Goal: Task Accomplishment & Management: Manage account settings

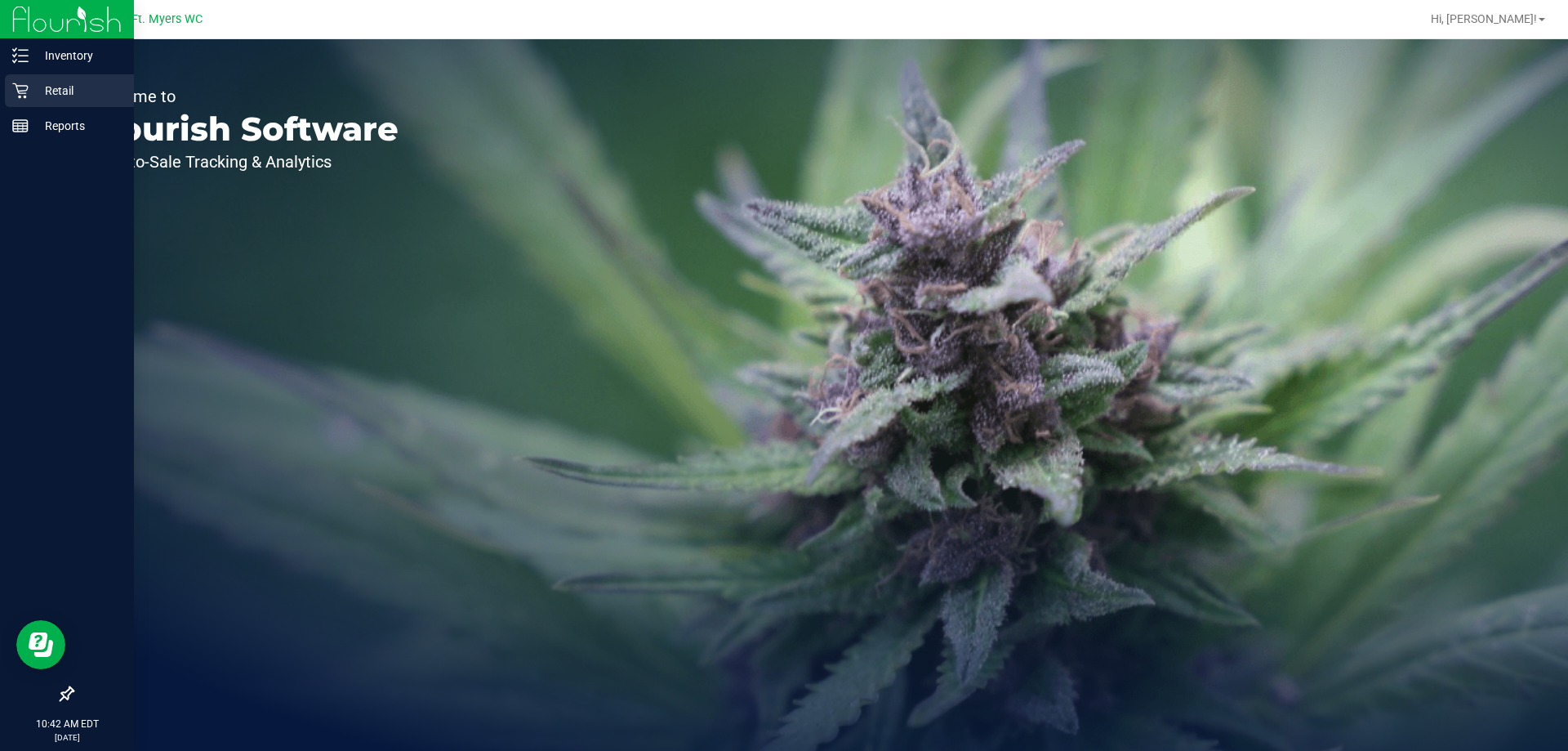
click at [45, 100] on div "Retail" at bounding box center [69, 91] width 129 height 33
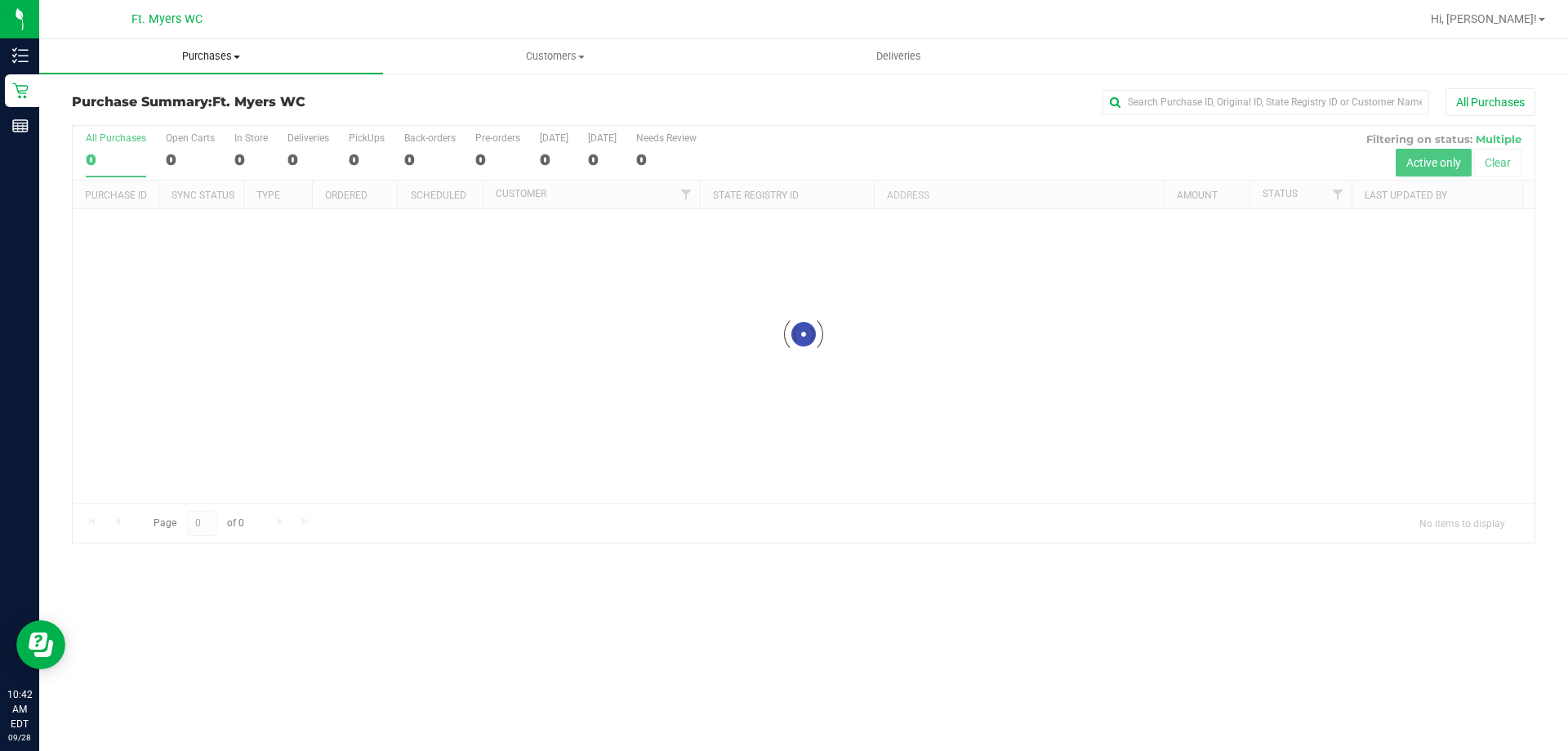
click at [232, 58] on span "Purchases" at bounding box center [211, 56] width 344 height 14
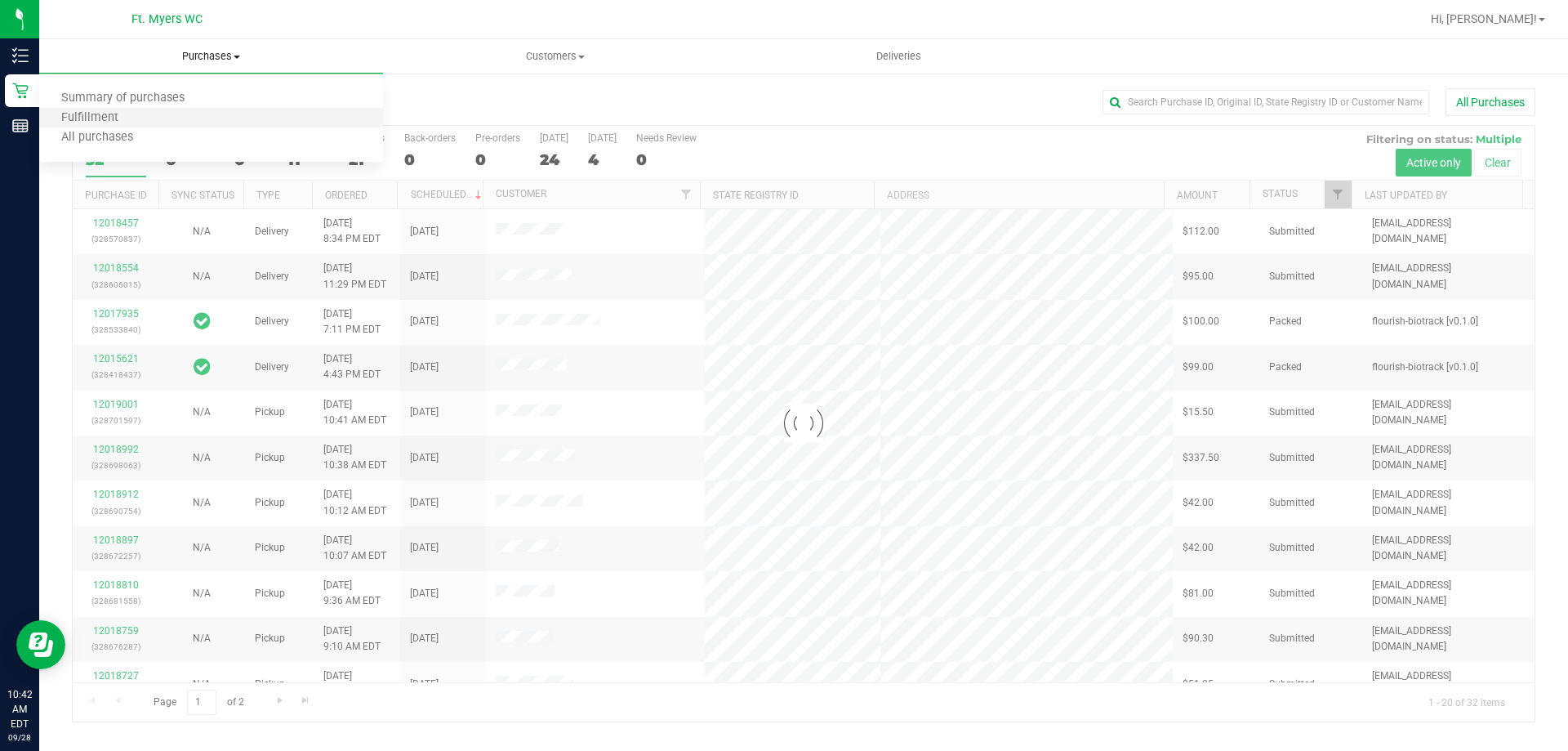
click at [197, 119] on li "Fulfillment" at bounding box center [211, 119] width 344 height 19
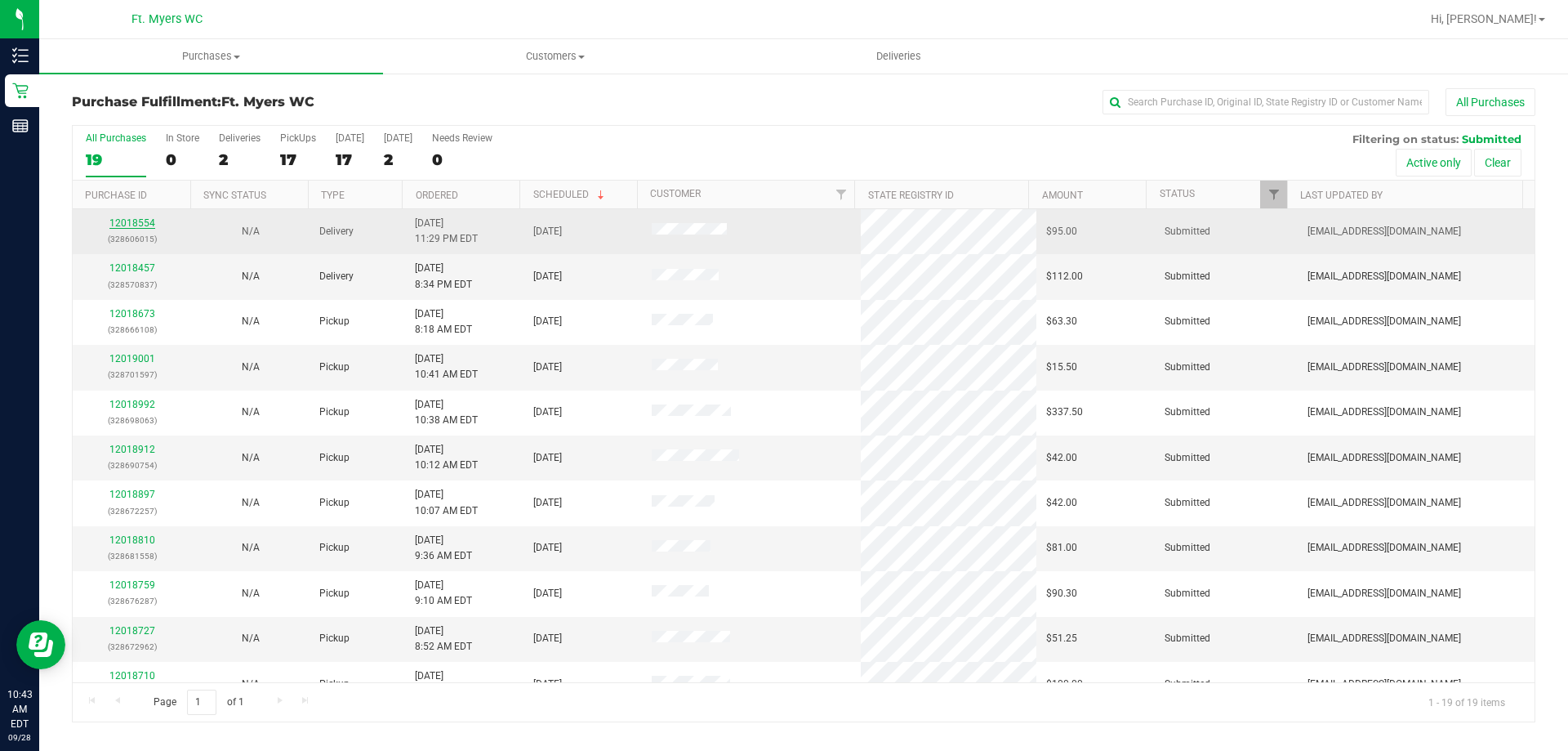
click at [140, 218] on link "12018554" at bounding box center [131, 223] width 45 height 12
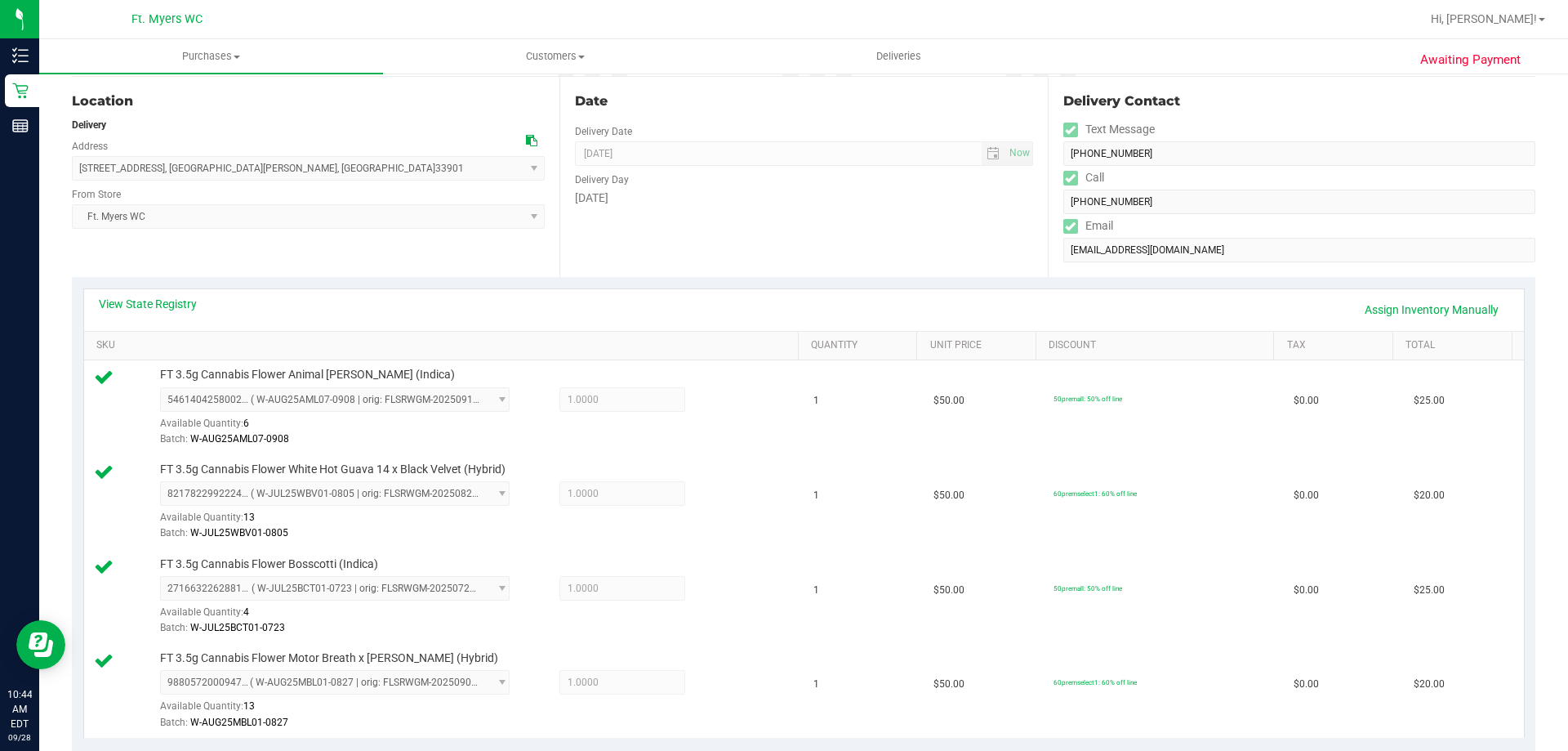
scroll to position [490, 0]
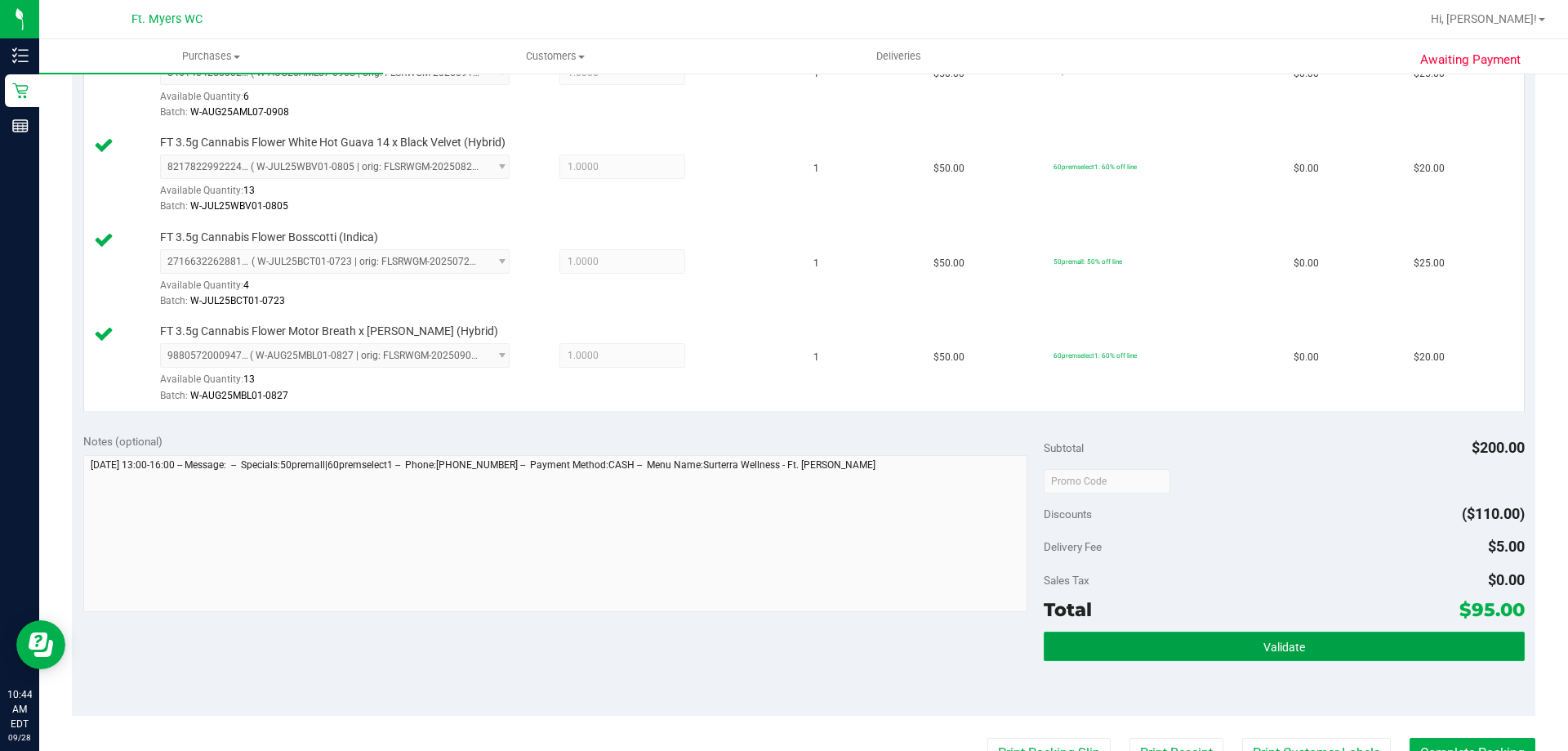
click at [1198, 647] on button "Validate" at bounding box center [1284, 646] width 481 height 29
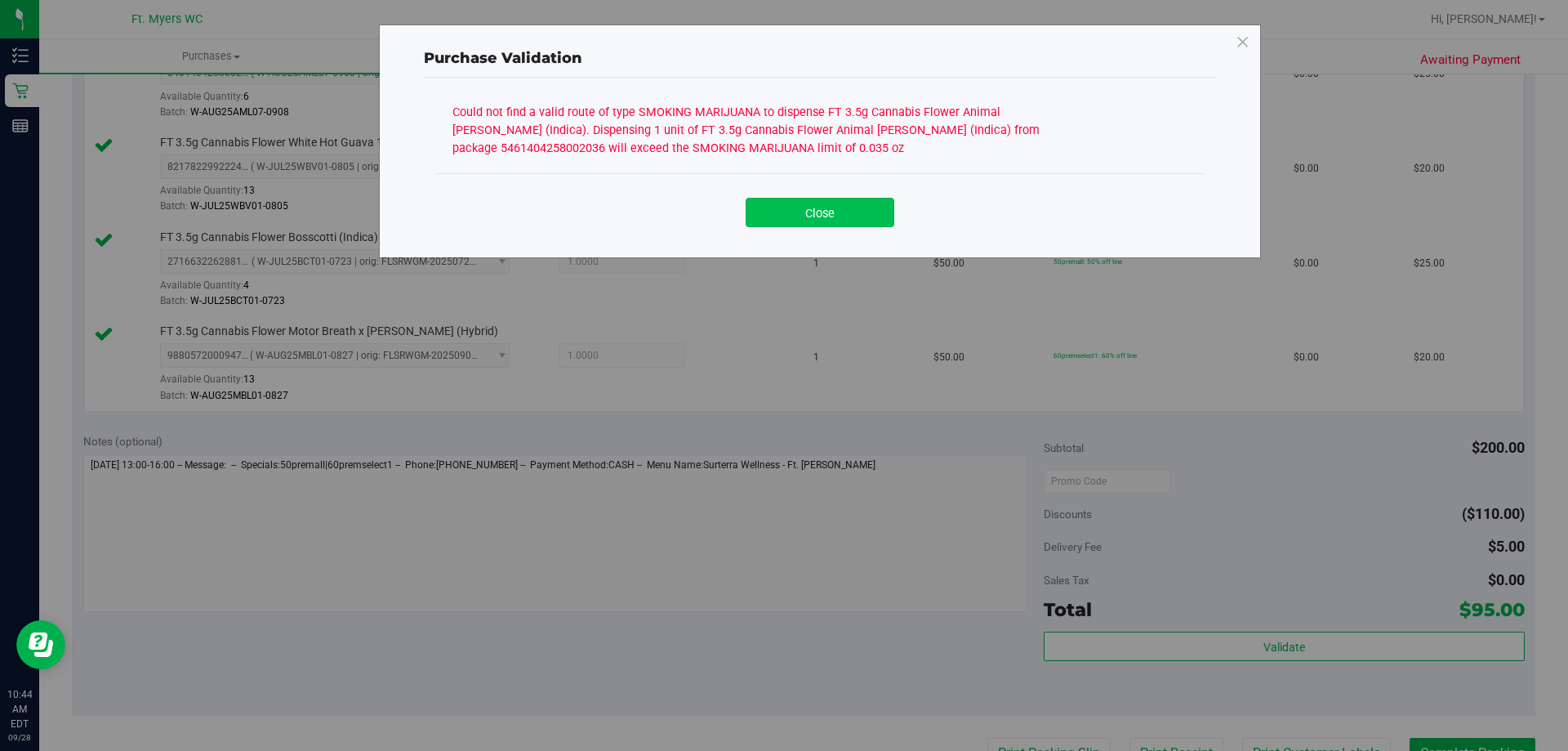
click at [832, 219] on button "Close" at bounding box center [820, 212] width 149 height 29
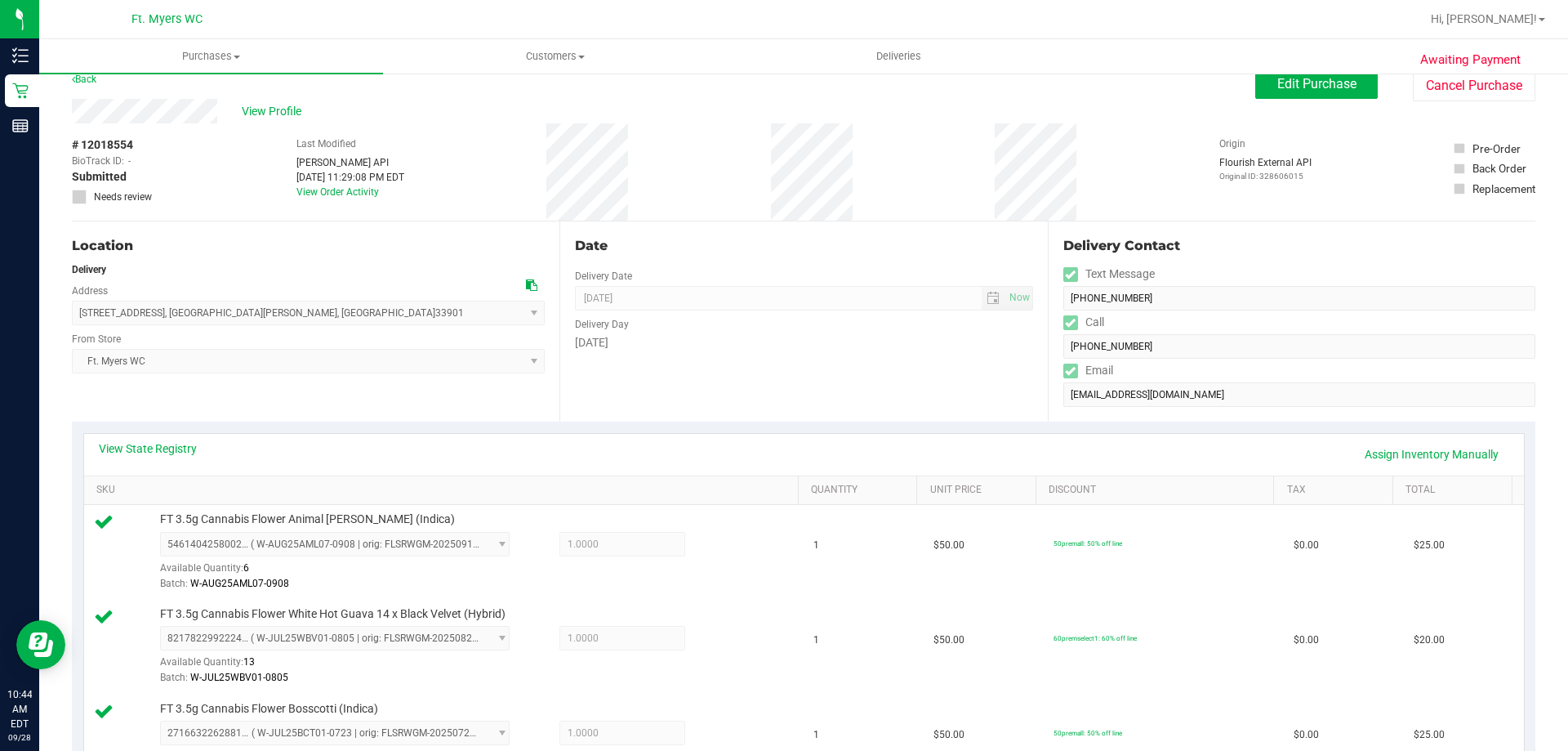
scroll to position [0, 0]
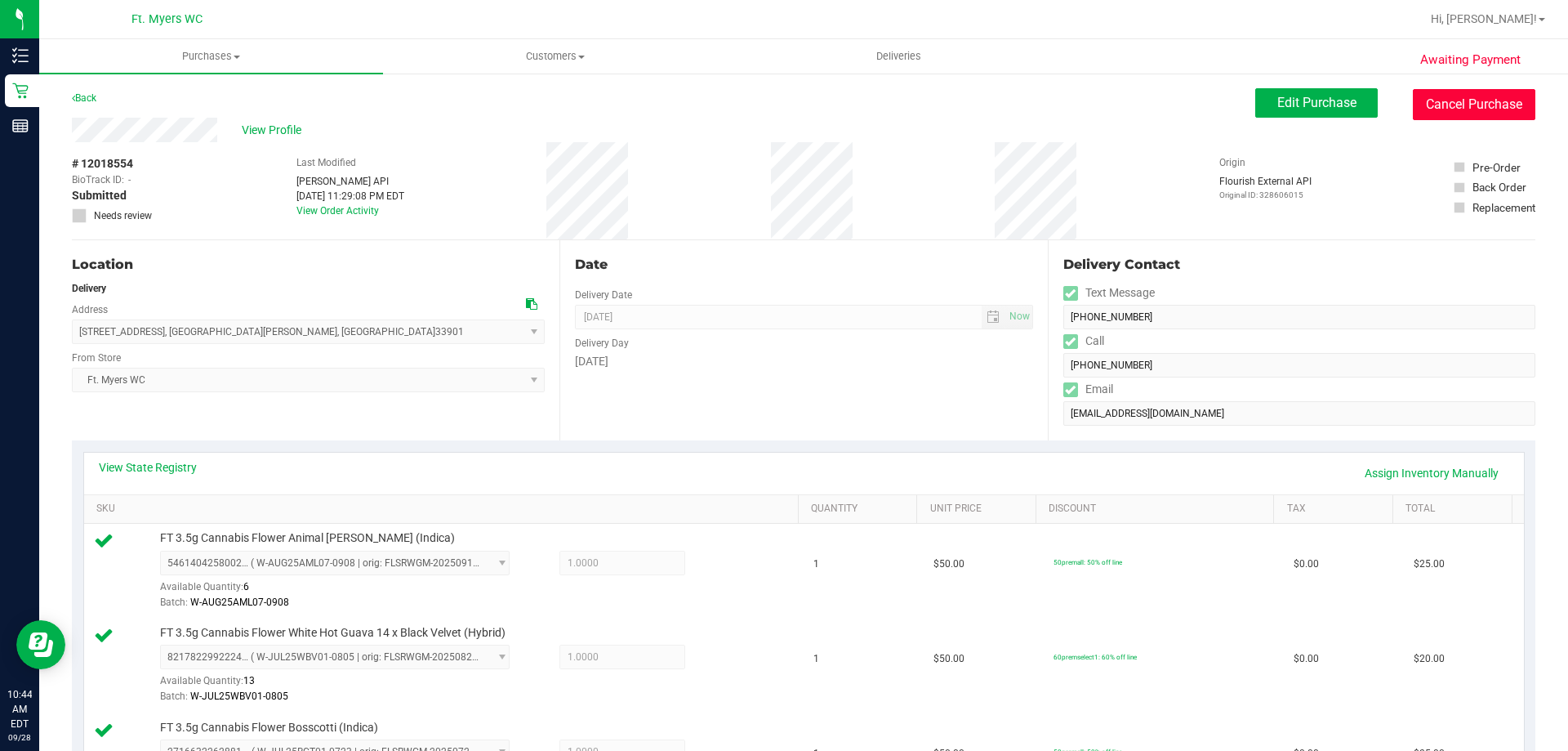
click at [1440, 97] on button "Cancel Purchase" at bounding box center [1473, 104] width 123 height 31
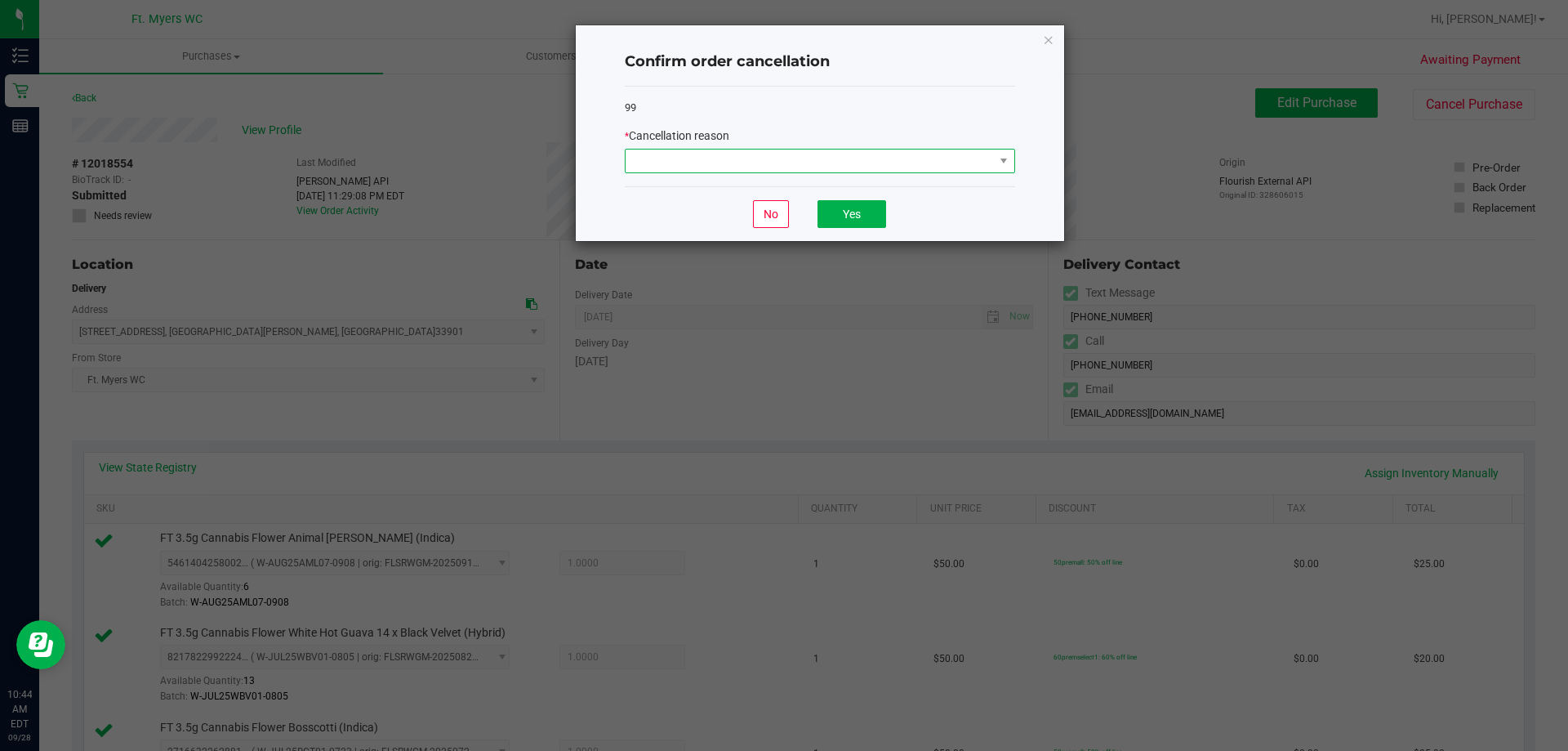
click at [878, 160] on span at bounding box center [810, 161] width 369 height 23
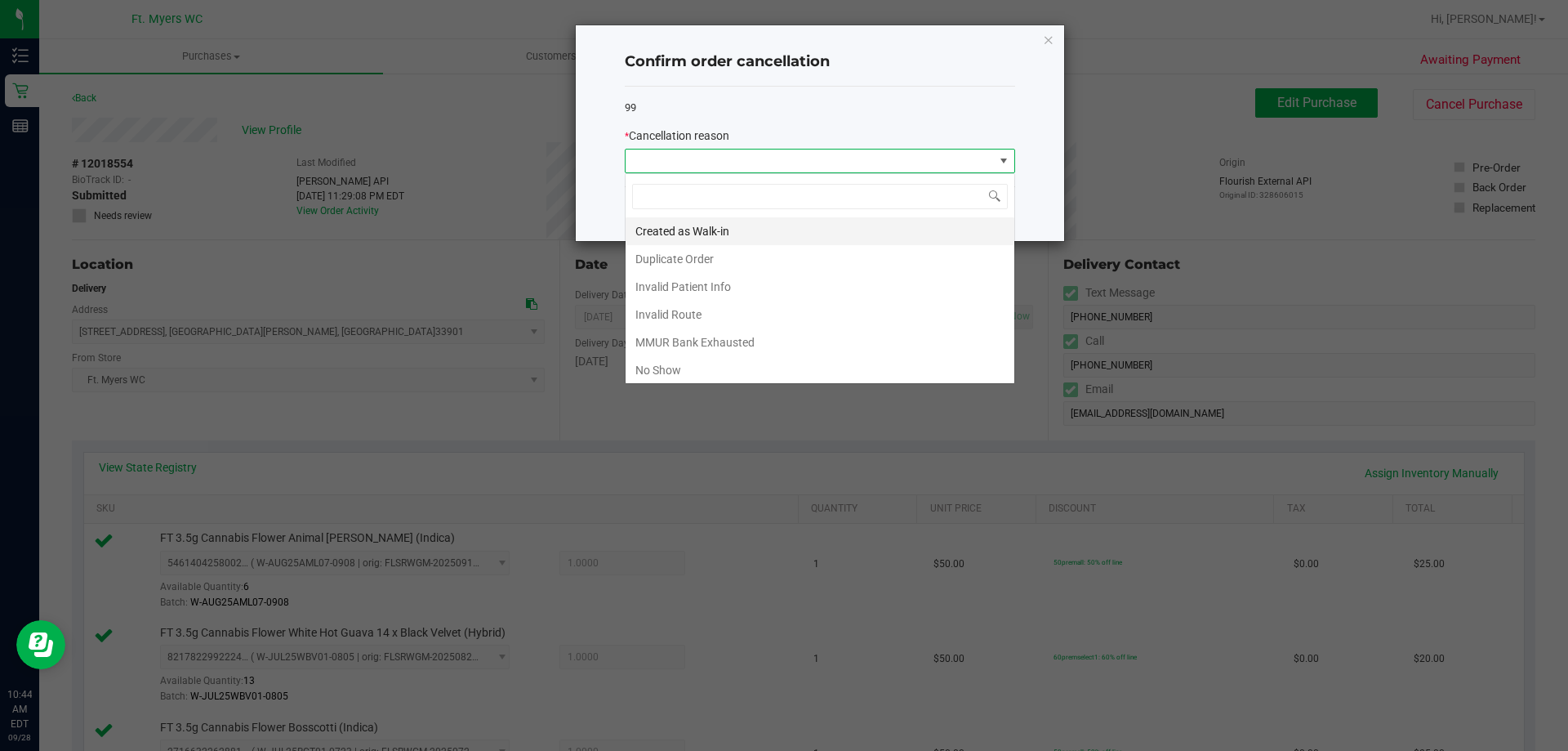
scroll to position [24, 391]
drag, startPoint x: 738, startPoint y: 339, endPoint x: 739, endPoint y: 331, distance: 8.1
click at [737, 340] on li "MMUR Bank Exhausted" at bounding box center [819, 342] width 389 height 28
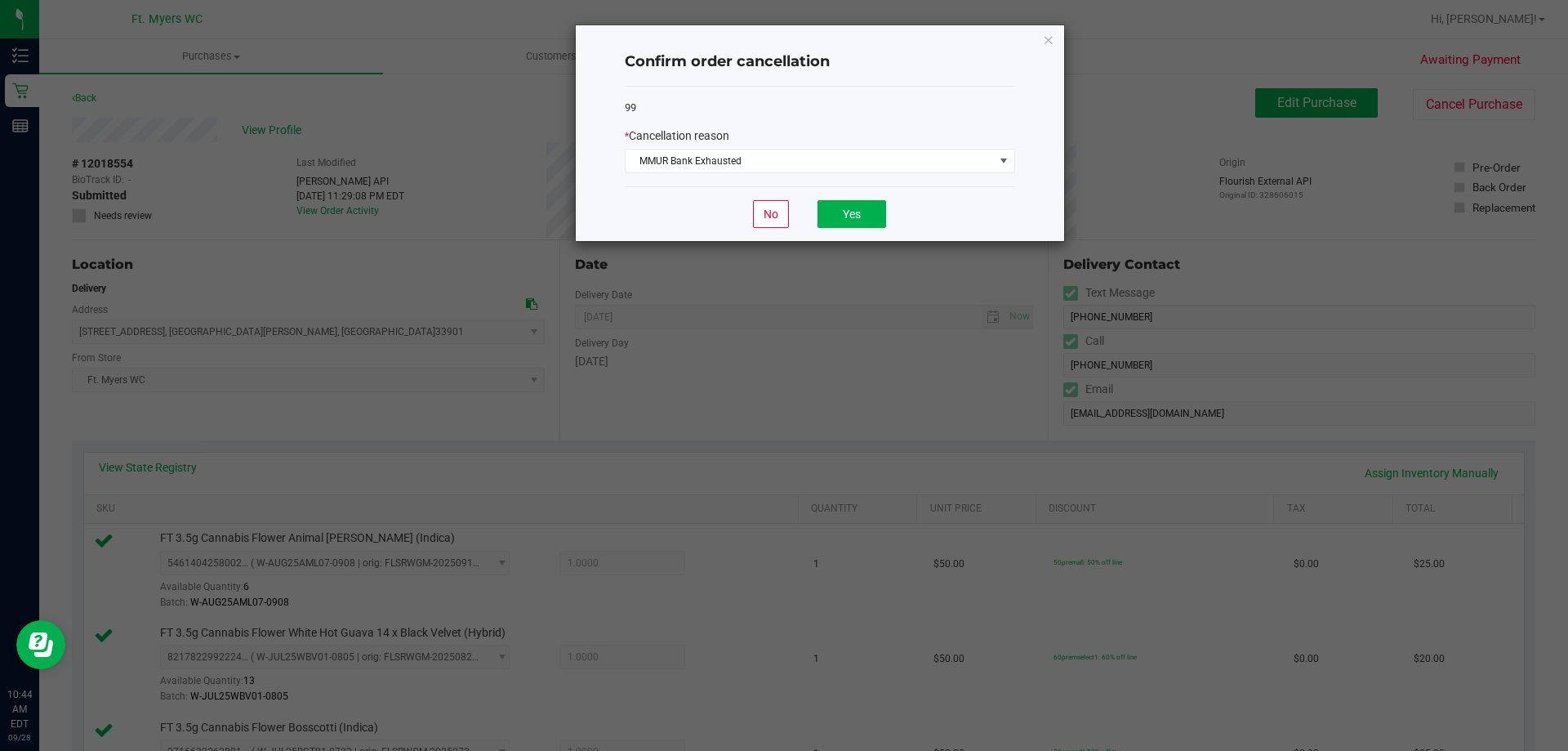
click at [863, 195] on div "No Yes" at bounding box center [819, 213] width 391 height 55
click at [839, 236] on div "No Yes" at bounding box center [819, 213] width 391 height 55
click at [846, 205] on button "Yes" at bounding box center [851, 213] width 69 height 28
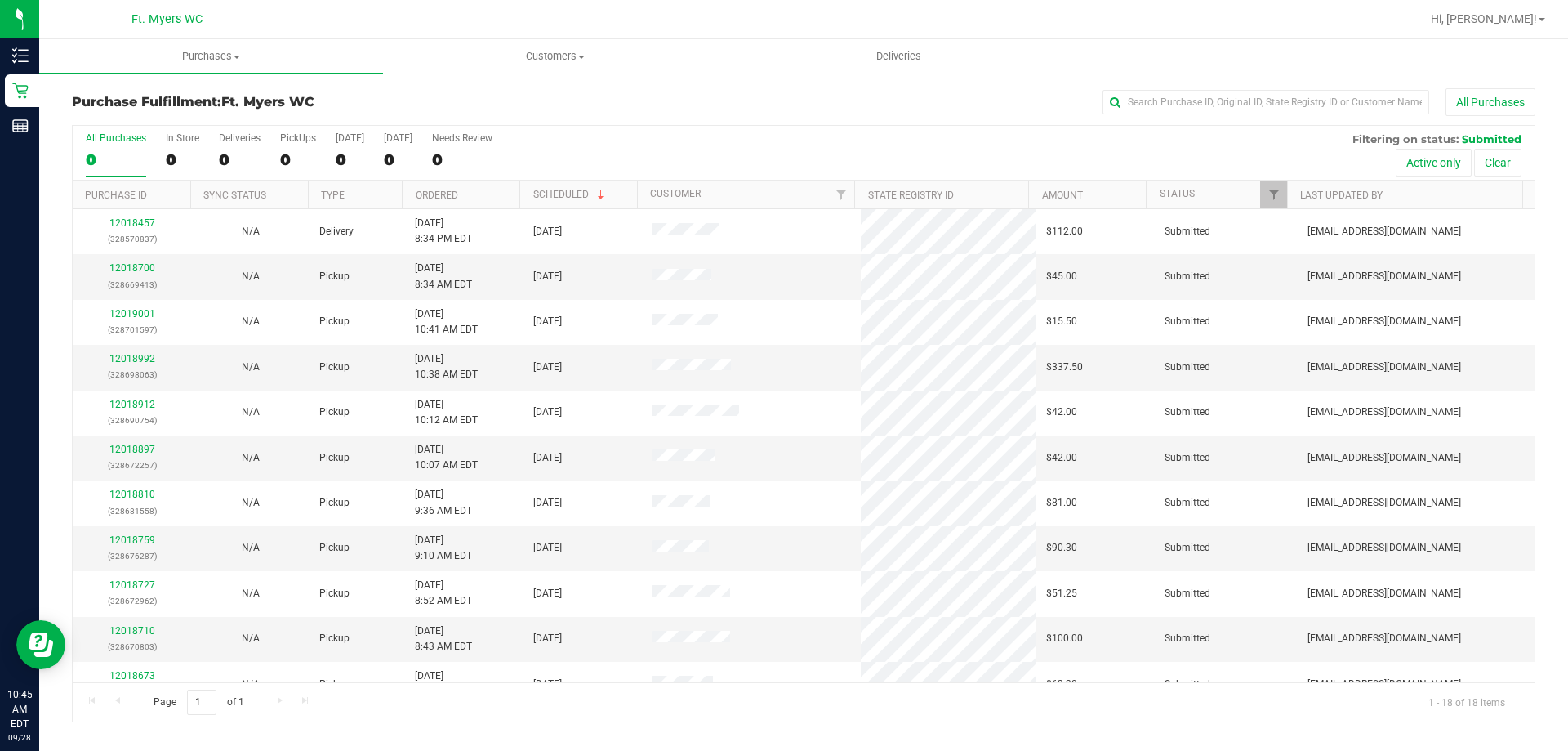
click at [127, 151] on div "0" at bounding box center [116, 159] width 61 height 18
click at [0, 0] on input "All Purchases 0" at bounding box center [0, 0] width 0 height 0
click at [156, 73] on link "Purchases Summary of purchases Fulfillment All purchases" at bounding box center [211, 57] width 344 height 35
click at [164, 109] on li "Fulfillment" at bounding box center [211, 119] width 344 height 19
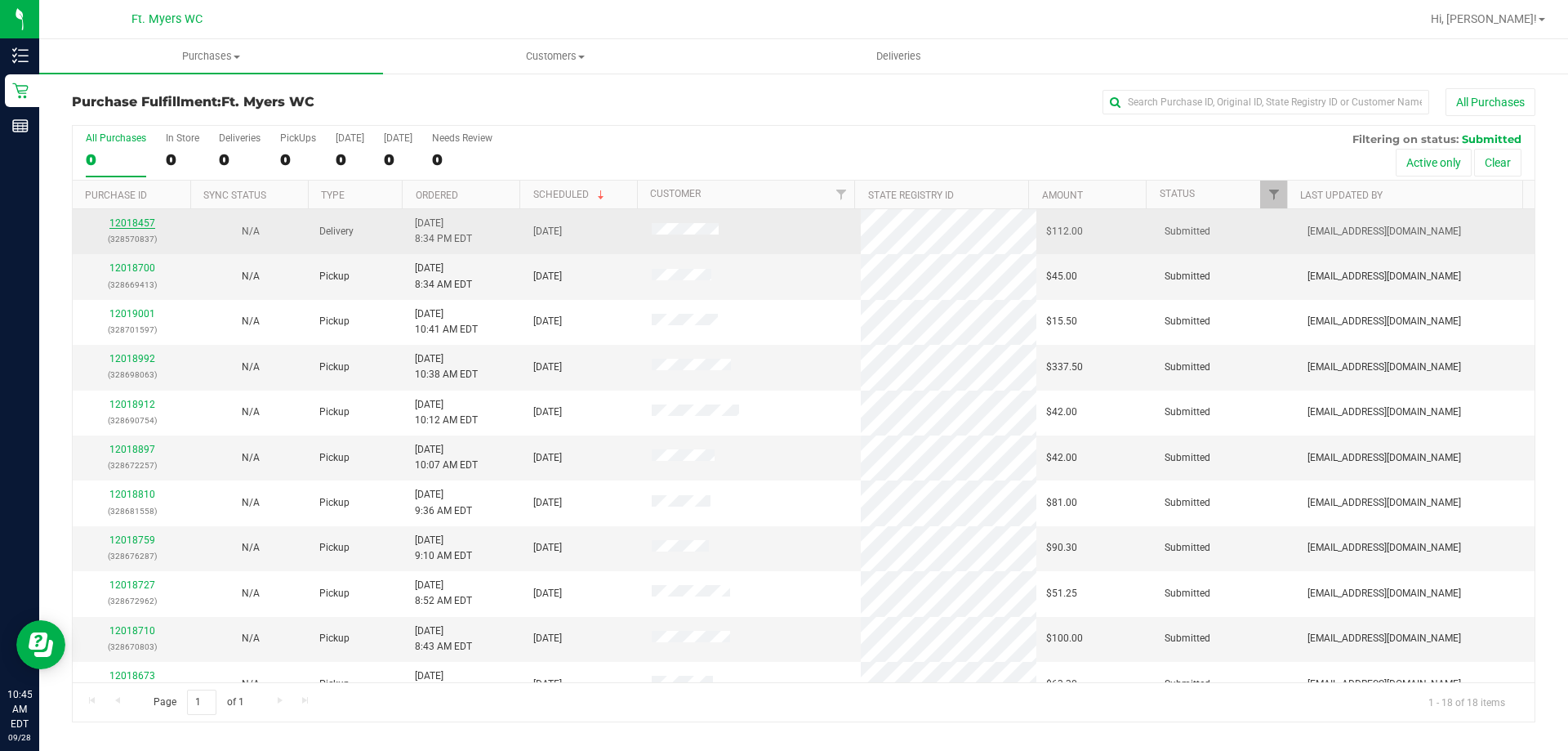
click at [124, 223] on link "12018457" at bounding box center [131, 223] width 45 height 12
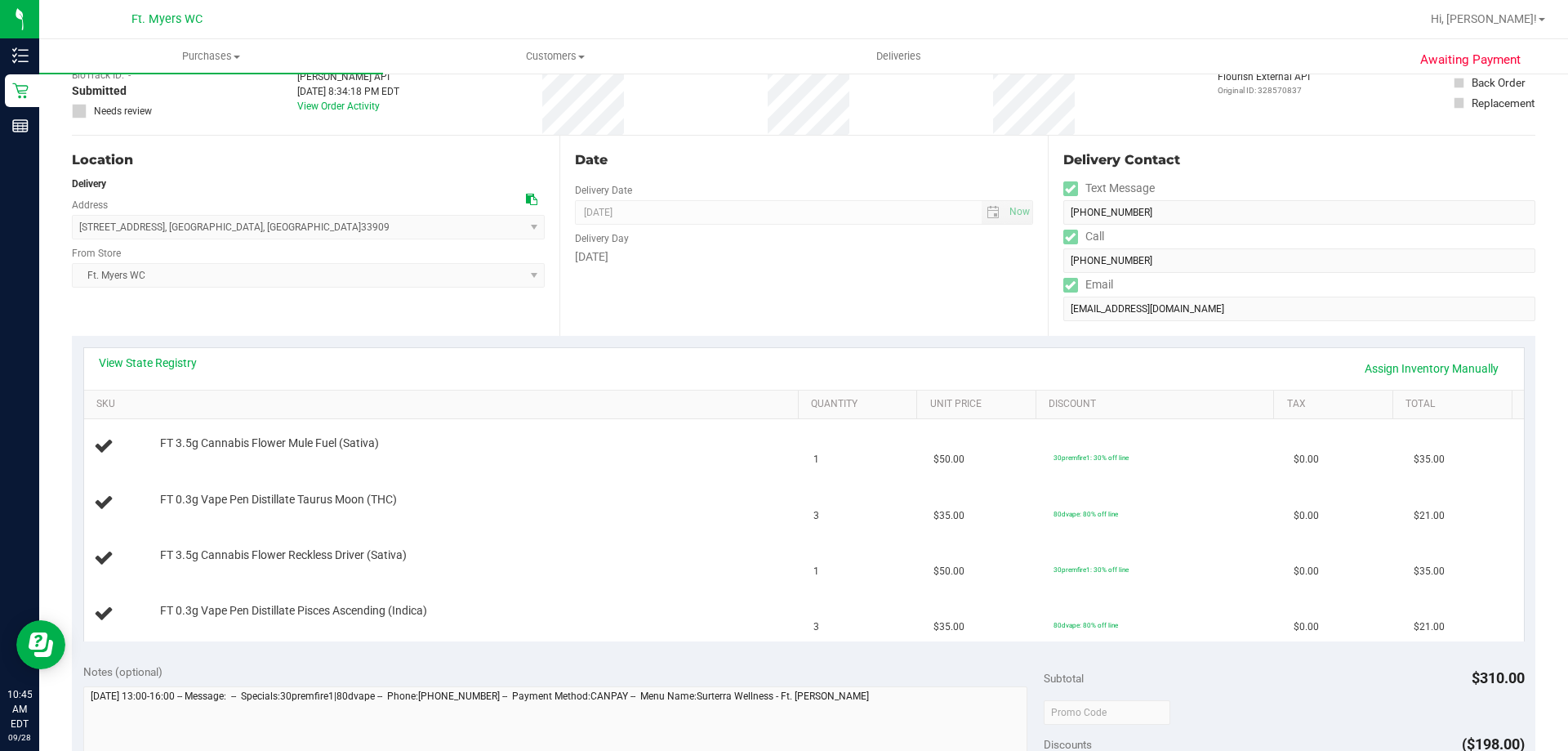
scroll to position [163, 0]
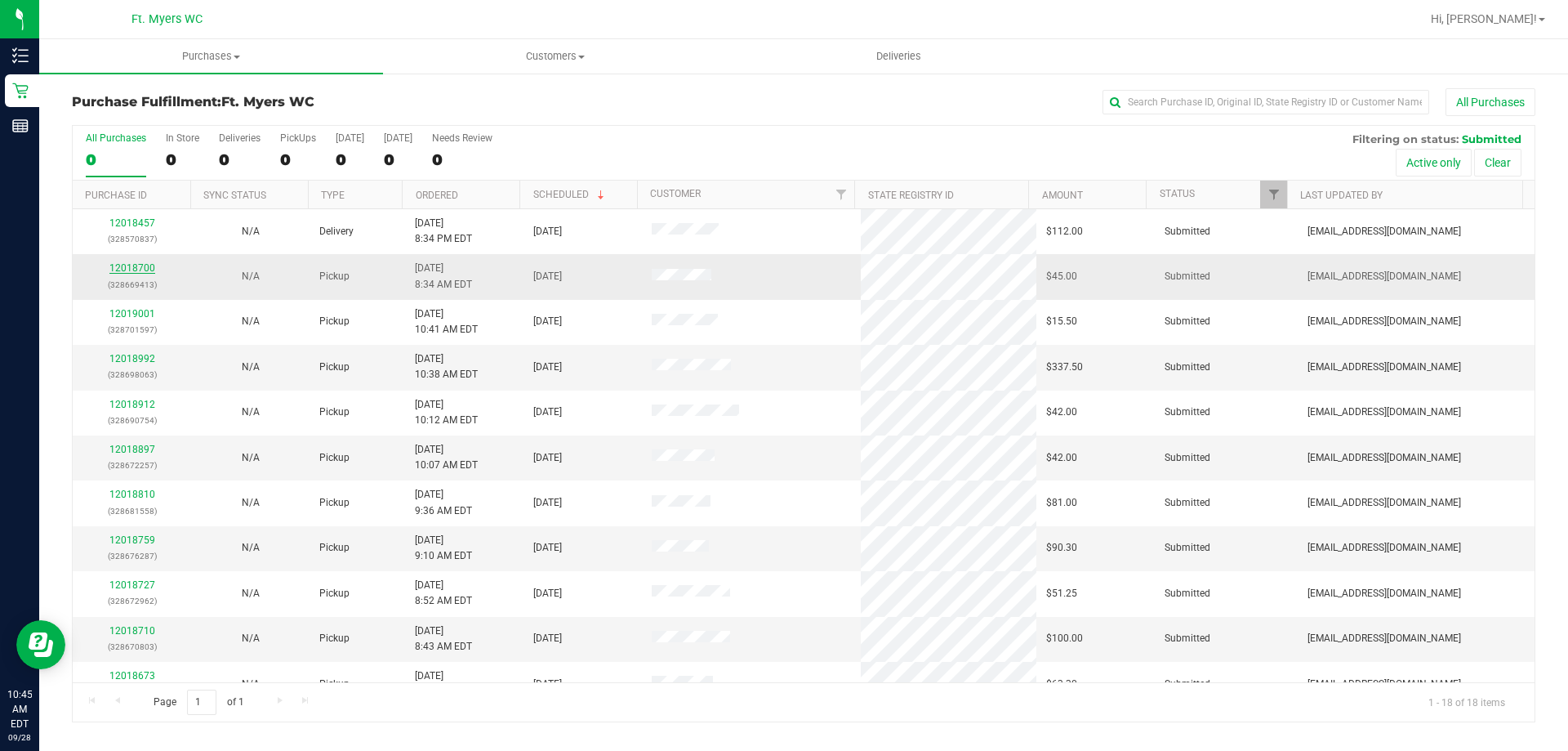
click at [144, 272] on link "12018700" at bounding box center [131, 268] width 45 height 12
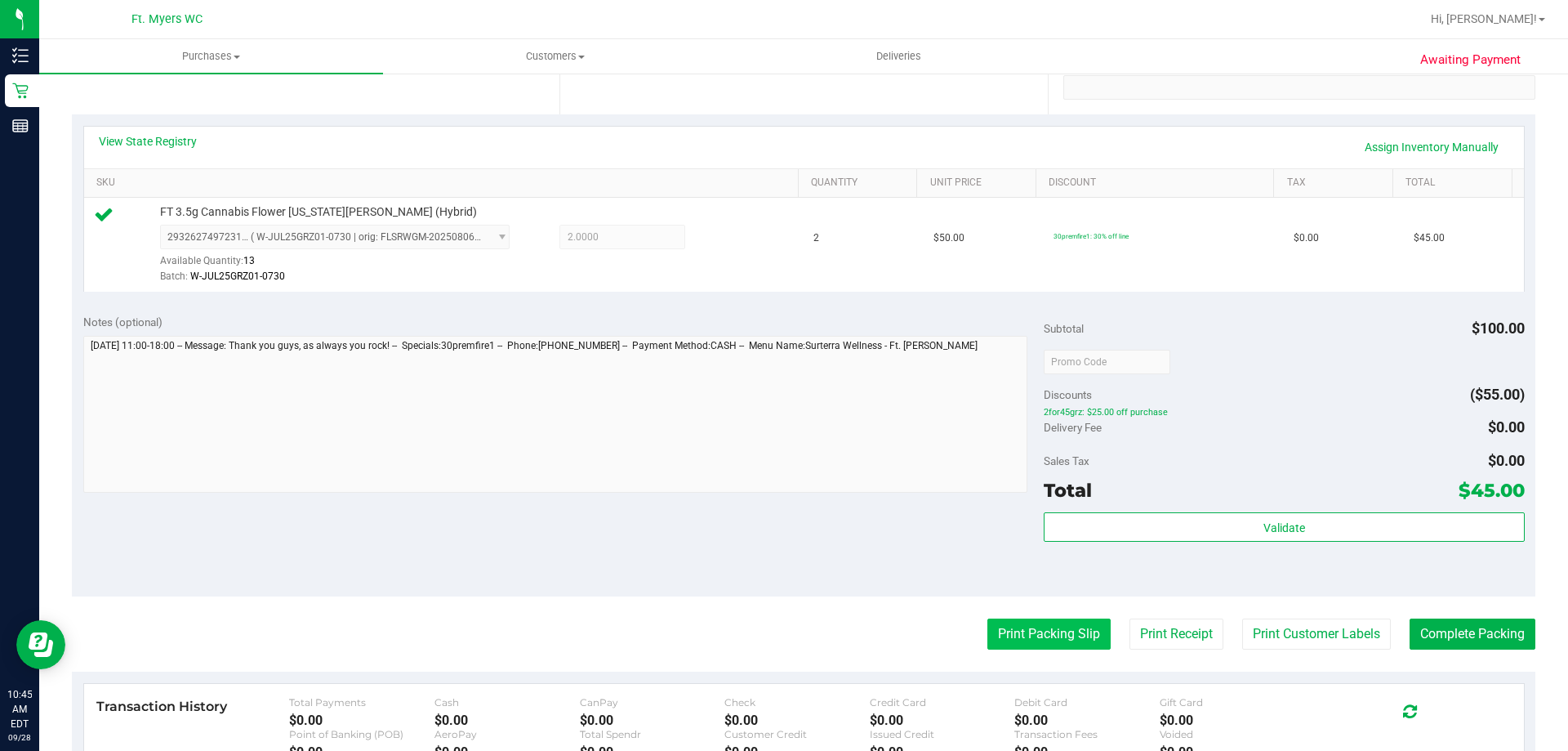
scroll to position [408, 0]
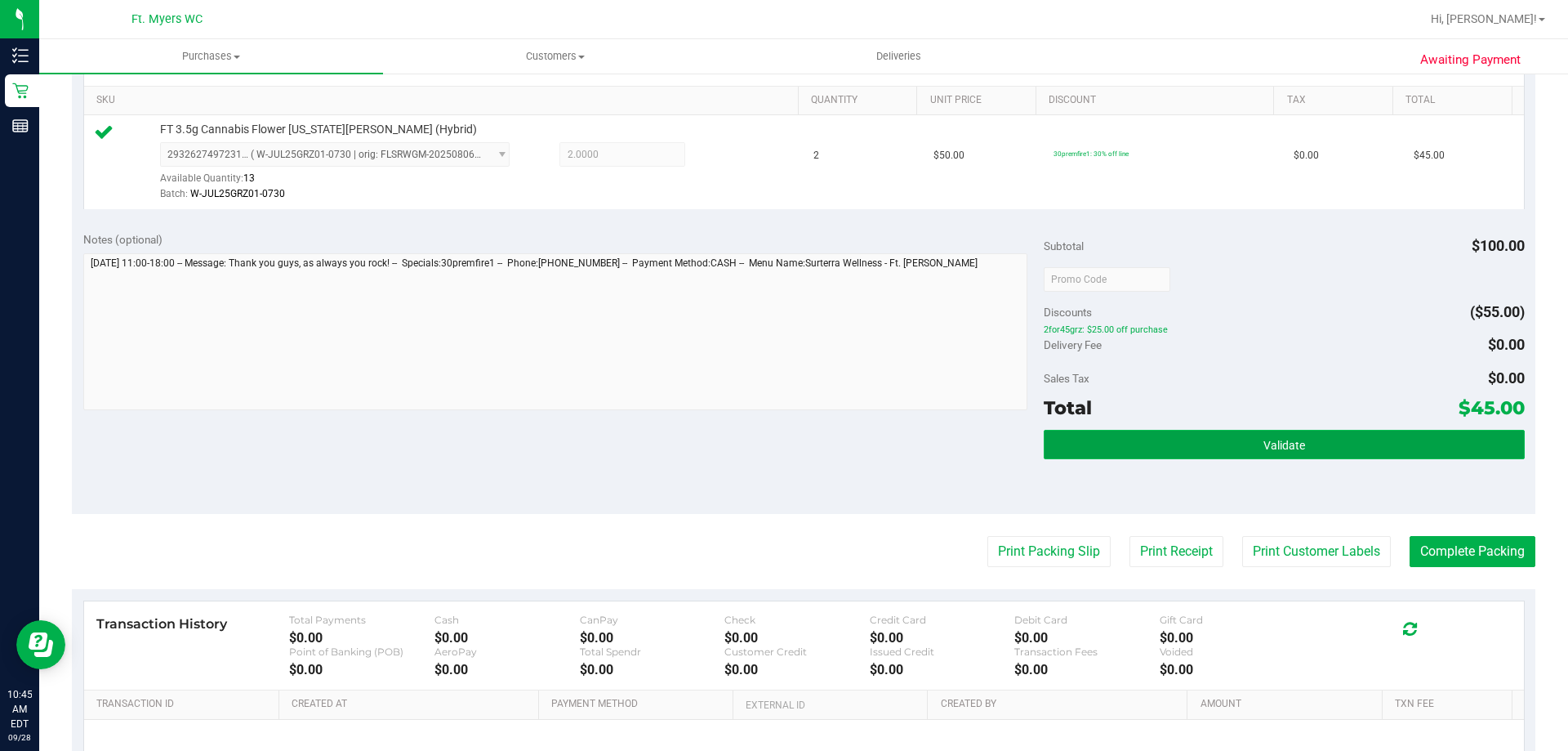
click at [1233, 452] on button "Validate" at bounding box center [1284, 444] width 481 height 29
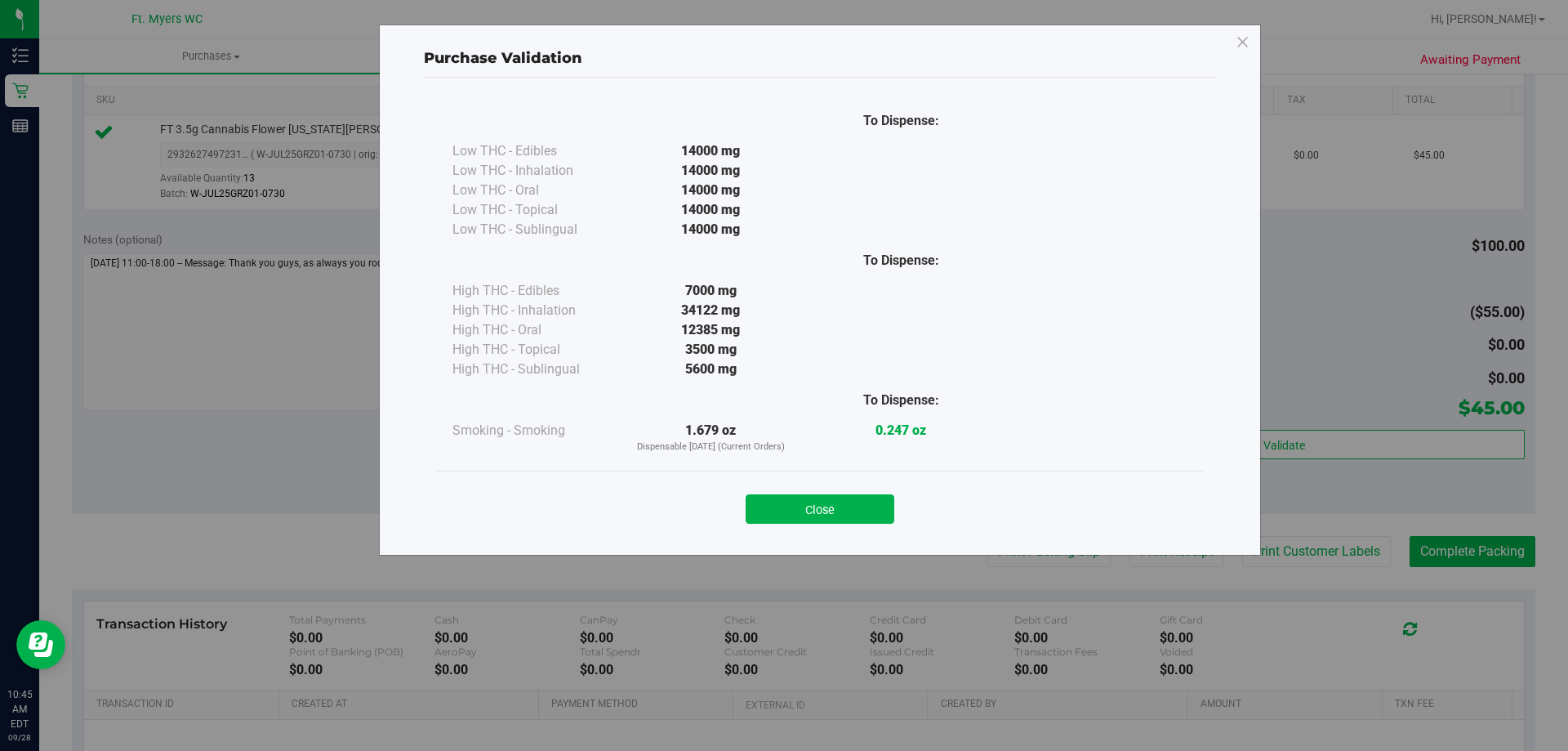
click at [848, 525] on div "Close" at bounding box center [819, 503] width 767 height 67
click at [848, 515] on button "Close" at bounding box center [820, 509] width 149 height 29
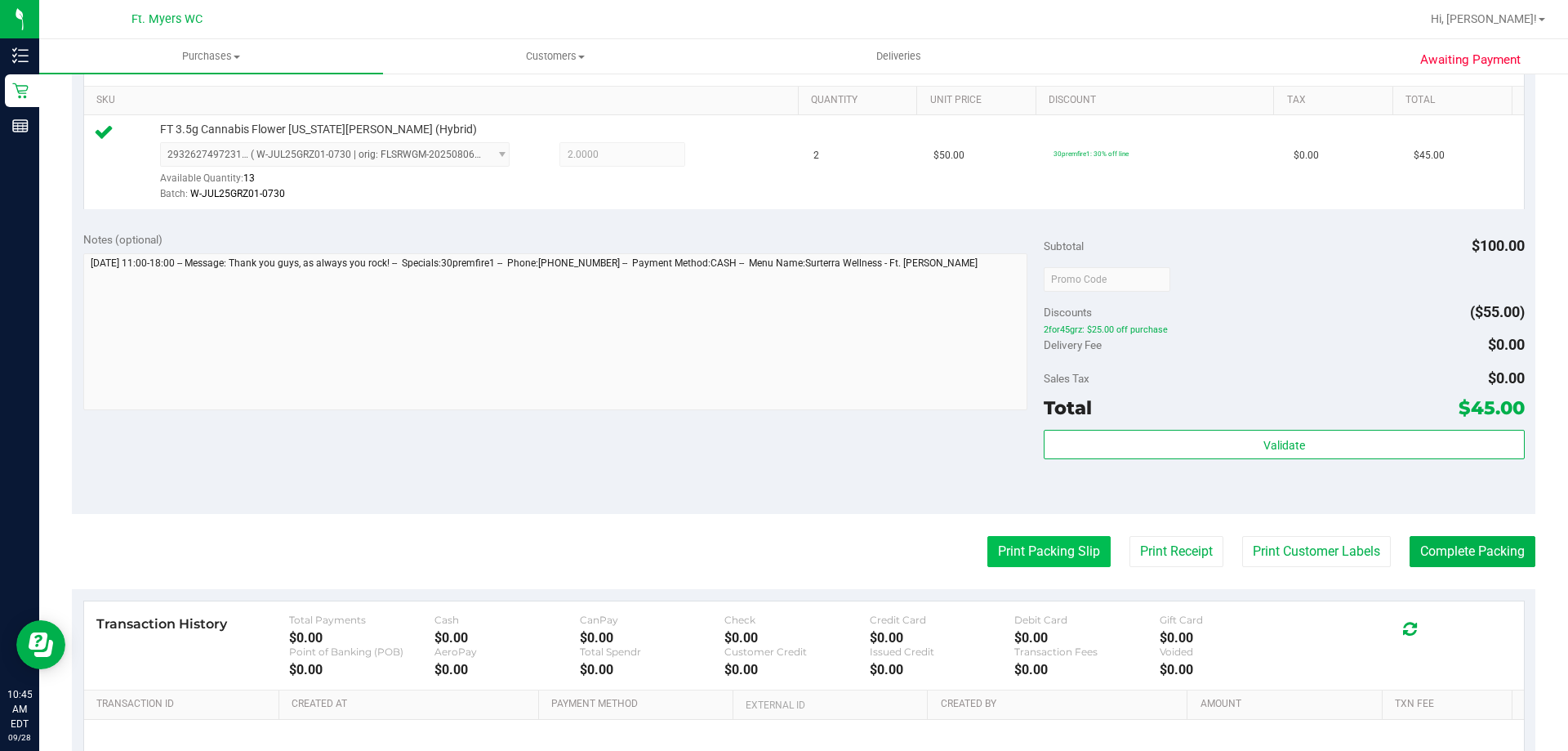
click at [987, 543] on button "Print Packing Slip" at bounding box center [1049, 551] width 124 height 31
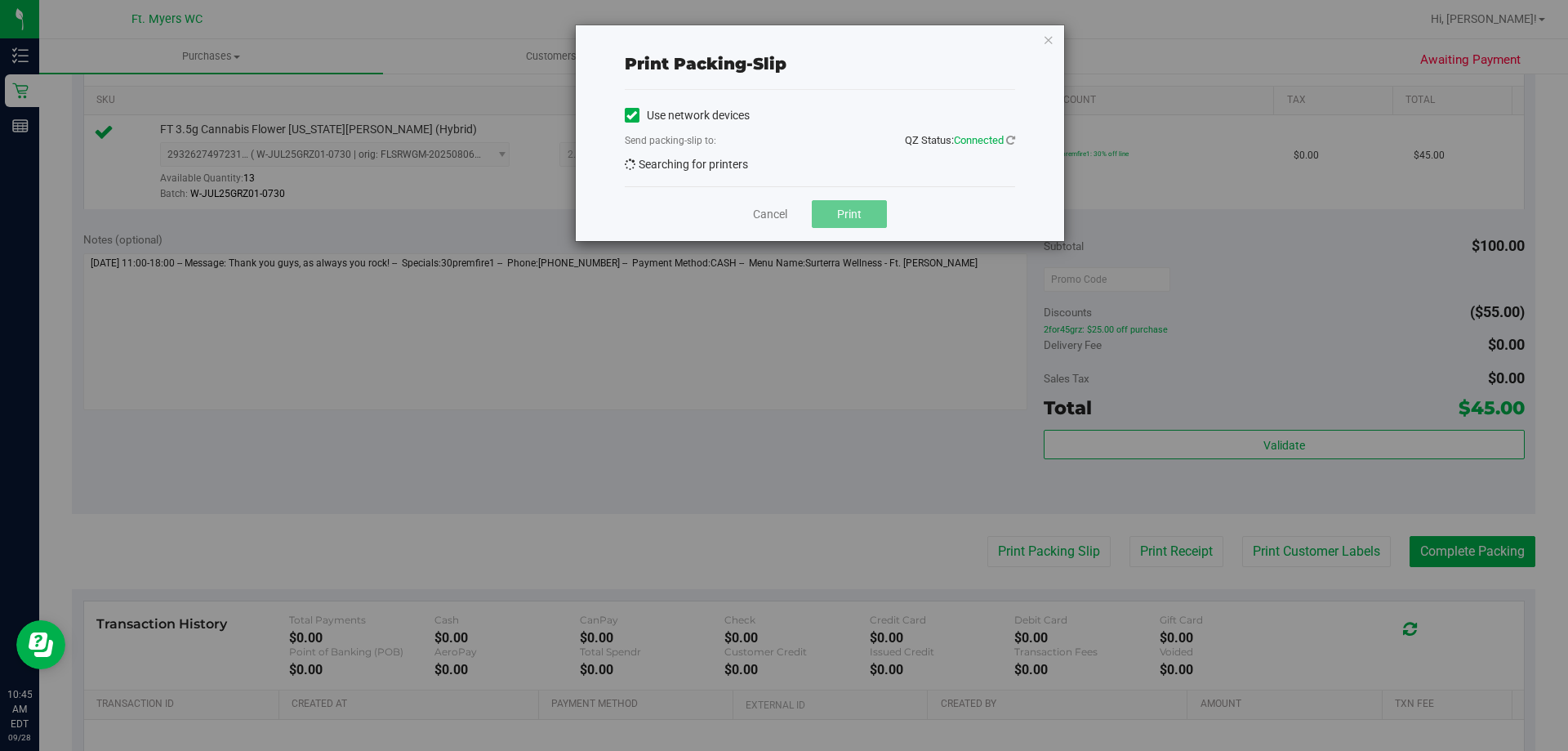
click at [868, 186] on div "Cancel Print" at bounding box center [819, 213] width 391 height 55
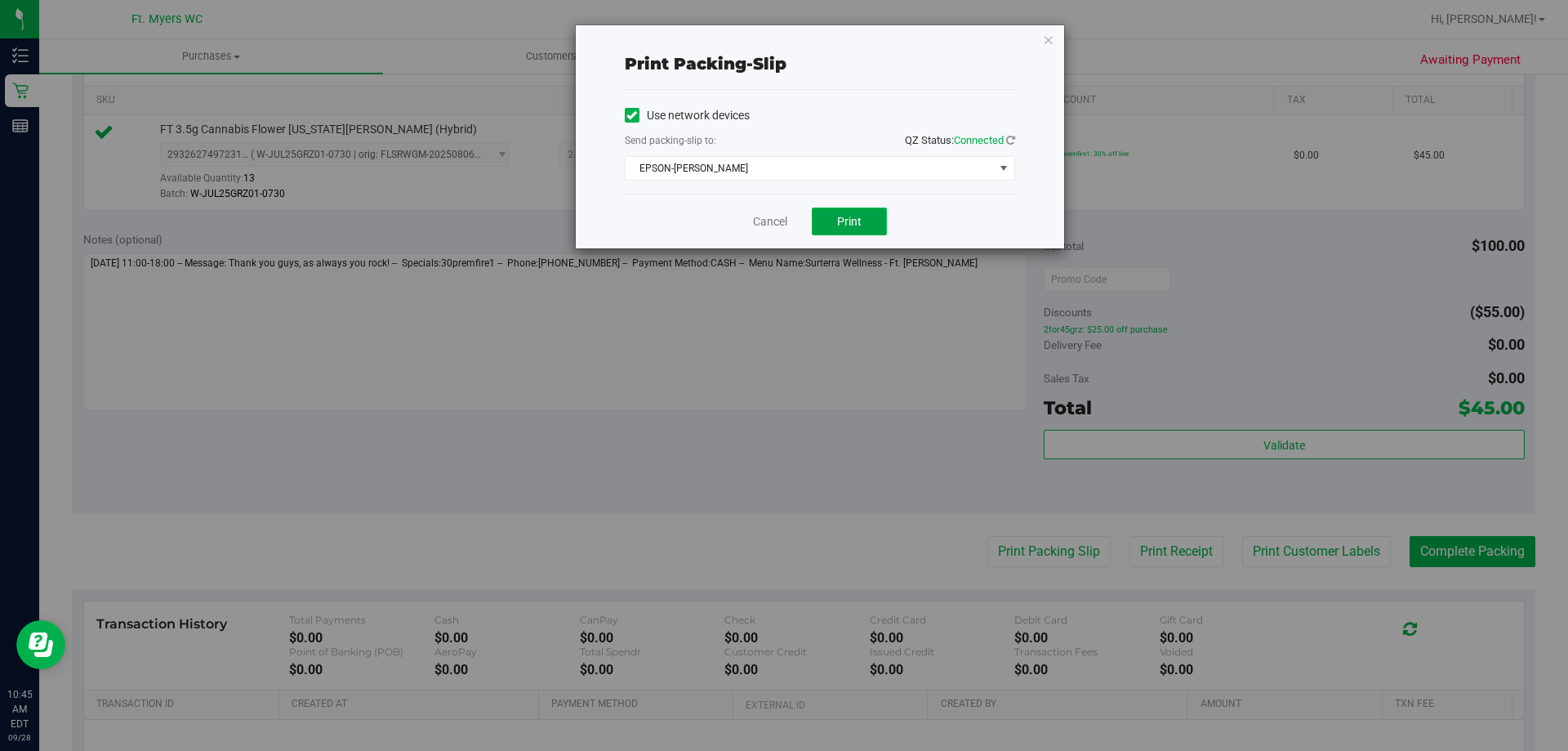
click at [856, 212] on button "Print" at bounding box center [849, 221] width 75 height 28
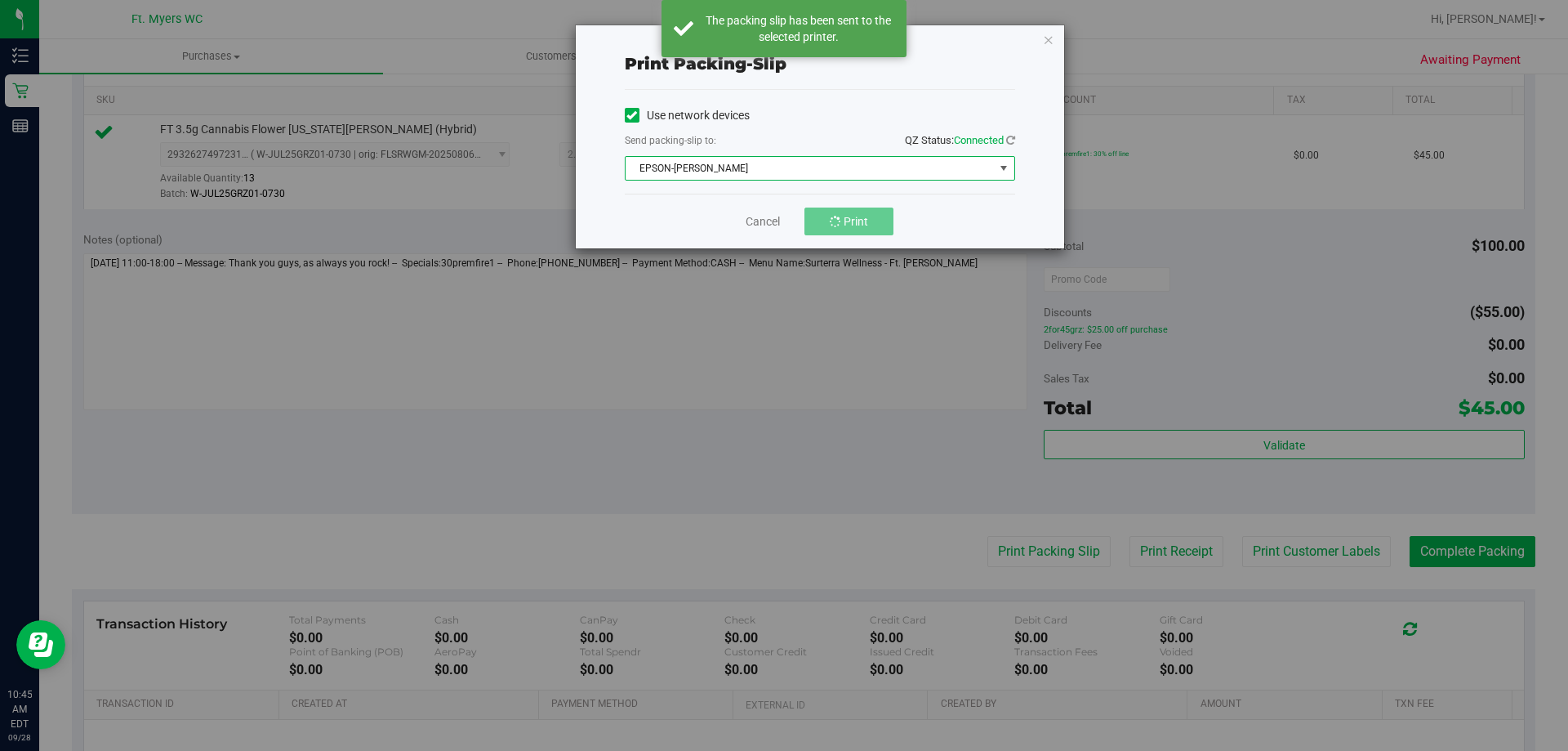
click at [858, 178] on span "EPSON-[PERSON_NAME]" at bounding box center [810, 168] width 369 height 23
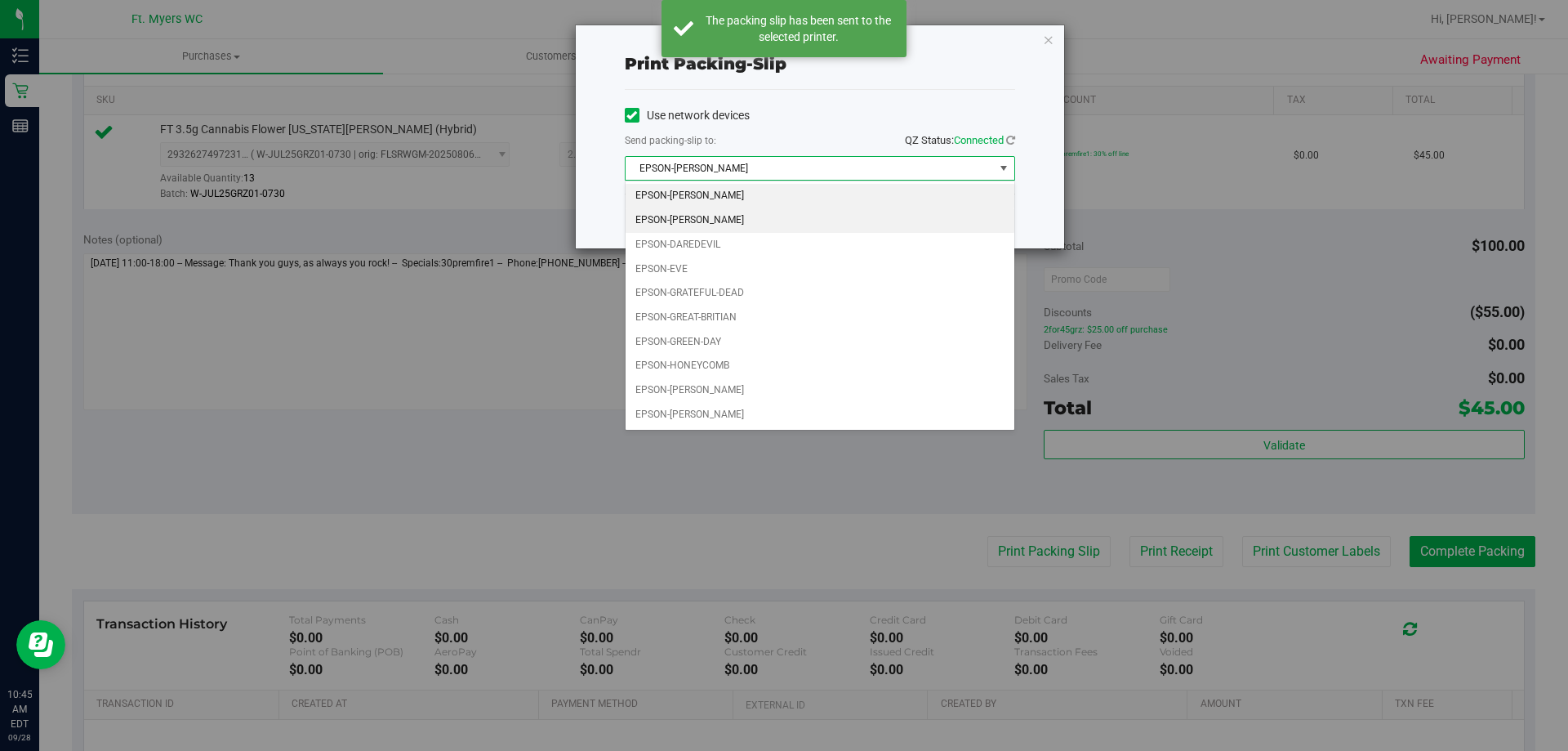
click at [796, 217] on li "EPSON-[PERSON_NAME]" at bounding box center [819, 220] width 389 height 24
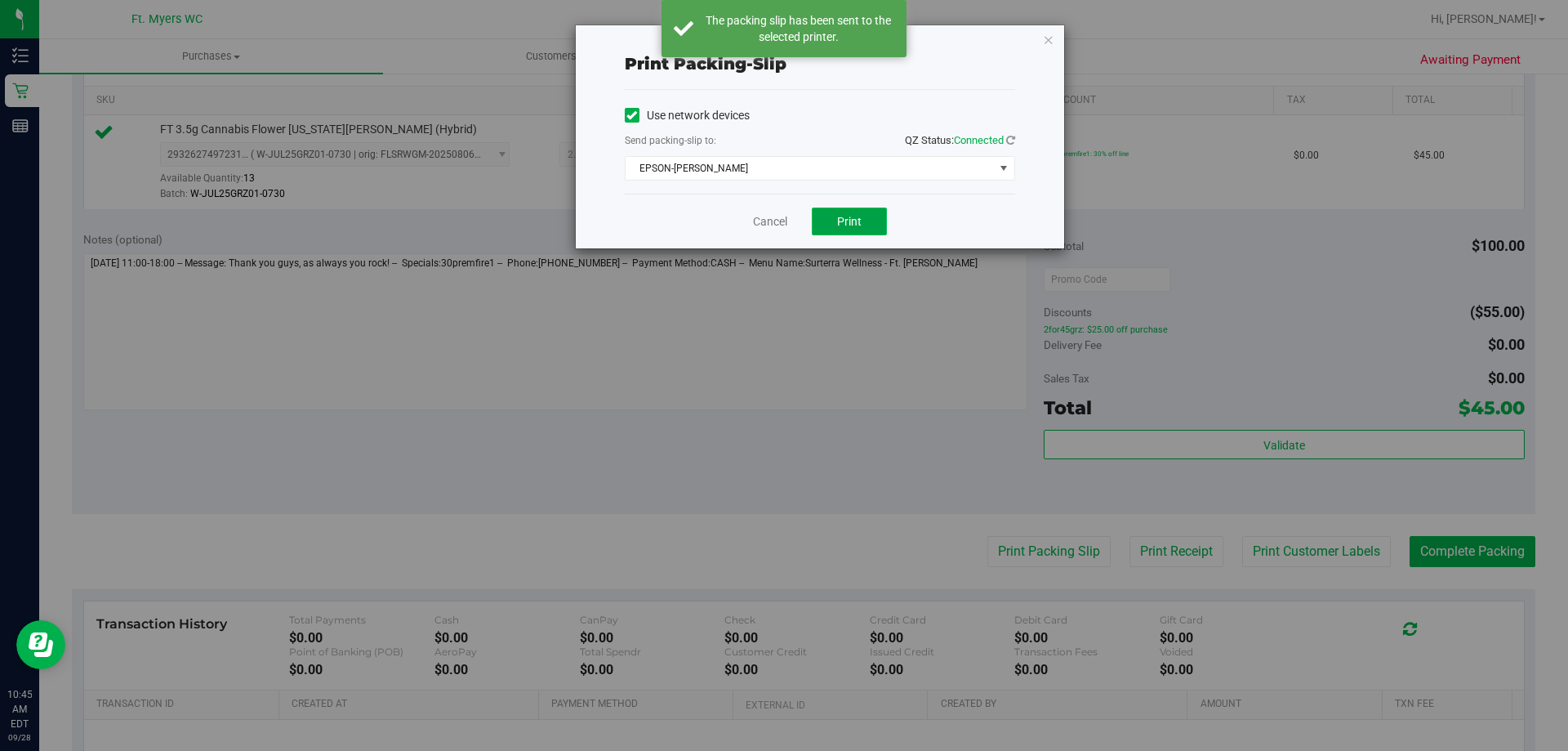
click at [864, 214] on button "Print" at bounding box center [849, 221] width 75 height 28
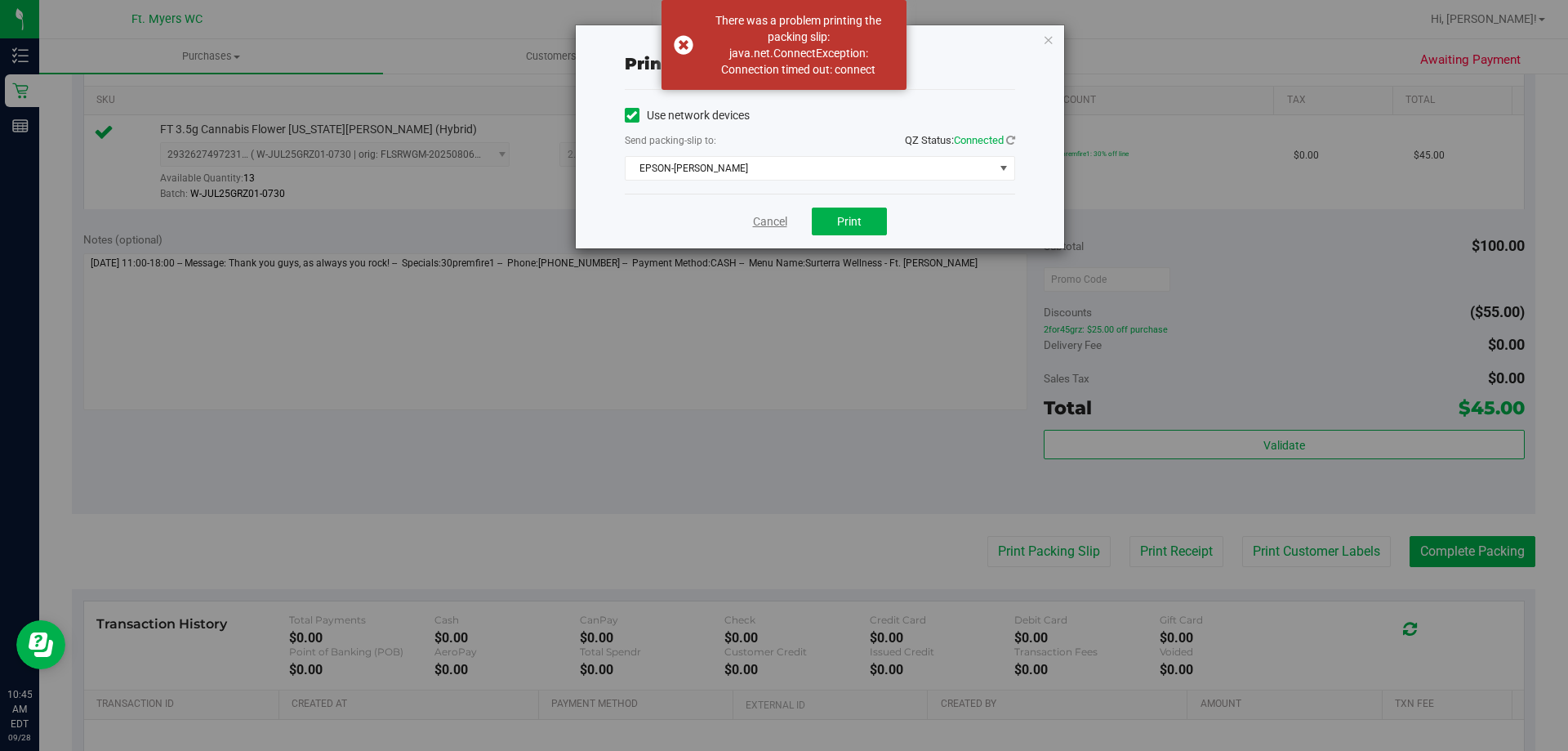
click at [764, 213] on link "Cancel" at bounding box center [770, 222] width 35 height 17
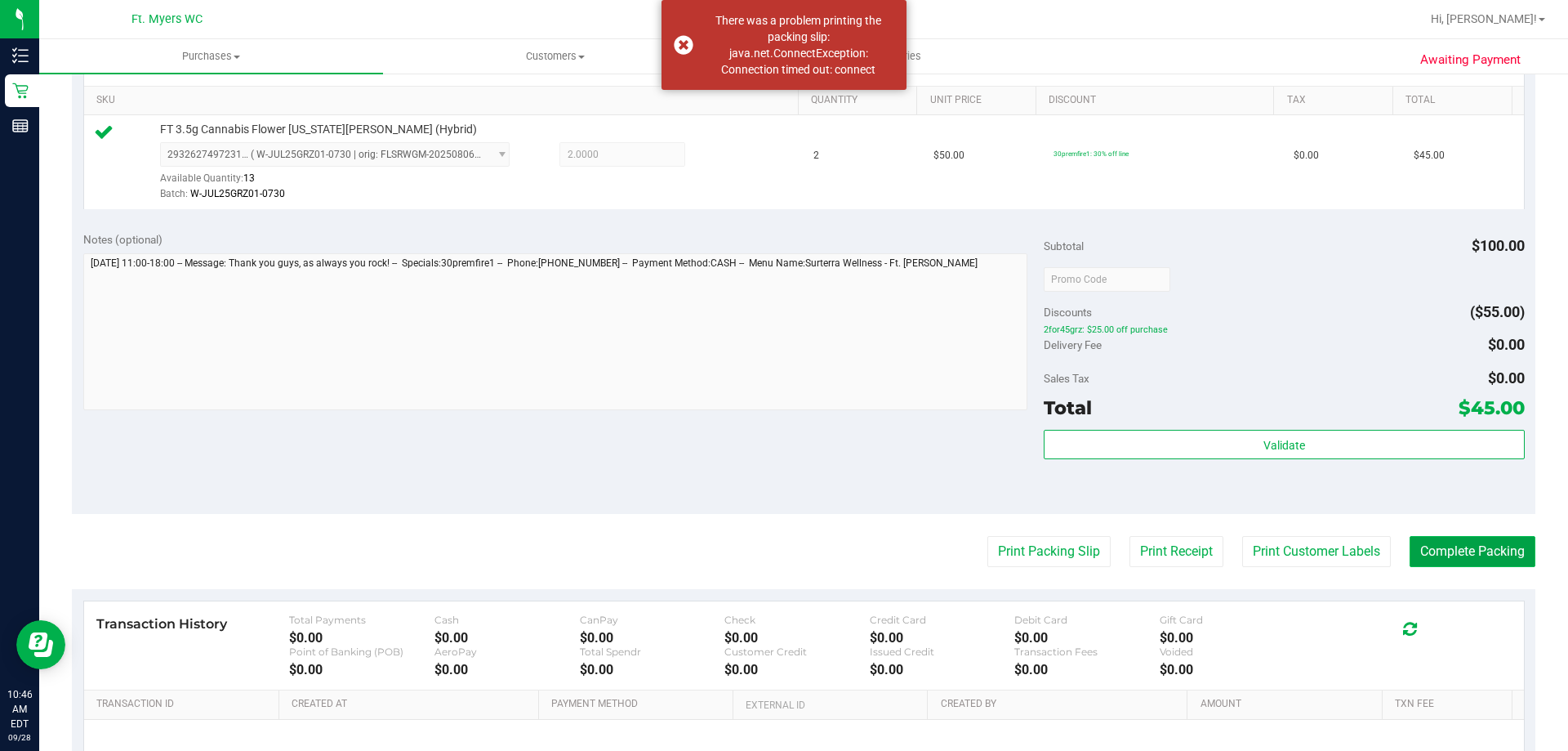
click at [1443, 551] on button "Complete Packing" at bounding box center [1472, 551] width 125 height 31
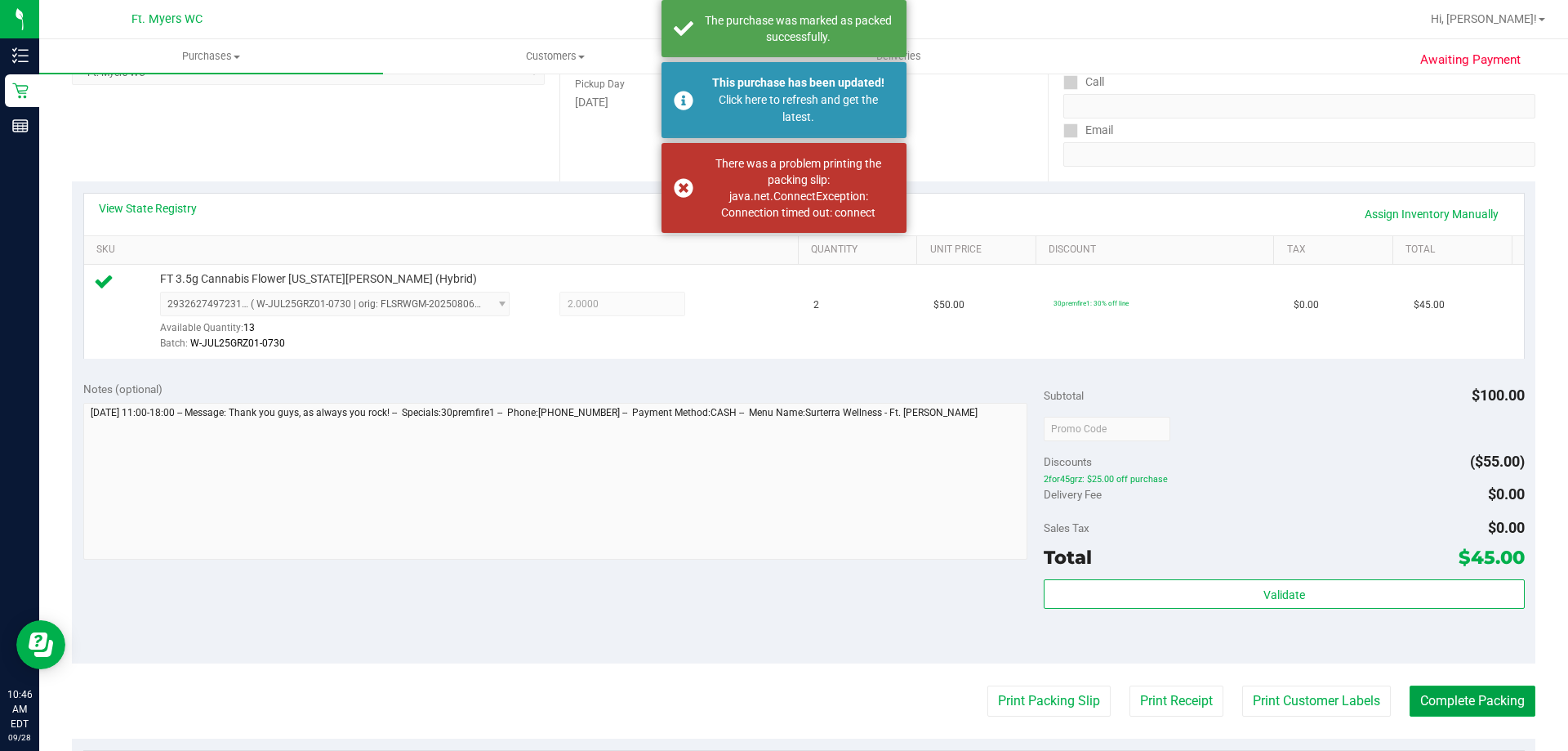
scroll to position [82, 0]
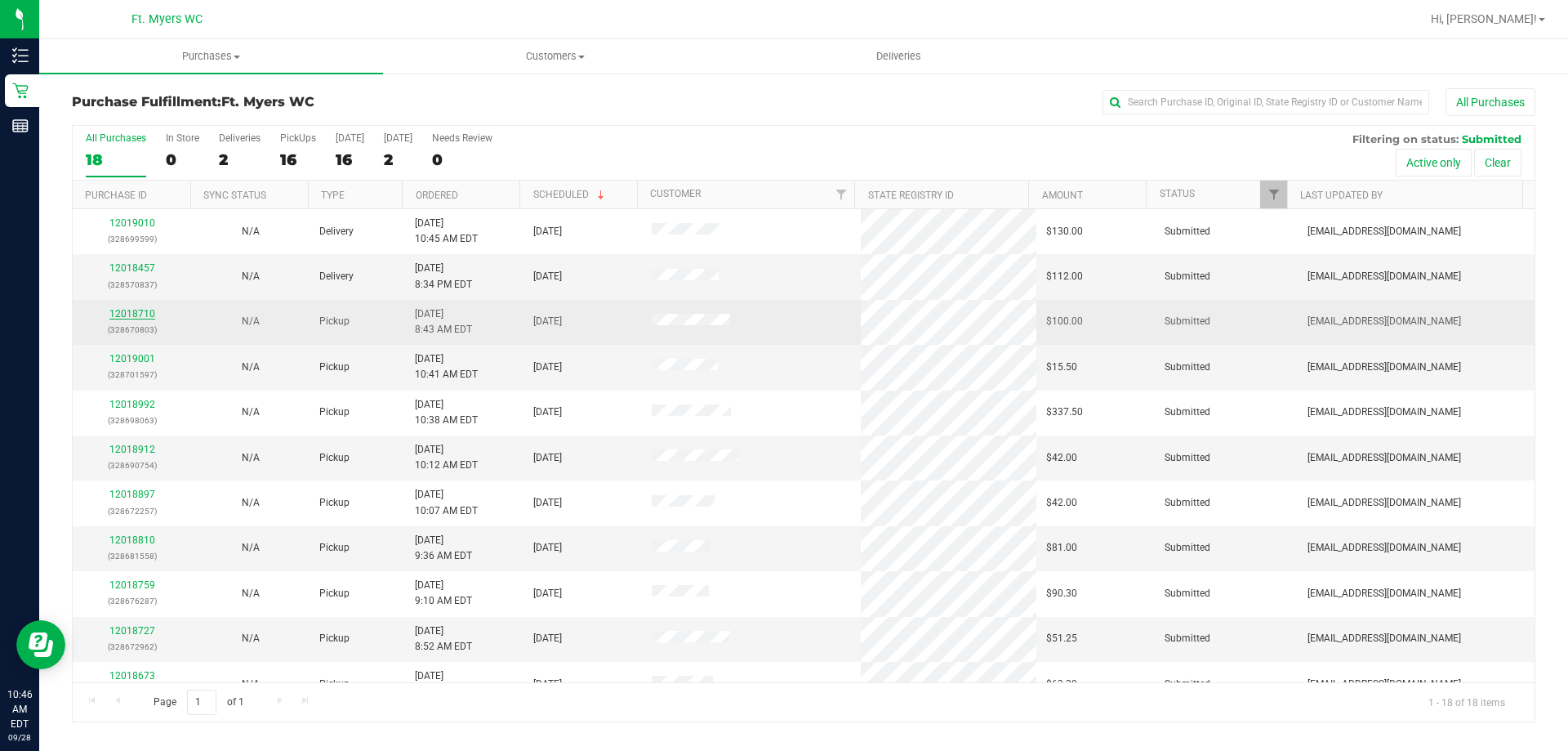
click at [115, 318] on link "12018710" at bounding box center [131, 314] width 45 height 12
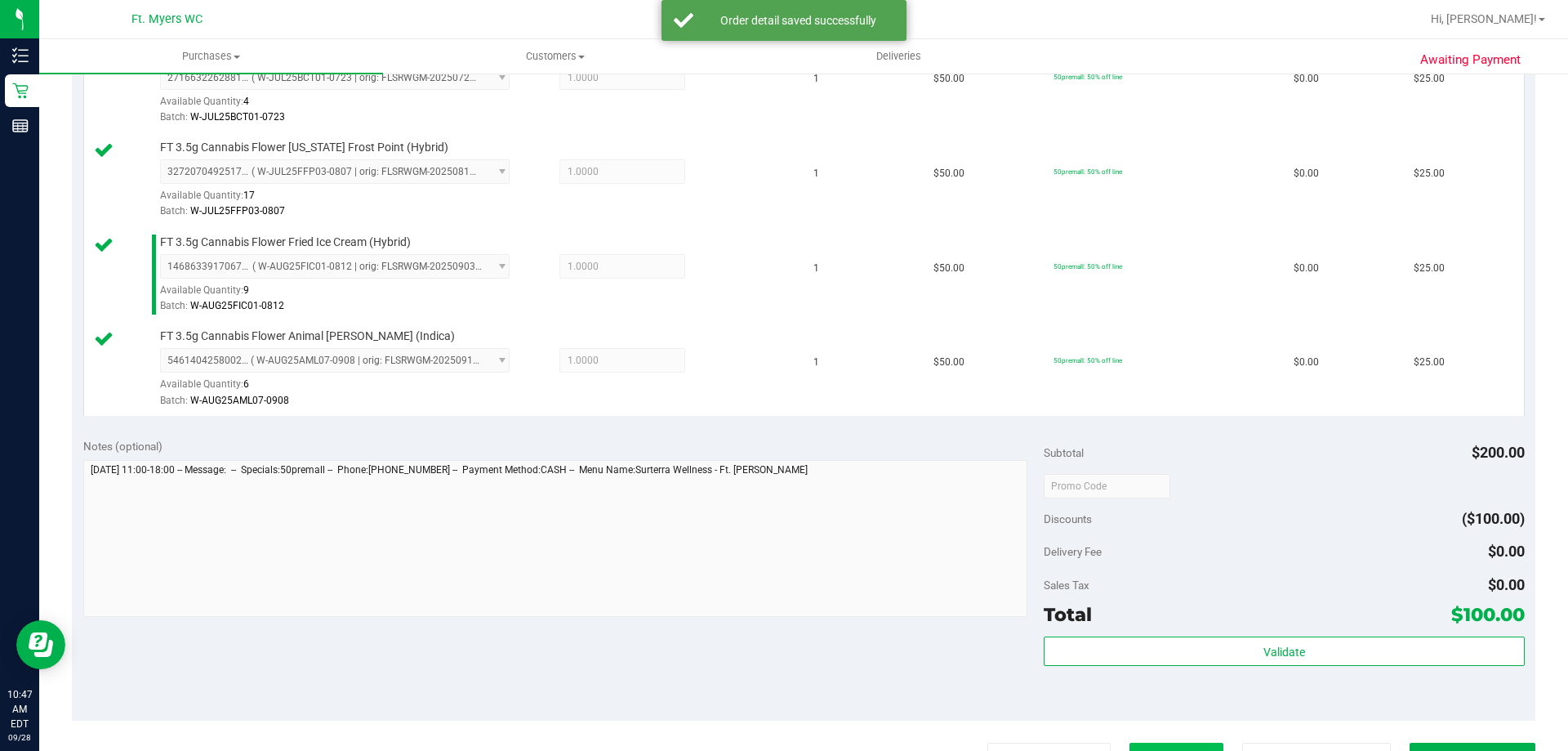
scroll to position [654, 0]
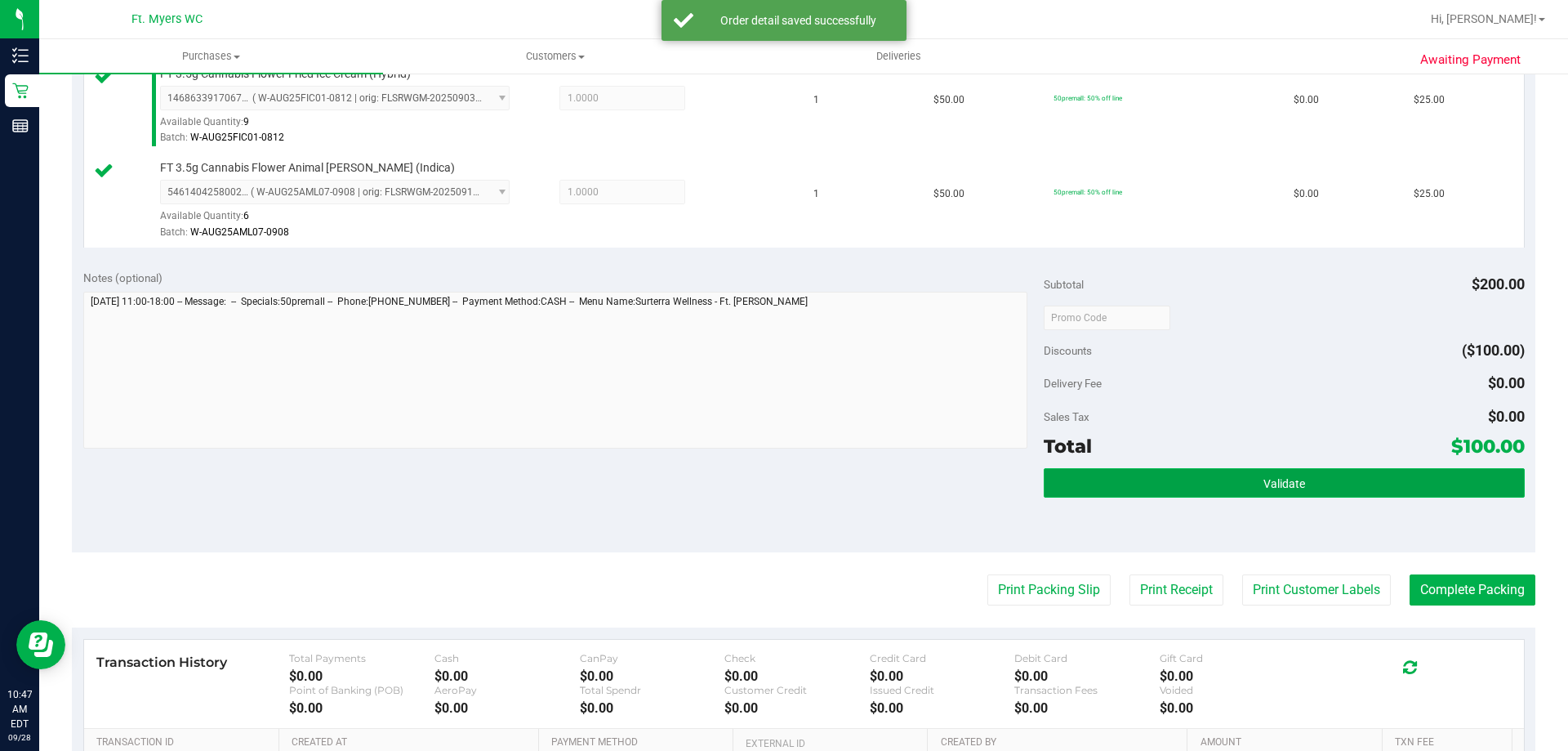
click at [1401, 494] on button "Validate" at bounding box center [1284, 483] width 481 height 29
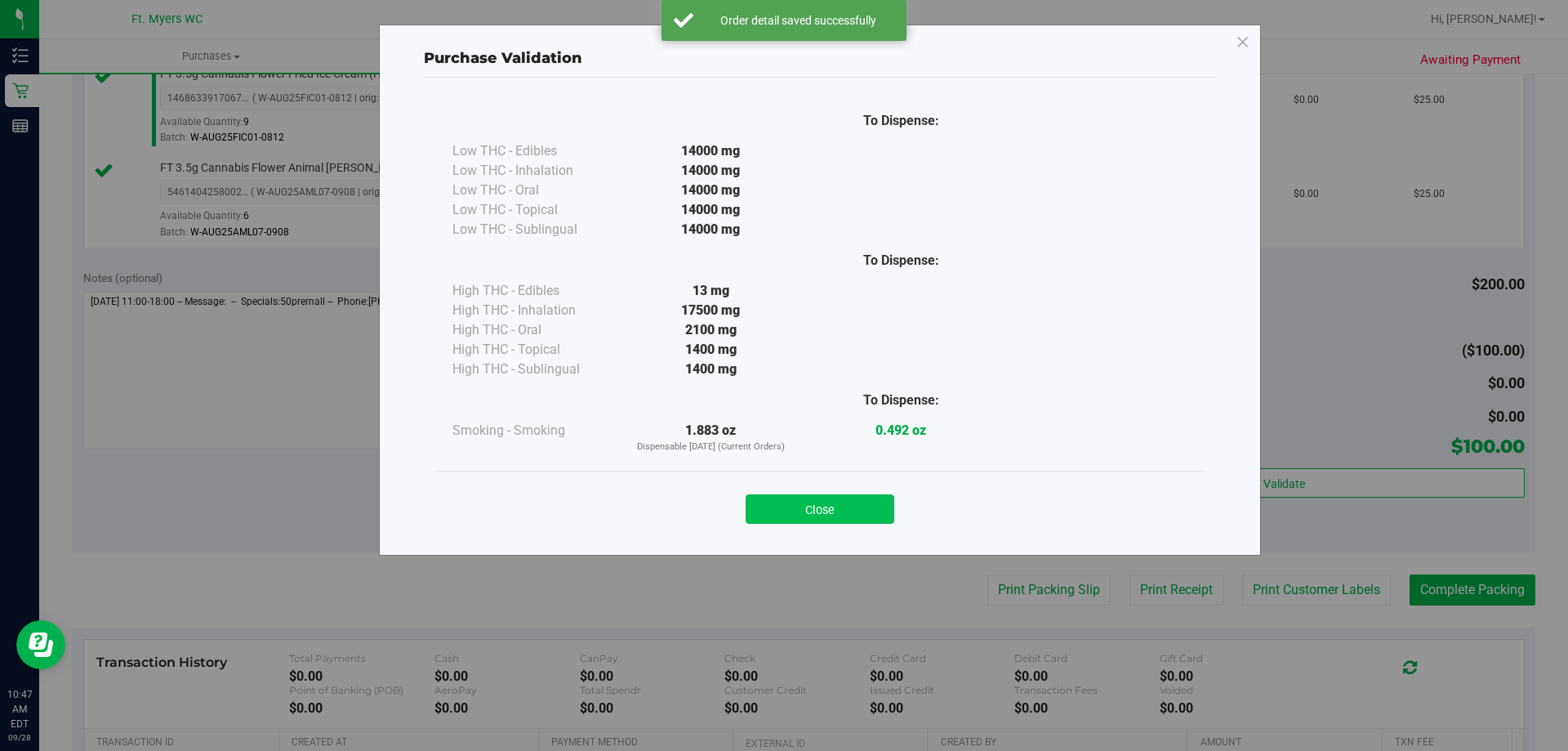
click at [855, 517] on button "Close" at bounding box center [820, 509] width 149 height 29
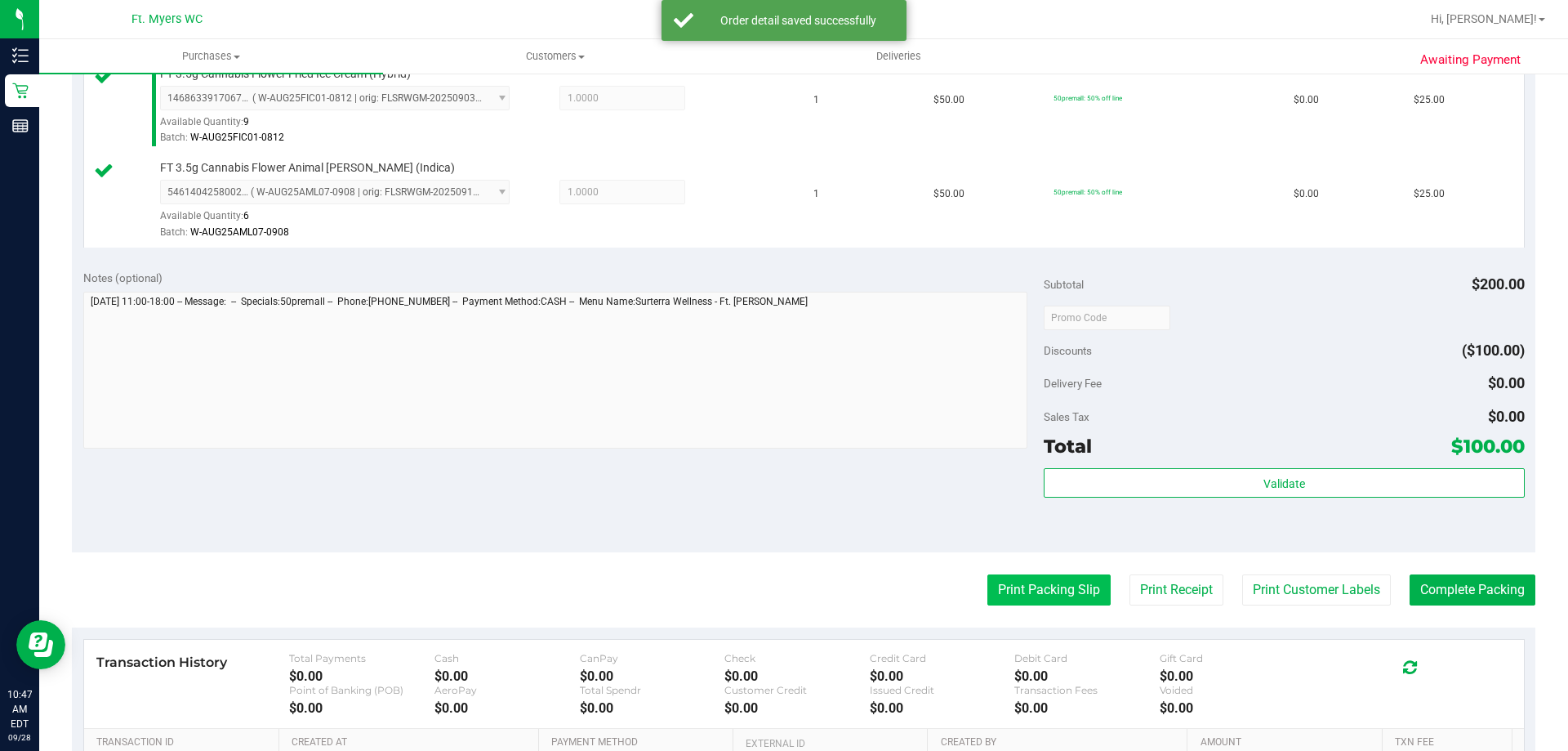
click at [1009, 585] on button "Print Packing Slip" at bounding box center [1049, 590] width 124 height 31
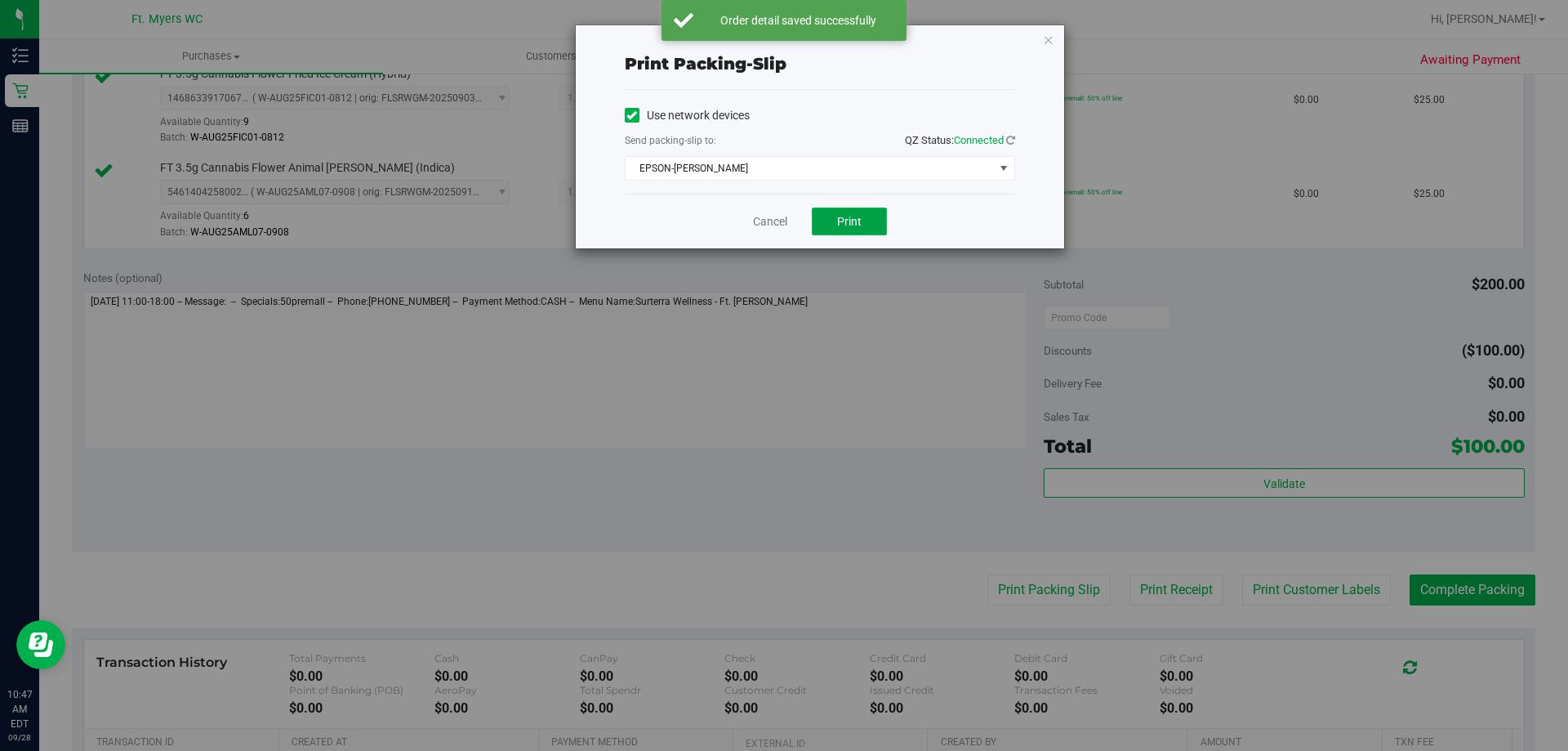
click at [816, 226] on button "Print" at bounding box center [849, 221] width 75 height 28
click at [771, 230] on link "Cancel" at bounding box center [770, 222] width 35 height 17
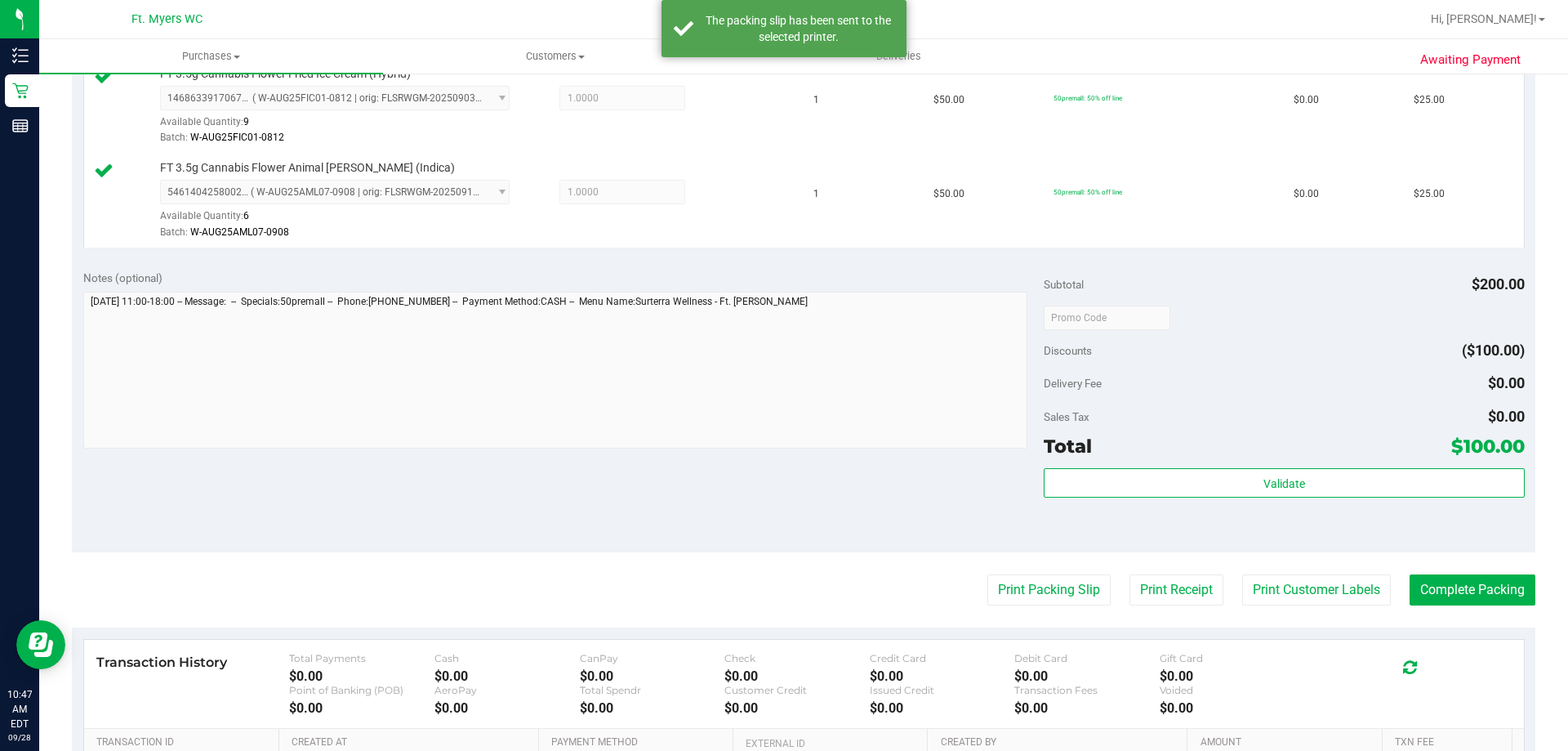
click at [1433, 573] on purchase-details "Back Edit Purchase Cancel Purchase View Profile # 12018710 BioTrack ID: - Submi…" at bounding box center [803, 183] width 1463 height 1498
click at [1424, 585] on button "Complete Packing" at bounding box center [1472, 590] width 125 height 31
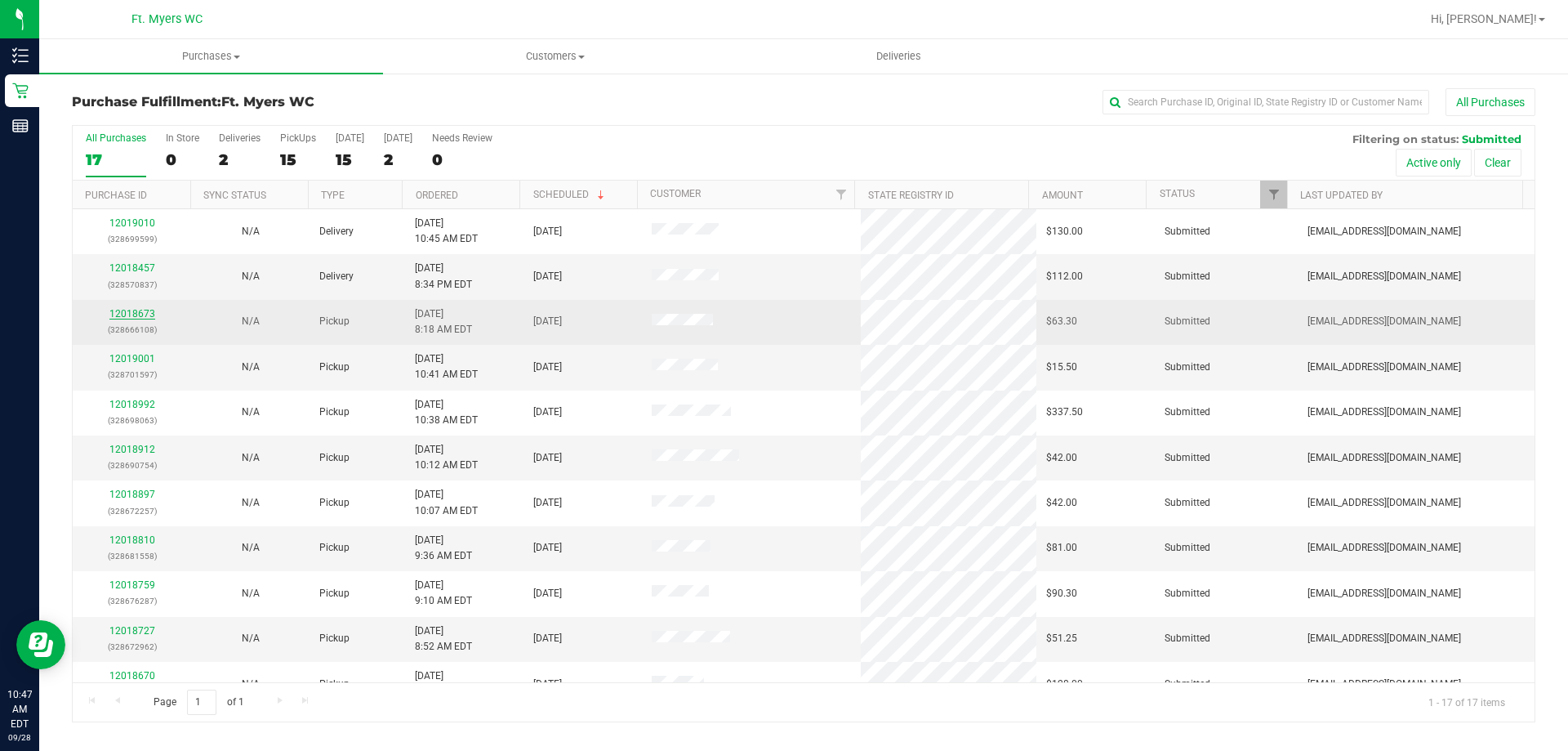
click at [136, 317] on link "12018673" at bounding box center [131, 314] width 45 height 12
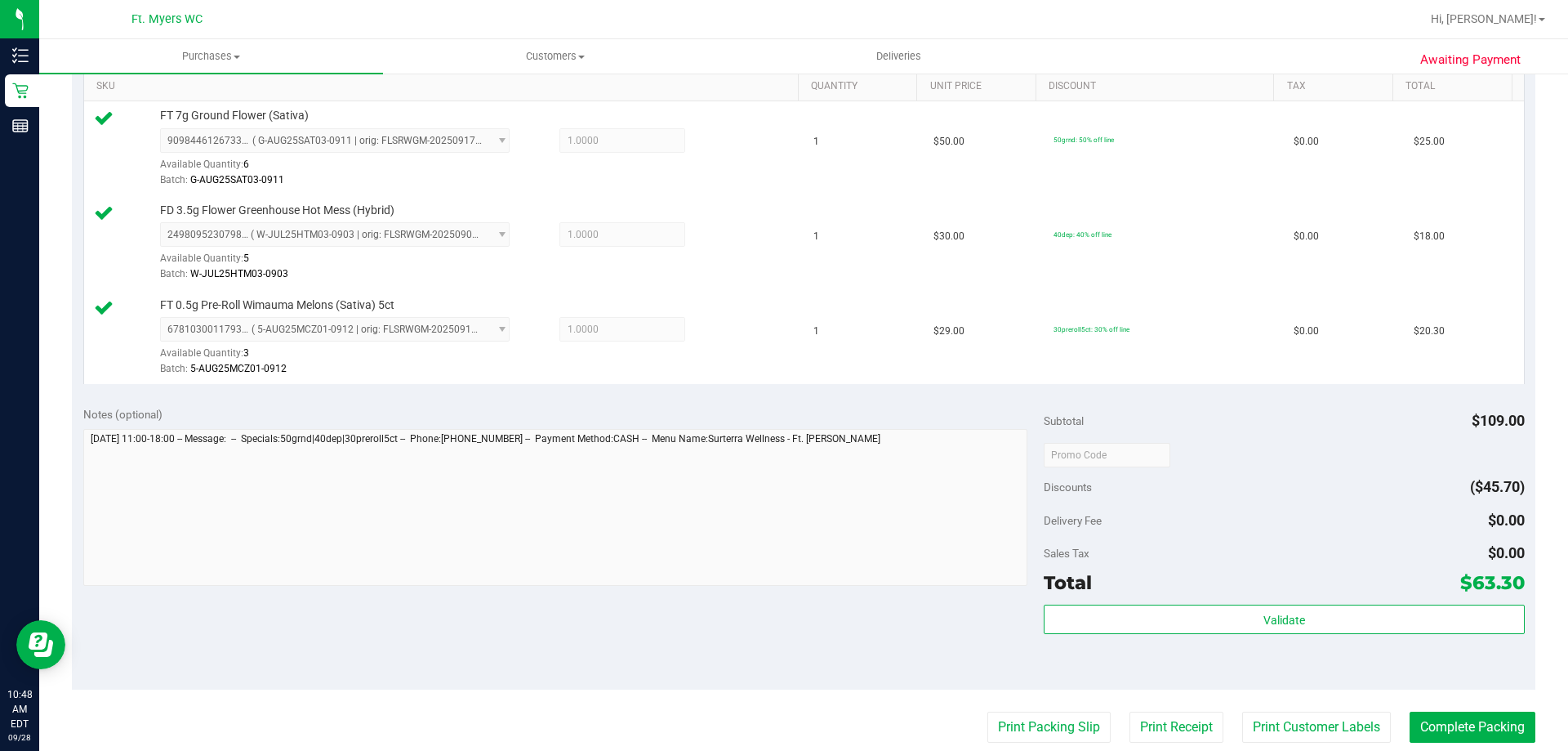
scroll to position [490, 0]
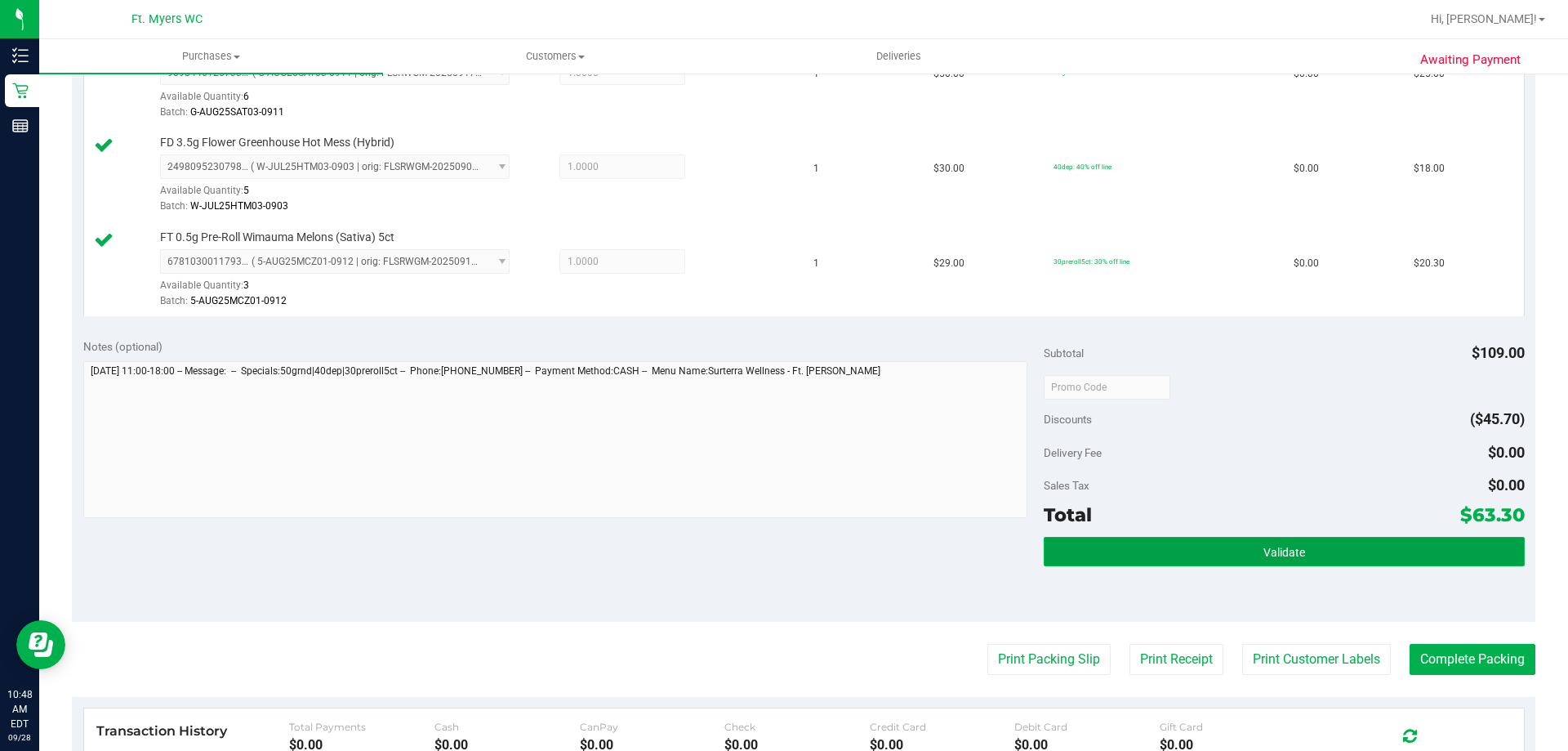
click at [1361, 551] on button "Validate" at bounding box center [1284, 551] width 481 height 29
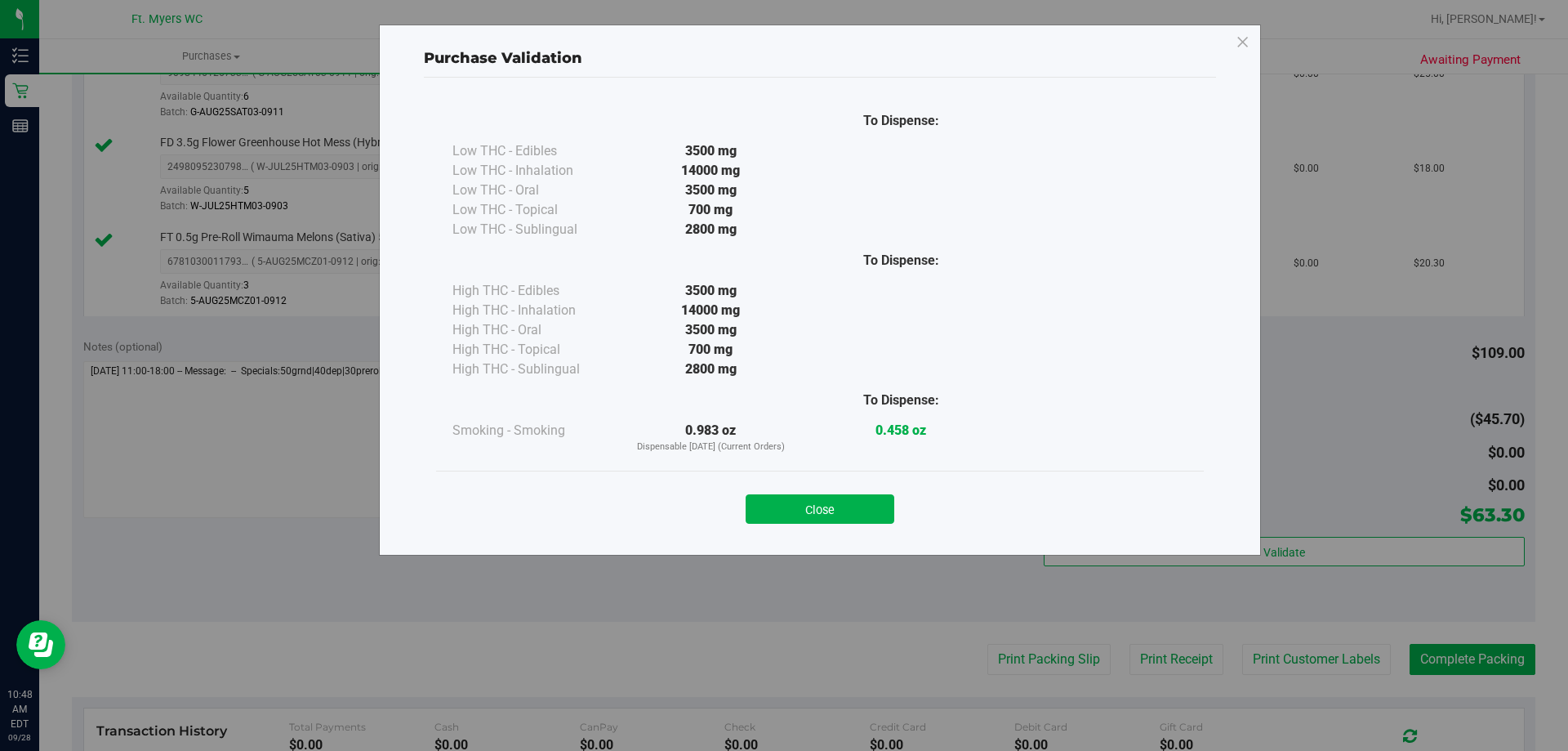
click at [835, 537] on div "To Dispense: Low THC - Edibles 3500 mg" at bounding box center [819, 308] width 792 height 462
click at [831, 501] on button "Close" at bounding box center [820, 509] width 149 height 29
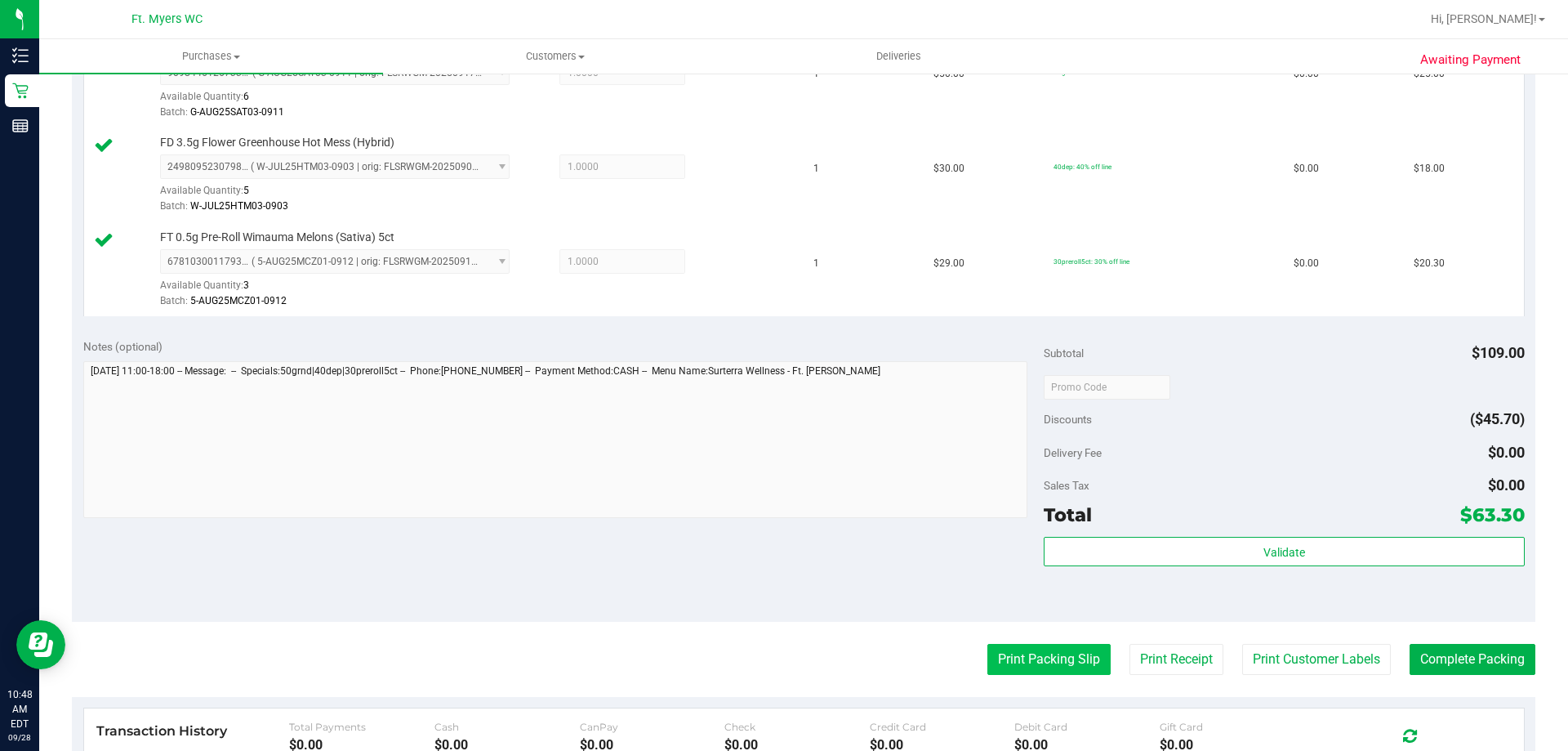
click at [987, 655] on button "Print Packing Slip" at bounding box center [1049, 659] width 124 height 31
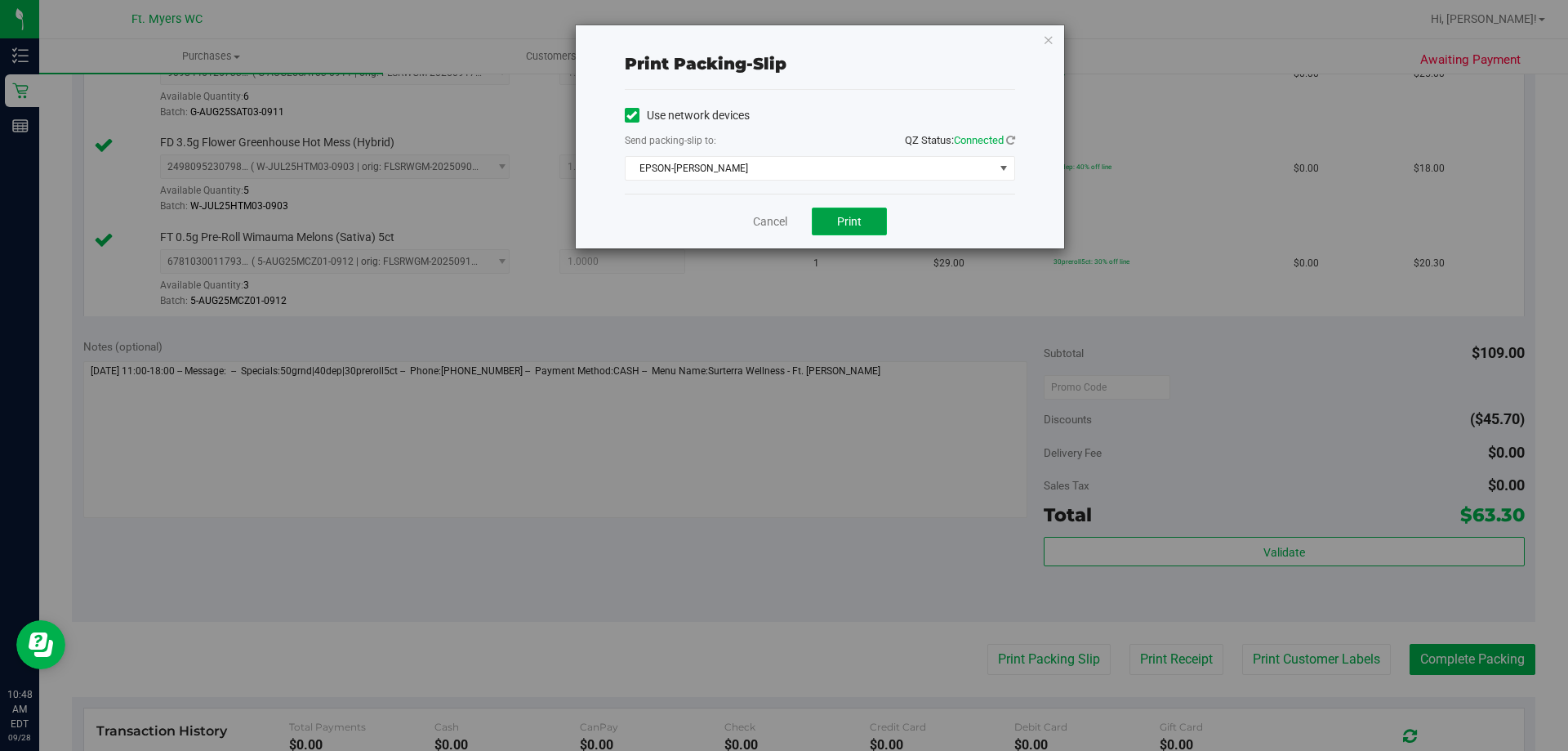
click at [841, 215] on span "Print" at bounding box center [848, 222] width 24 height 14
click at [756, 209] on div "Cancel Print" at bounding box center [819, 221] width 391 height 55
click at [759, 216] on link "Cancel" at bounding box center [770, 222] width 35 height 17
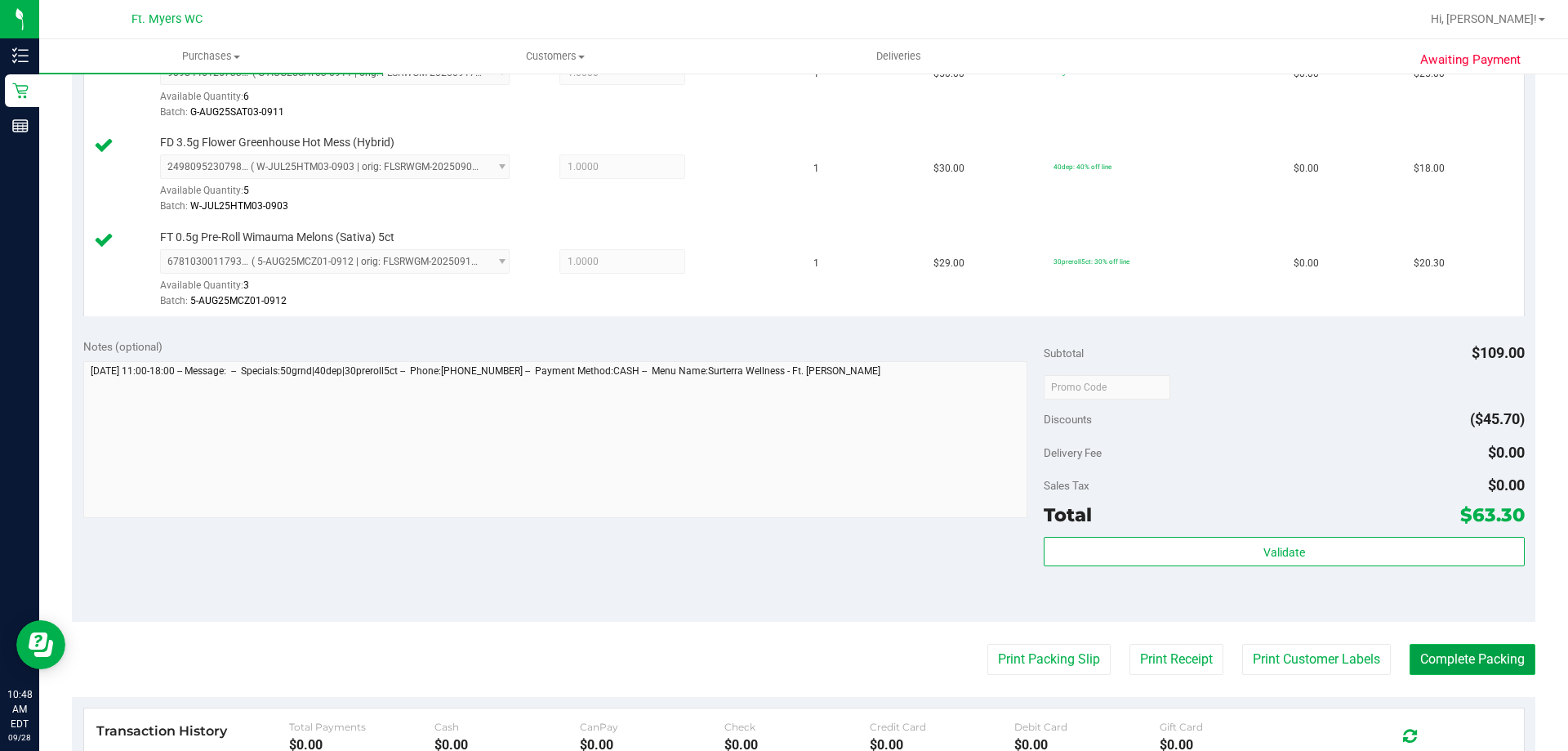
click at [1483, 655] on button "Complete Packing" at bounding box center [1472, 659] width 125 height 31
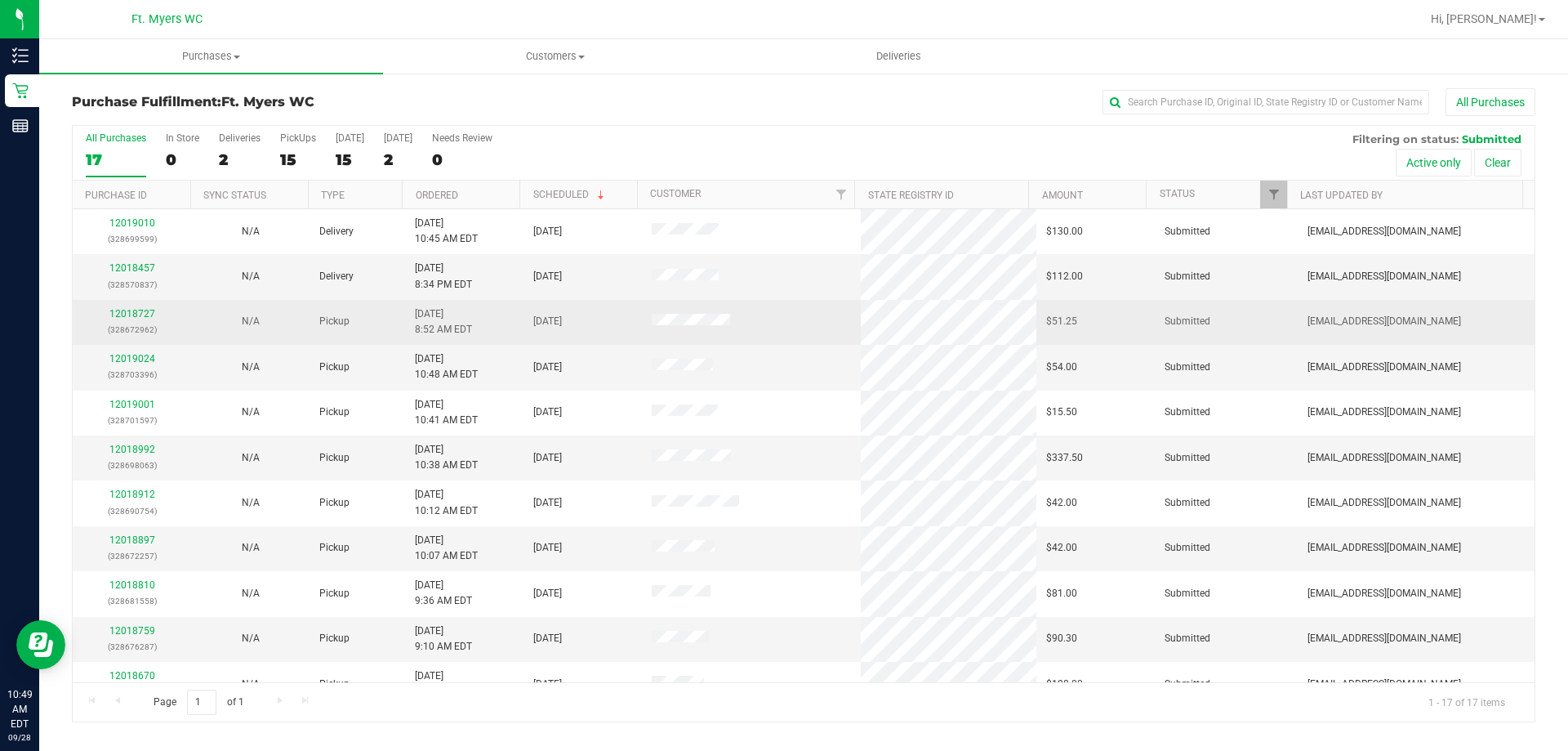
click at [137, 327] on p "(328672962)" at bounding box center [131, 329] width 98 height 15
click at [138, 316] on link "12018727" at bounding box center [131, 314] width 45 height 12
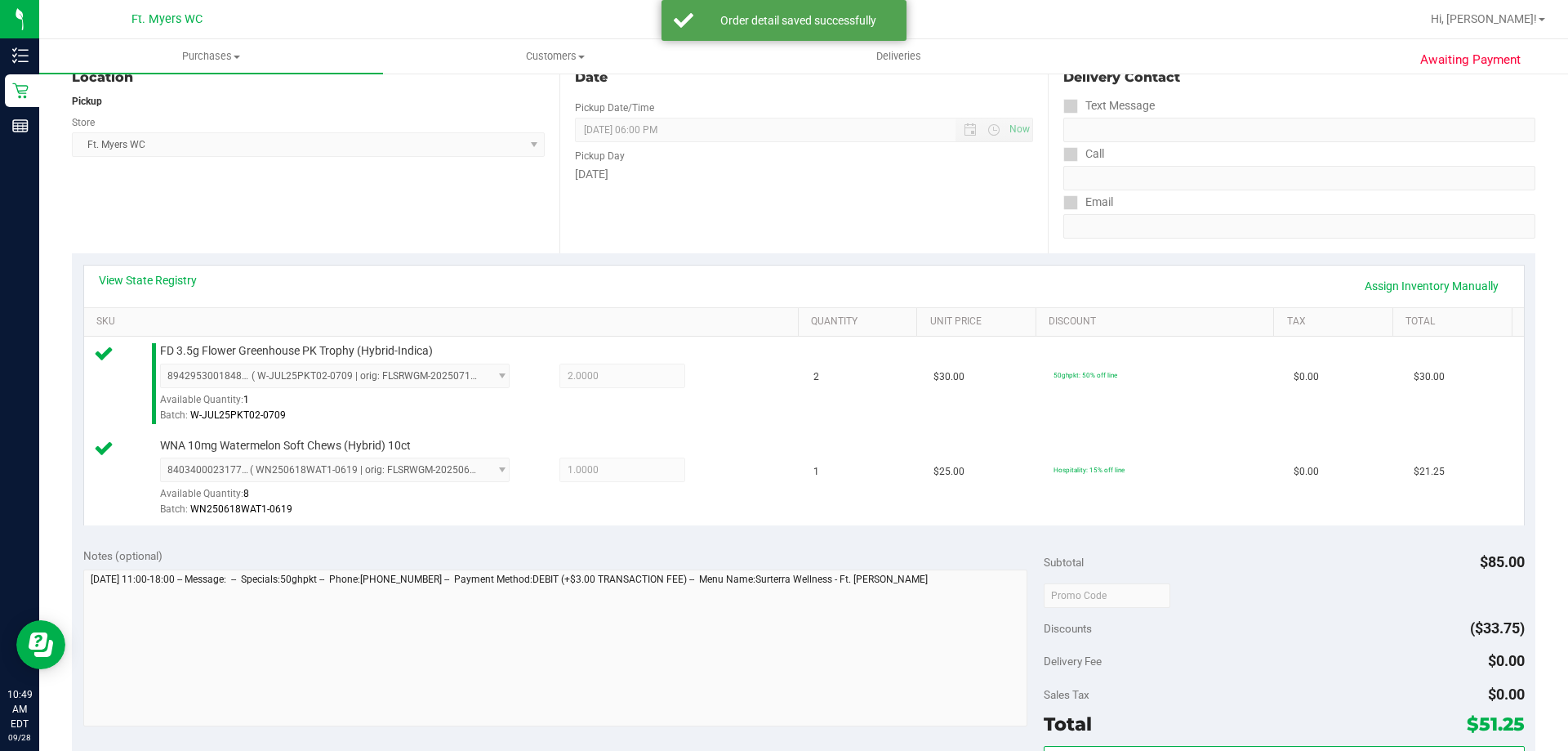
scroll to position [245, 0]
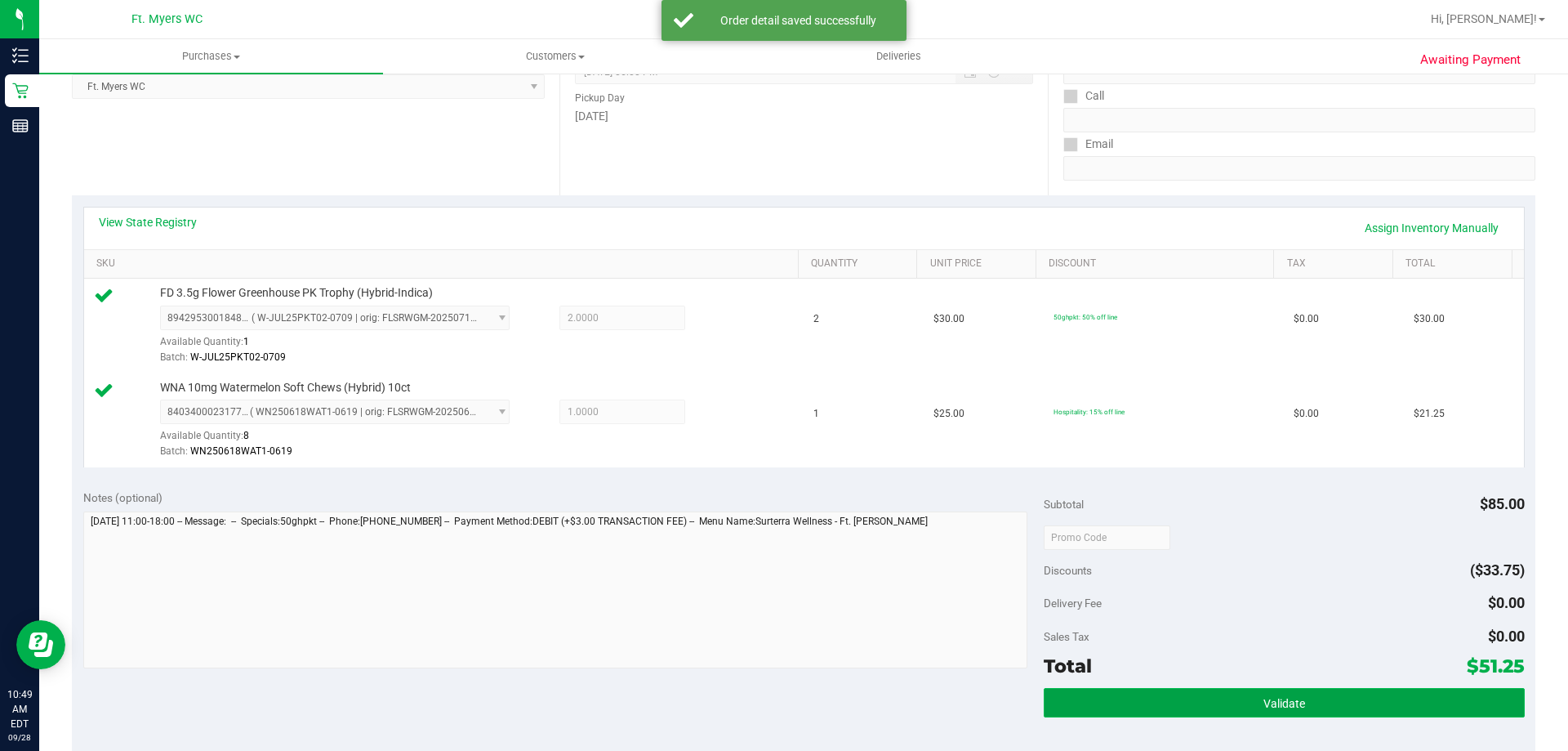
click at [1363, 705] on button "Validate" at bounding box center [1284, 703] width 481 height 29
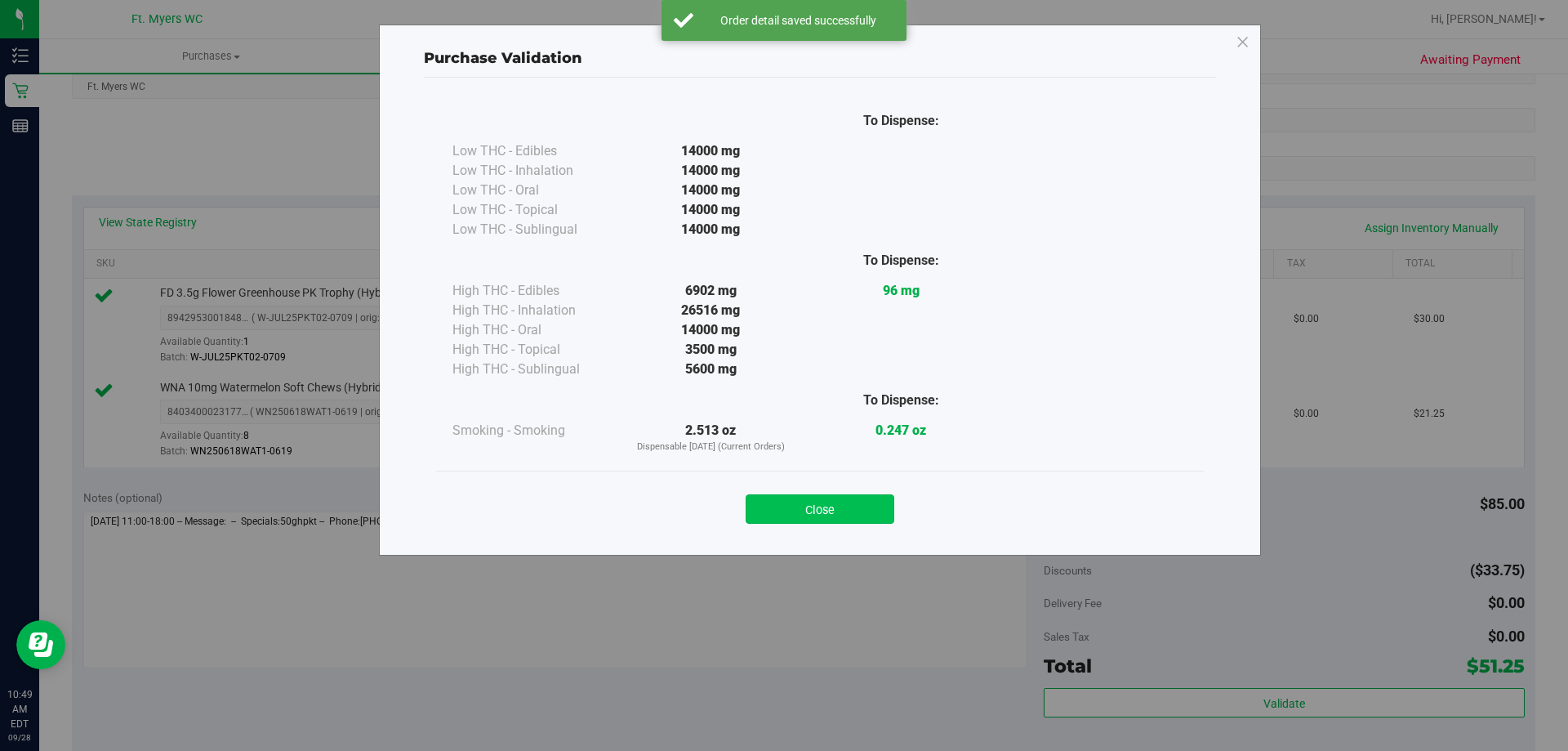
click at [873, 511] on button "Close" at bounding box center [820, 509] width 149 height 29
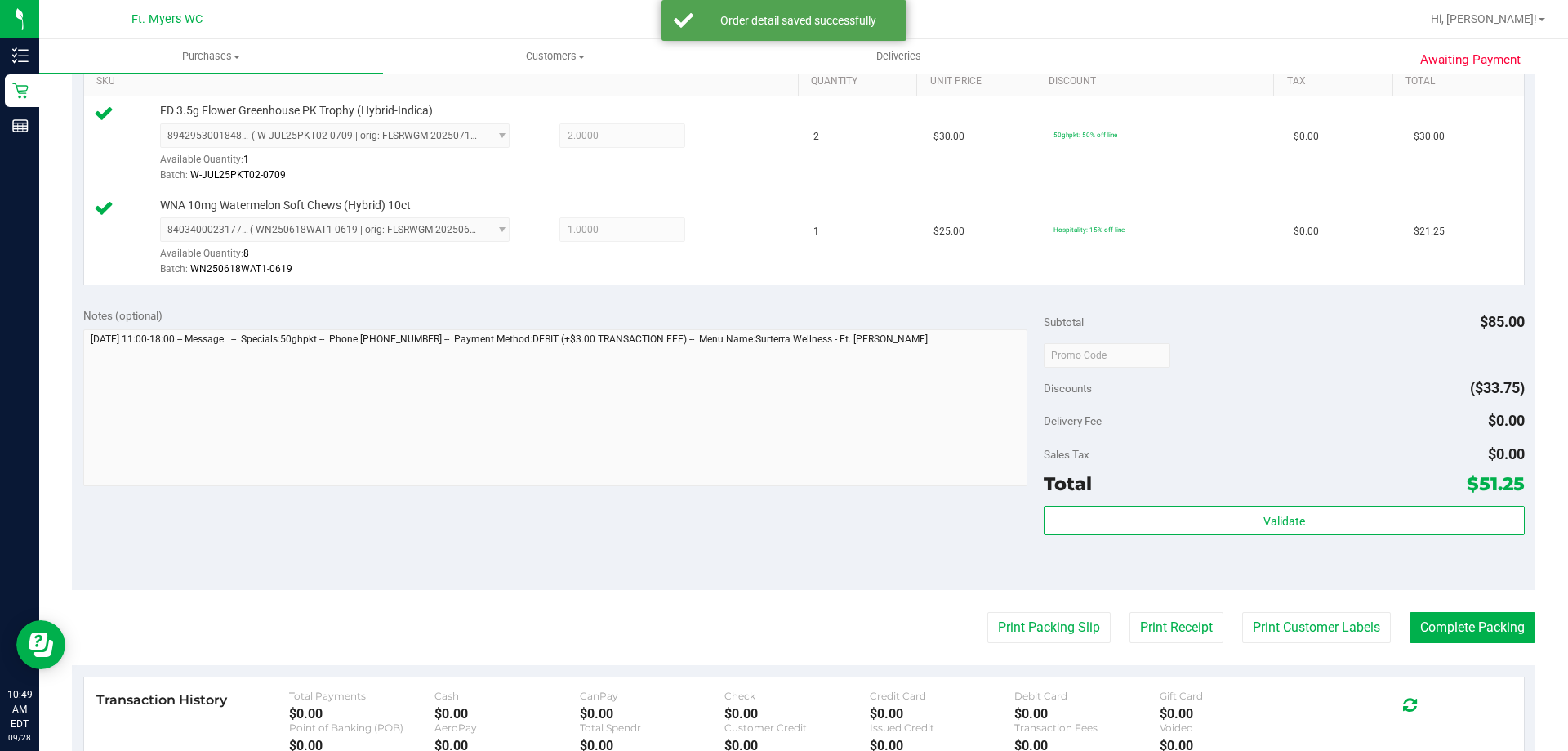
scroll to position [571, 0]
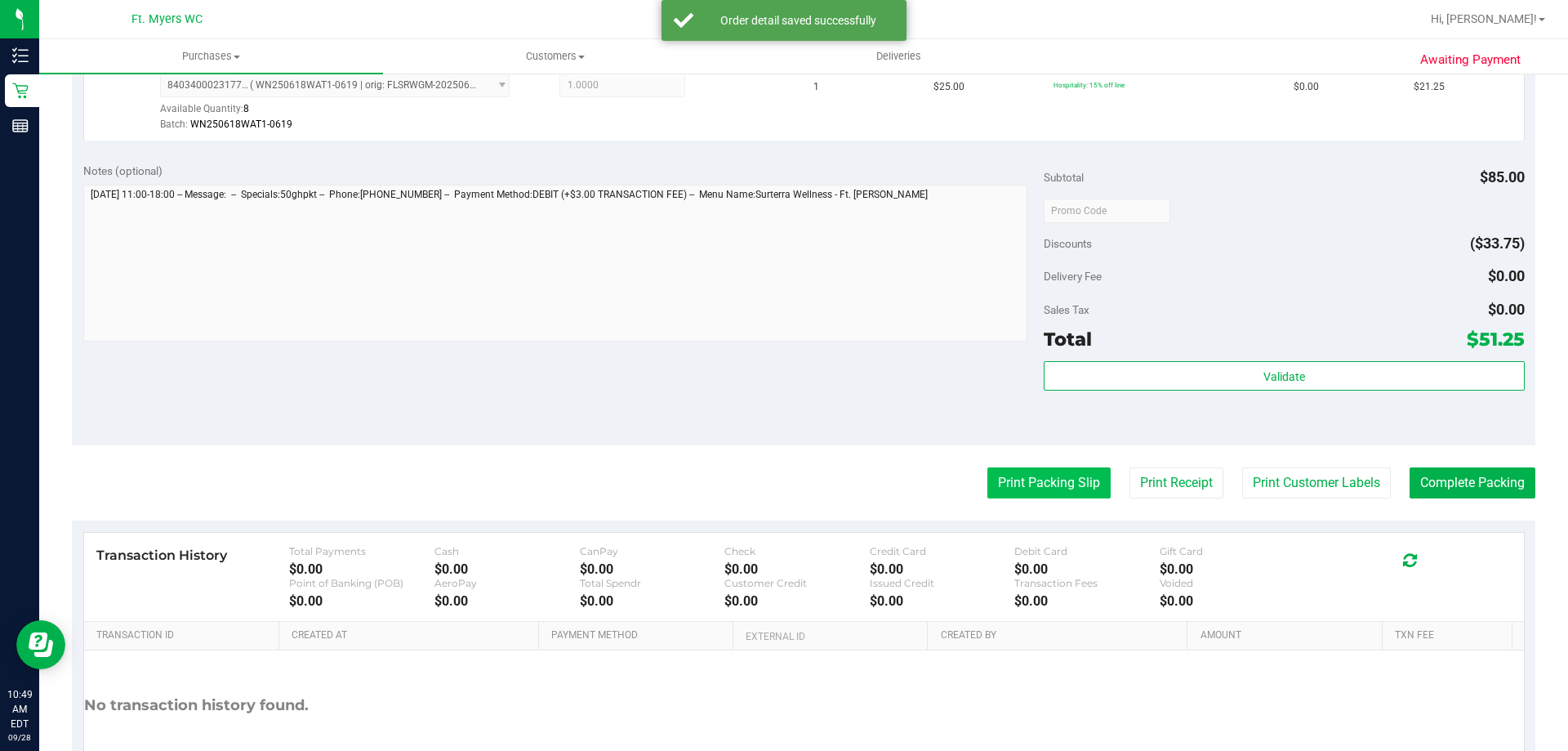
click at [1047, 481] on button "Print Packing Slip" at bounding box center [1049, 483] width 124 height 31
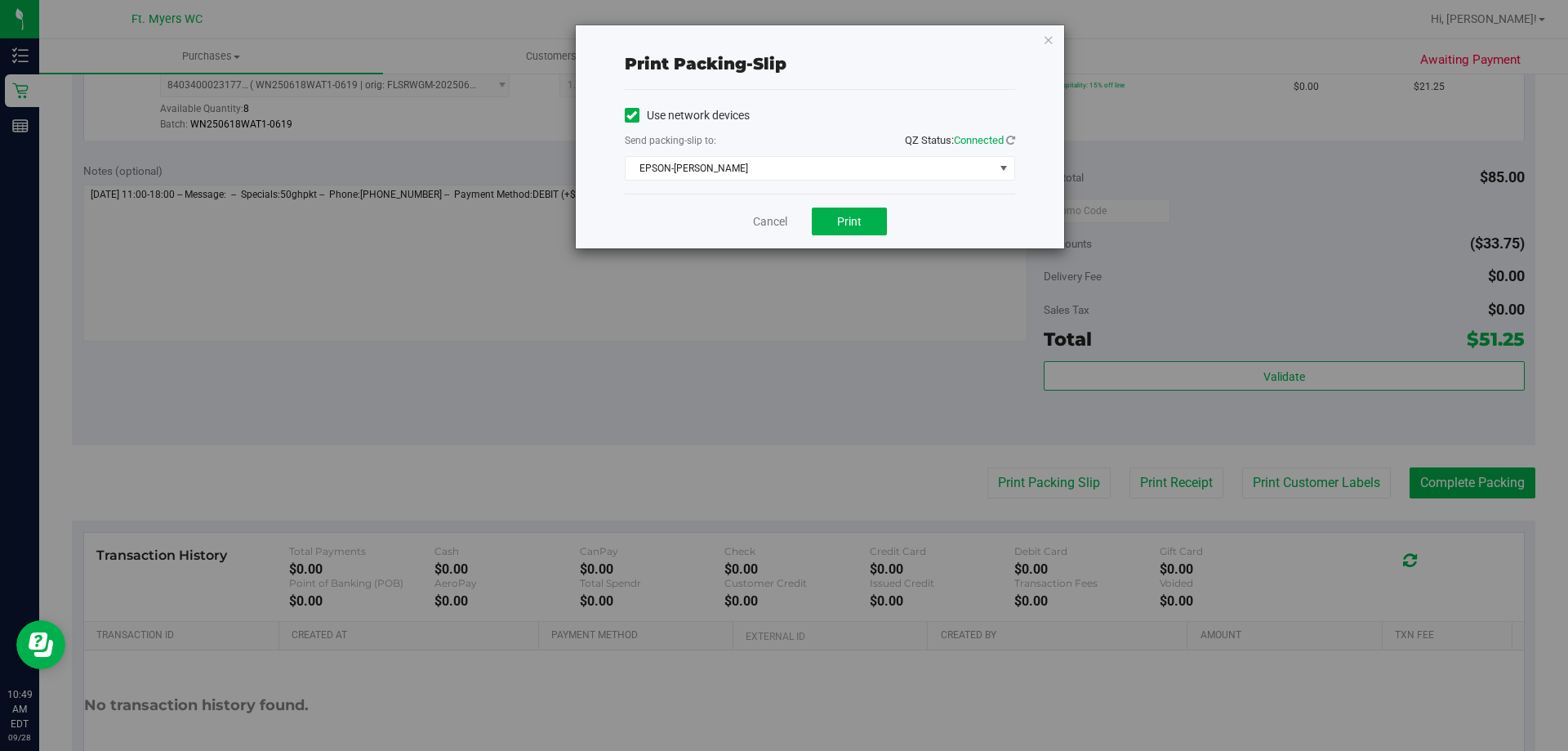
click at [899, 272] on div "Print packing-slip Use network devices Send packing-slip to: QZ Status: Connect…" at bounding box center [790, 376] width 1581 height 751
click at [847, 207] on div "Cancel Print" at bounding box center [819, 221] width 391 height 55
click at [847, 220] on span "Print" at bounding box center [848, 222] width 24 height 14
click at [763, 220] on link "Cancel" at bounding box center [770, 222] width 35 height 17
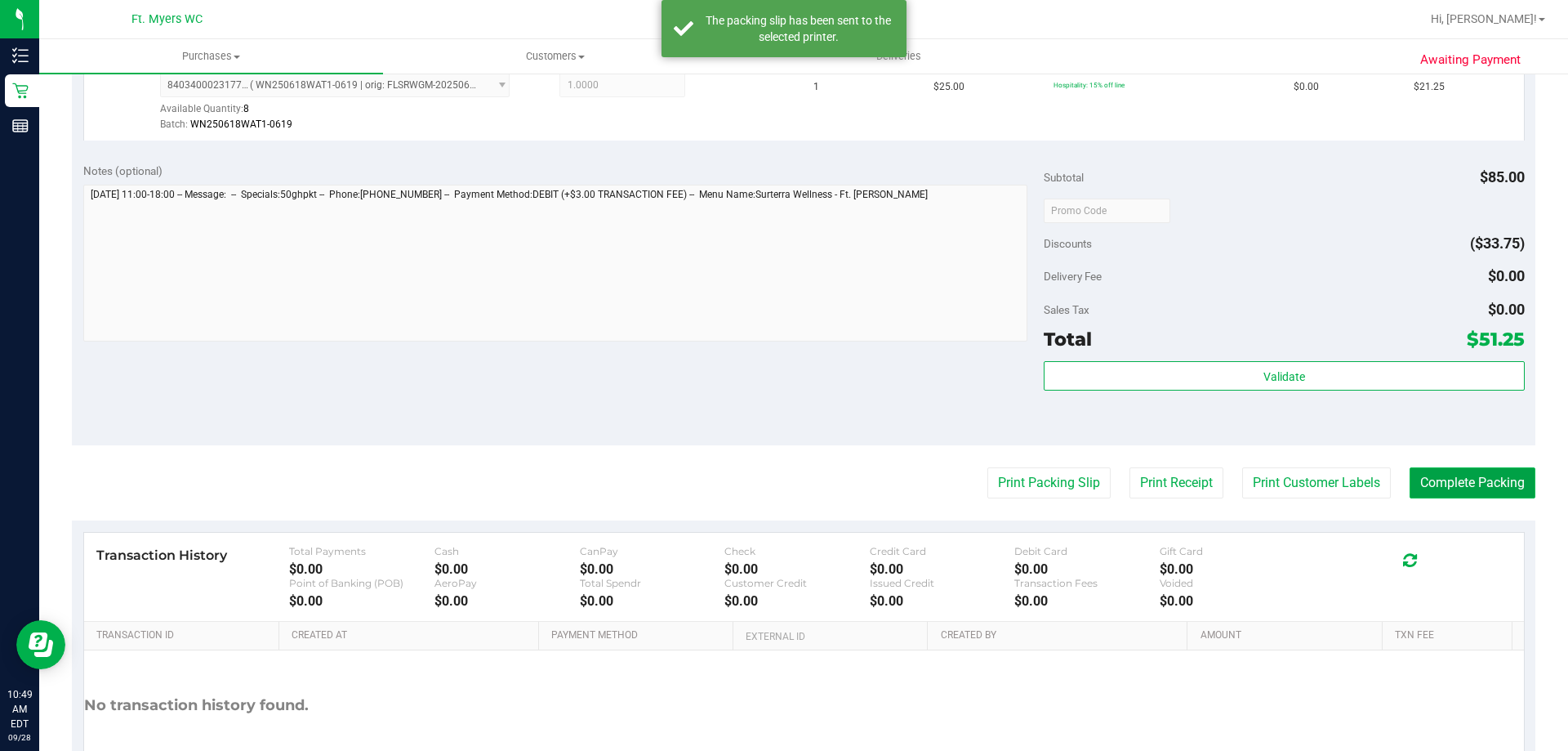
click at [1422, 472] on button "Complete Packing" at bounding box center [1472, 483] width 125 height 31
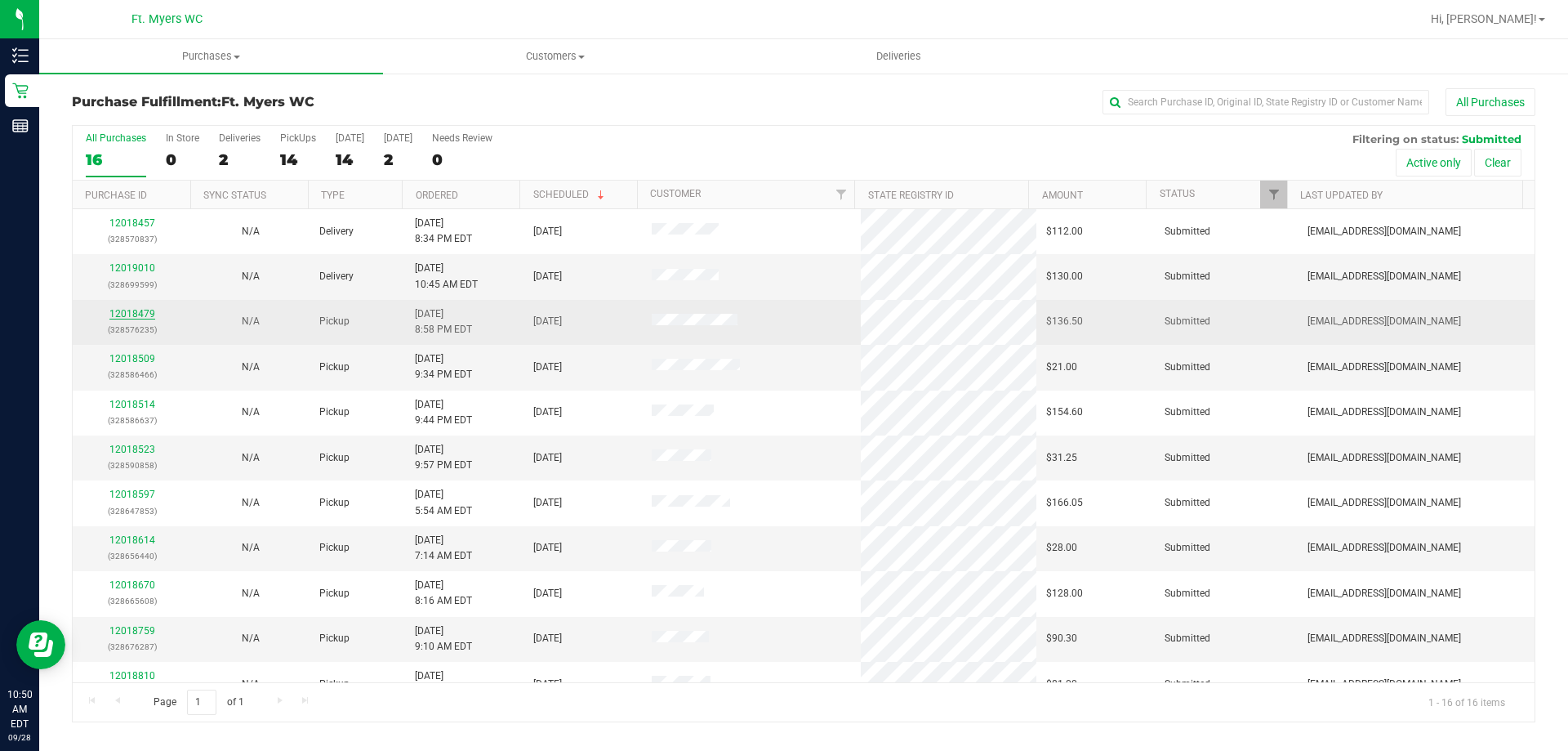
click at [135, 317] on link "12018479" at bounding box center [131, 314] width 45 height 12
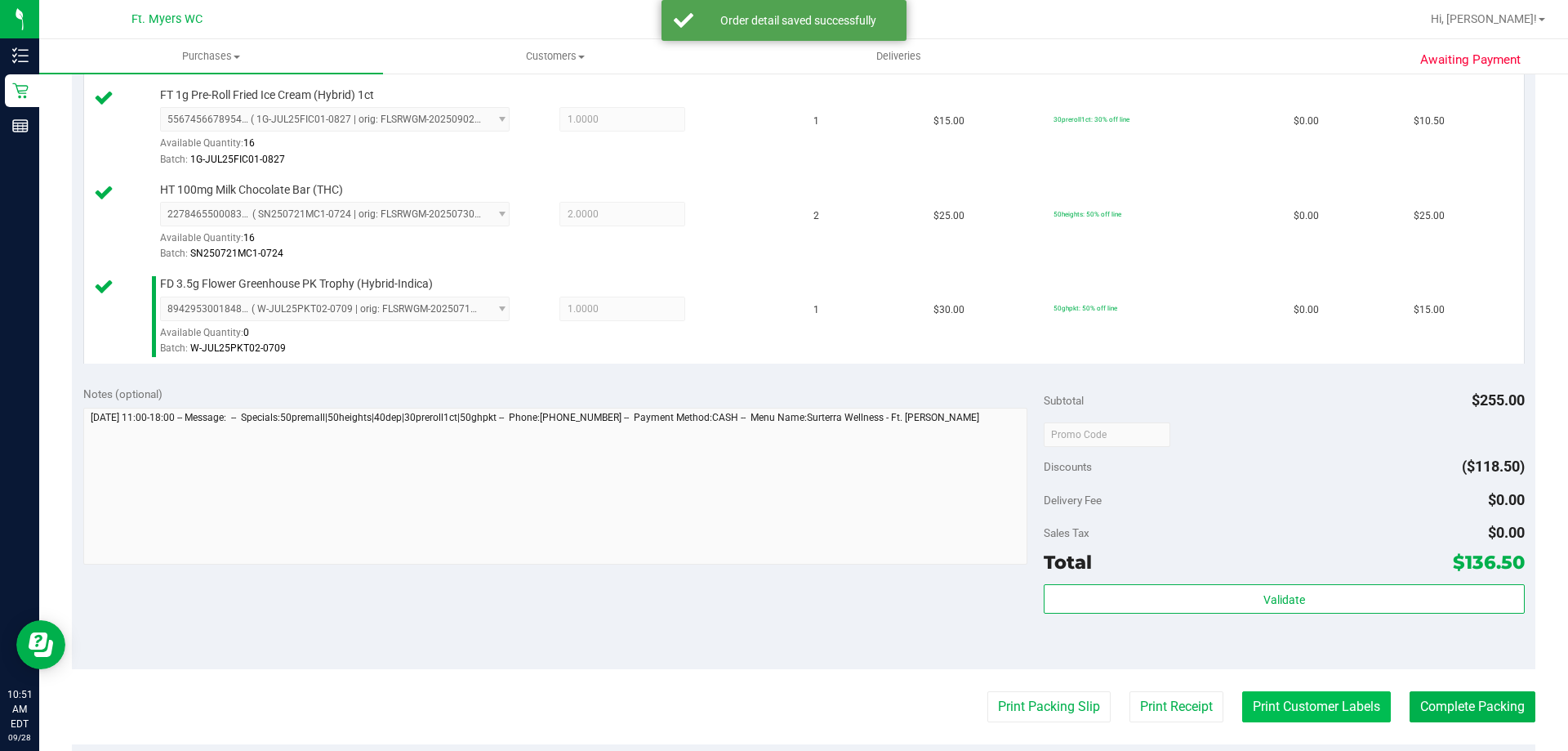
scroll to position [817, 0]
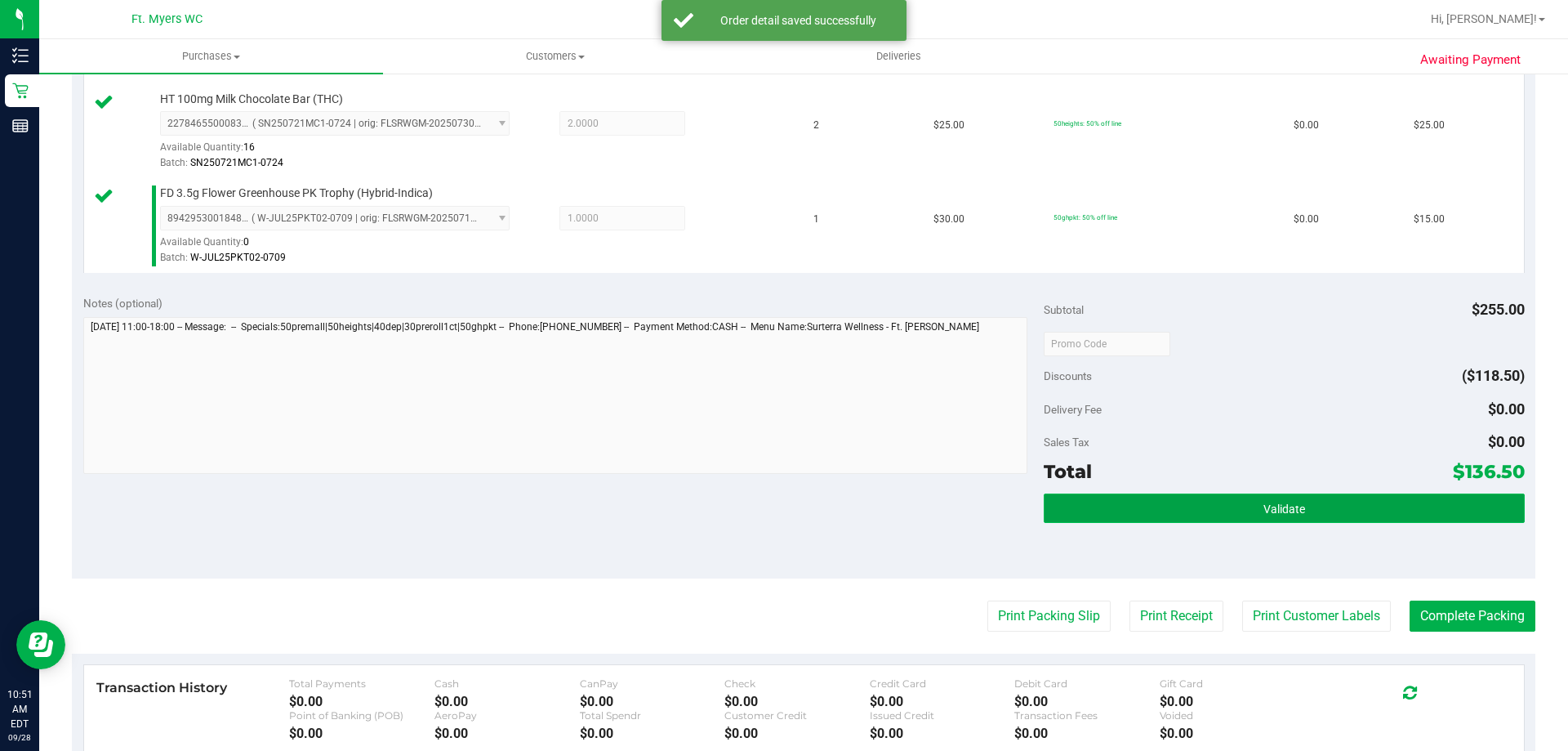
click at [1289, 518] on button "Validate" at bounding box center [1284, 508] width 481 height 29
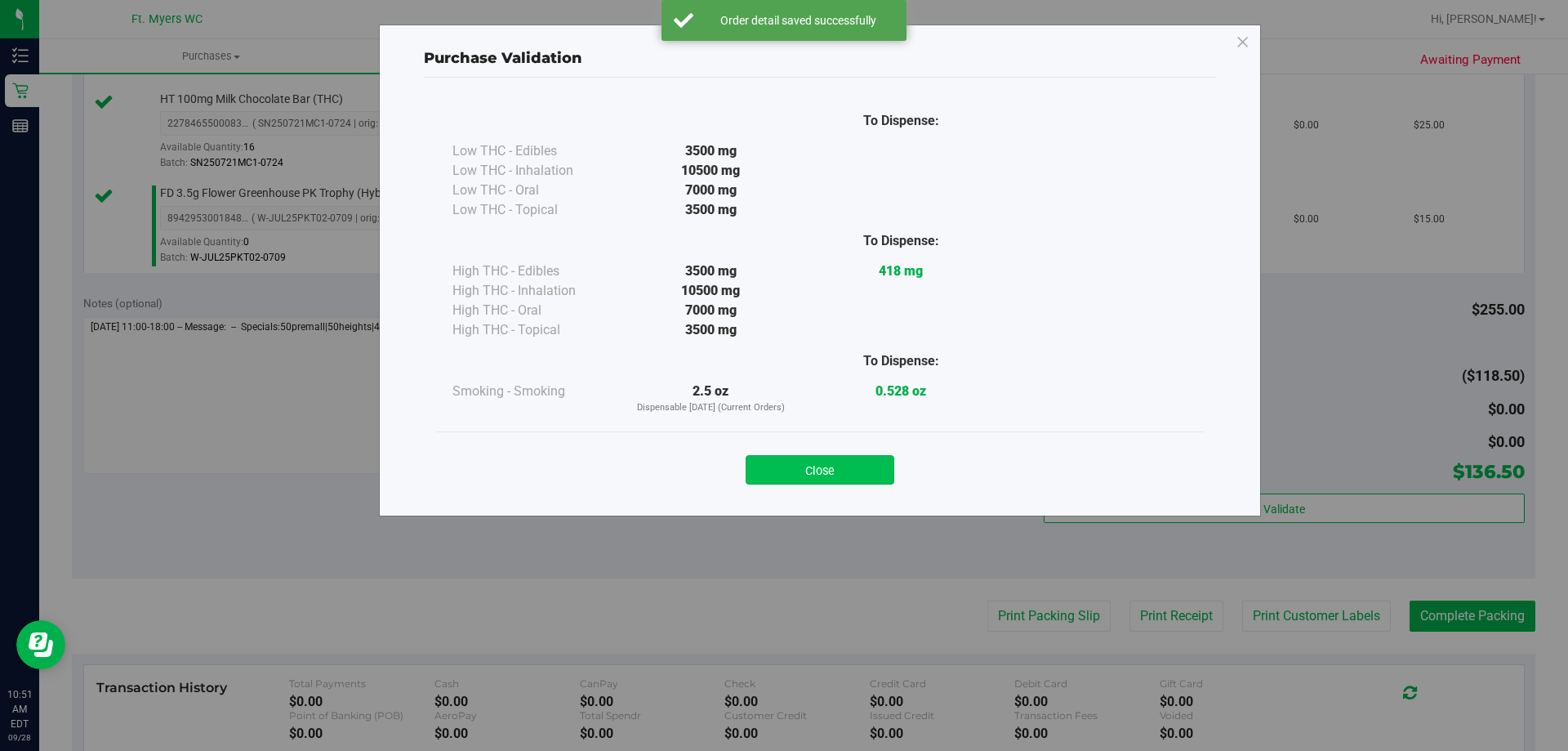
click at [822, 464] on button "Close" at bounding box center [820, 469] width 149 height 29
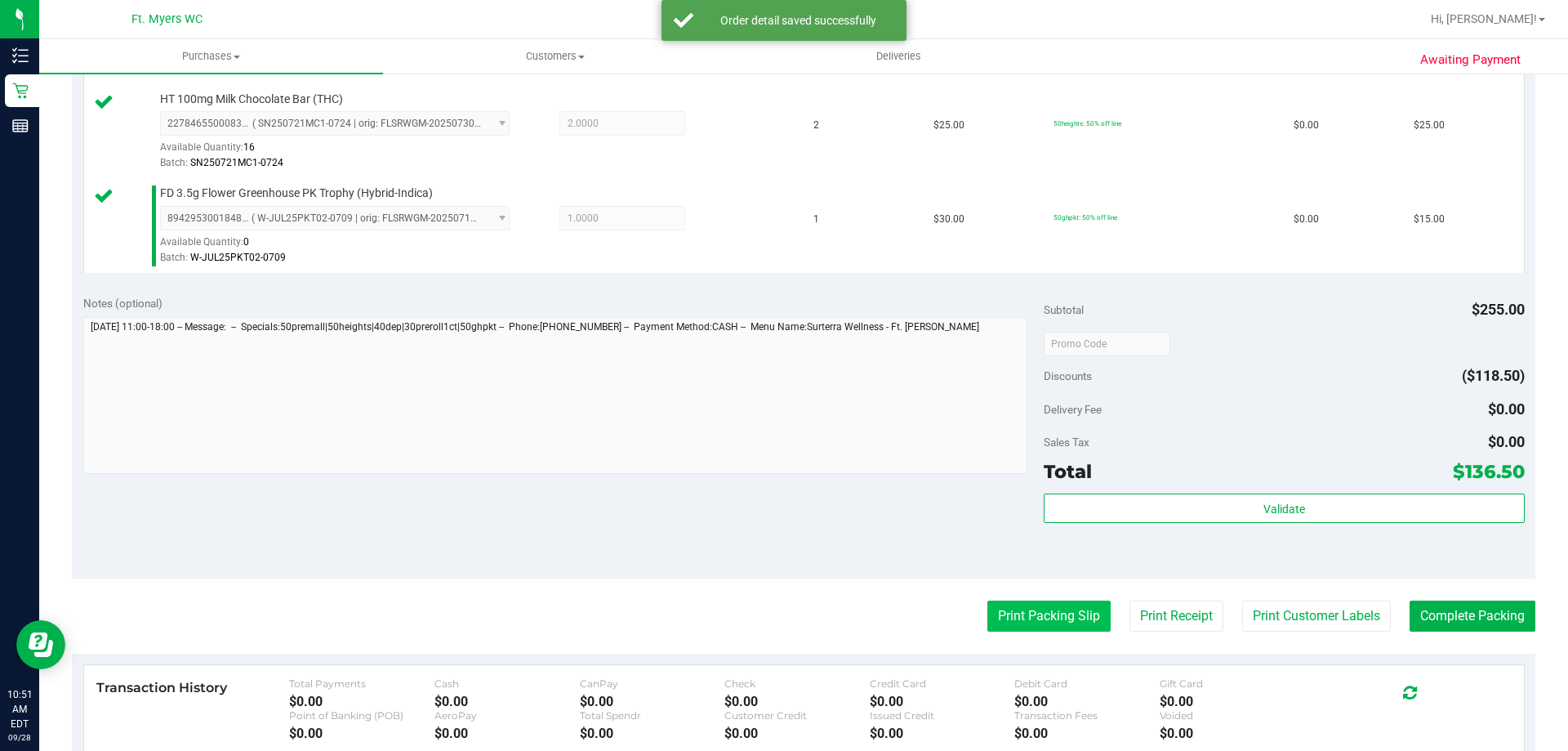
click at [1033, 606] on button "Print Packing Slip" at bounding box center [1049, 616] width 124 height 31
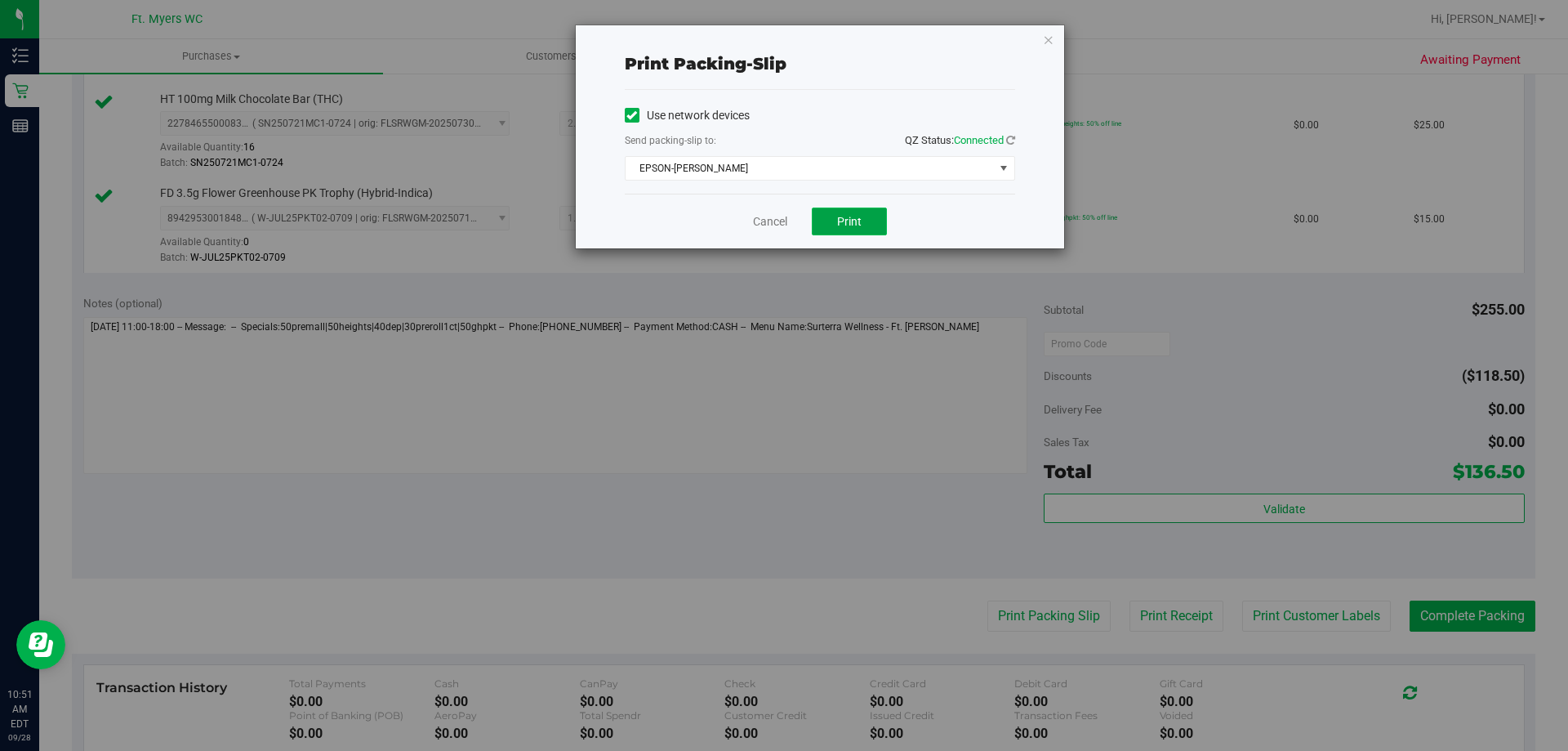
click at [867, 226] on button "Print" at bounding box center [849, 221] width 75 height 28
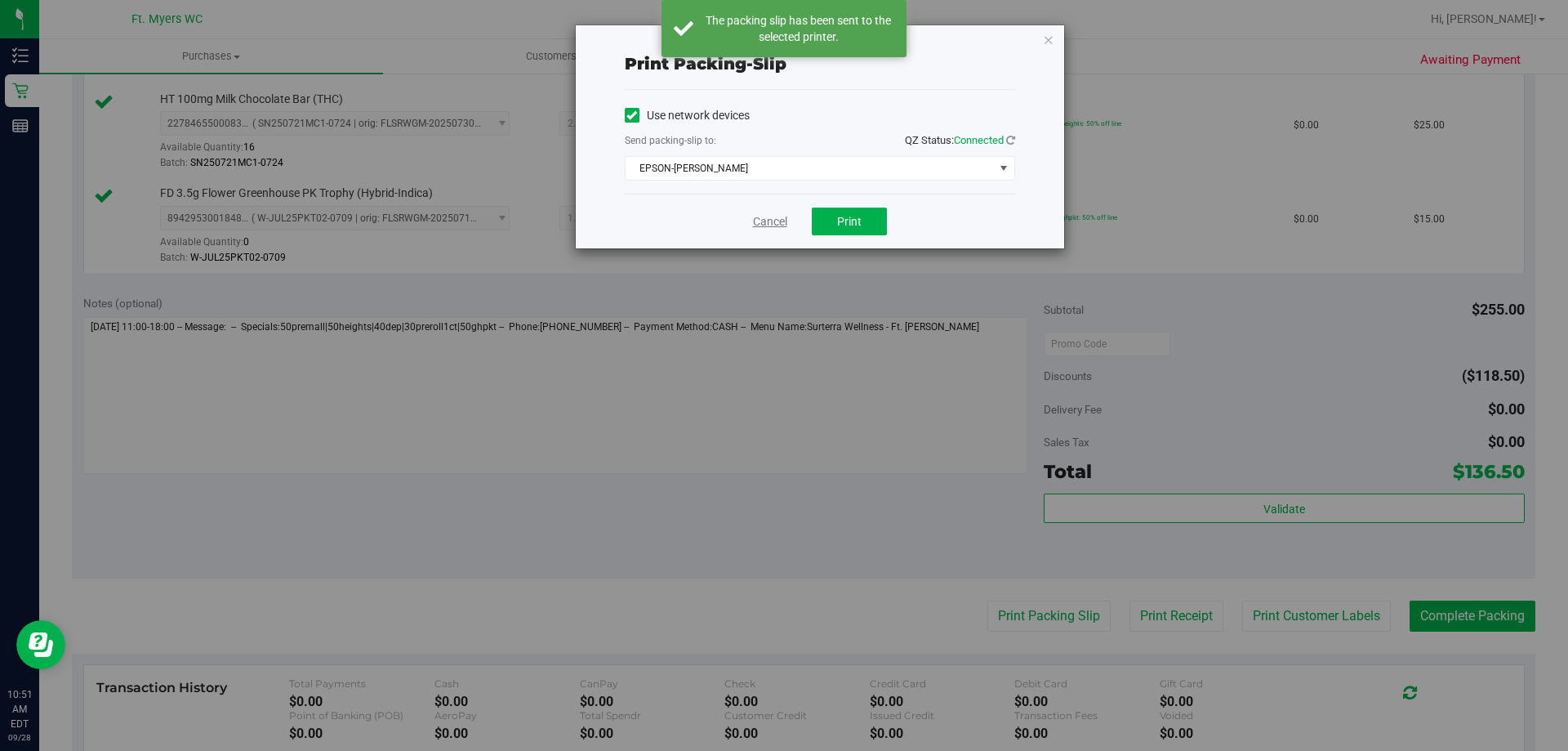
click at [767, 224] on link "Cancel" at bounding box center [770, 222] width 35 height 17
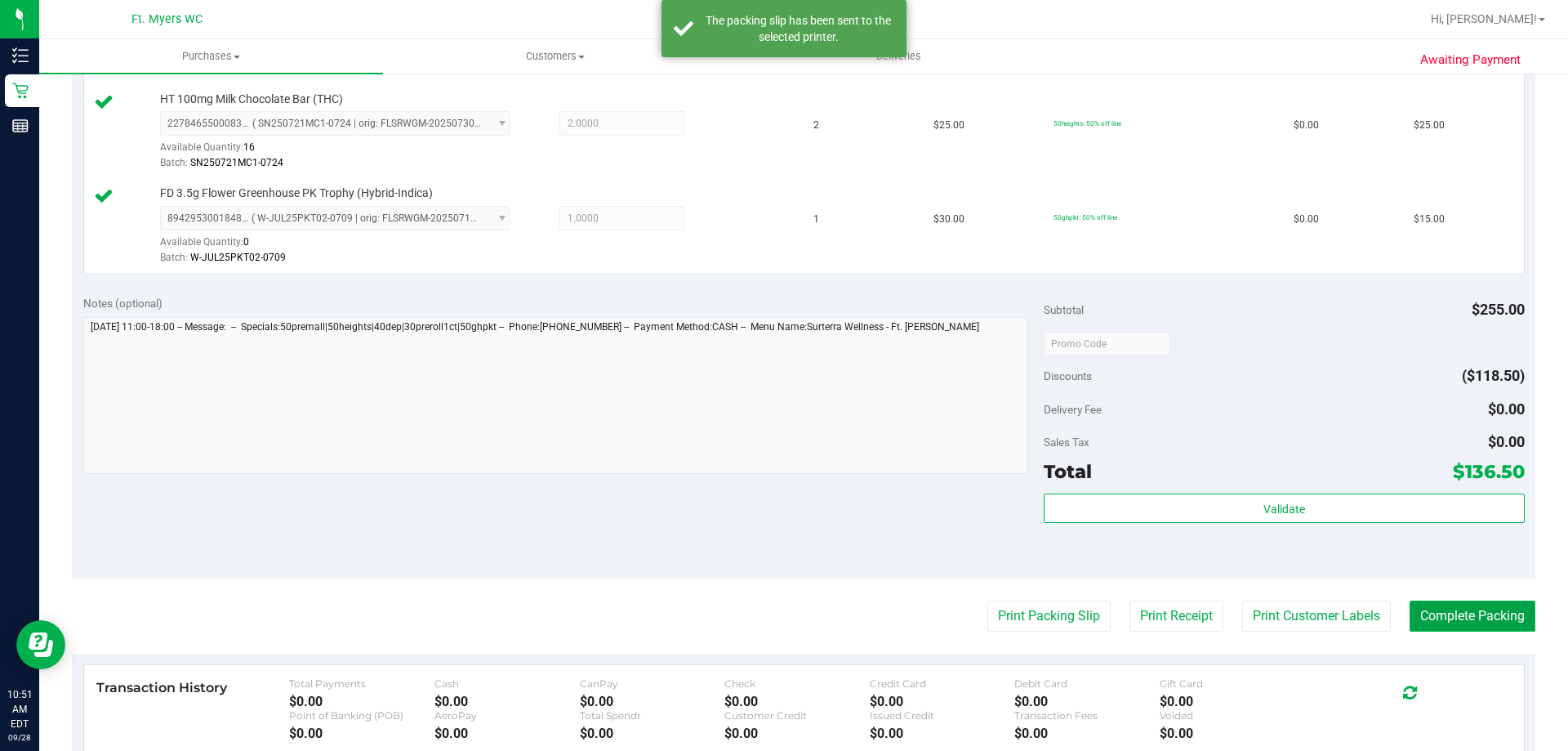
click at [1451, 616] on button "Complete Packing" at bounding box center [1472, 616] width 125 height 31
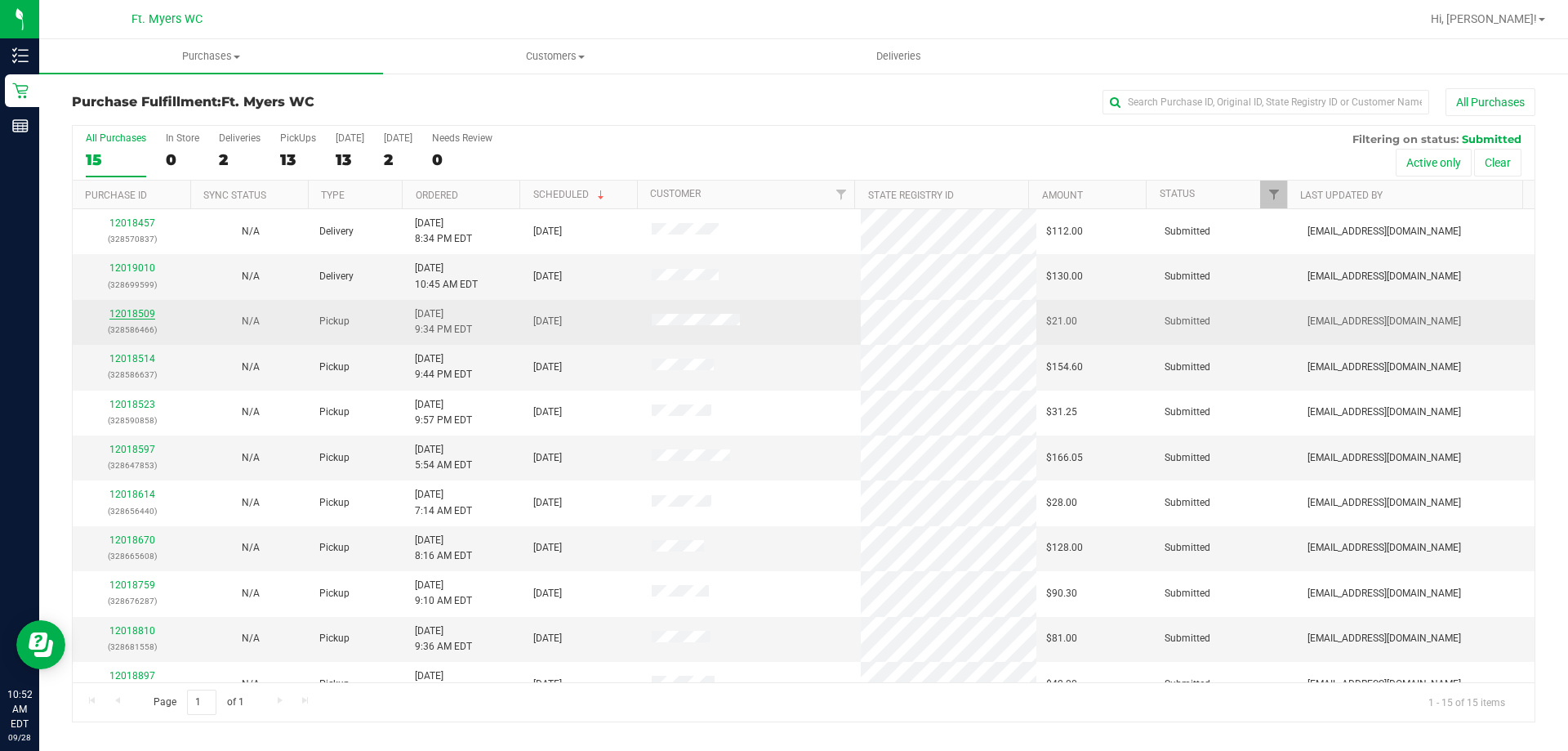
click at [124, 309] on link "12018509" at bounding box center [131, 314] width 45 height 12
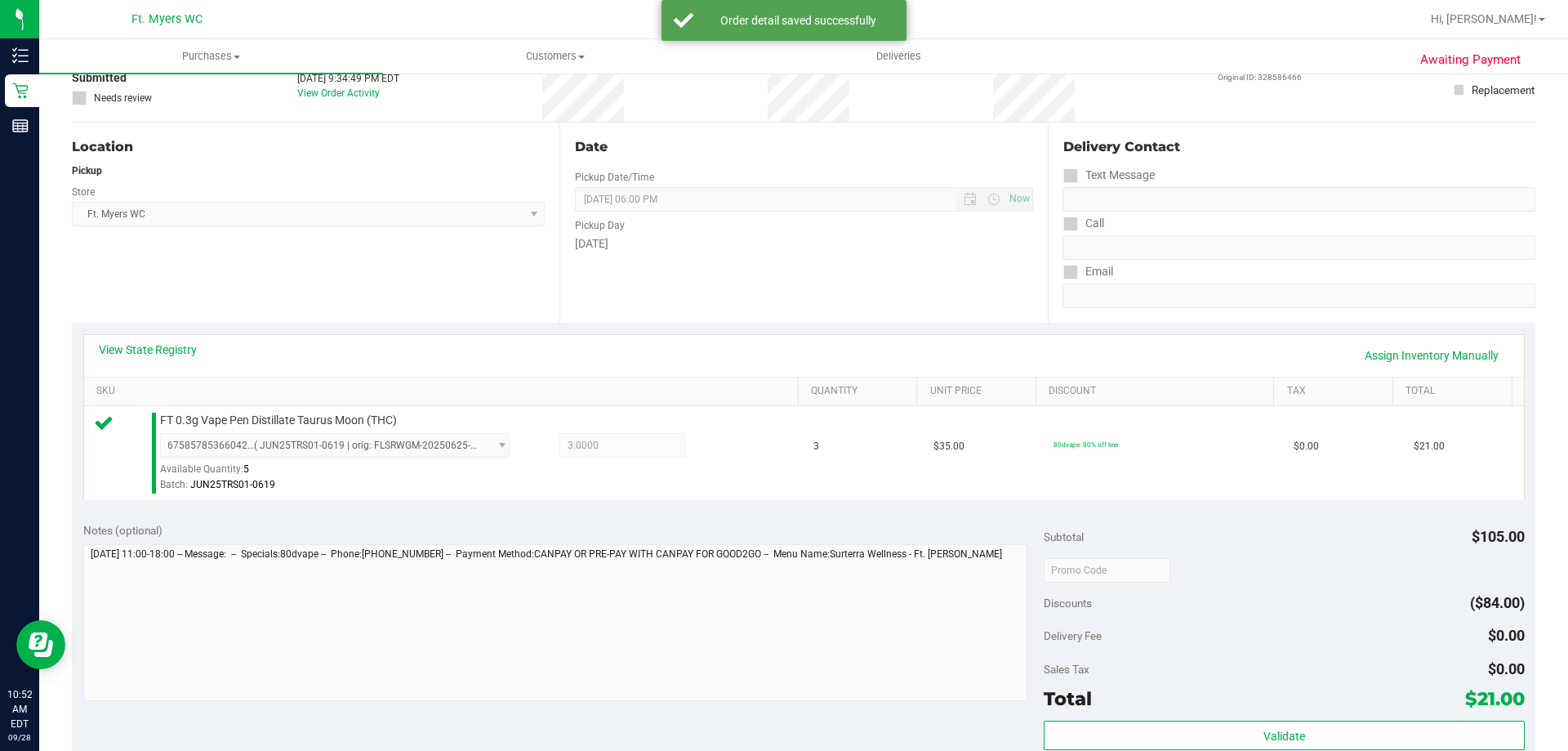
scroll to position [245, 0]
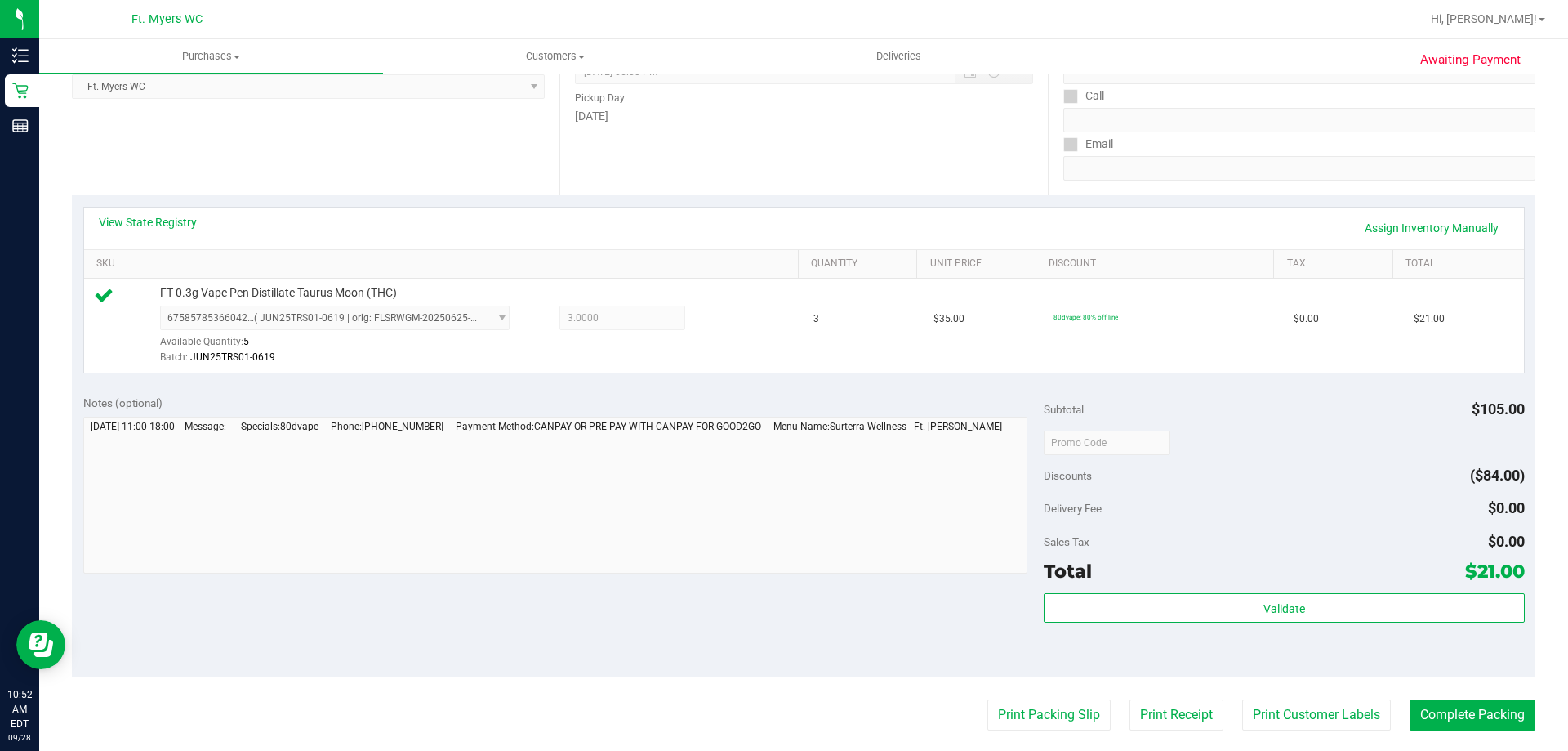
click at [1237, 592] on div "Subtotal $105.00 Discounts ($84.00) Delivery Fee $0.00 Sales Tax $0.00 Total $2…" at bounding box center [1284, 531] width 481 height 272
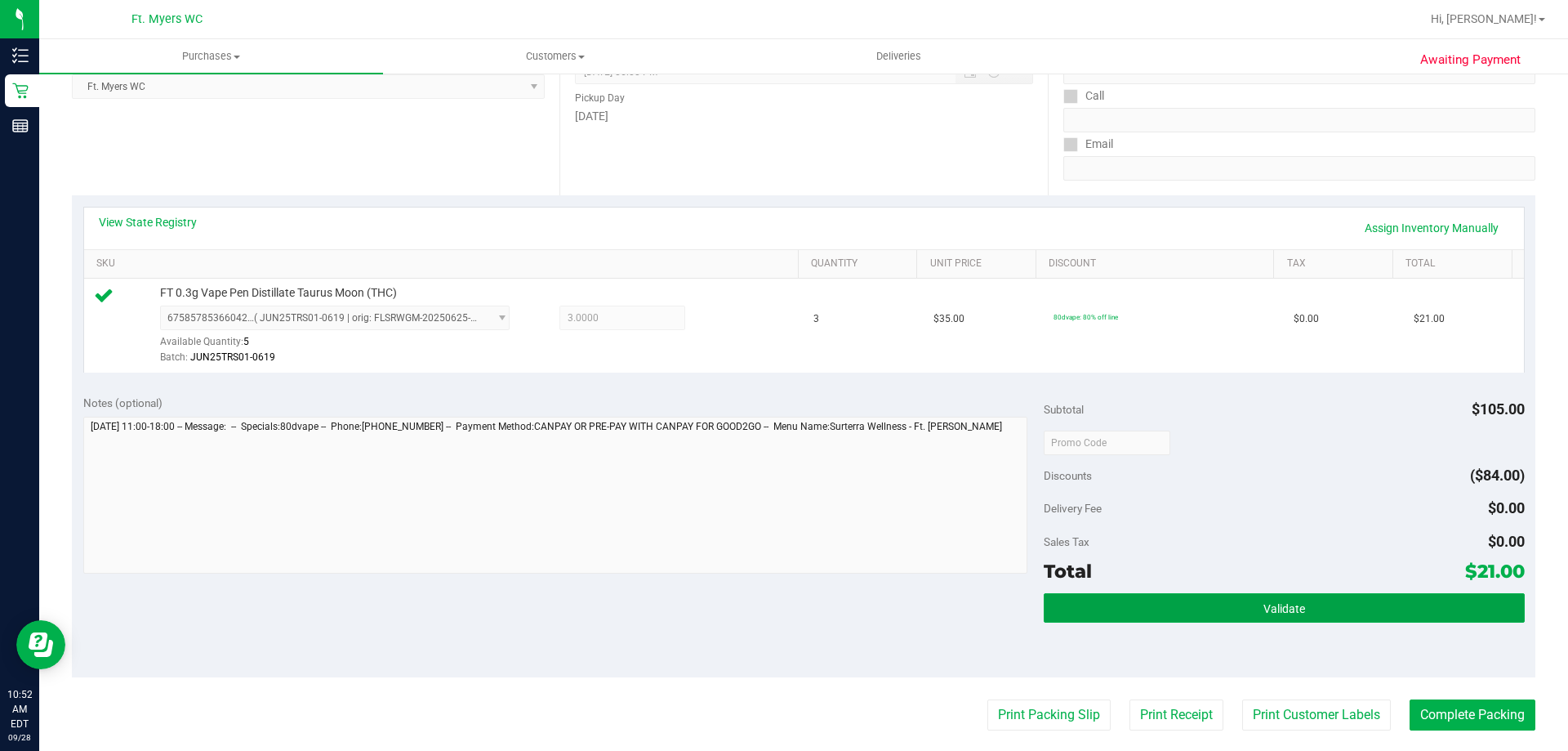
drag, startPoint x: 1237, startPoint y: 599, endPoint x: 1230, endPoint y: 629, distance: 30.8
click at [1230, 629] on div "Validate" at bounding box center [1284, 629] width 481 height 73
click at [1222, 619] on button "Validate" at bounding box center [1284, 607] width 481 height 29
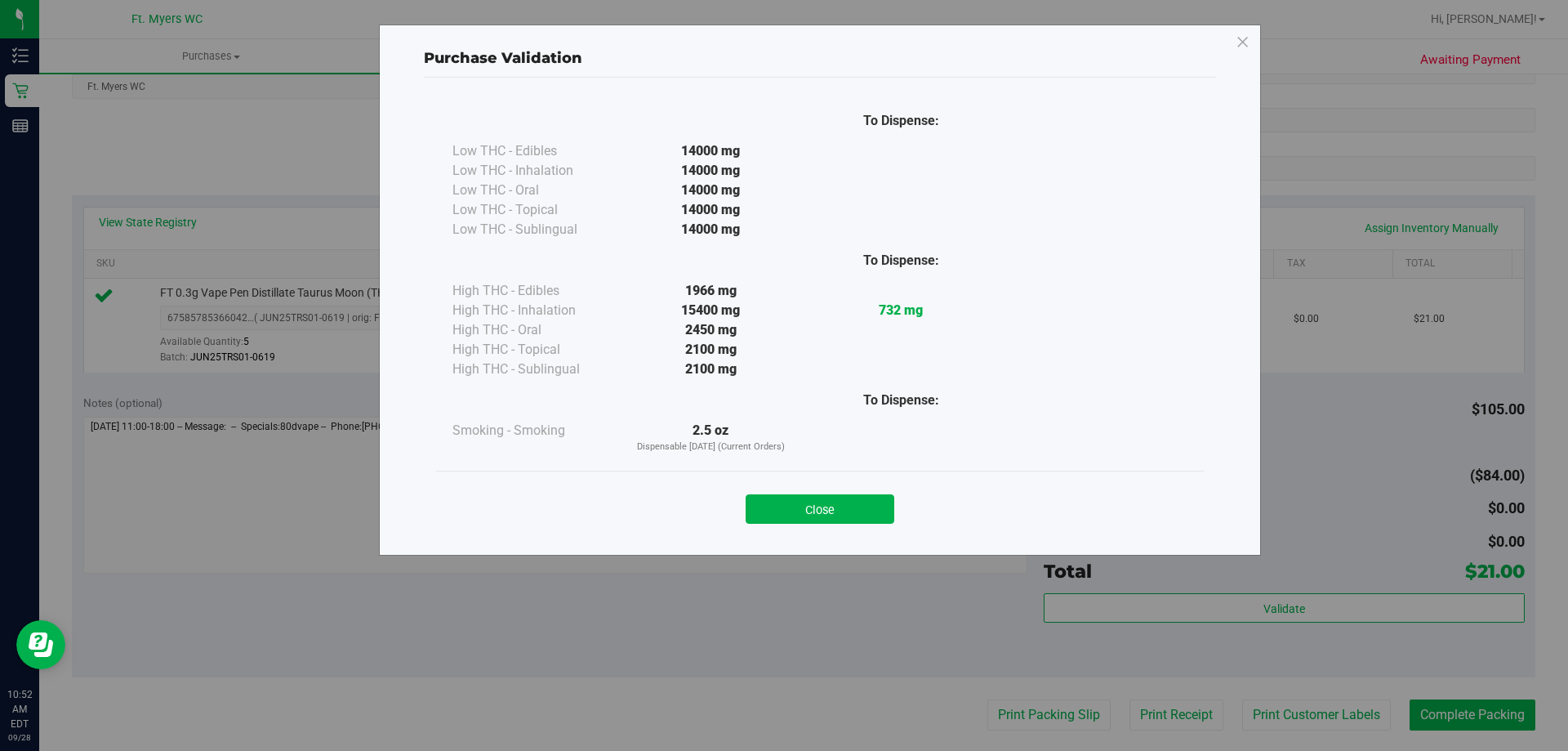
click at [878, 526] on div "Close" at bounding box center [819, 503] width 767 height 67
click at [868, 513] on button "Close" at bounding box center [820, 509] width 149 height 29
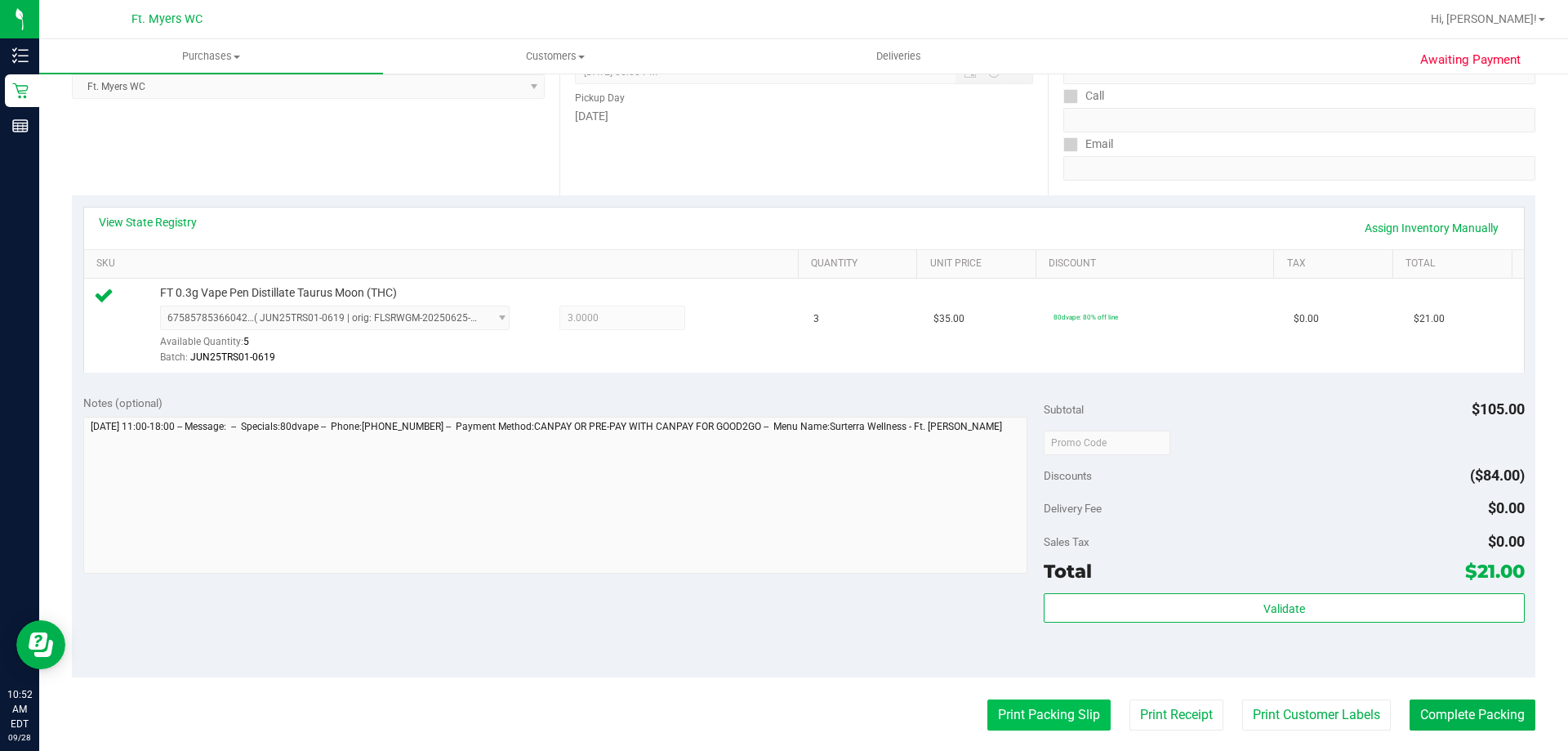
click at [1002, 702] on button "Print Packing Slip" at bounding box center [1049, 714] width 124 height 31
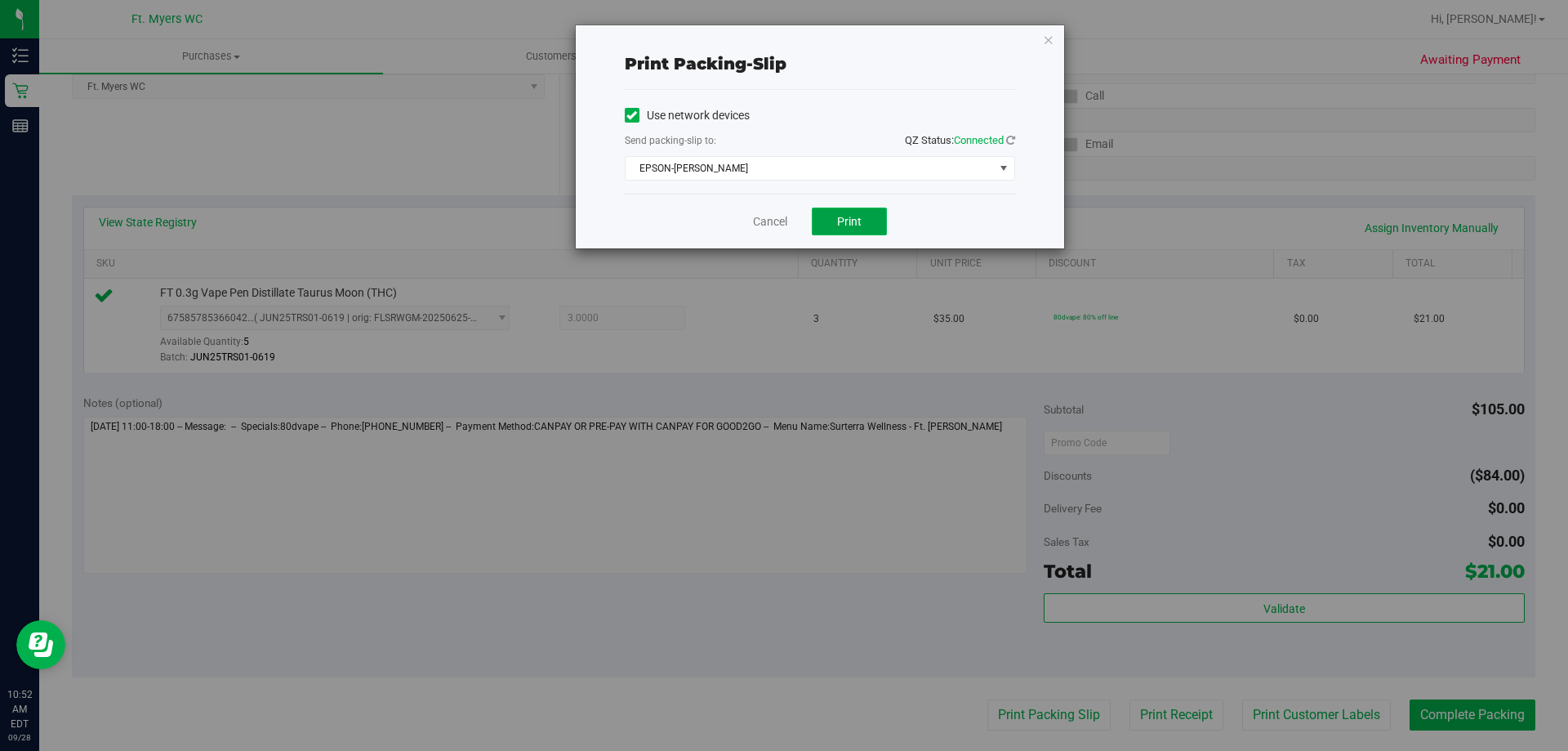
click at [875, 209] on button "Print" at bounding box center [849, 221] width 75 height 28
click at [766, 211] on div "Cancel Print" at bounding box center [819, 221] width 391 height 55
click at [784, 215] on link "Cancel" at bounding box center [770, 222] width 35 height 17
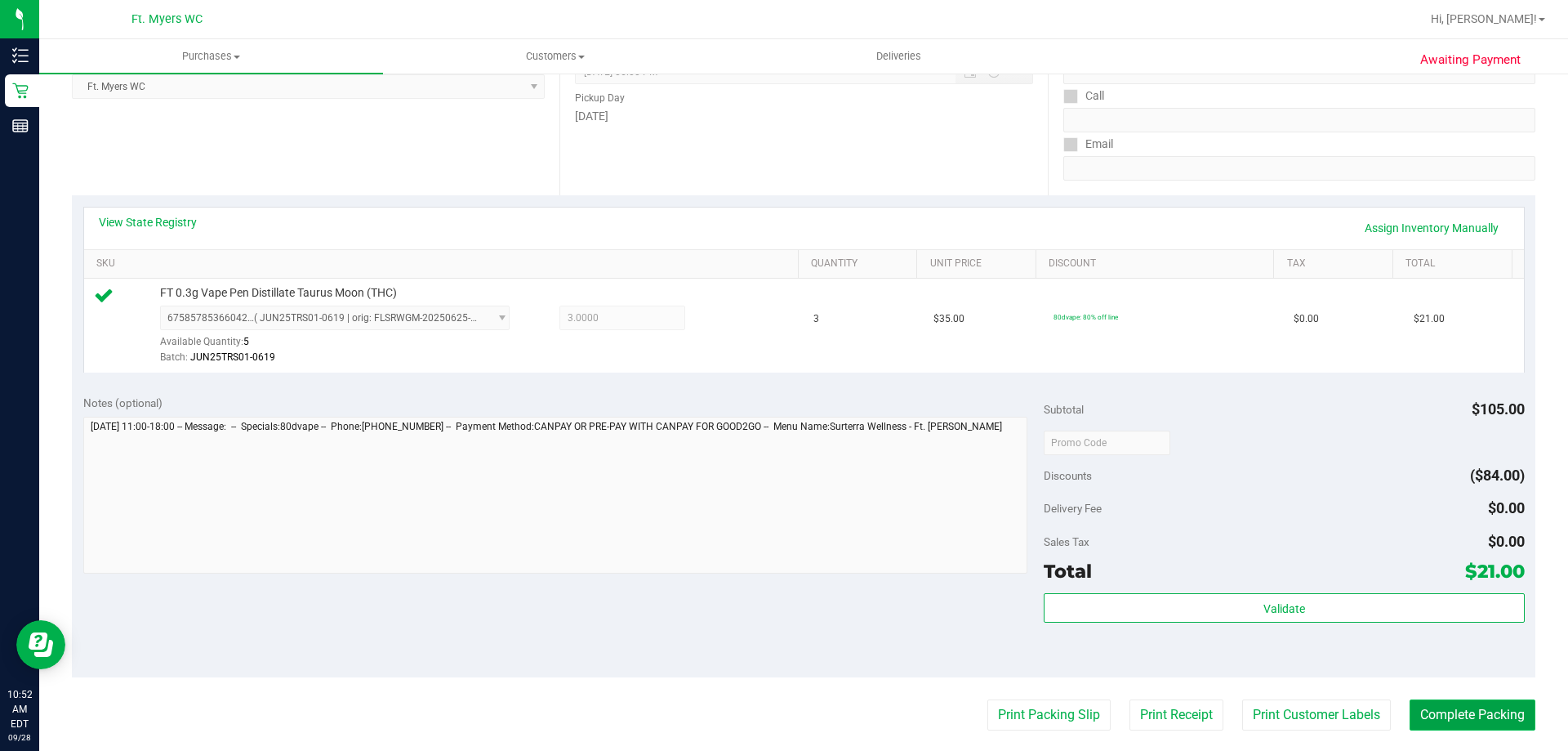
click at [1475, 717] on button "Complete Packing" at bounding box center [1472, 714] width 125 height 31
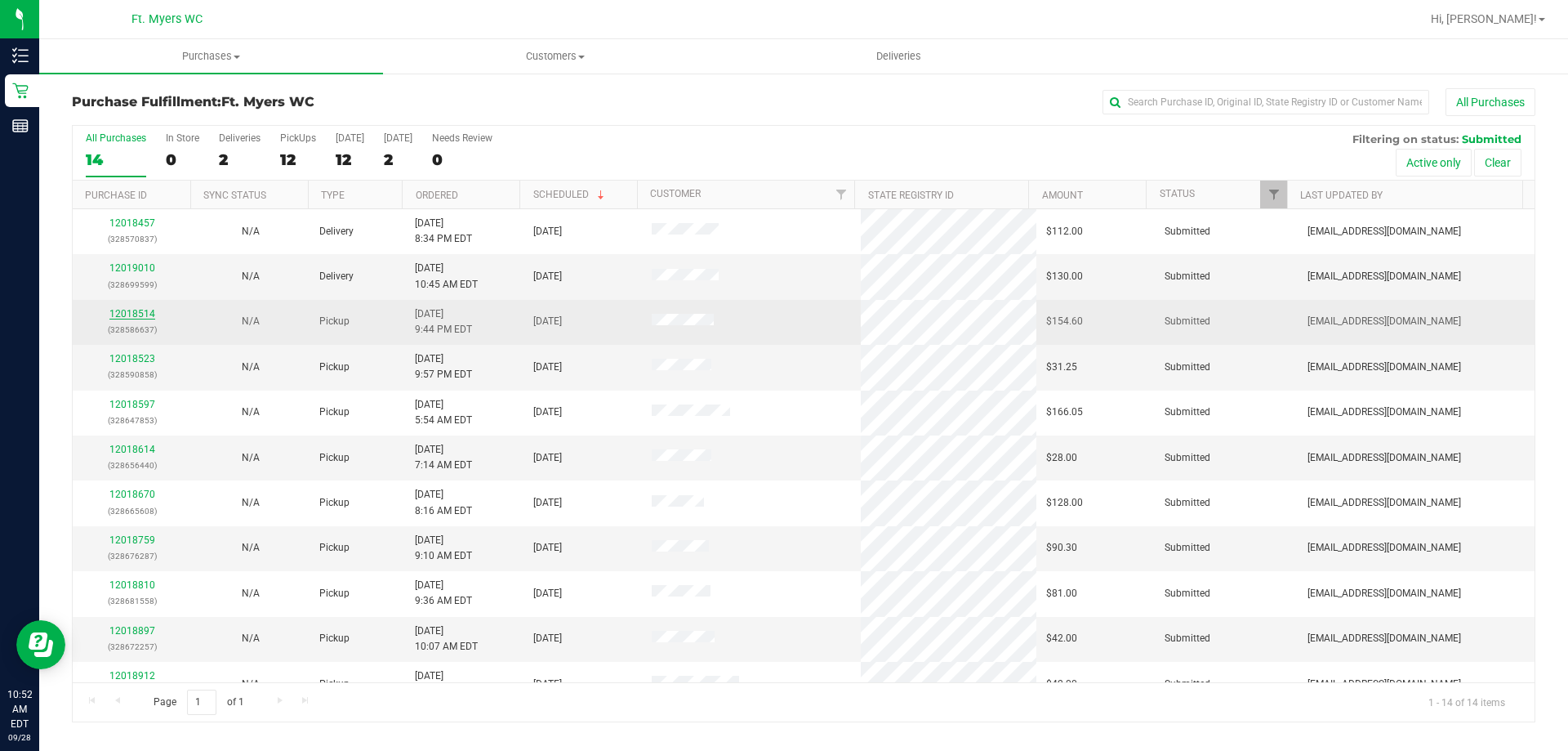
click at [131, 312] on link "12018514" at bounding box center [131, 314] width 45 height 12
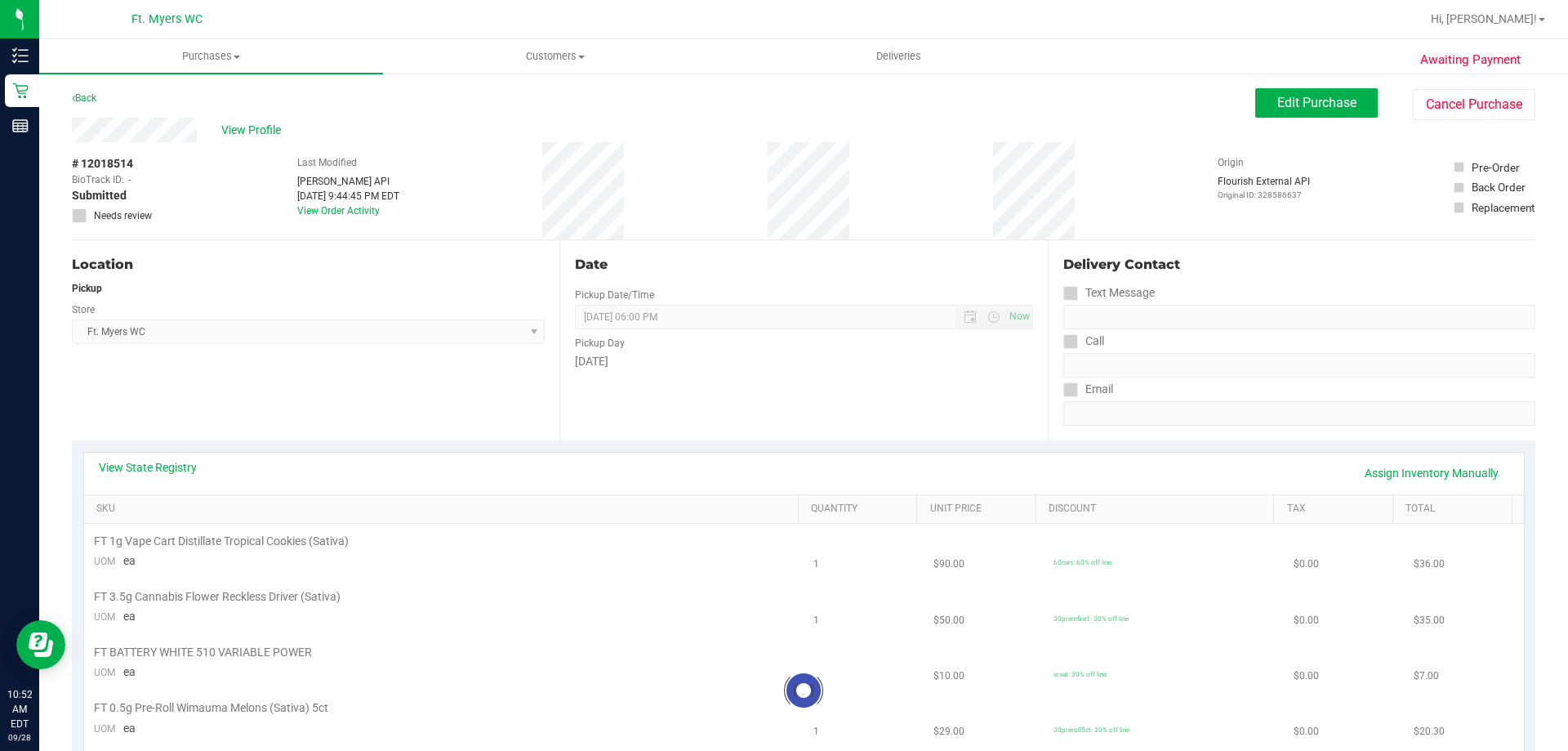
scroll to position [163, 0]
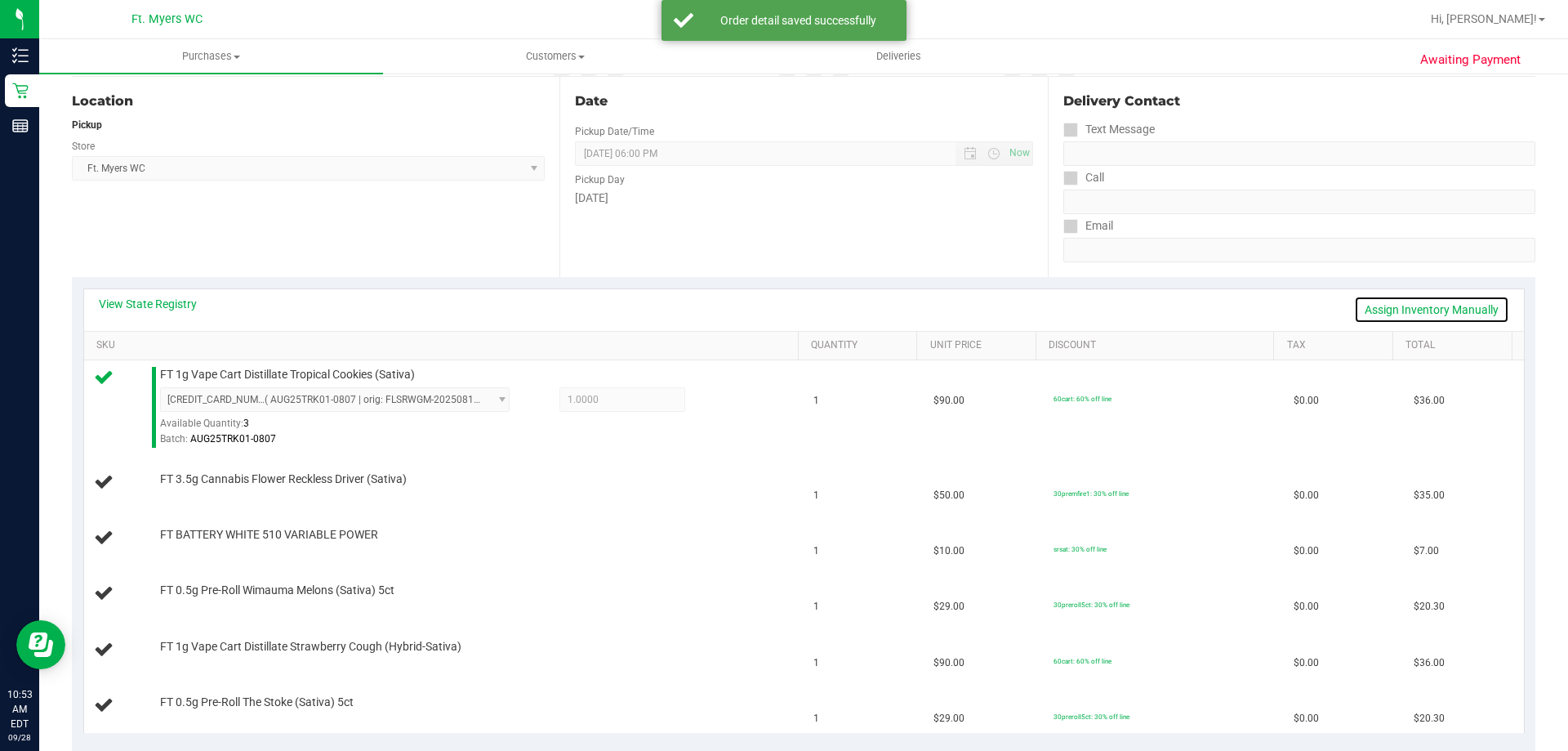
click at [1449, 318] on link "Assign Inventory Manually" at bounding box center [1431, 309] width 155 height 28
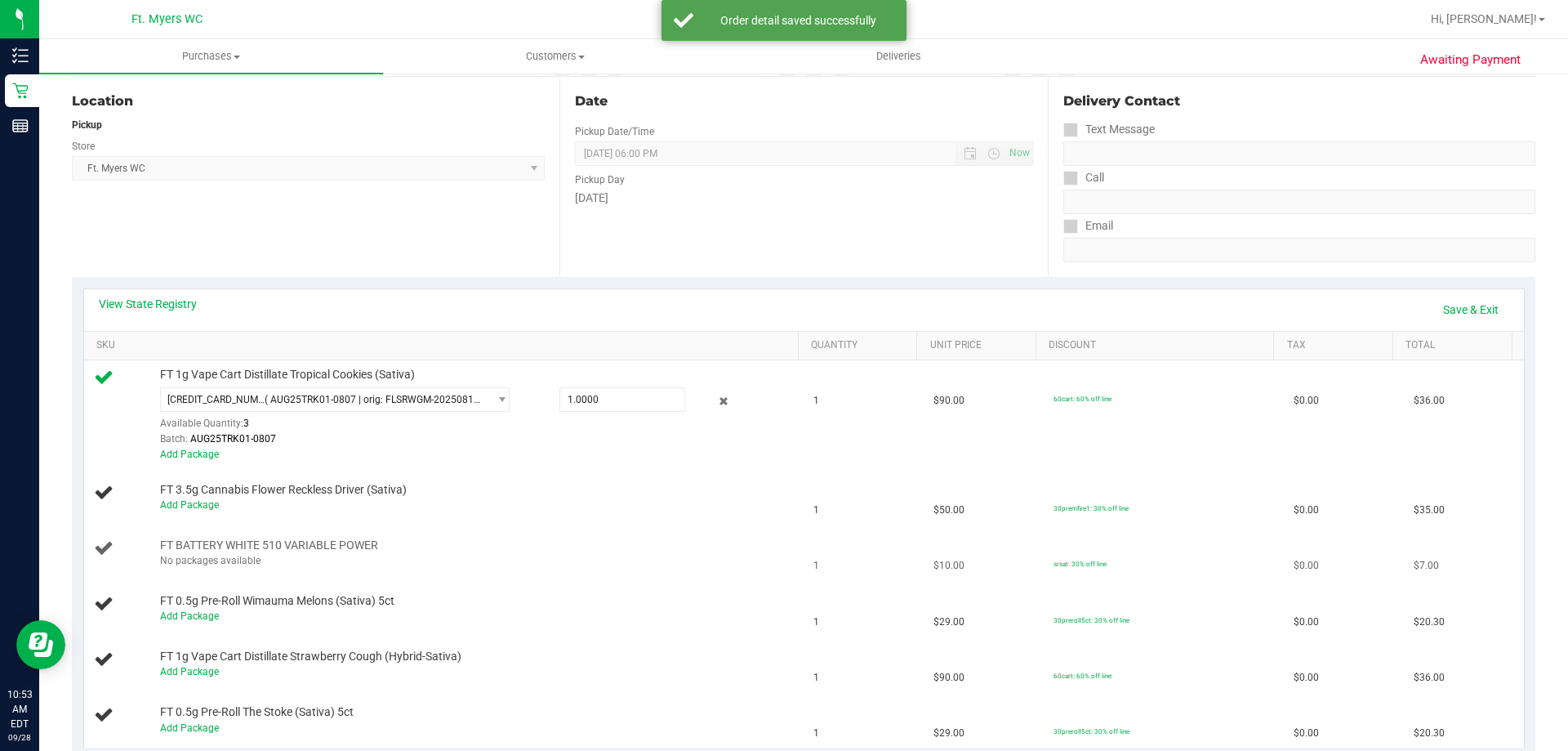
drag, startPoint x: 224, startPoint y: 556, endPoint x: 205, endPoint y: 561, distance: 19.6
click at [205, 561] on div "No packages available" at bounding box center [475, 561] width 630 height 15
click at [542, 547] on div "FT BATTERY WHITE 510 VARIABLE POWER No packages available" at bounding box center [471, 553] width 639 height 31
click at [1449, 300] on link "Save & Exit" at bounding box center [1471, 309] width 77 height 28
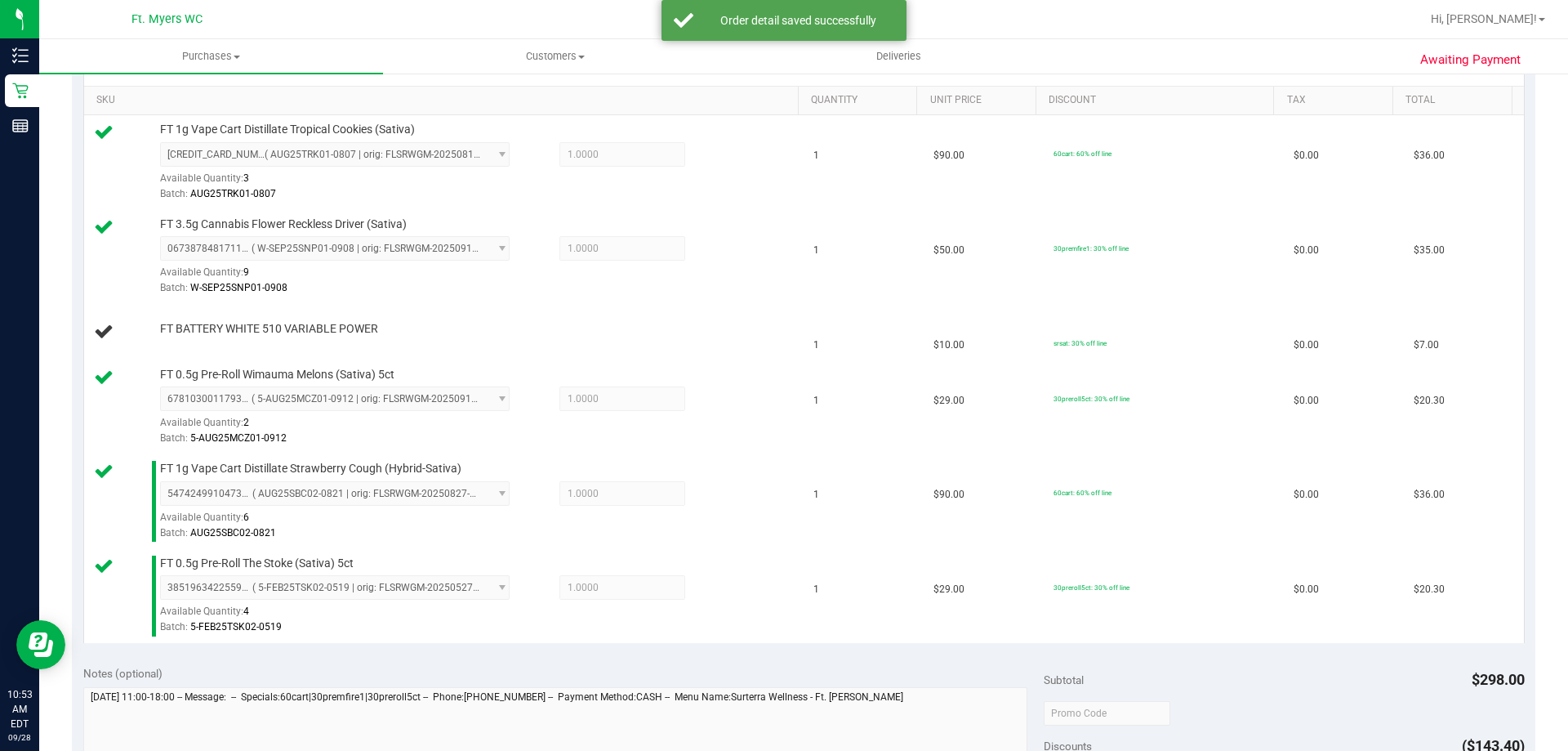
scroll to position [245, 0]
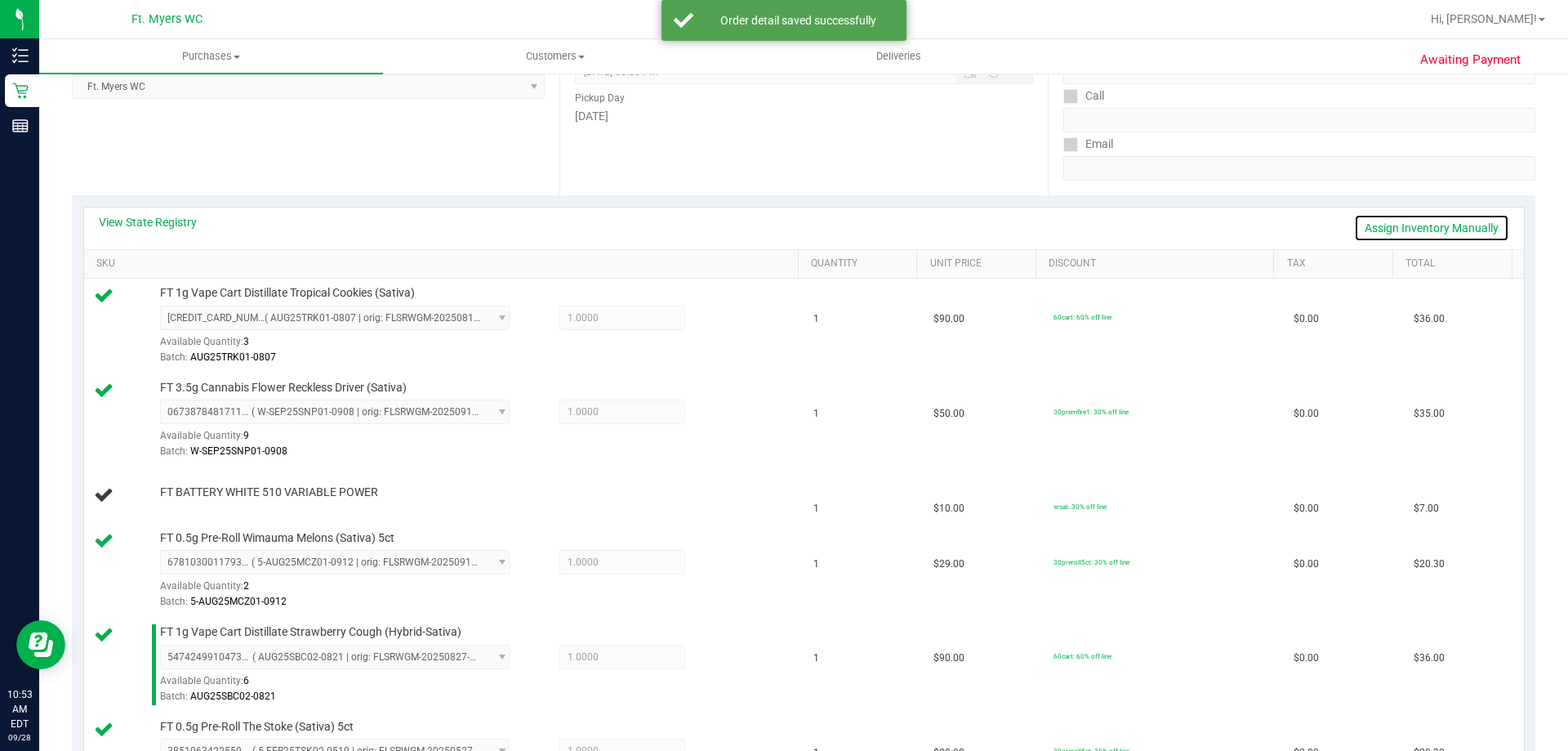
click at [1405, 226] on link "Assign Inventory Manually" at bounding box center [1431, 228] width 155 height 28
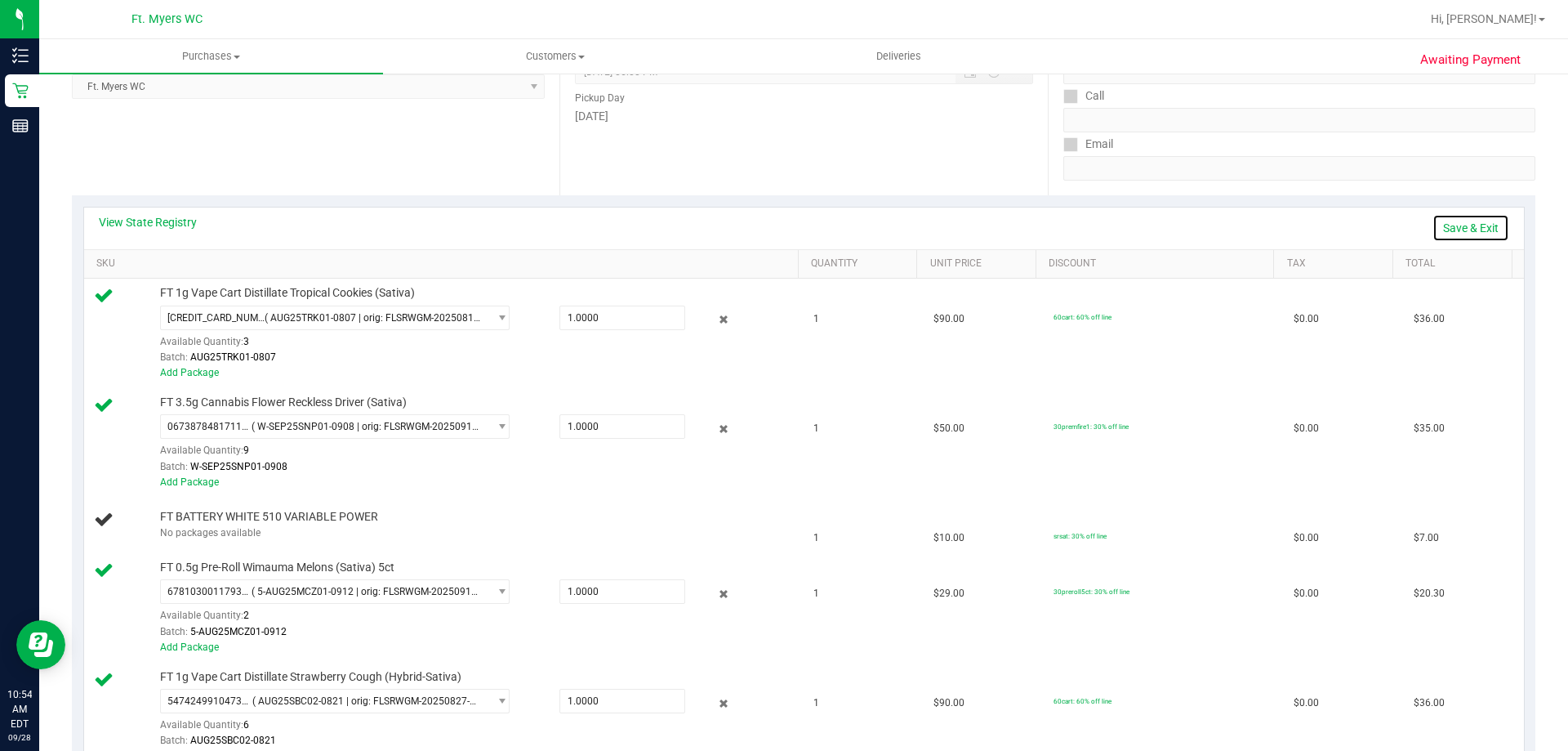
click at [1432, 223] on link "Save & Exit" at bounding box center [1471, 228] width 77 height 28
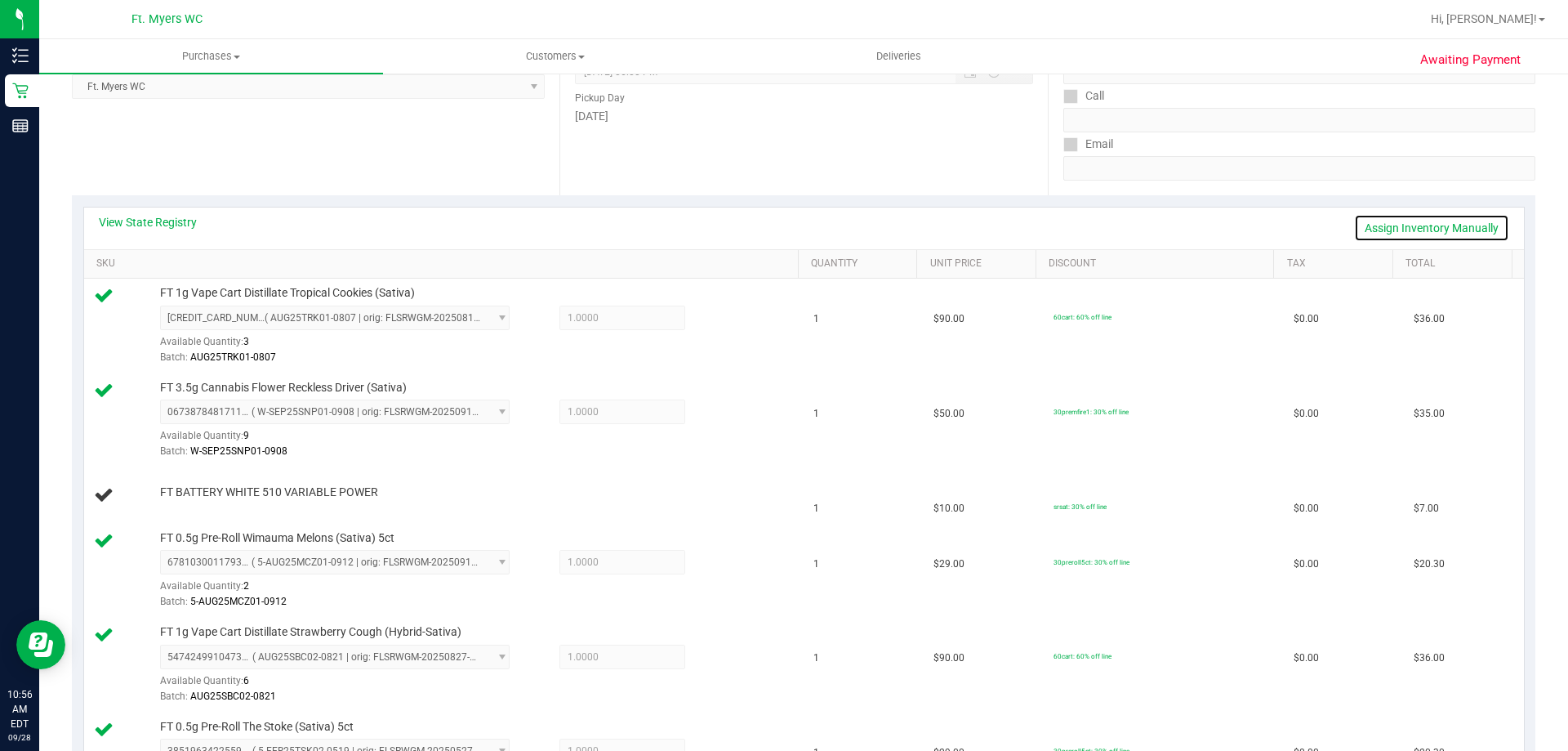
click at [1405, 218] on link "Assign Inventory Manually" at bounding box center [1431, 228] width 155 height 28
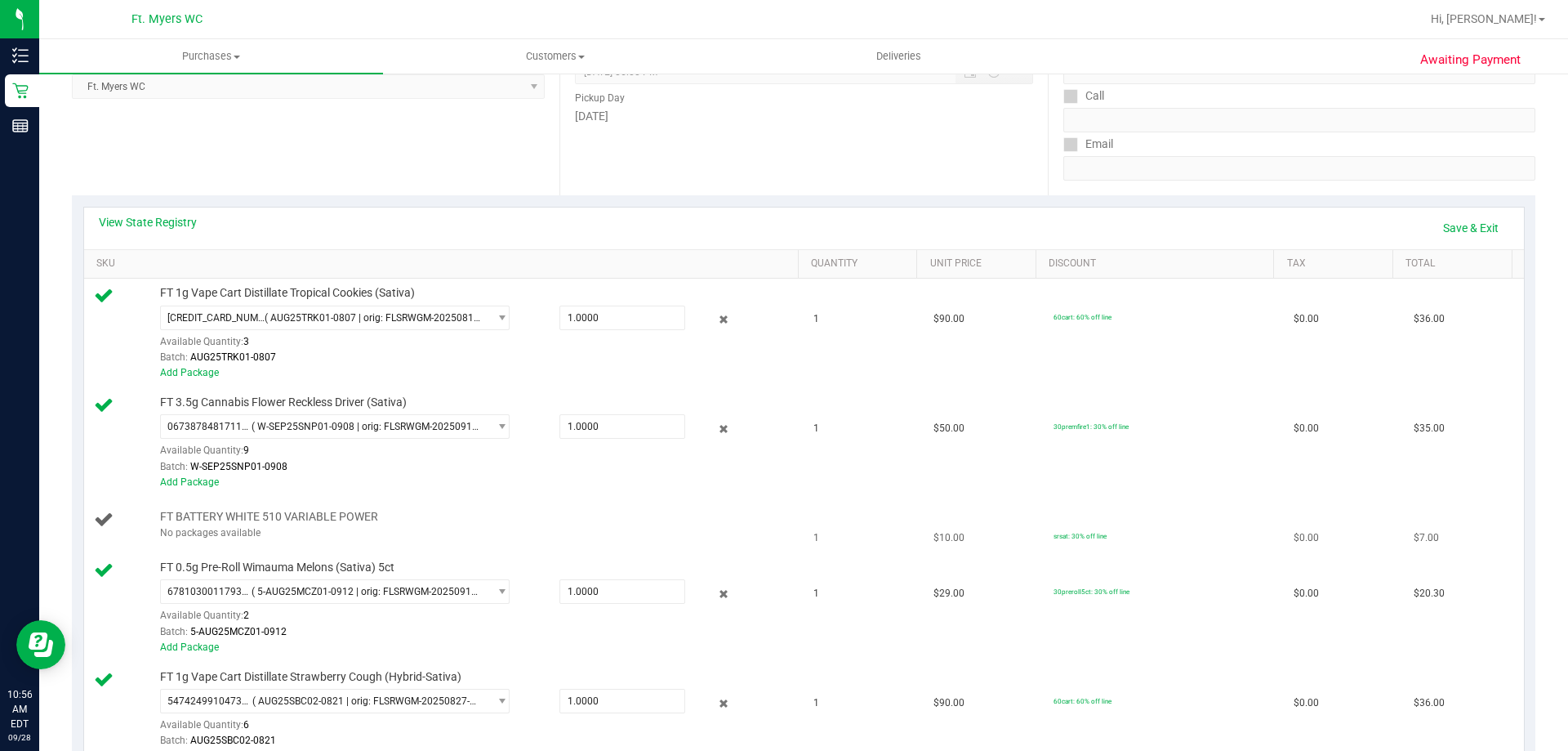
click at [271, 543] on td "FT BATTERY WHITE 510 VARIABLE POWER No packages available" at bounding box center [444, 525] width 720 height 56
click at [1458, 226] on link "Save & Exit" at bounding box center [1471, 228] width 77 height 28
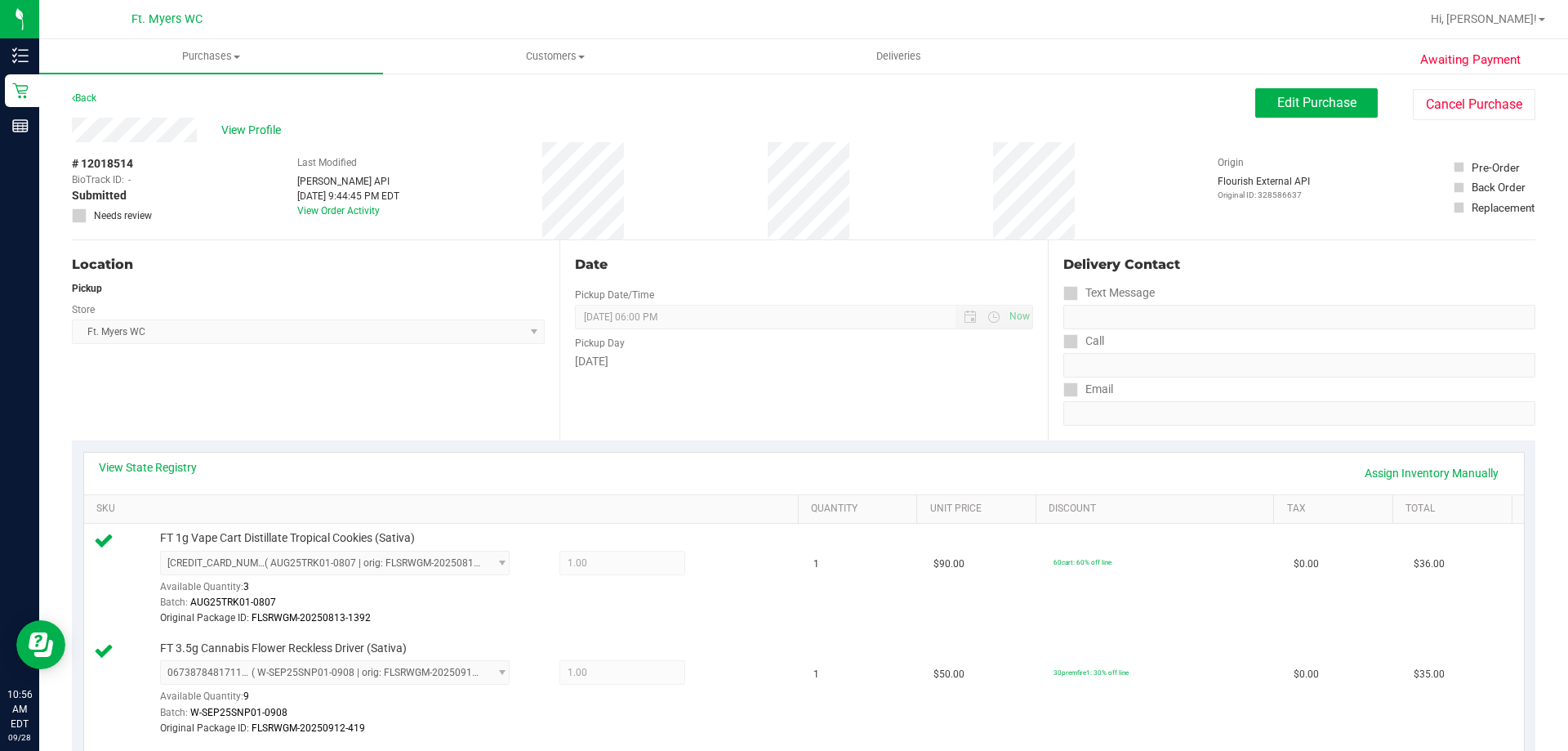
scroll to position [327, 0]
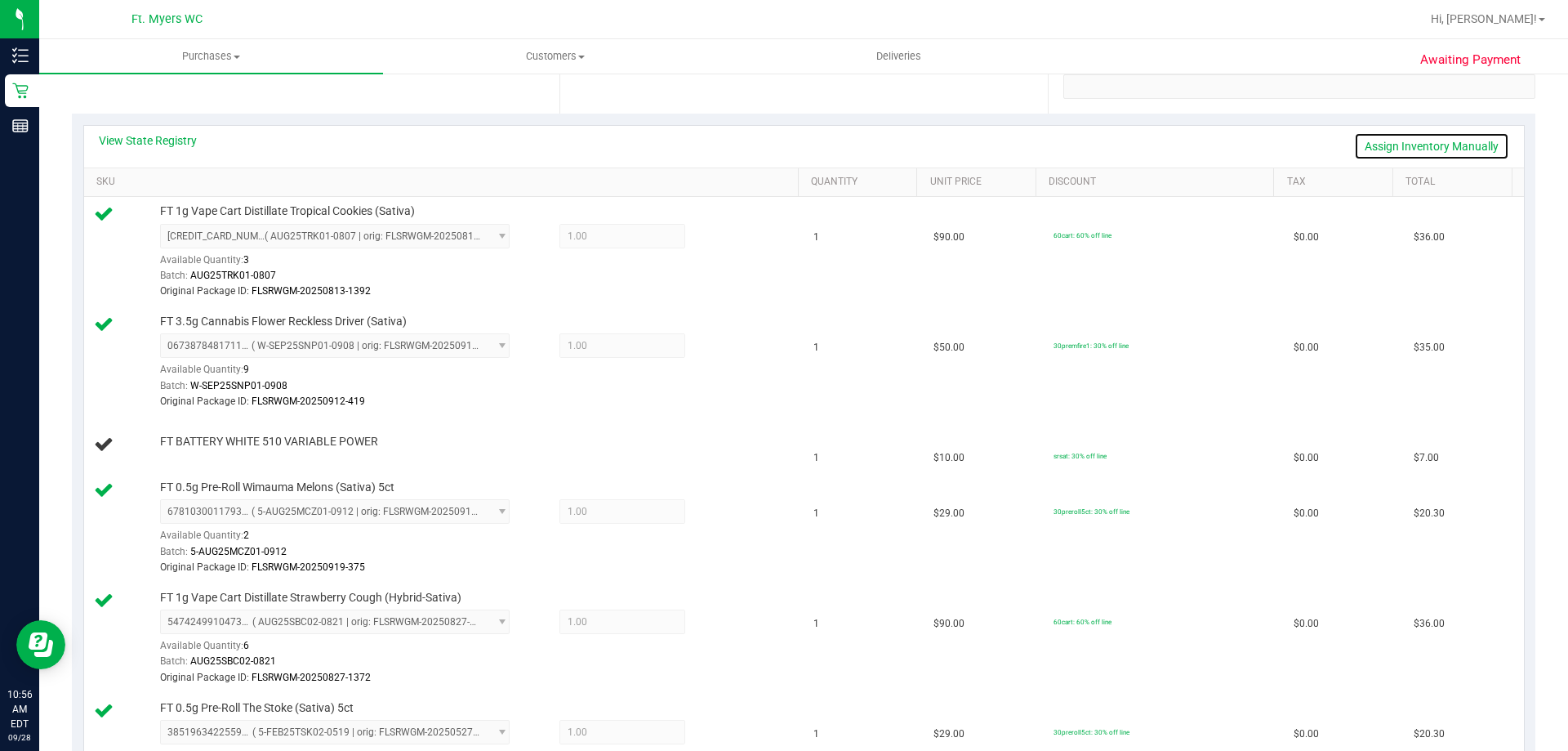
click at [1430, 147] on link "Assign Inventory Manually" at bounding box center [1431, 146] width 155 height 28
click at [210, 454] on div "Add Package" at bounding box center [475, 453] width 630 height 15
click at [205, 454] on link "Add Package" at bounding box center [189, 453] width 59 height 12
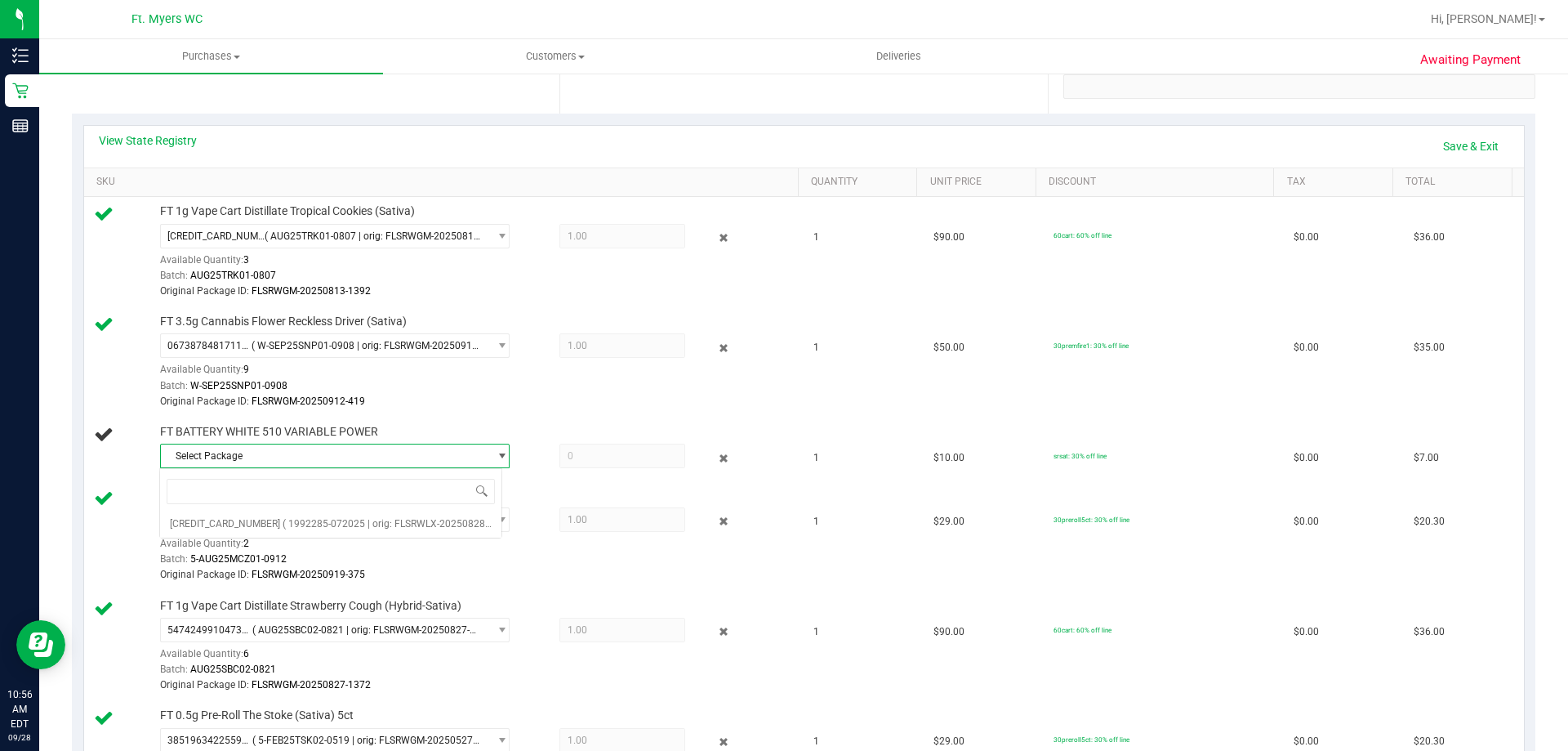
click at [318, 452] on span "Select Package" at bounding box center [324, 456] width 327 height 23
click at [345, 452] on span "Select Package" at bounding box center [324, 456] width 327 height 23
click at [357, 519] on span "( 1992285-072025 | orig: FLSRWLX-20250828-002 )" at bounding box center [397, 524] width 228 height 12
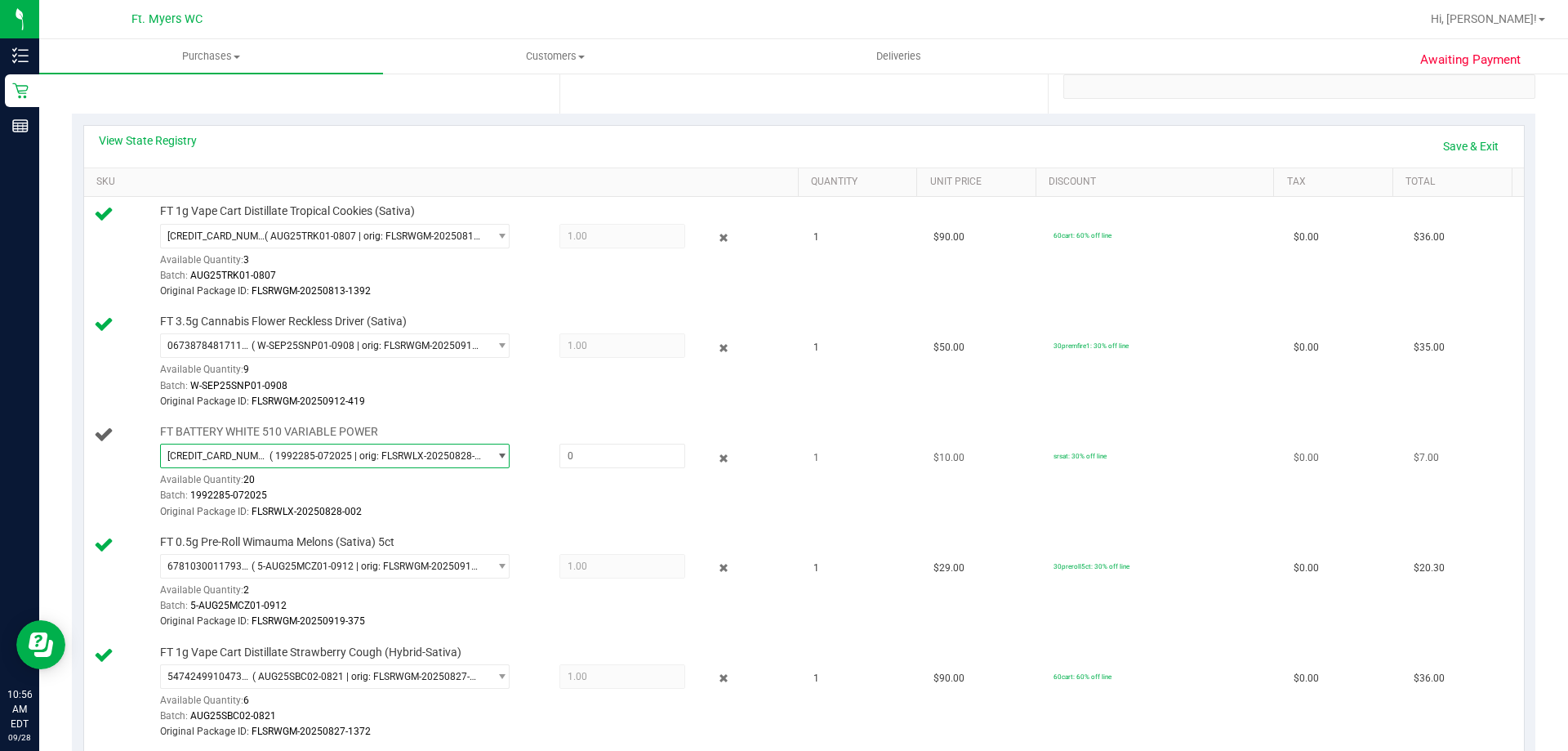
click at [630, 469] on div "[CREDIT_CARD_NUMBER] ( 1992285-072025 | orig: FLSRWLX-20250828-002 ) [CREDIT_CA…" at bounding box center [475, 482] width 630 height 76
click at [628, 444] on span at bounding box center [622, 456] width 125 height 24
type input "1"
type input "1.0000"
click at [619, 390] on div "Batch: W-SEP25SNP01-0908" at bounding box center [475, 386] width 630 height 15
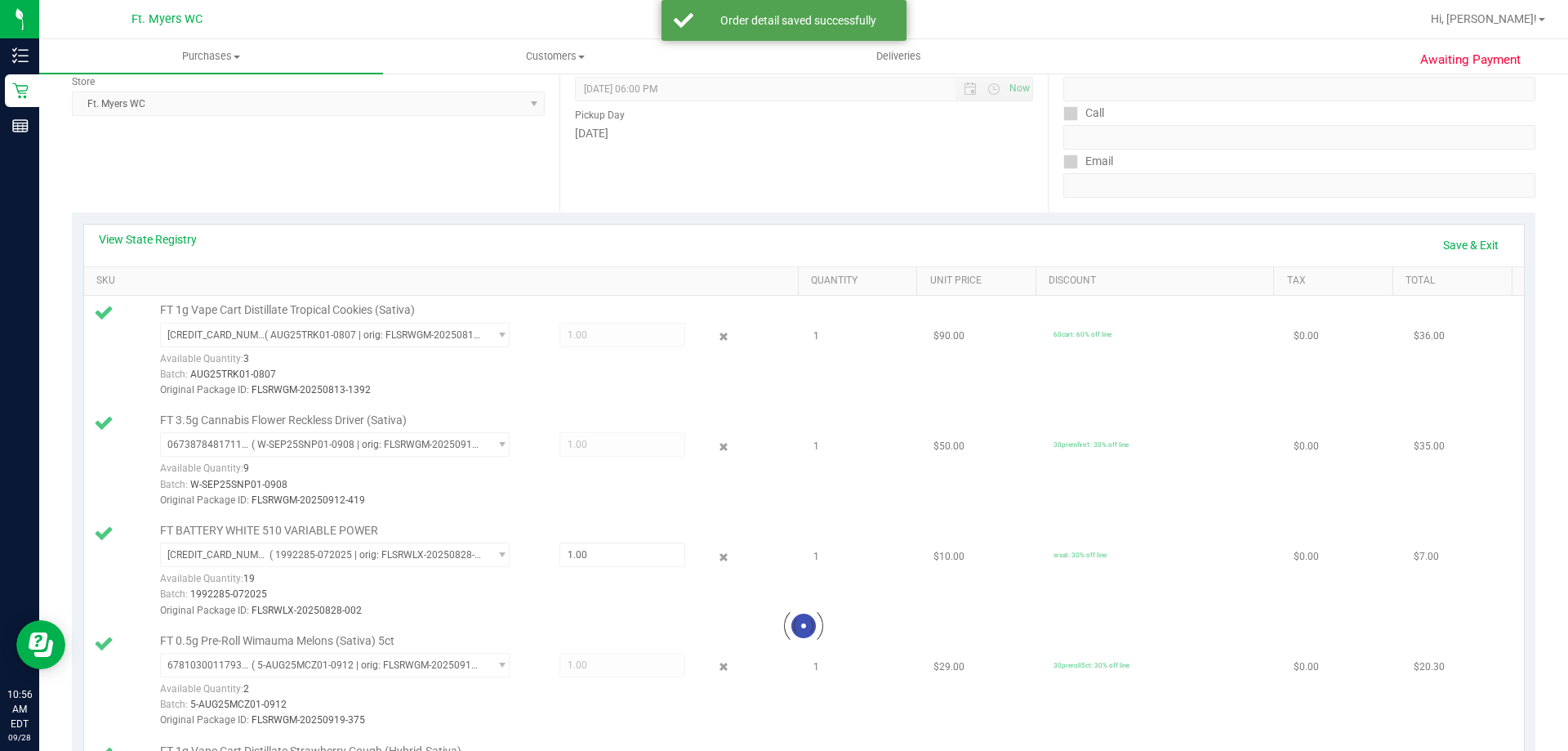
scroll to position [82, 0]
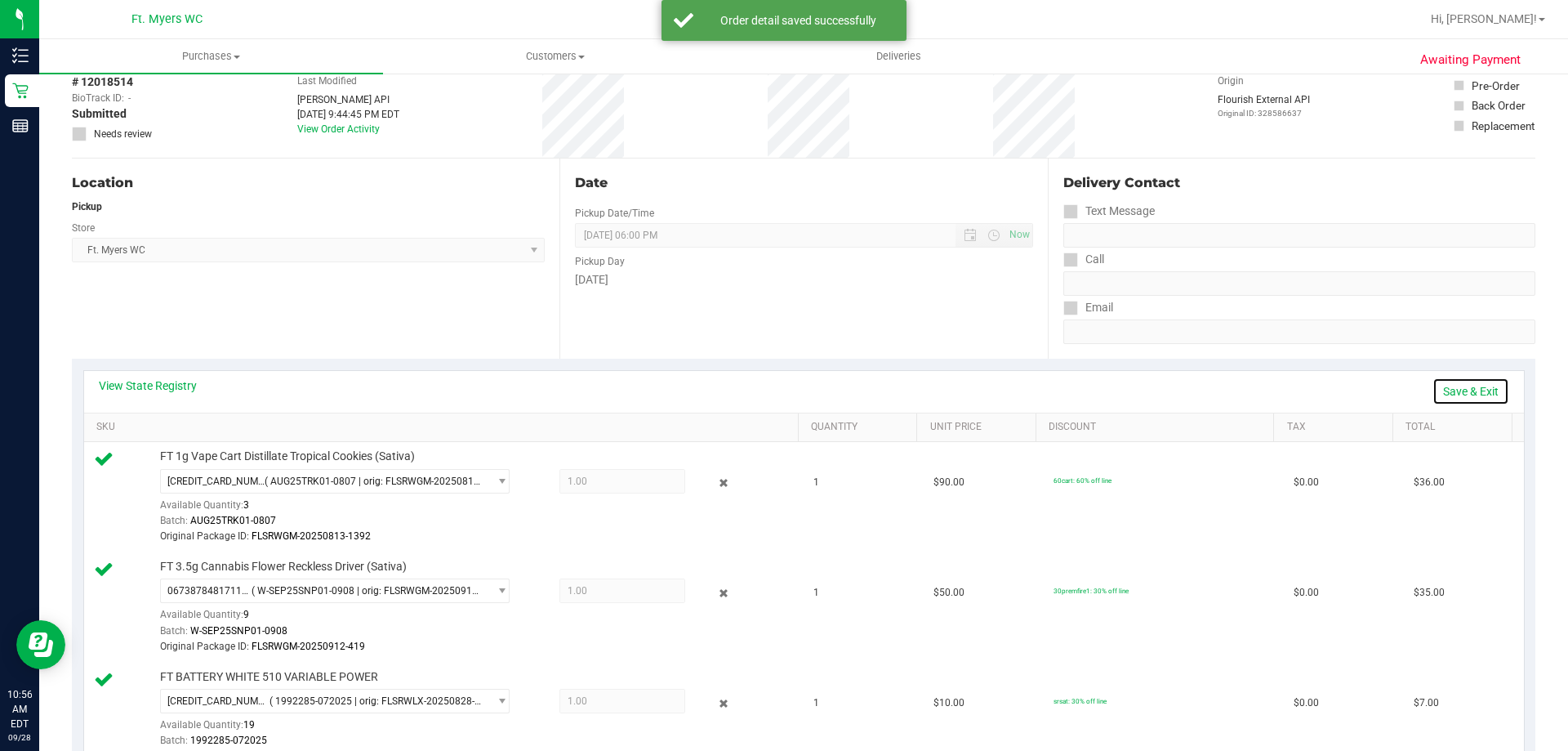
click at [1467, 385] on link "Save & Exit" at bounding box center [1471, 391] width 77 height 28
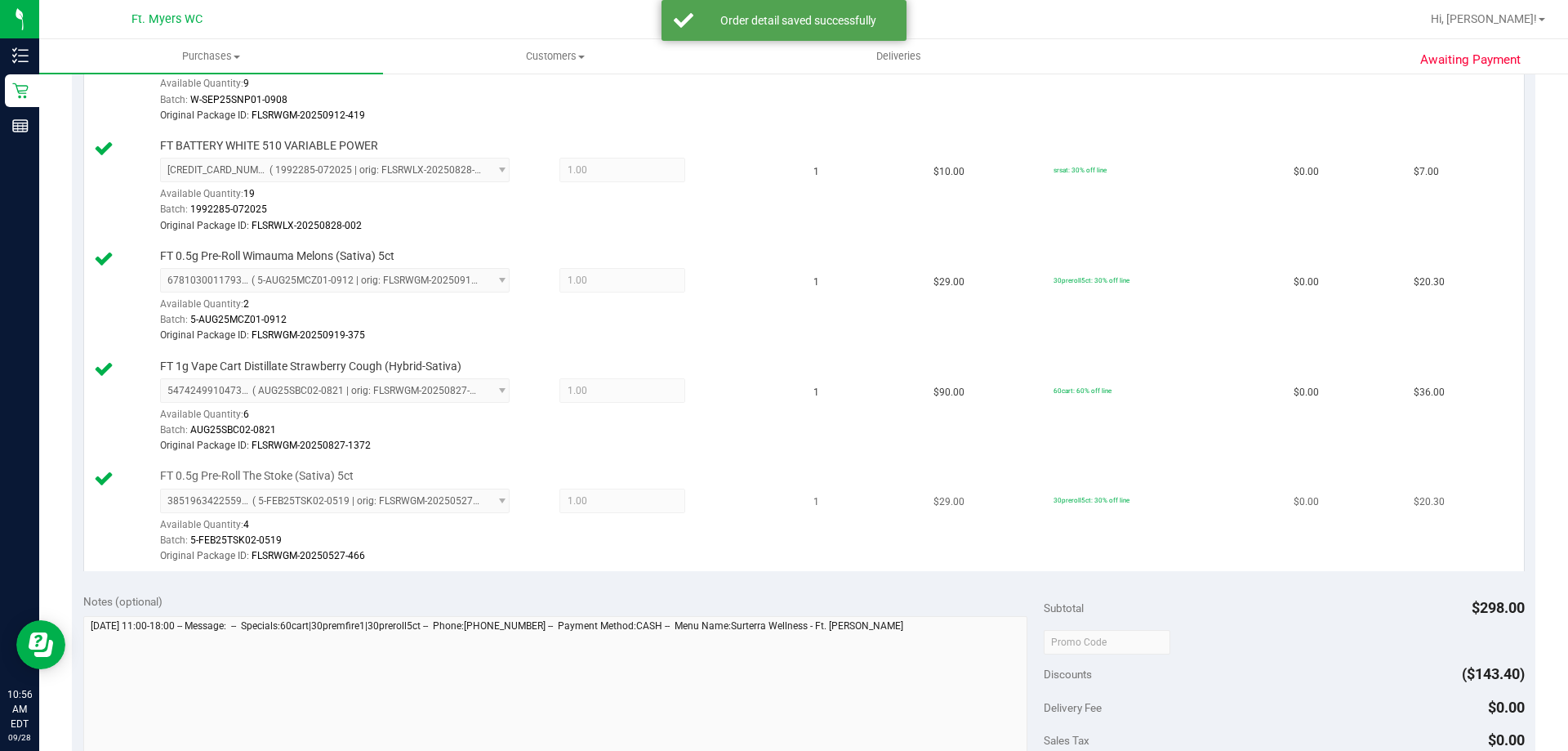
scroll to position [736, 0]
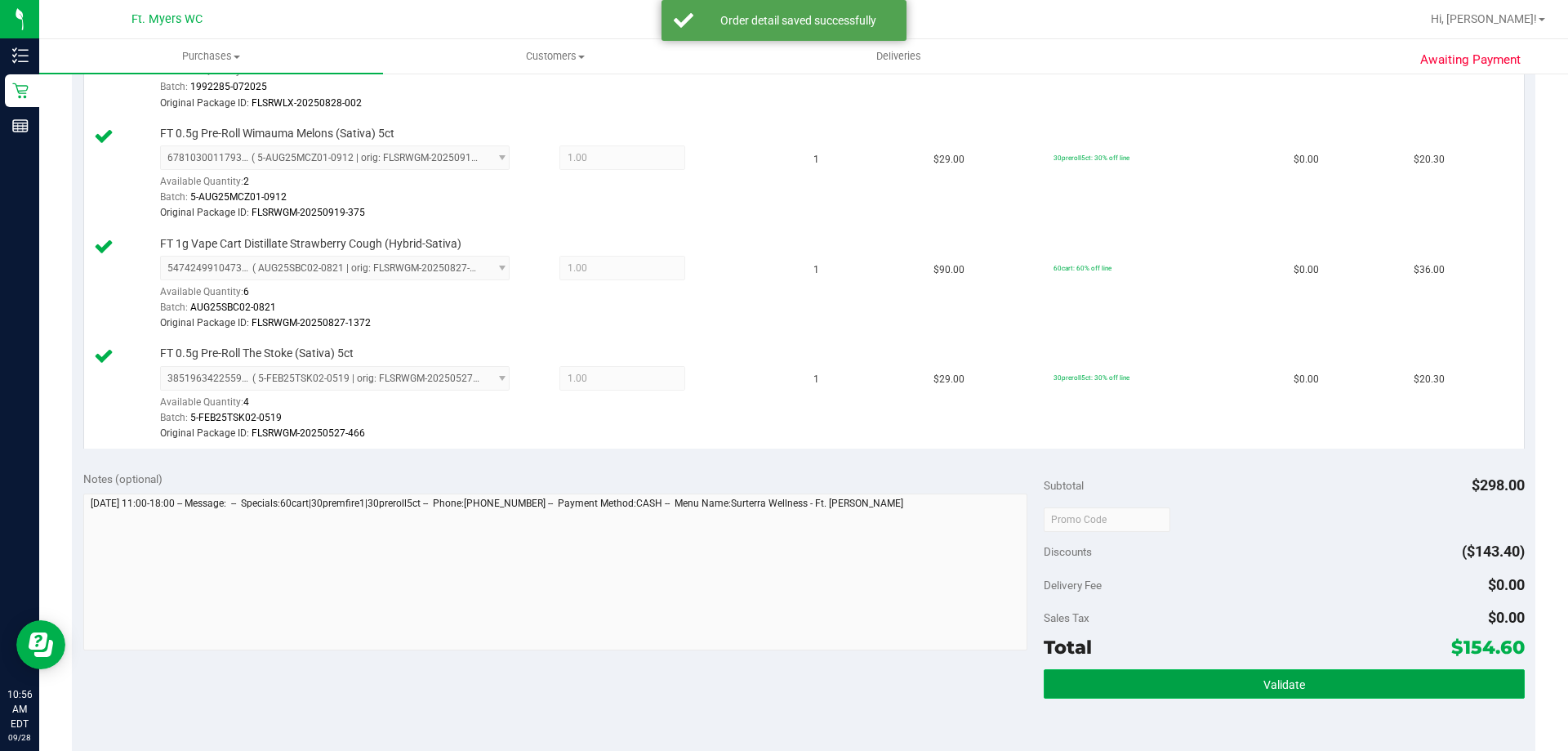
click at [1231, 678] on button "Validate" at bounding box center [1284, 683] width 481 height 29
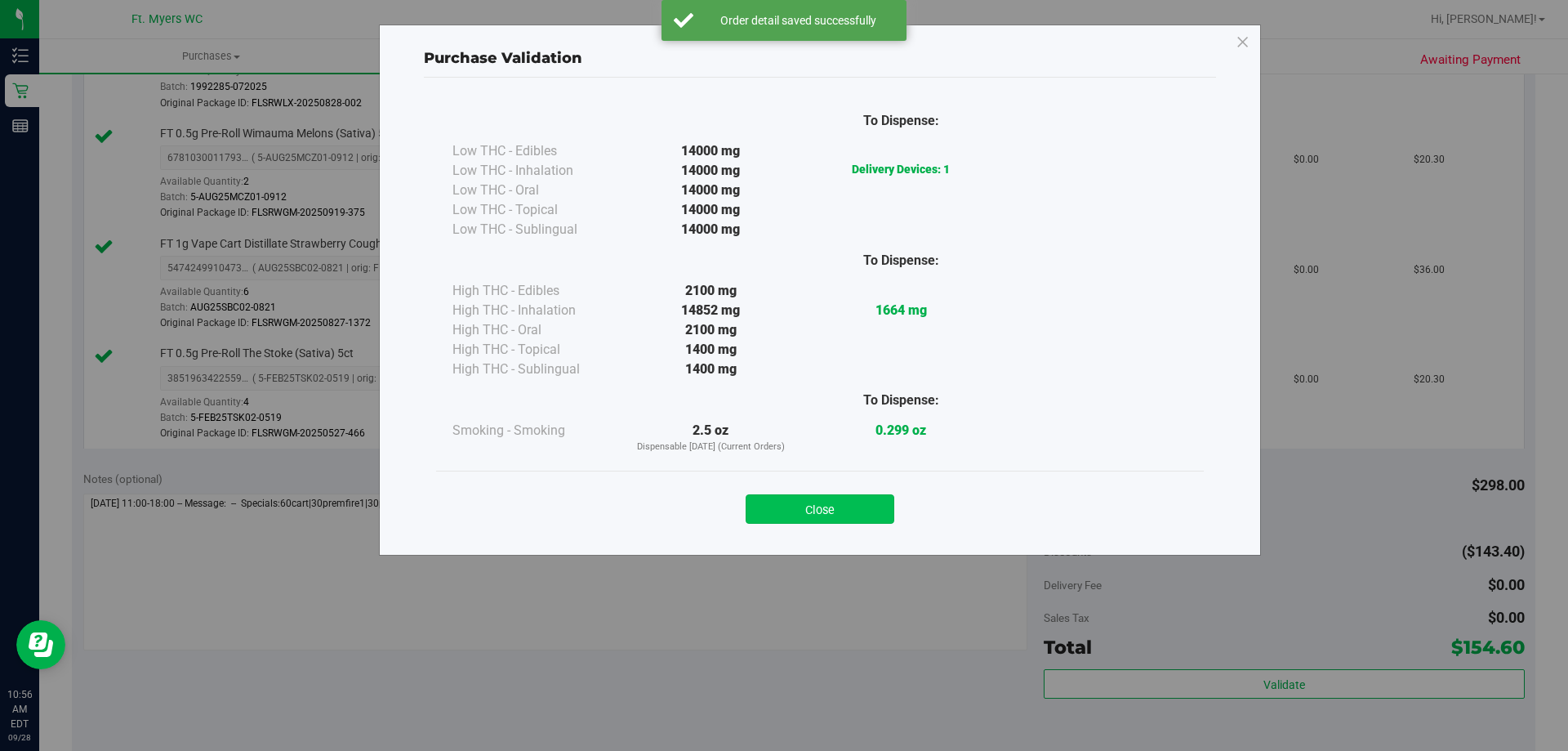
click at [813, 515] on button "Close" at bounding box center [820, 509] width 149 height 29
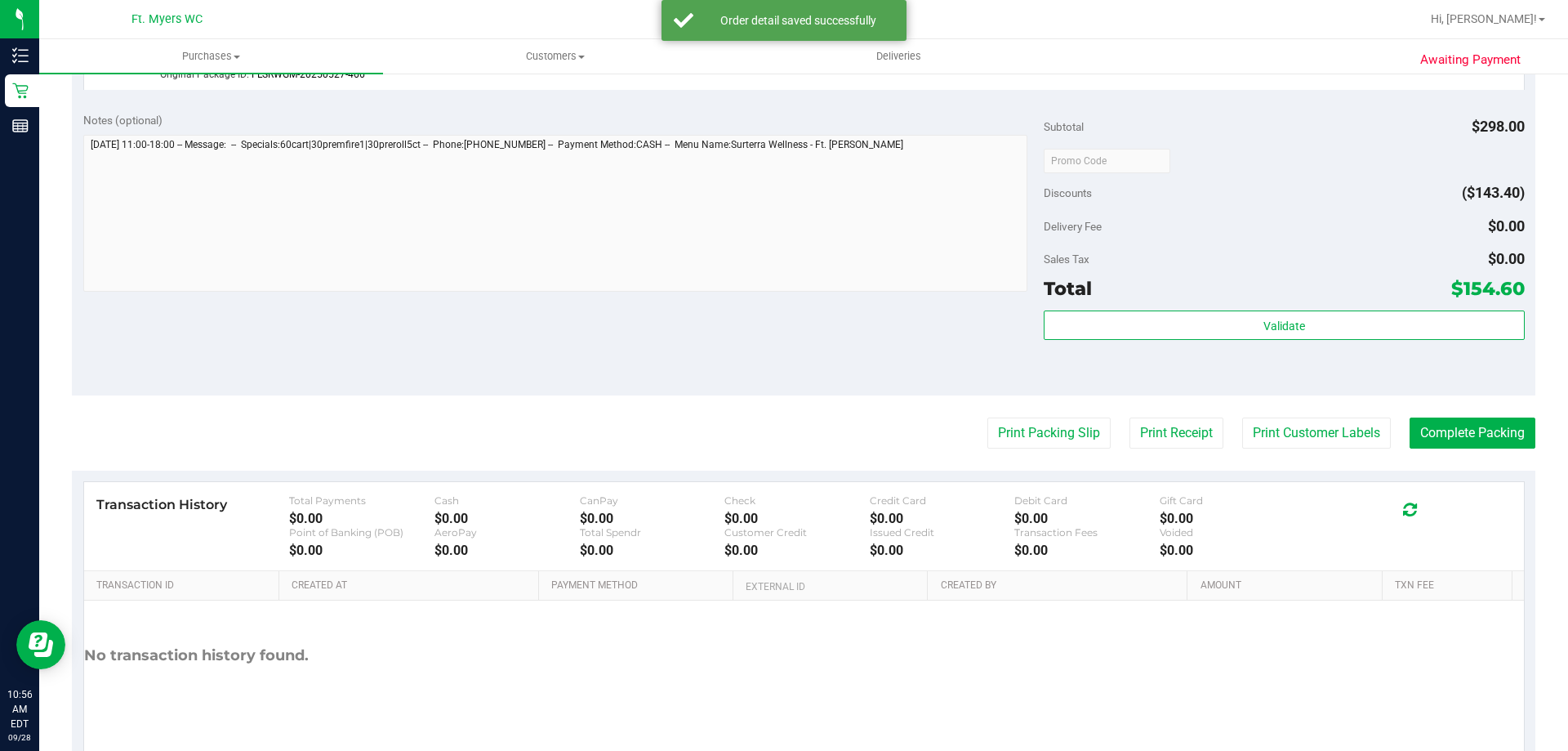
scroll to position [1144, 0]
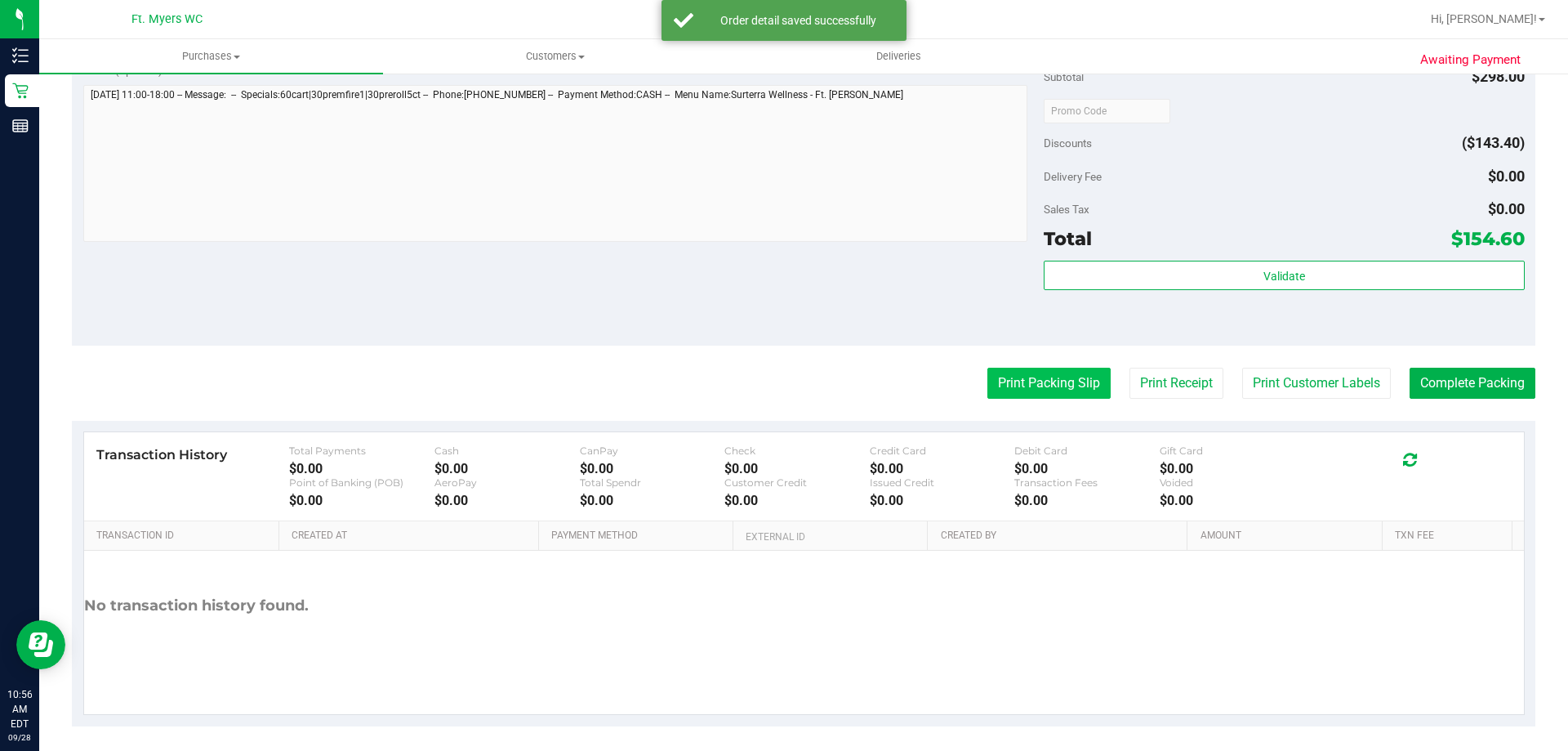
click at [1031, 392] on button "Print Packing Slip" at bounding box center [1049, 383] width 124 height 31
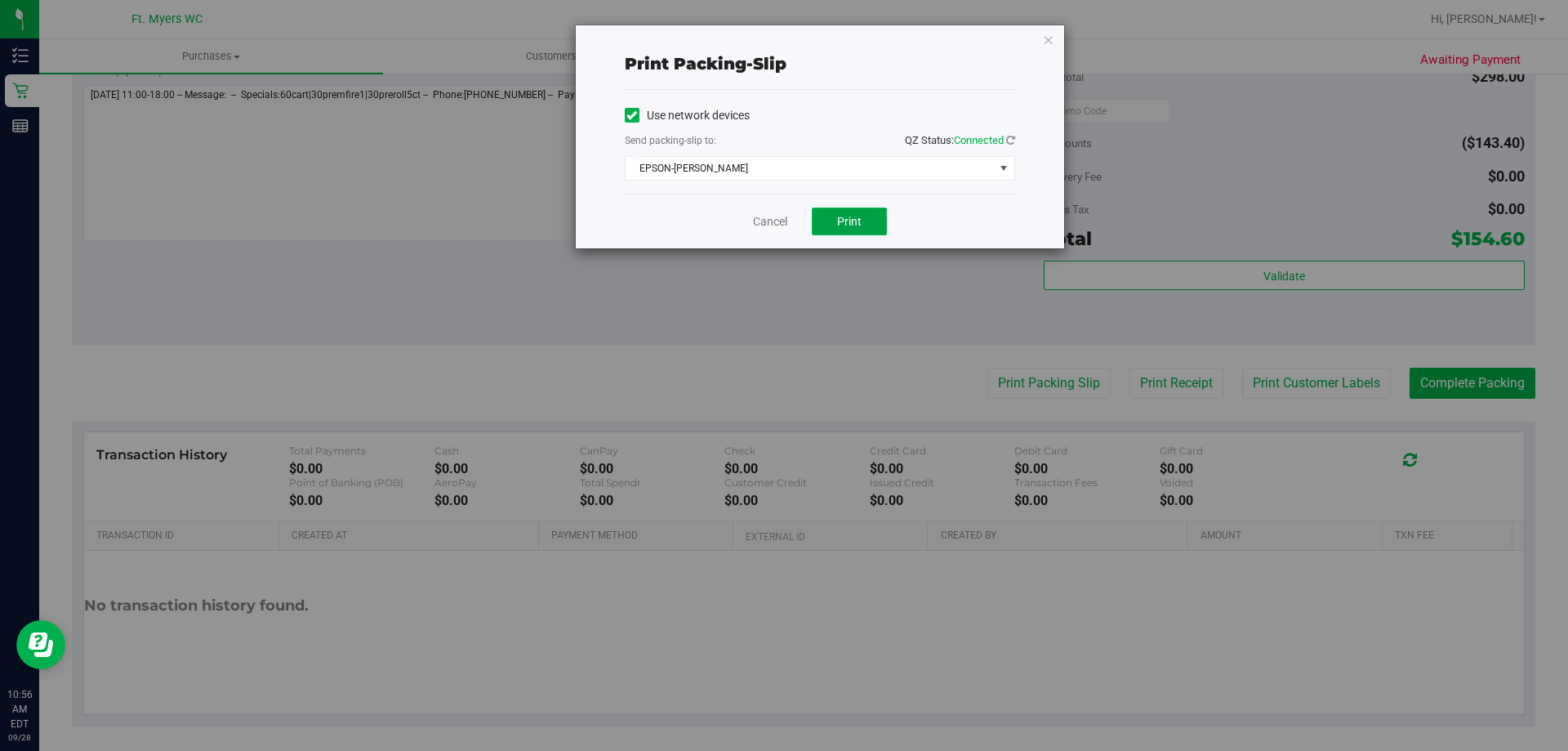
click at [828, 218] on button "Print" at bounding box center [849, 221] width 75 height 28
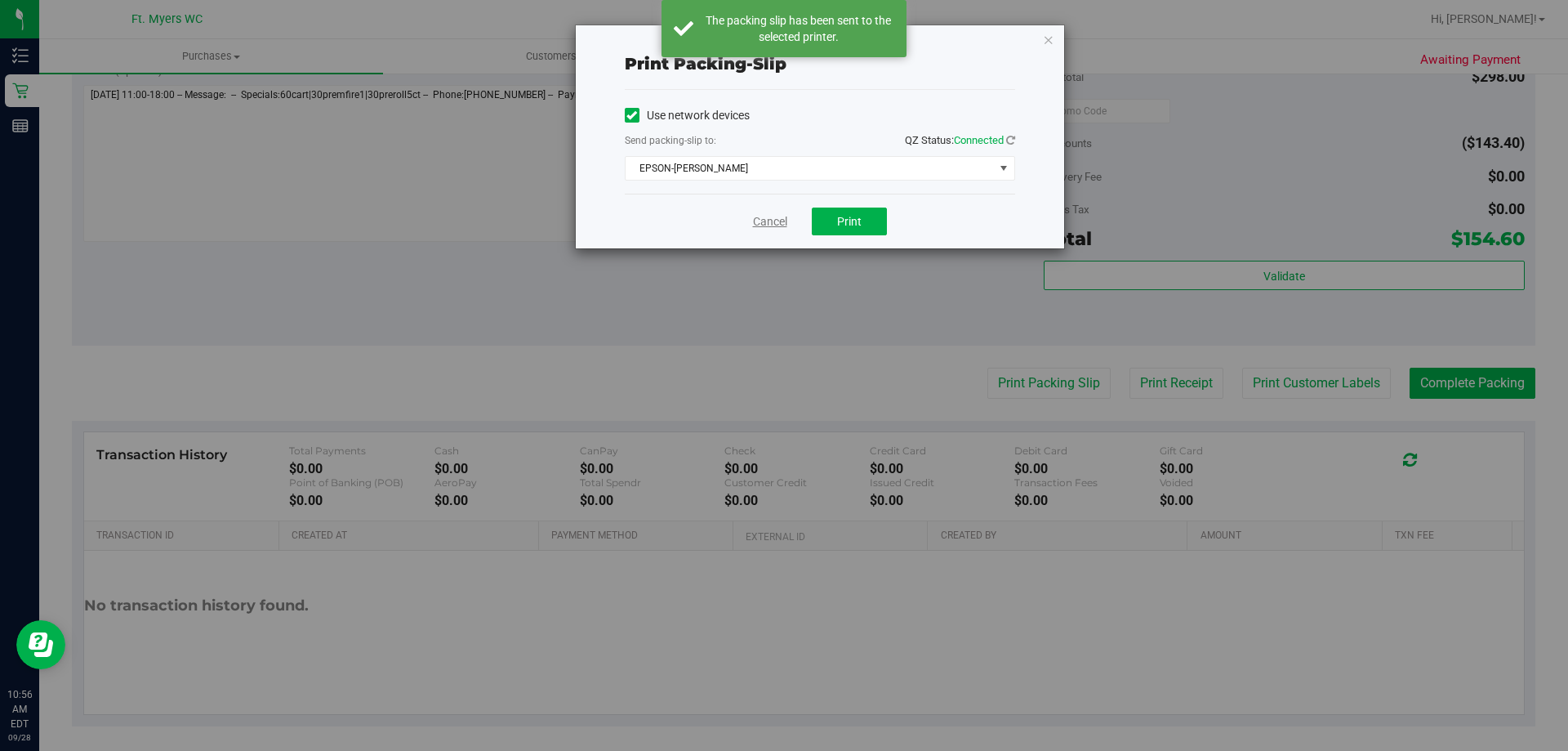
click at [762, 226] on link "Cancel" at bounding box center [770, 222] width 35 height 17
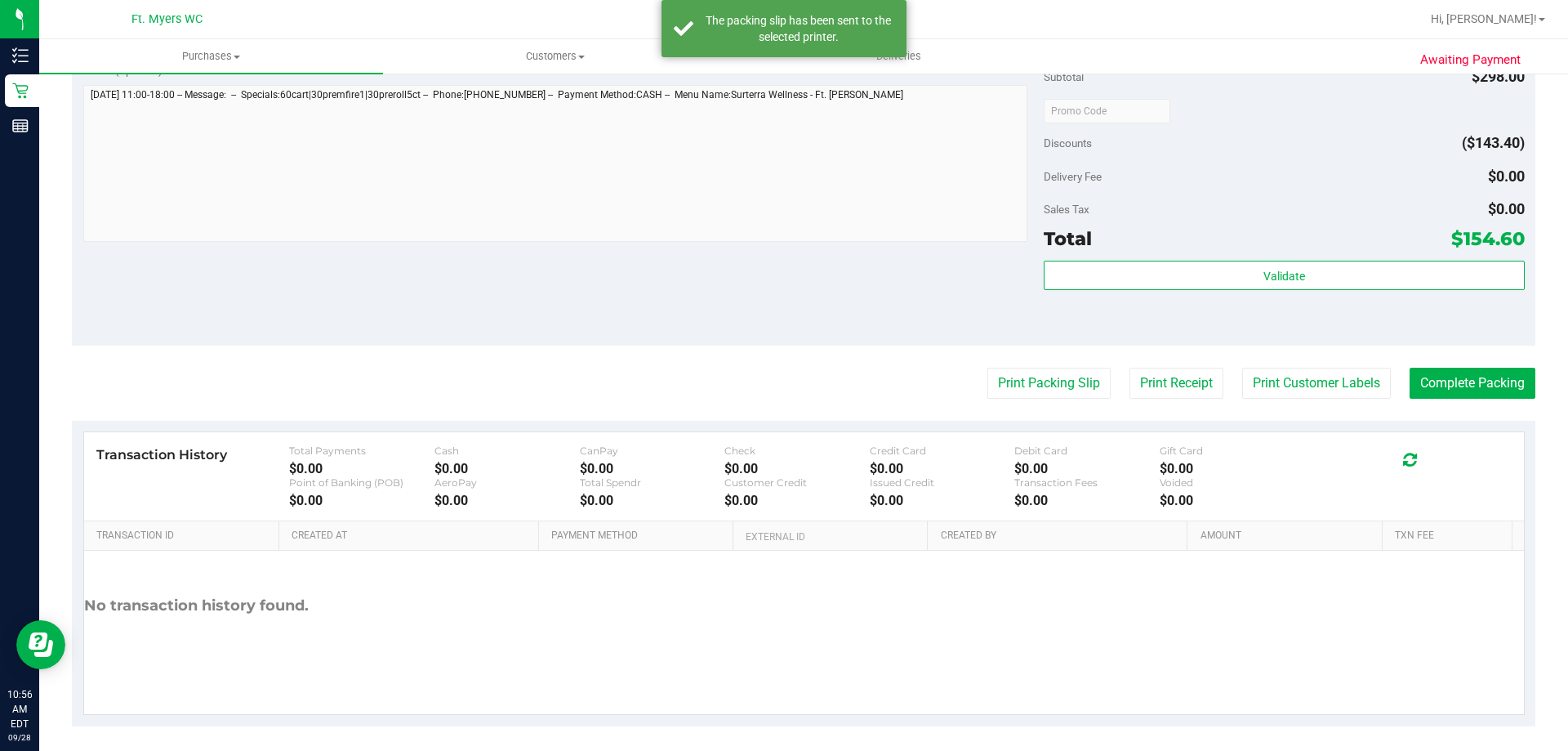
click at [1413, 380] on button "Complete Packing" at bounding box center [1472, 383] width 125 height 31
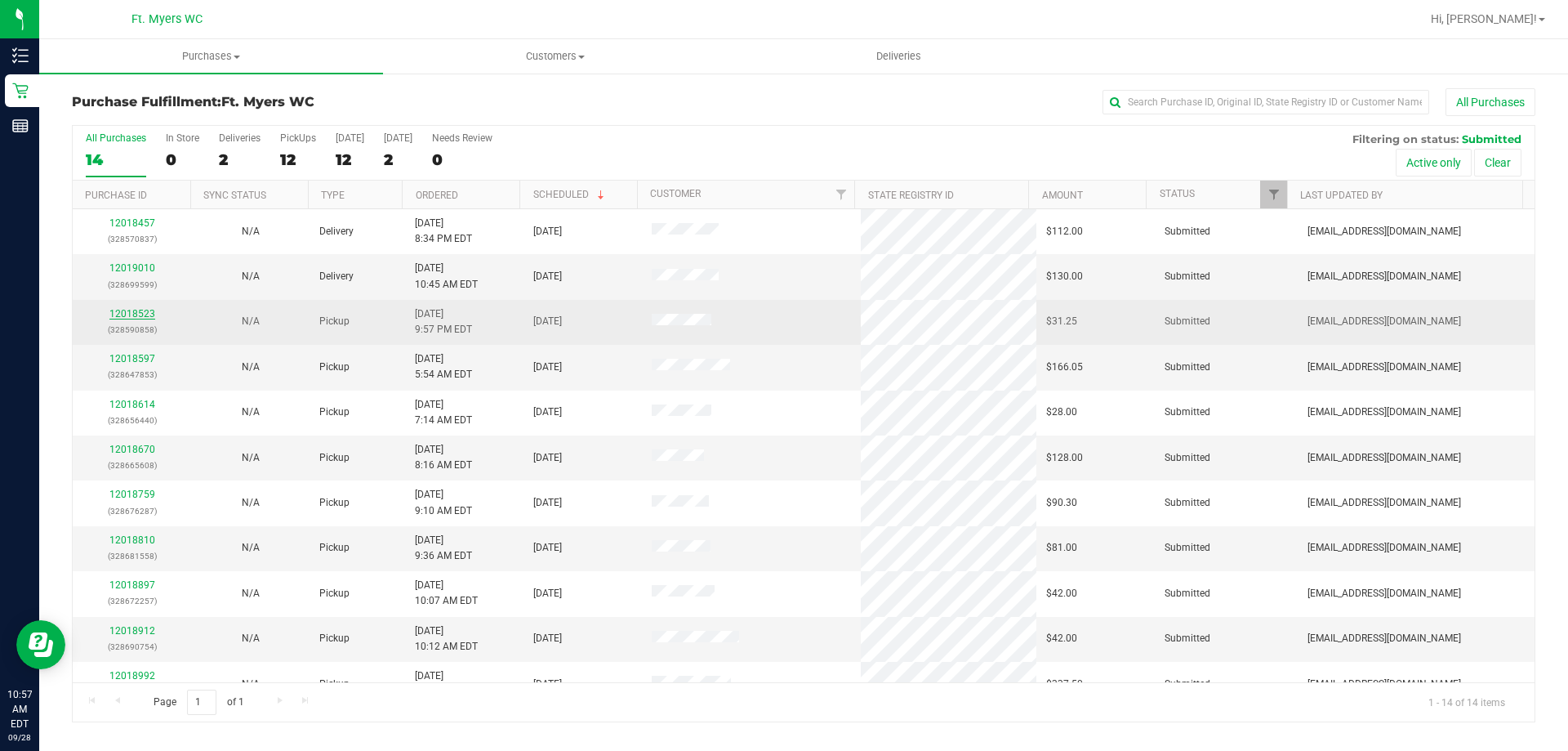
click at [140, 316] on link "12018523" at bounding box center [131, 314] width 45 height 12
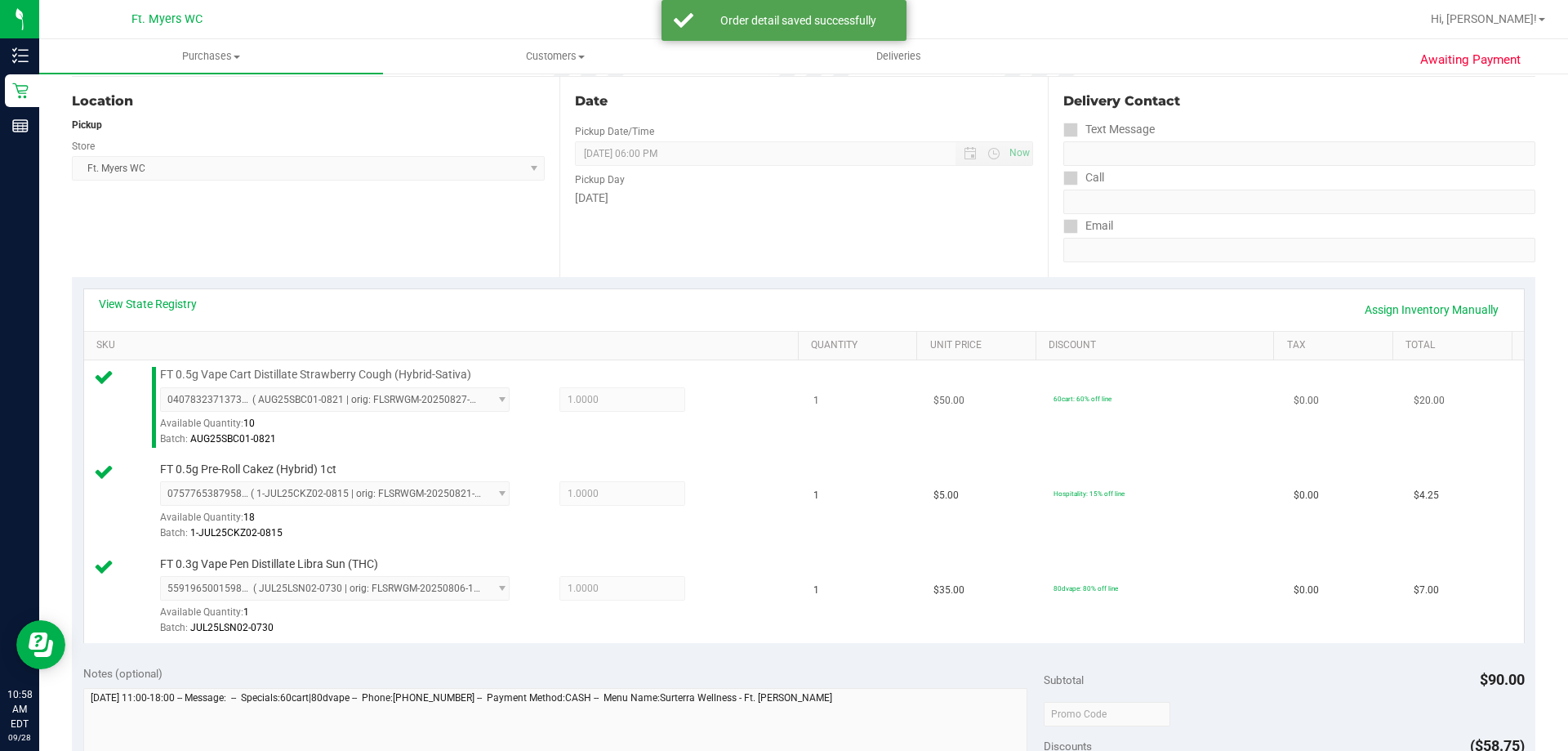
scroll to position [490, 0]
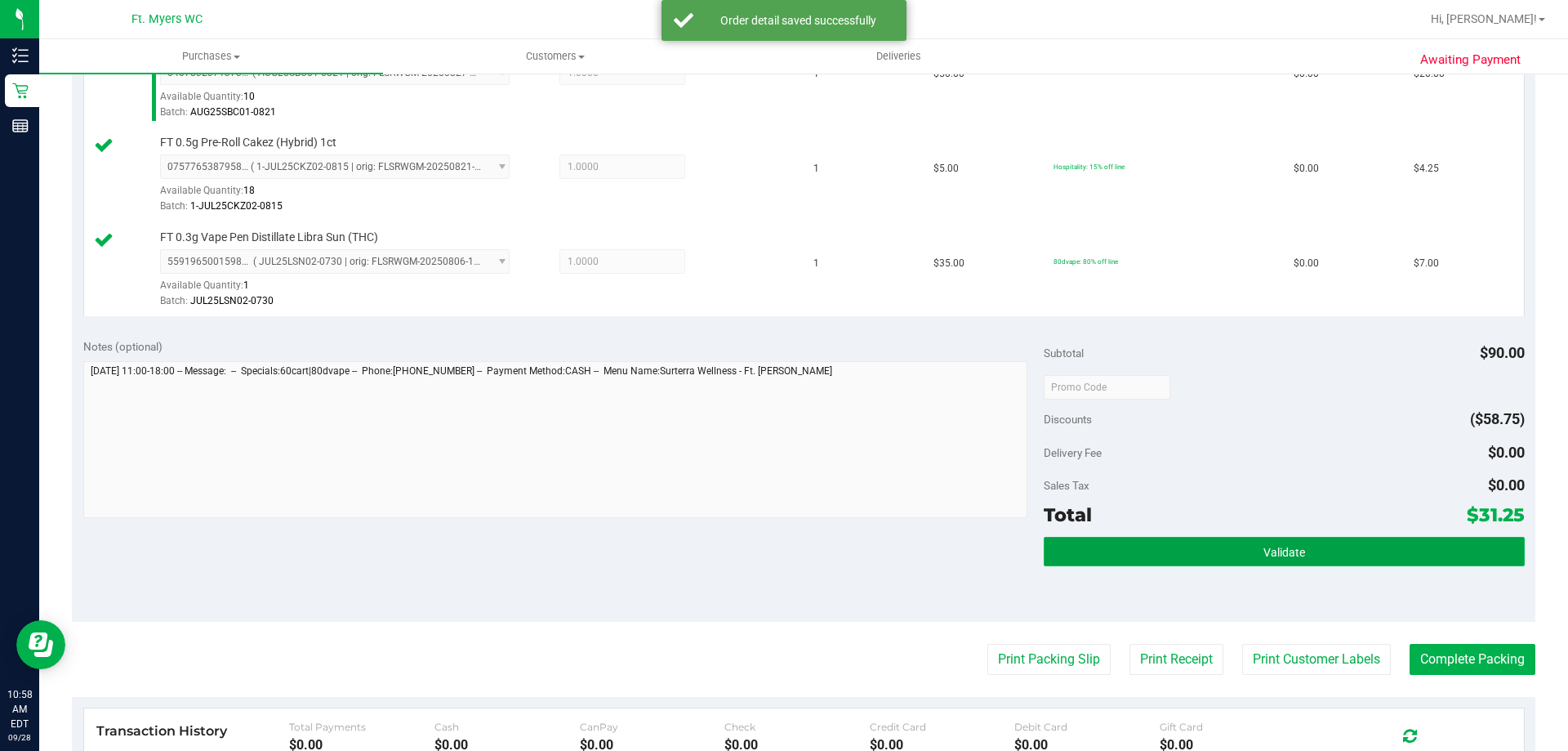
click at [1352, 553] on button "Validate" at bounding box center [1284, 551] width 481 height 29
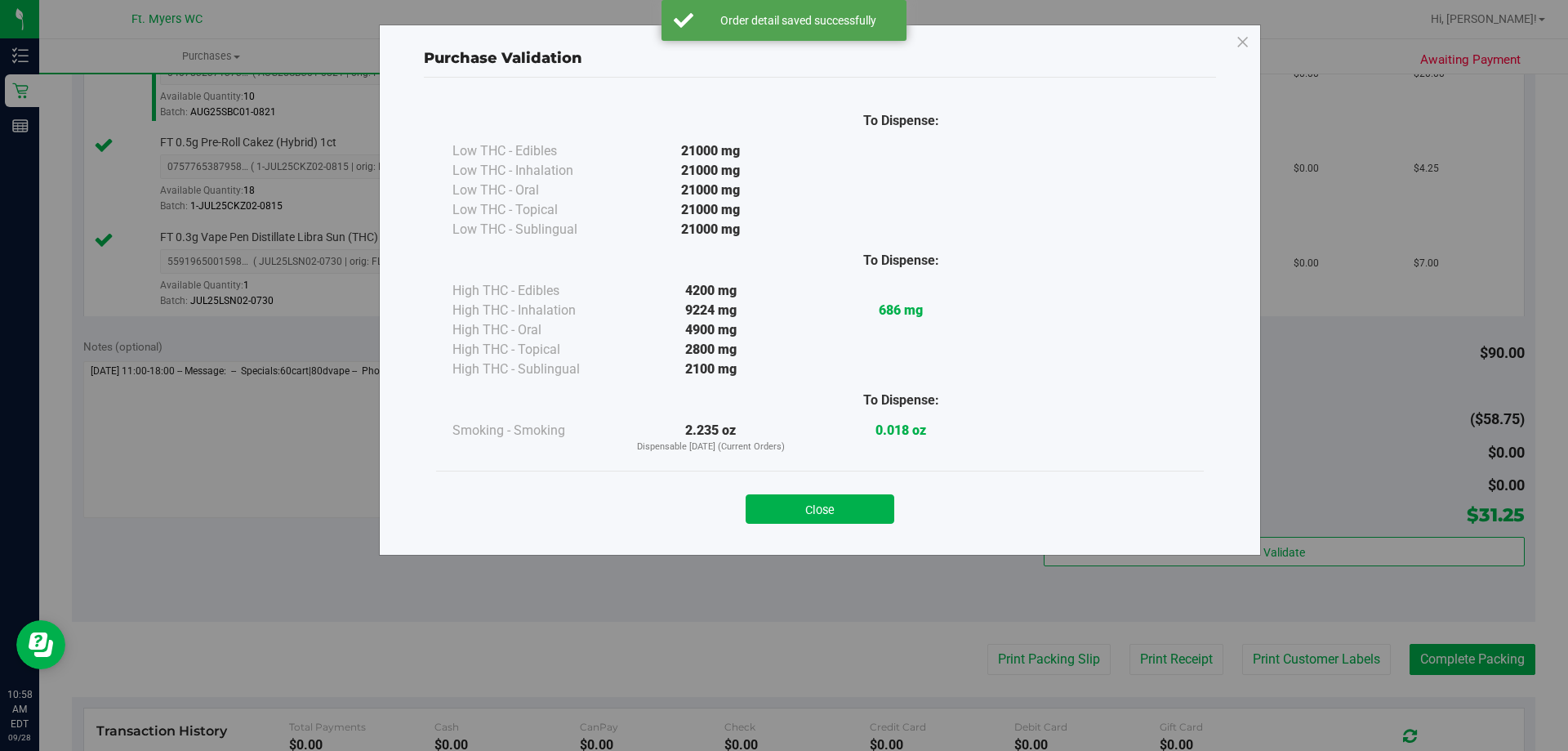
click at [841, 492] on div "Close" at bounding box center [820, 504] width 743 height 41
click at [843, 498] on button "Close" at bounding box center [820, 509] width 149 height 29
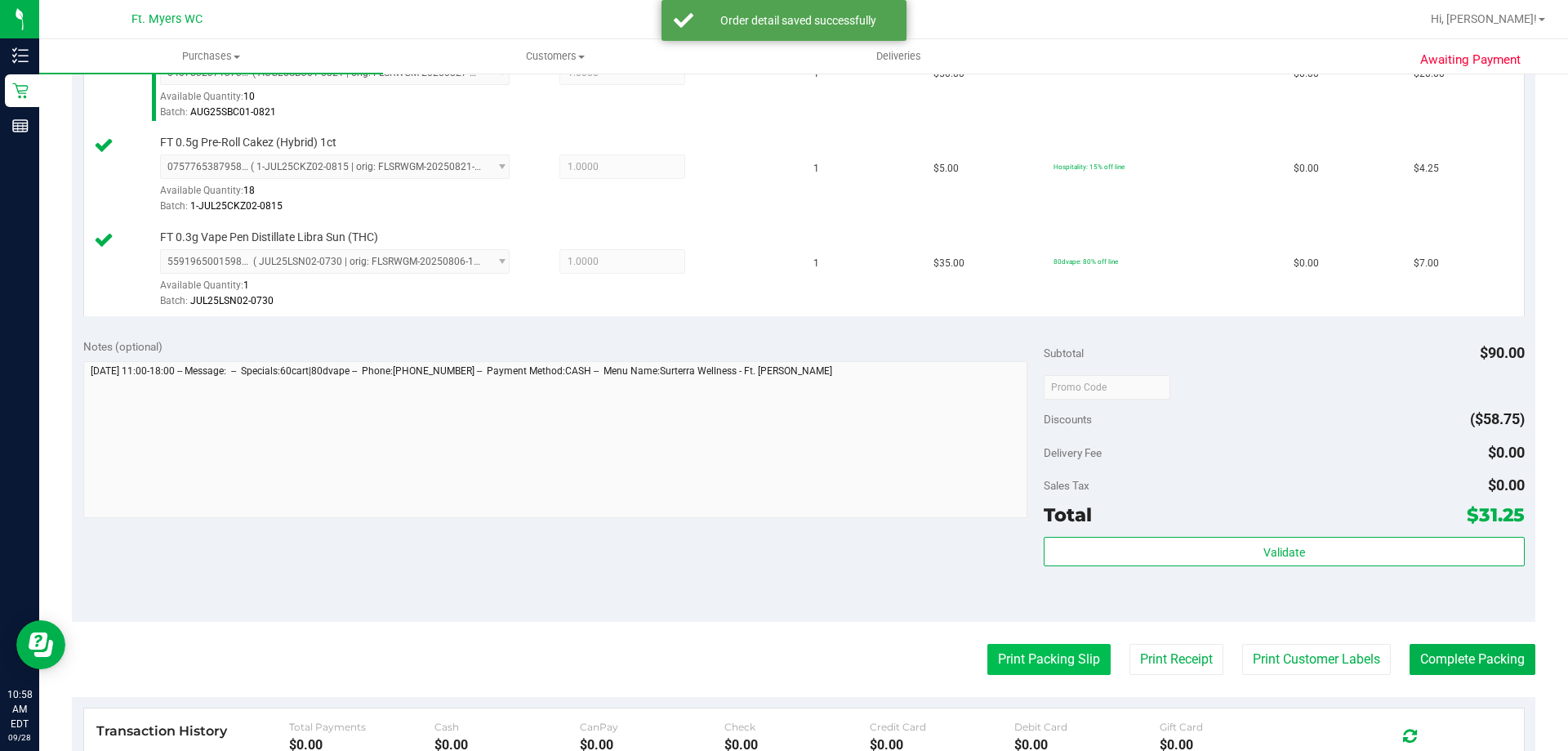
click at [1023, 658] on button "Print Packing Slip" at bounding box center [1049, 659] width 124 height 31
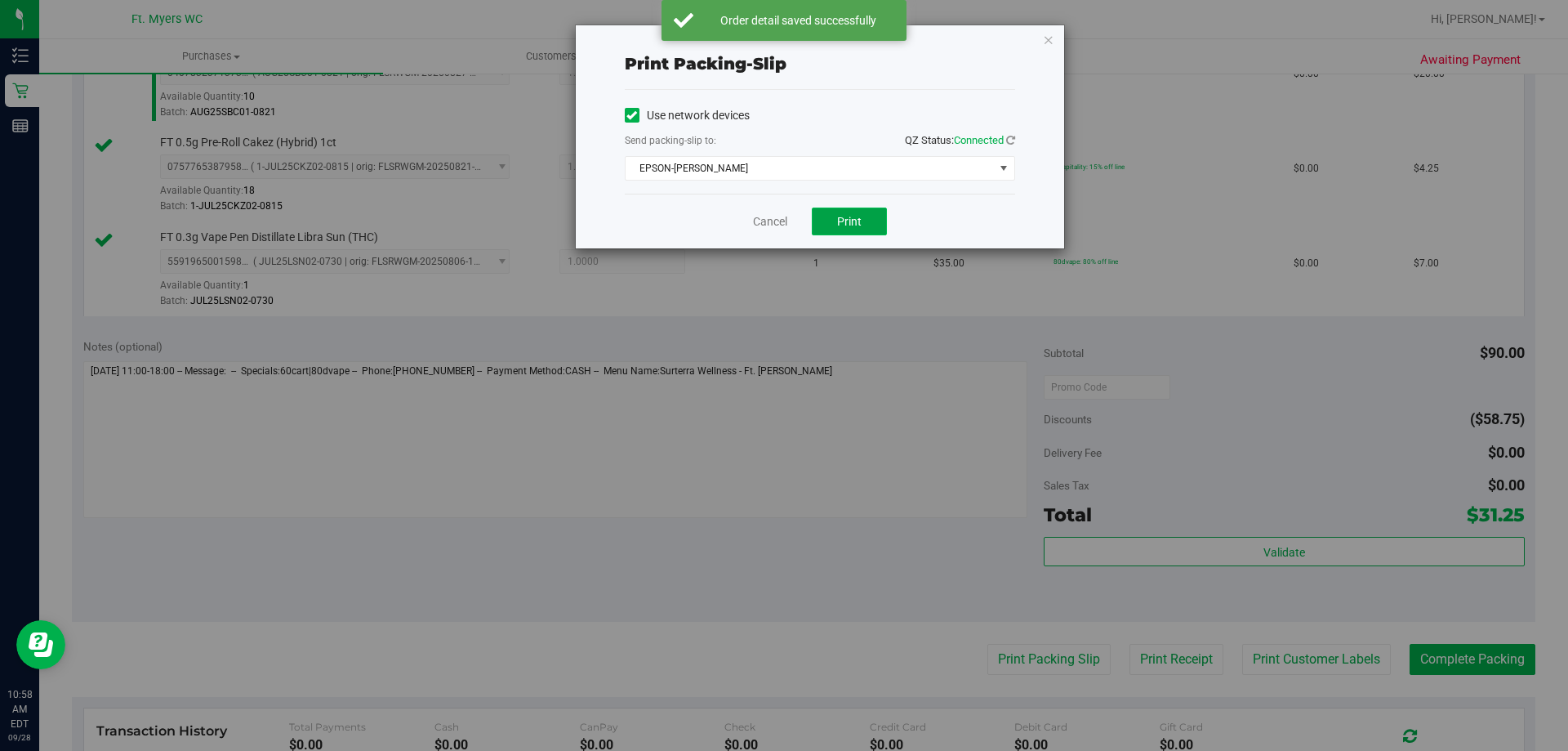
click at [878, 224] on button "Print" at bounding box center [849, 221] width 75 height 28
click at [773, 230] on link "Cancel" at bounding box center [770, 222] width 35 height 17
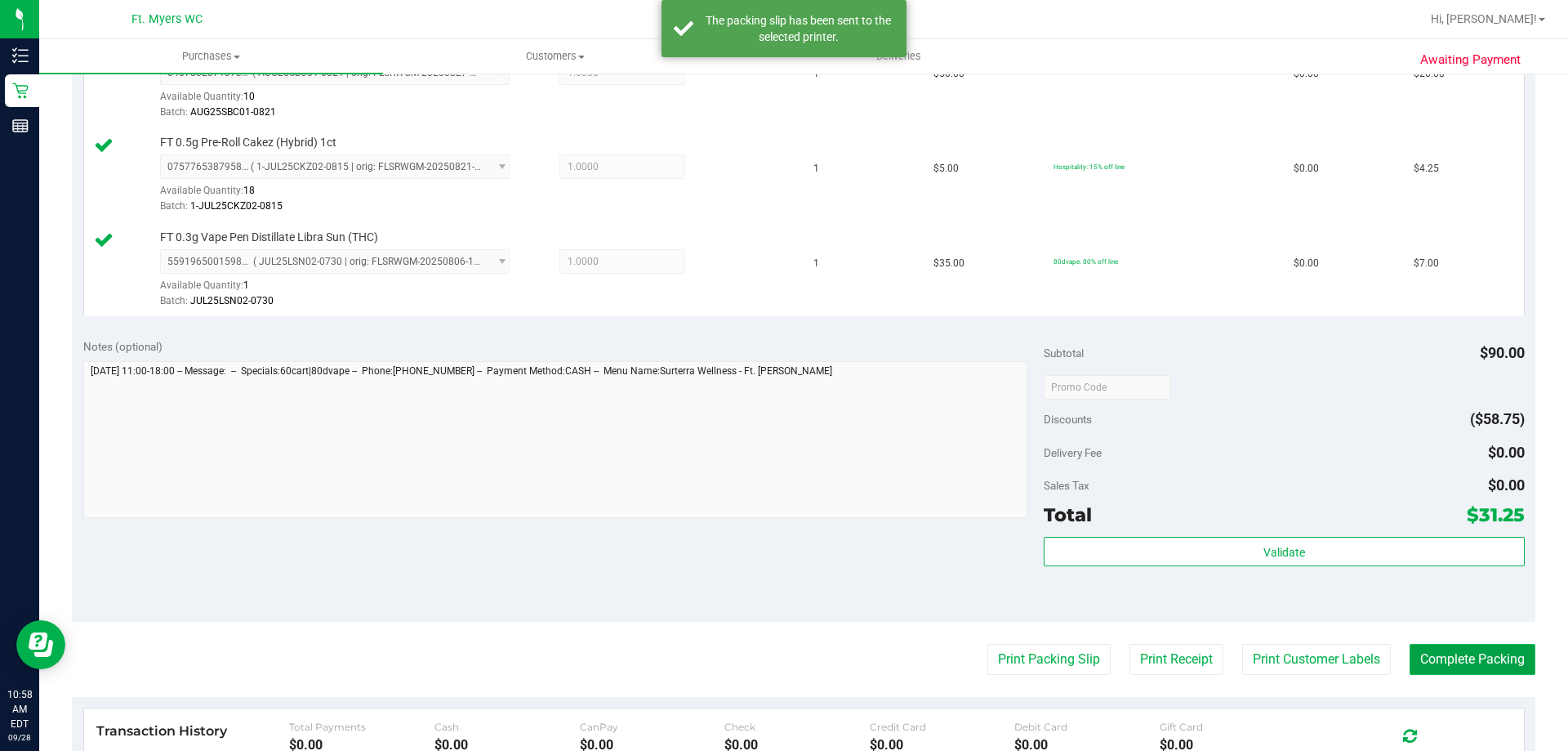
click at [1465, 659] on button "Complete Packing" at bounding box center [1472, 659] width 125 height 31
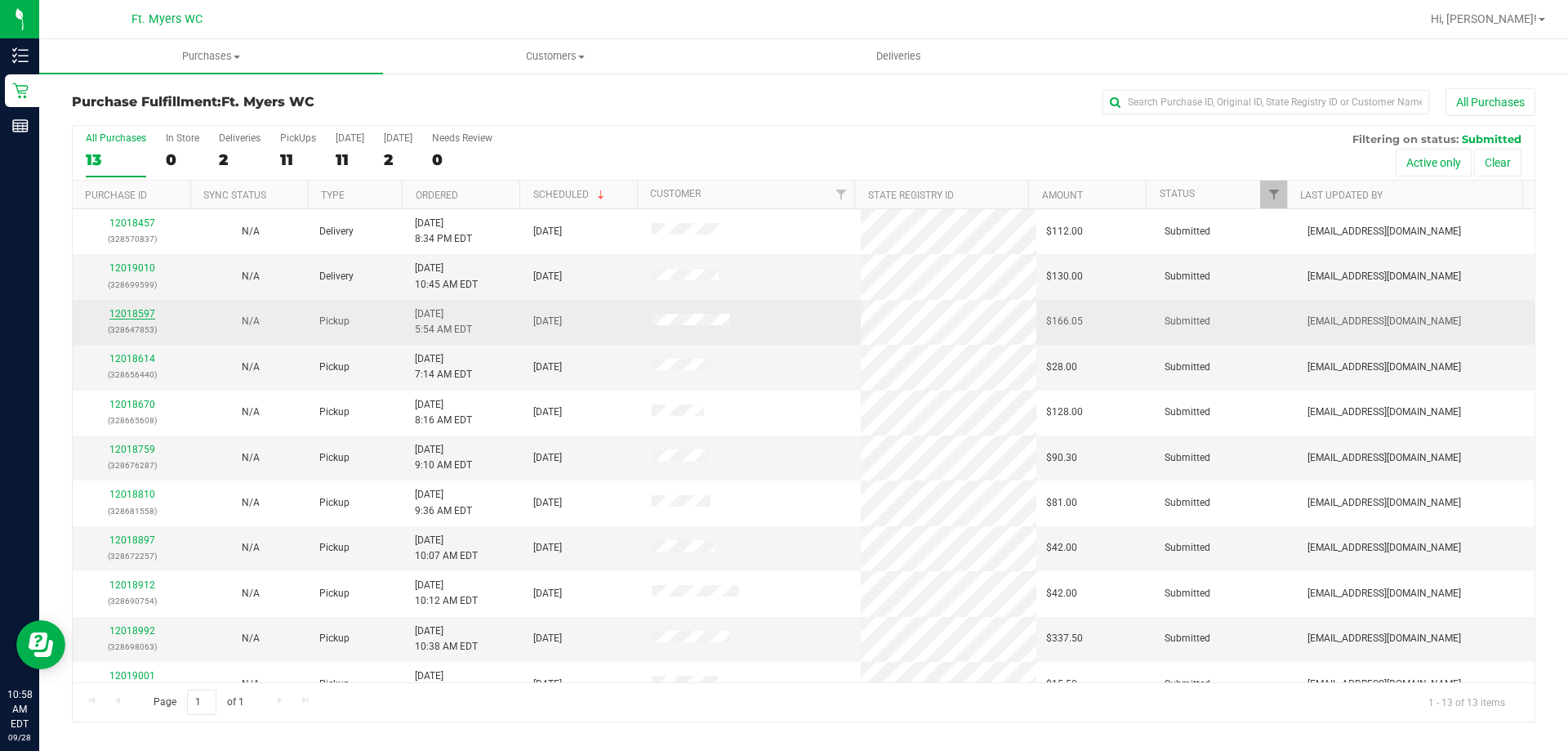
click at [152, 316] on link "12018597" at bounding box center [131, 314] width 45 height 12
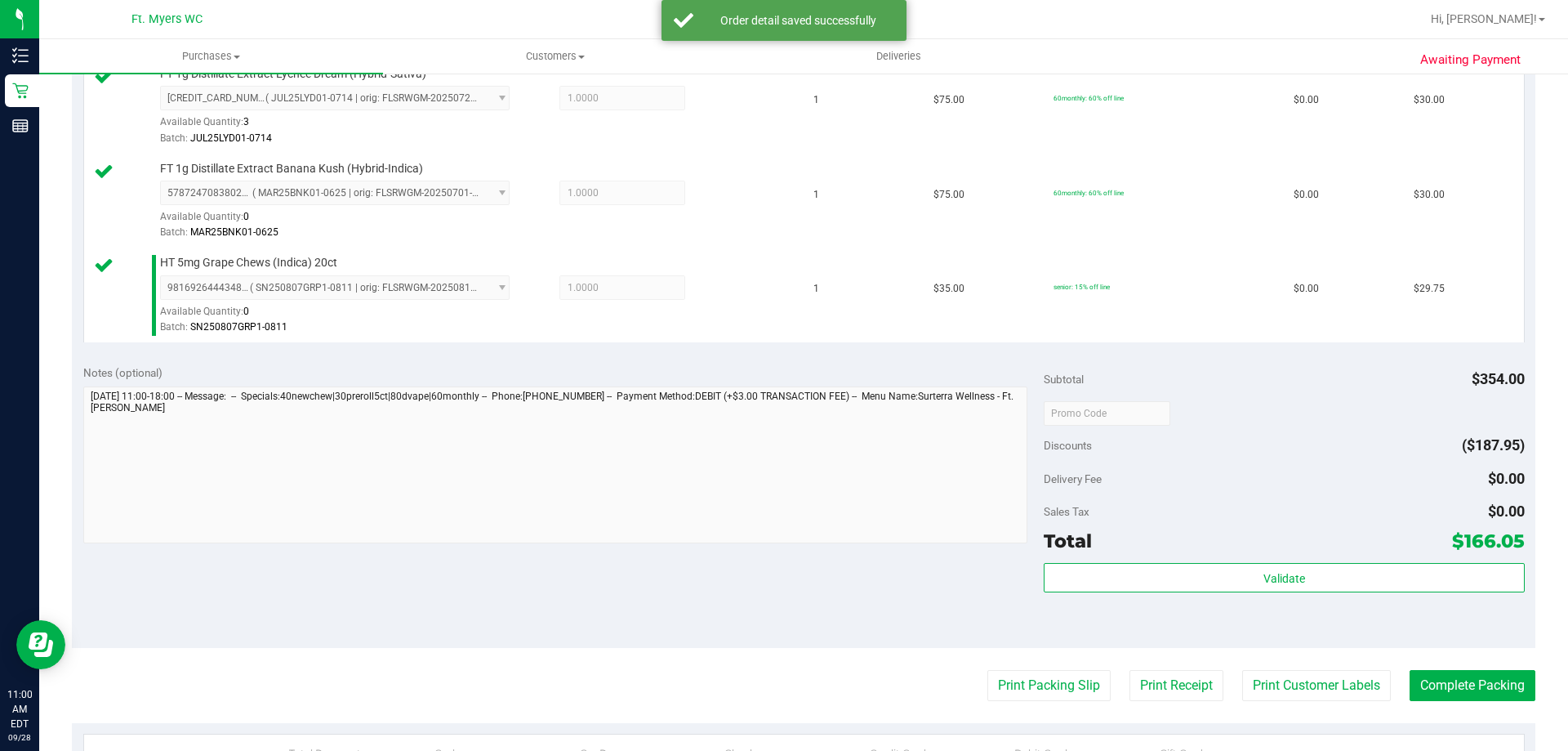
scroll to position [899, 0]
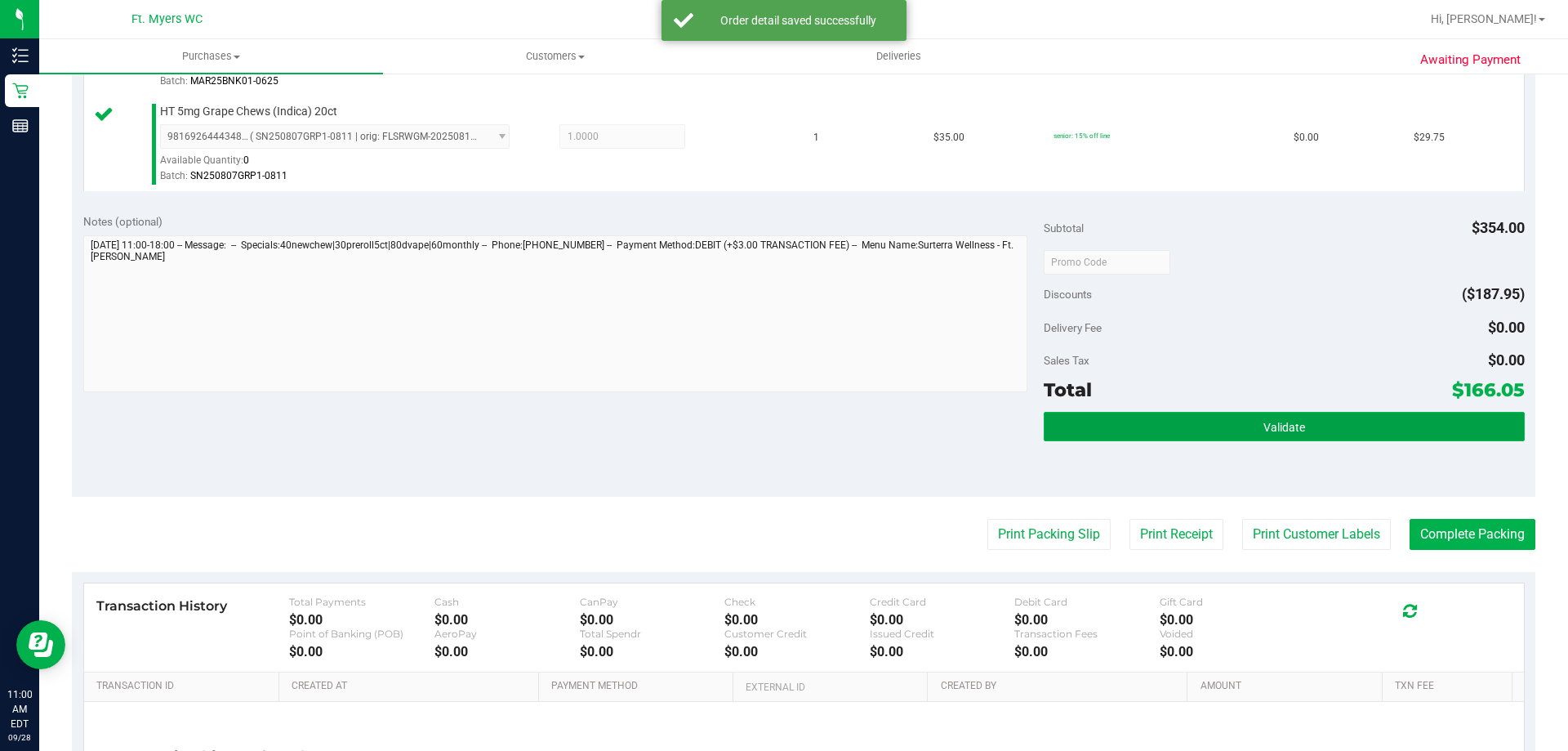
click at [1139, 438] on button "Validate" at bounding box center [1284, 427] width 481 height 29
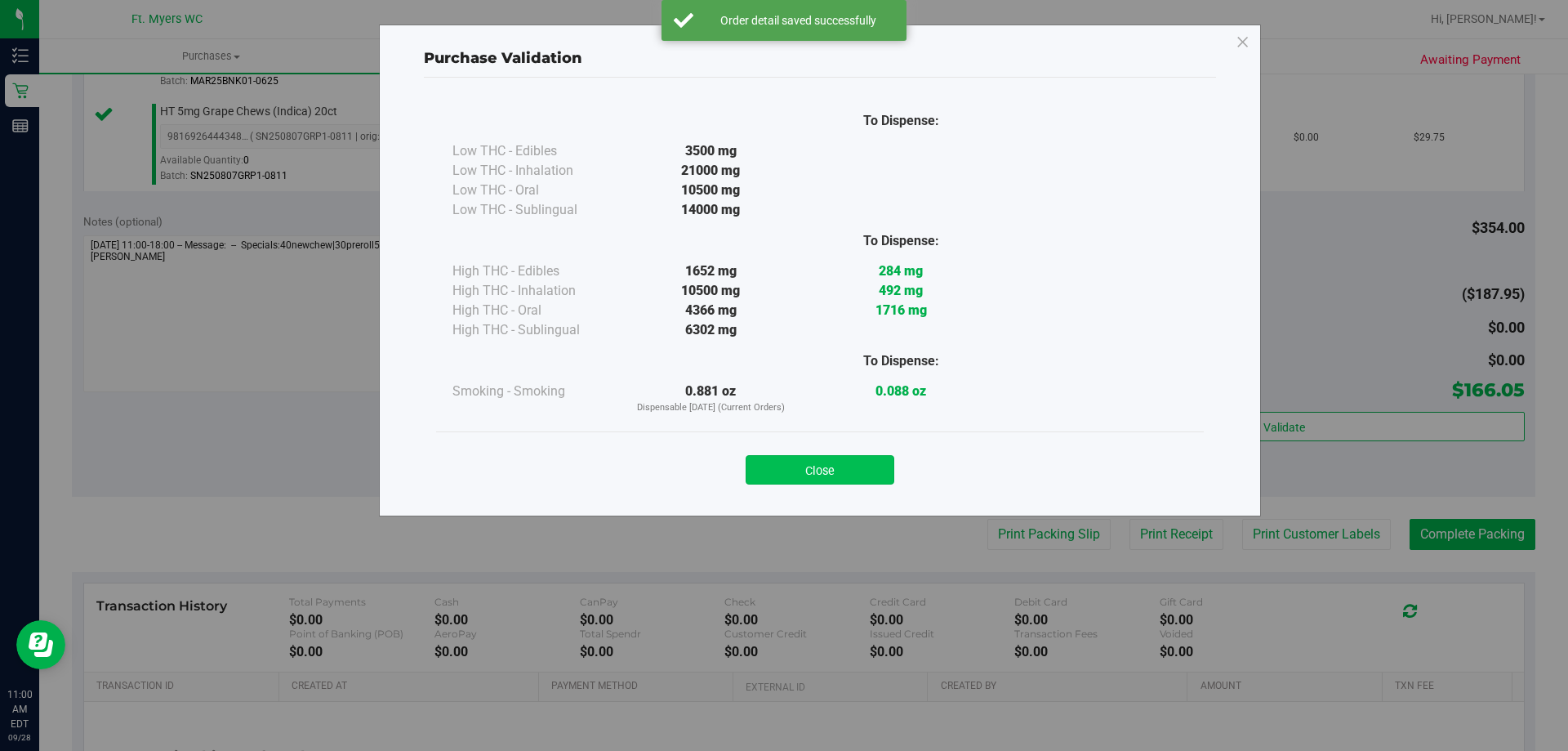
click at [796, 466] on button "Close" at bounding box center [820, 469] width 149 height 29
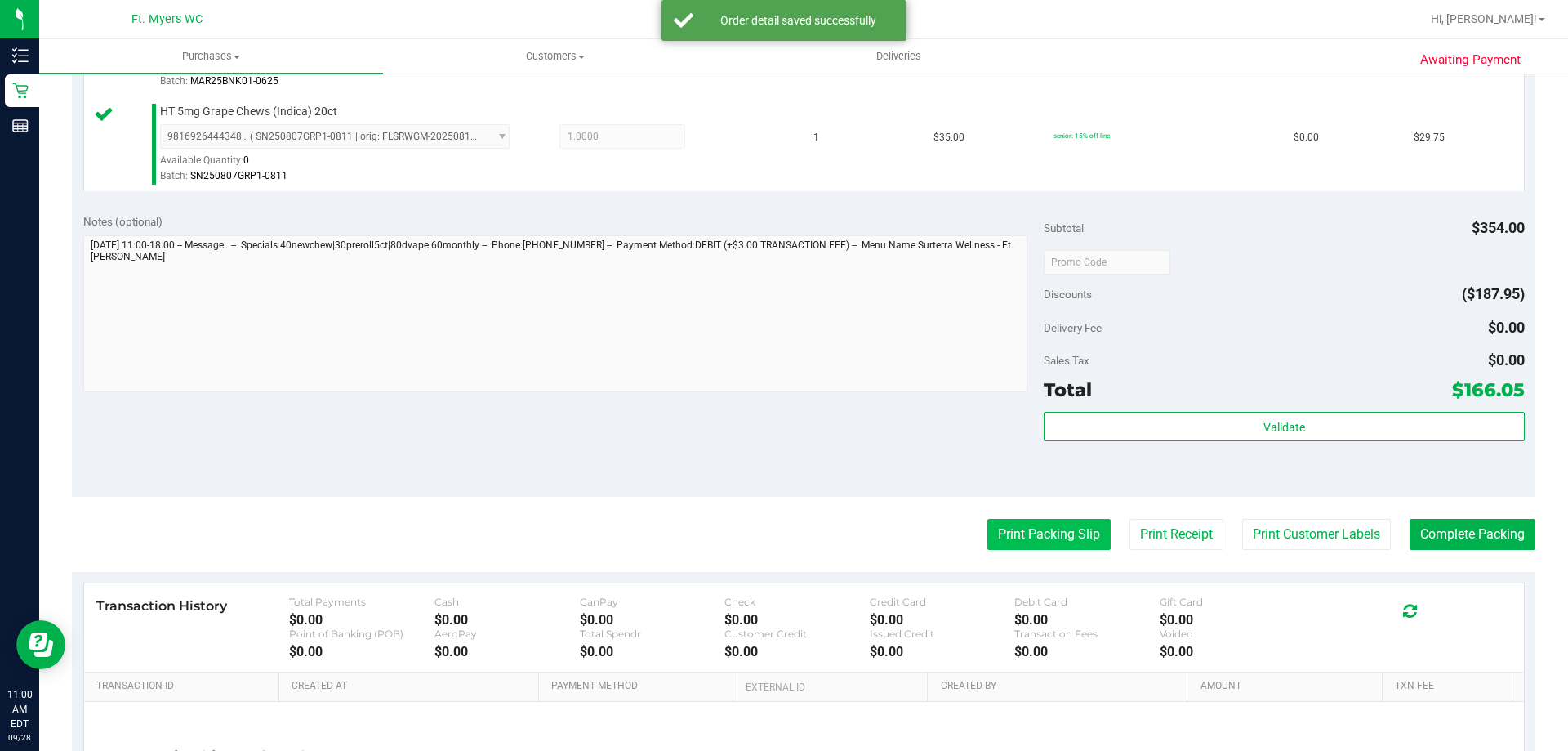
click at [1007, 529] on button "Print Packing Slip" at bounding box center [1049, 534] width 124 height 31
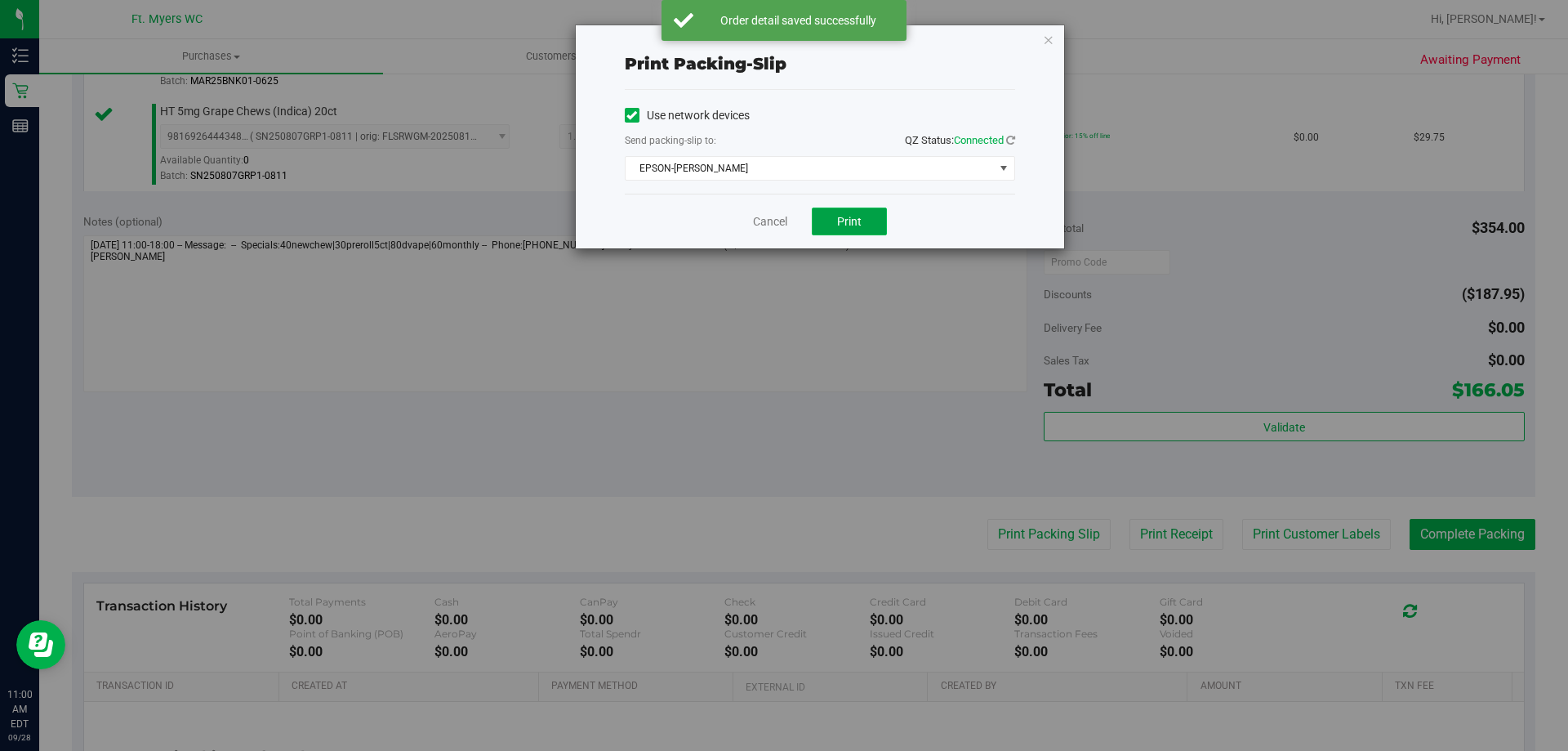
click at [852, 219] on span "Print" at bounding box center [848, 222] width 24 height 14
click at [762, 223] on link "Cancel" at bounding box center [770, 222] width 35 height 17
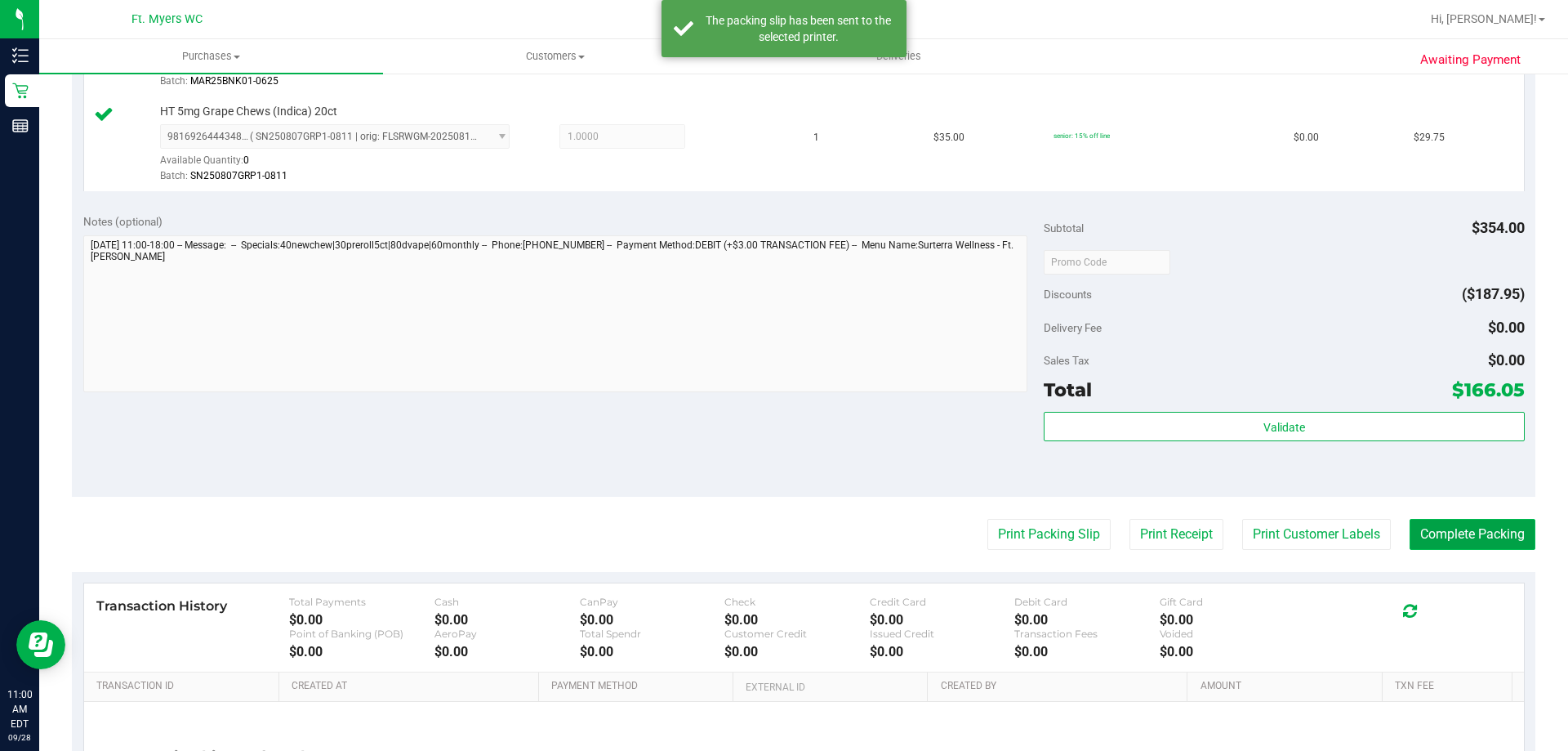
click at [1469, 539] on button "Complete Packing" at bounding box center [1472, 534] width 125 height 31
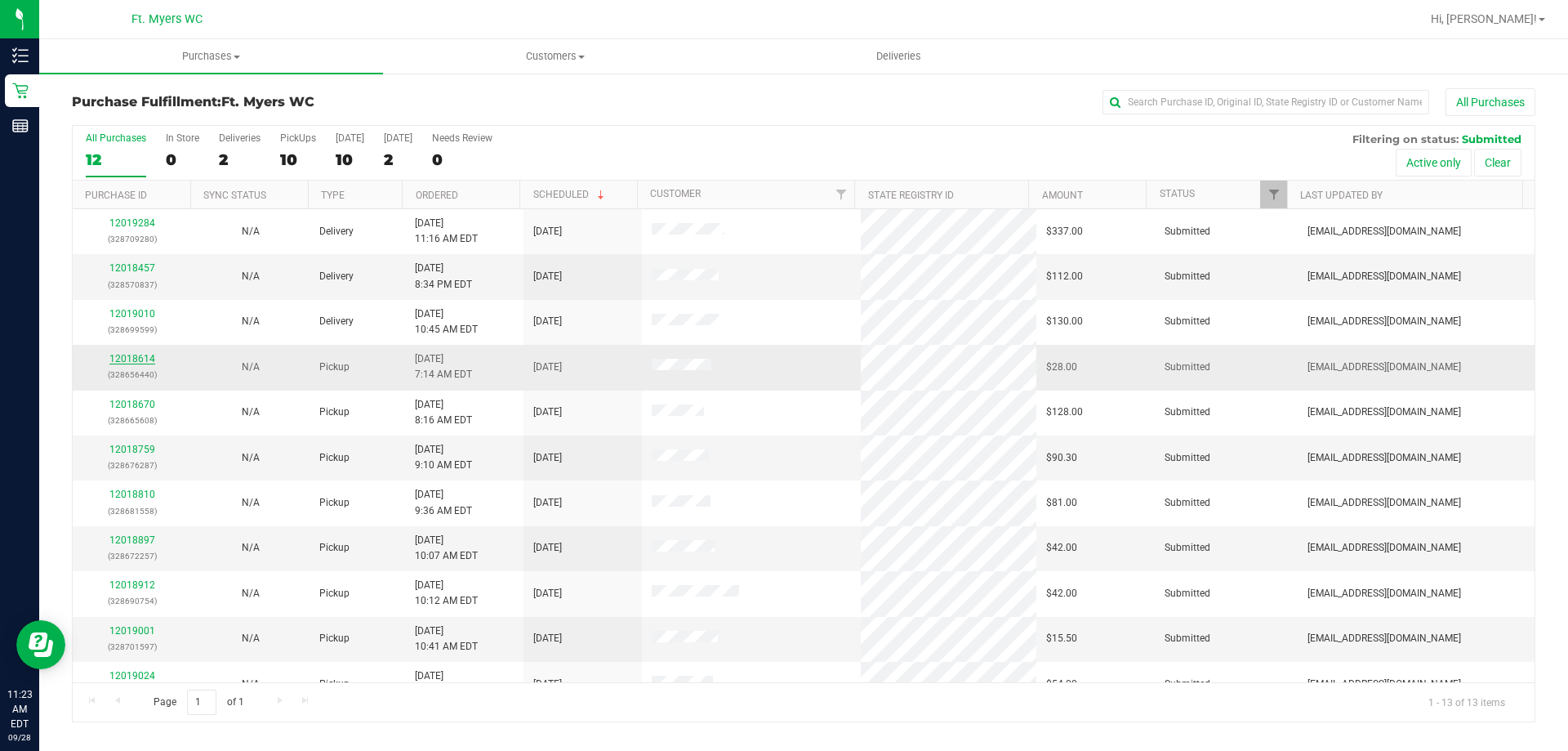
click at [150, 357] on link "12018614" at bounding box center [131, 359] width 45 height 12
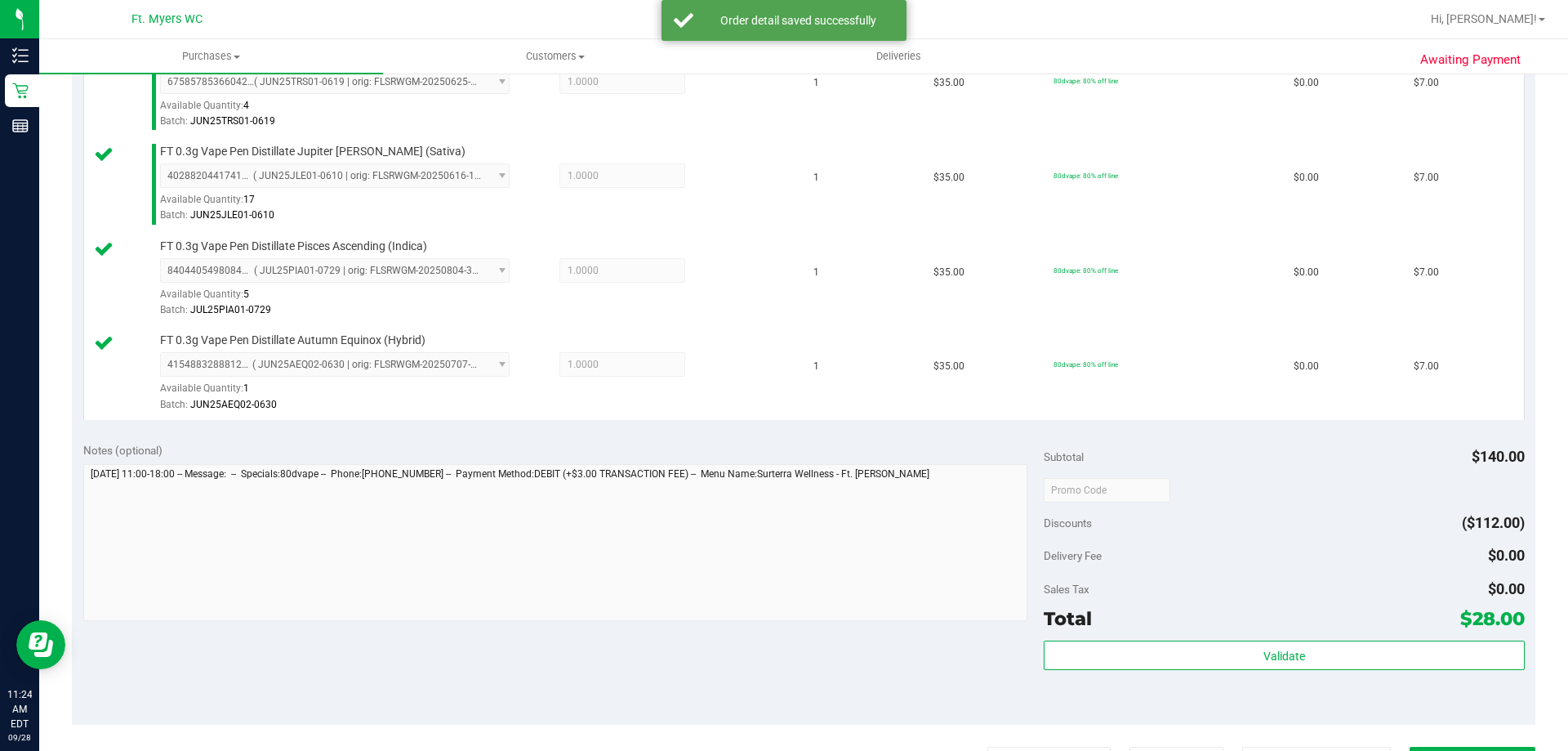
scroll to position [654, 0]
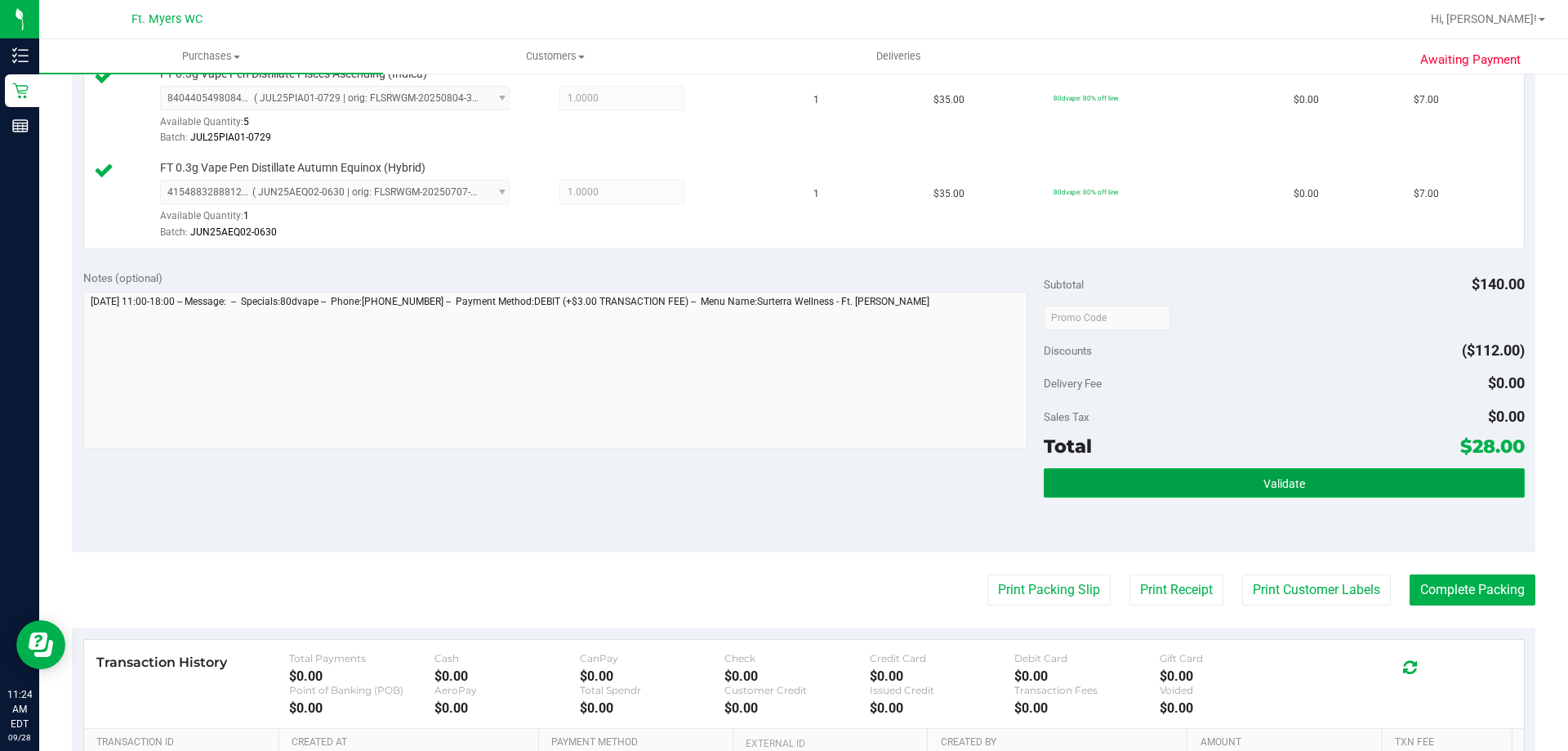
click at [1360, 484] on button "Validate" at bounding box center [1284, 483] width 481 height 29
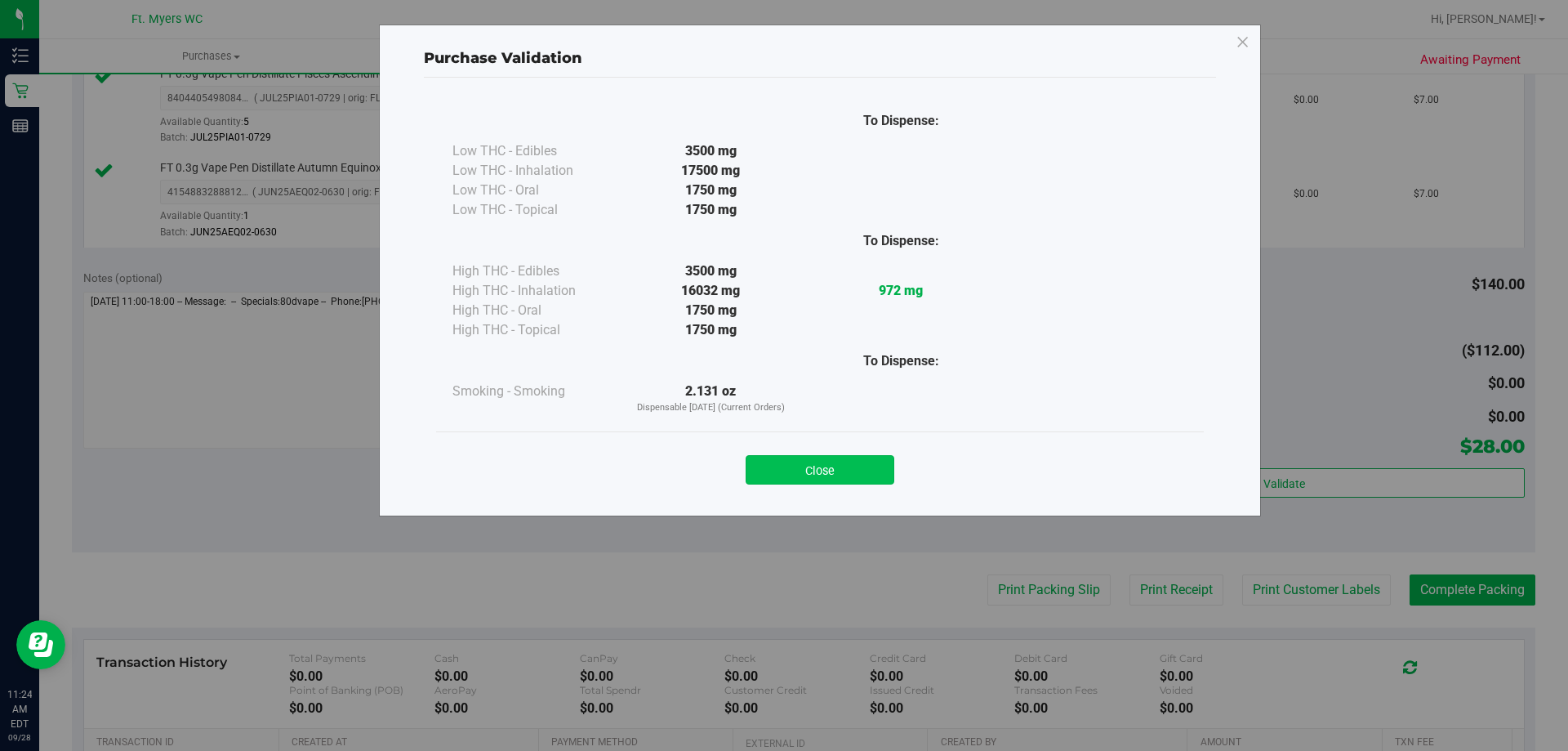
click at [841, 467] on button "Close" at bounding box center [820, 469] width 149 height 29
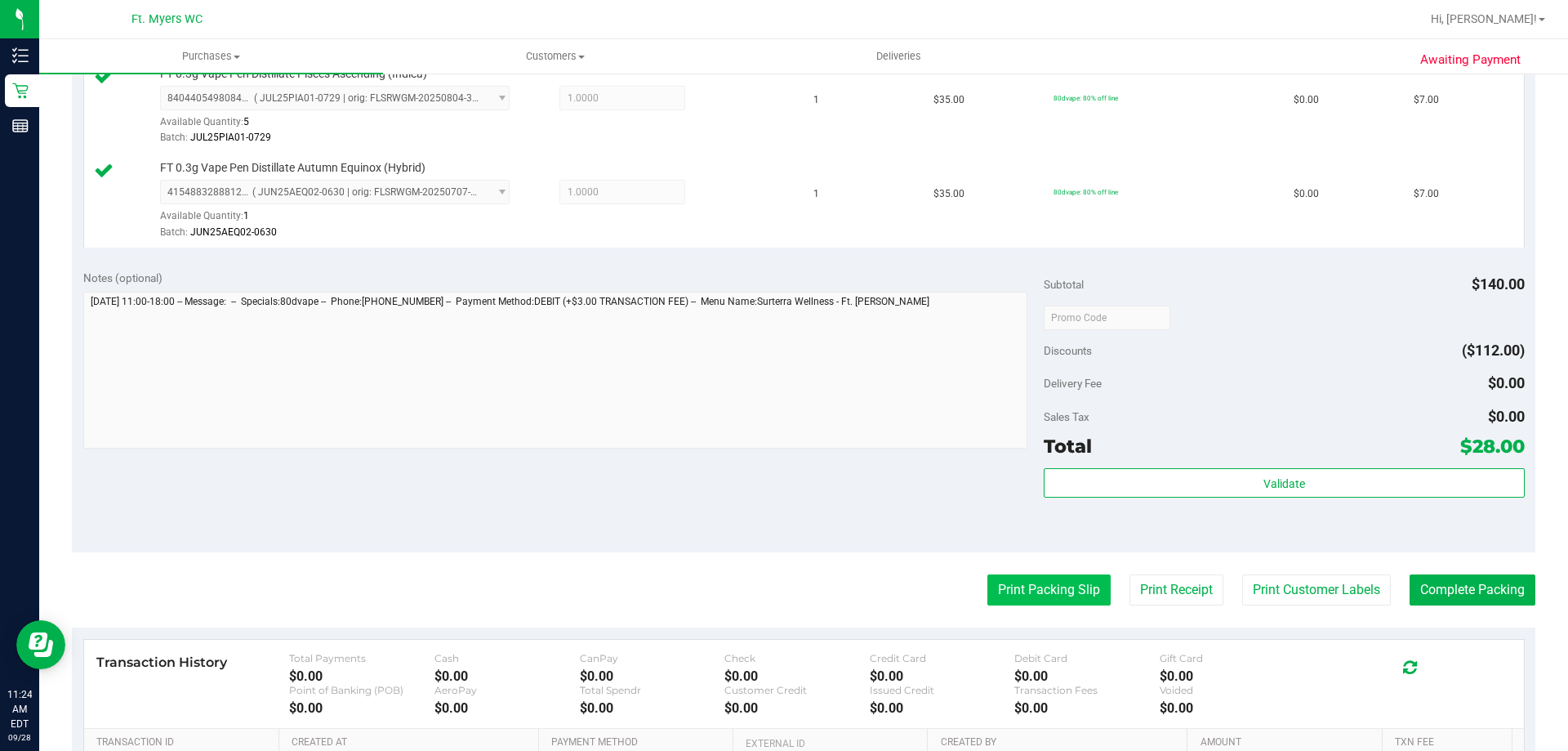
click at [1022, 603] on button "Print Packing Slip" at bounding box center [1049, 590] width 124 height 31
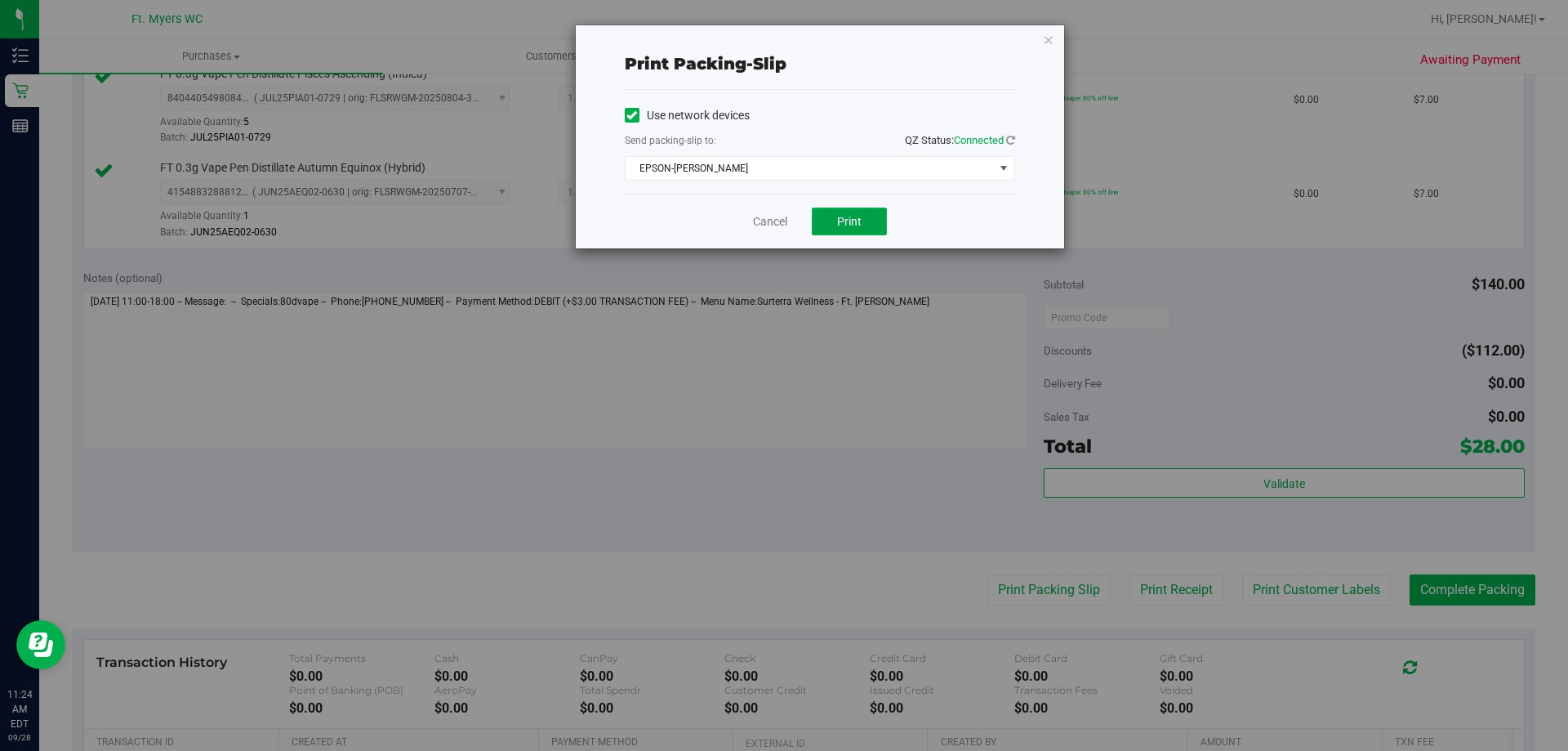
click at [839, 215] on button "Print" at bounding box center [849, 221] width 75 height 28
click at [781, 216] on link "Cancel" at bounding box center [770, 222] width 35 height 17
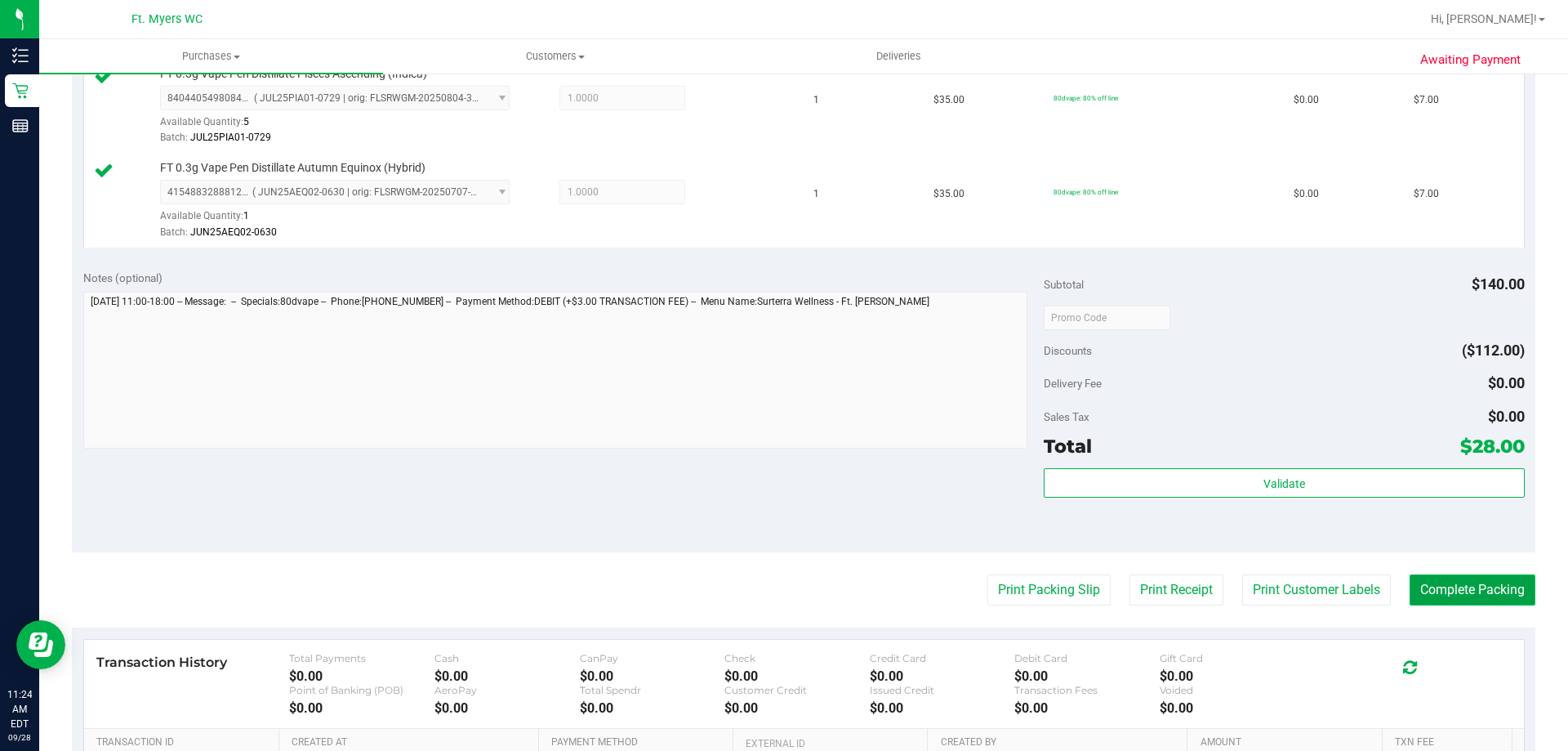
click at [1460, 592] on button "Complete Packing" at bounding box center [1472, 590] width 125 height 31
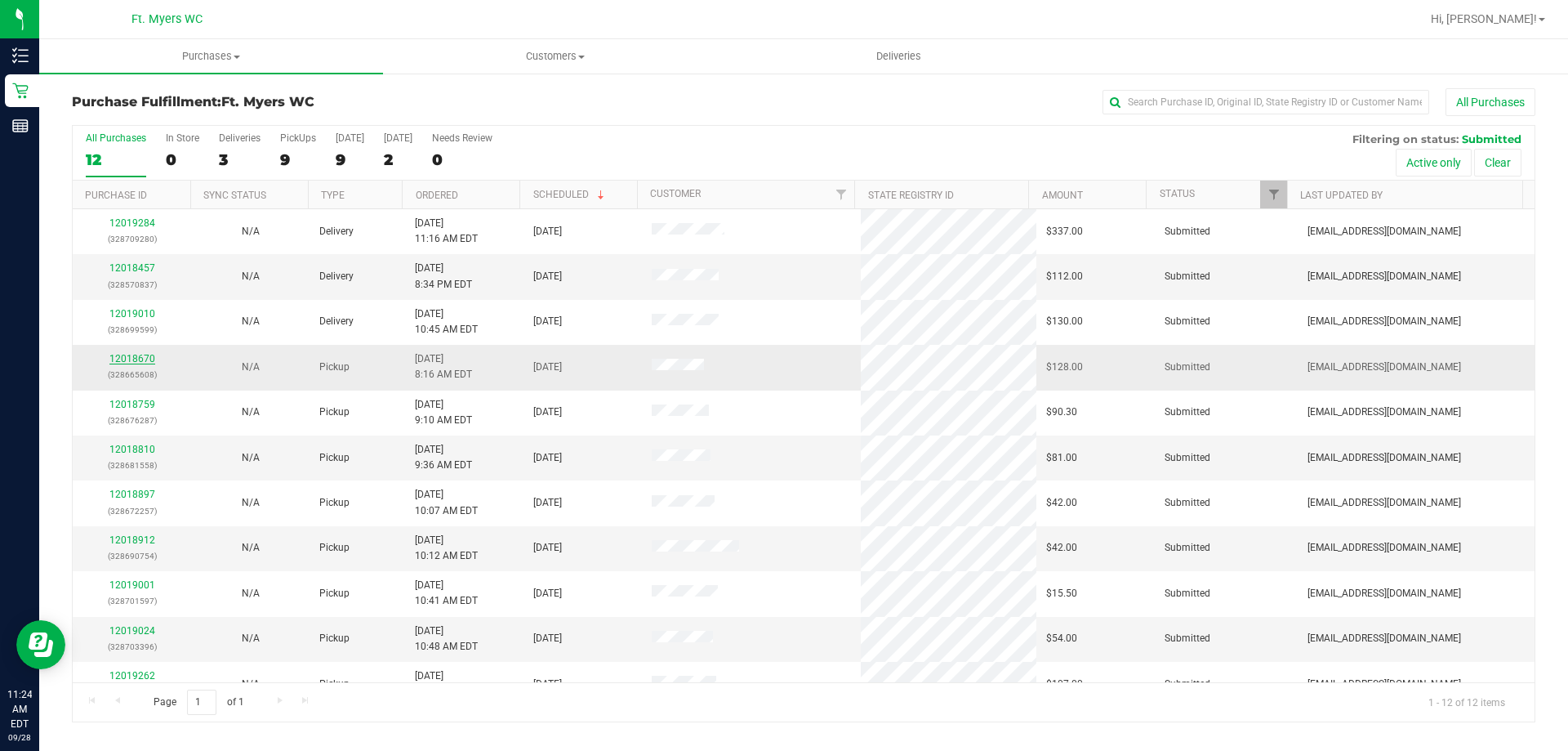
click at [137, 353] on link "12018670" at bounding box center [131, 359] width 45 height 12
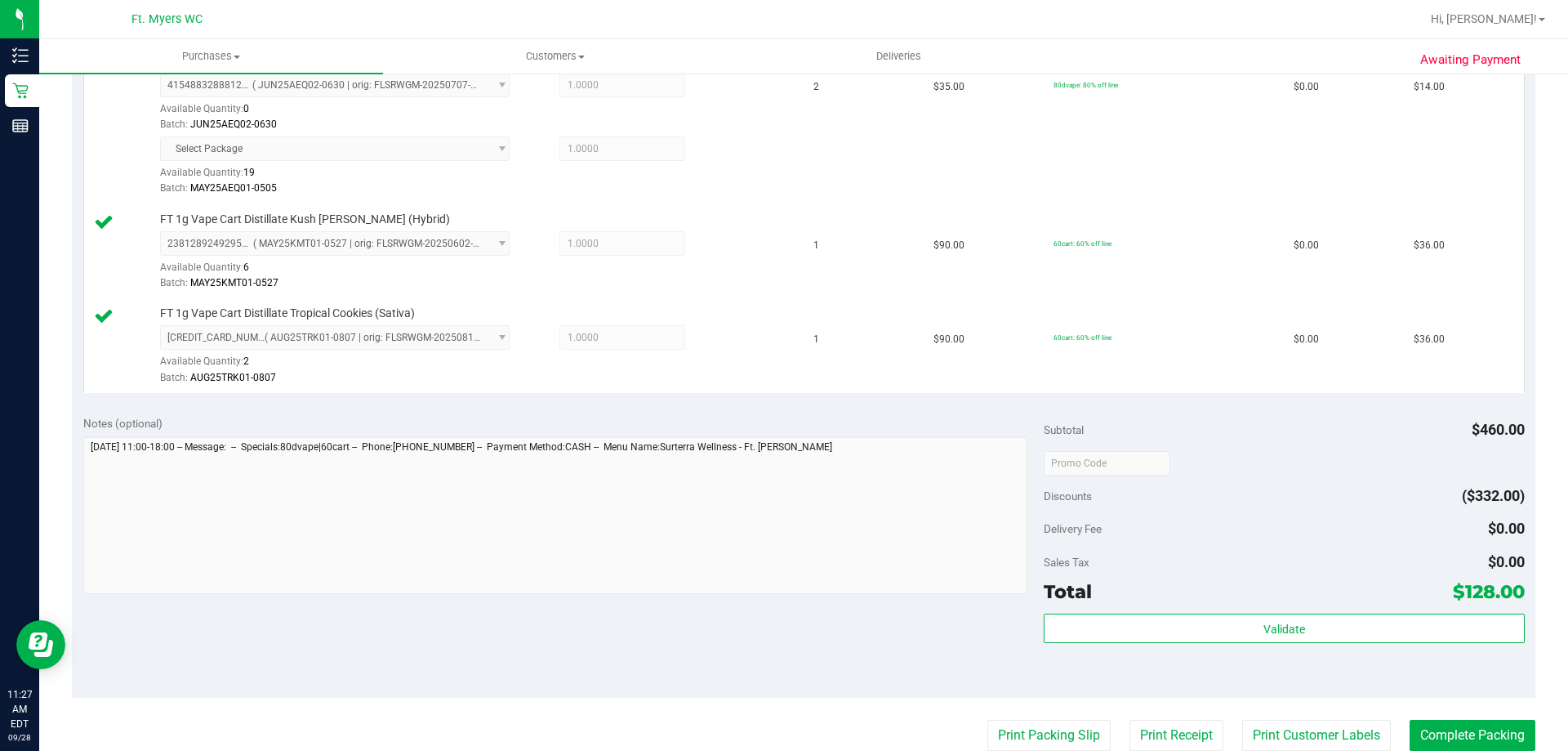
scroll to position [817, 0]
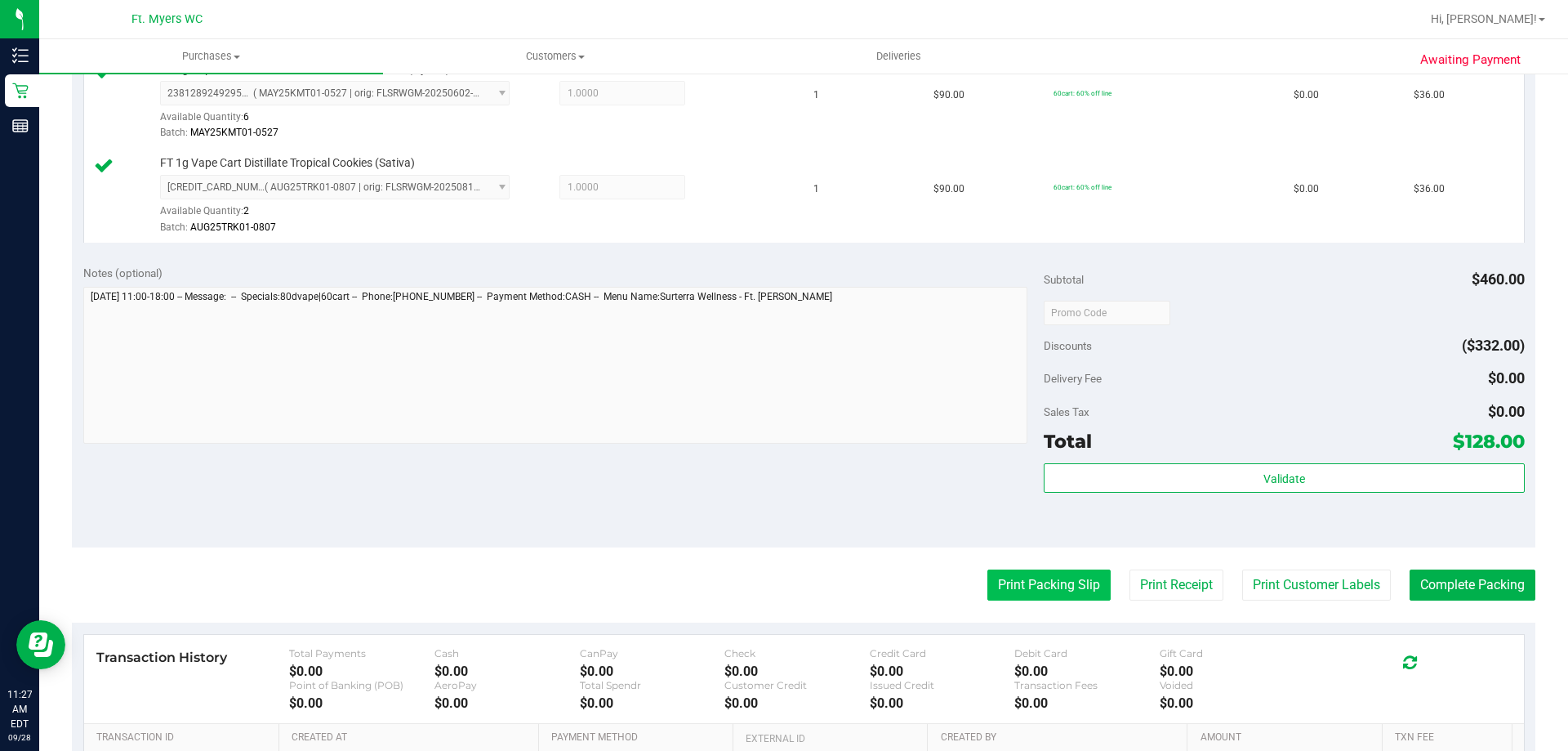
click at [1060, 584] on button "Print Packing Slip" at bounding box center [1049, 585] width 124 height 31
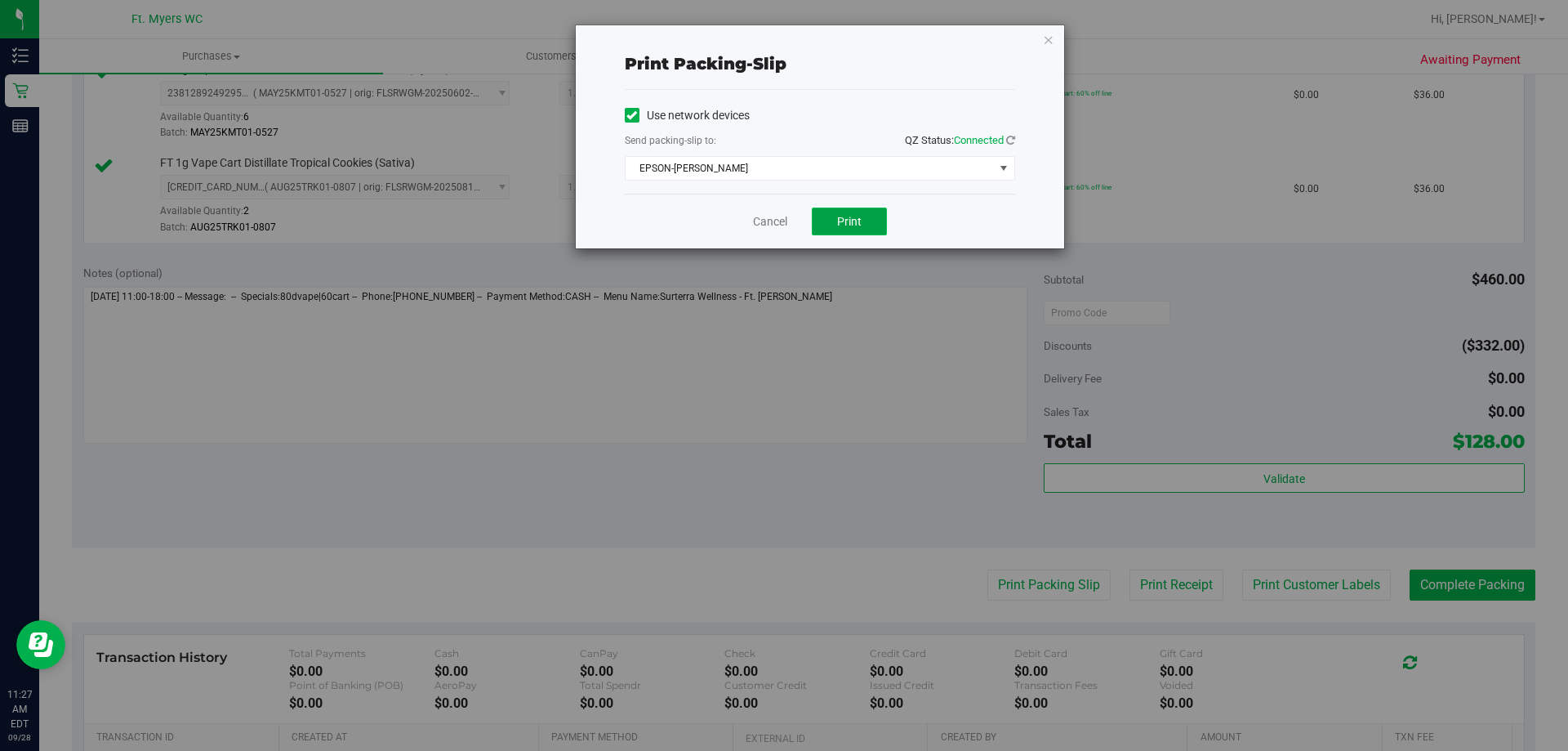
click at [828, 228] on button "Print" at bounding box center [849, 221] width 75 height 28
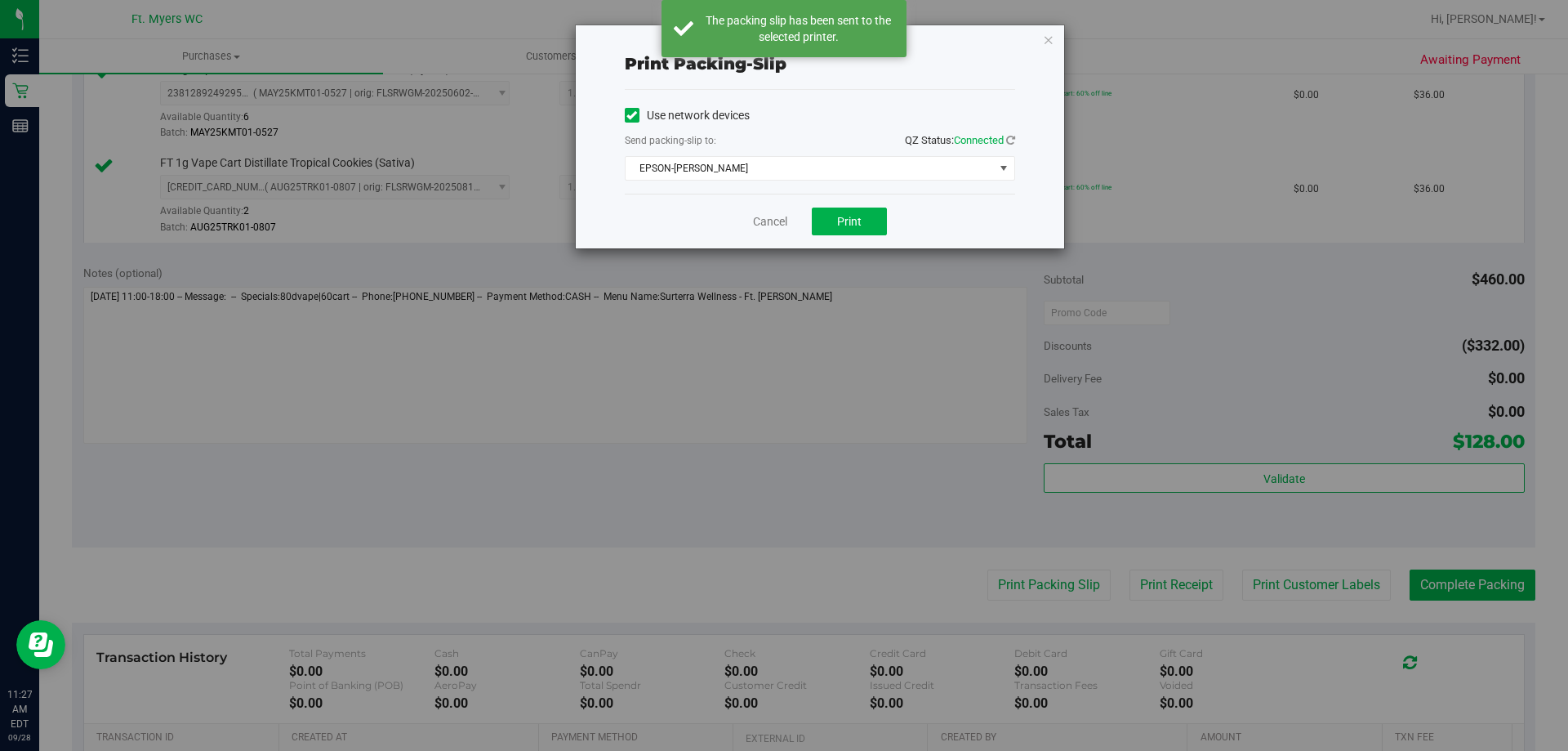
click at [767, 233] on div "Cancel Print" at bounding box center [819, 221] width 391 height 55
click at [768, 223] on link "Cancel" at bounding box center [770, 222] width 35 height 17
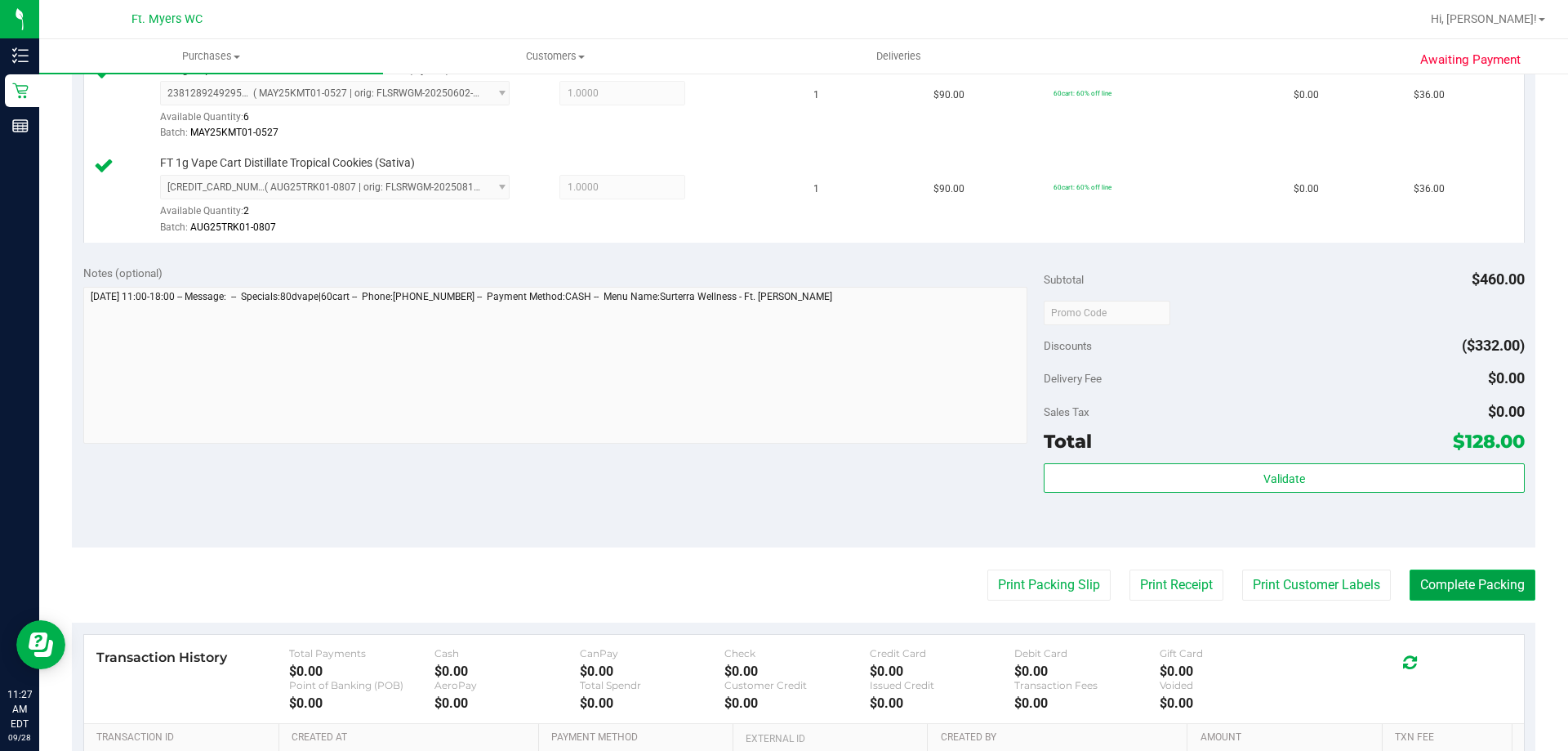
click at [1461, 576] on button "Complete Packing" at bounding box center [1472, 585] width 125 height 31
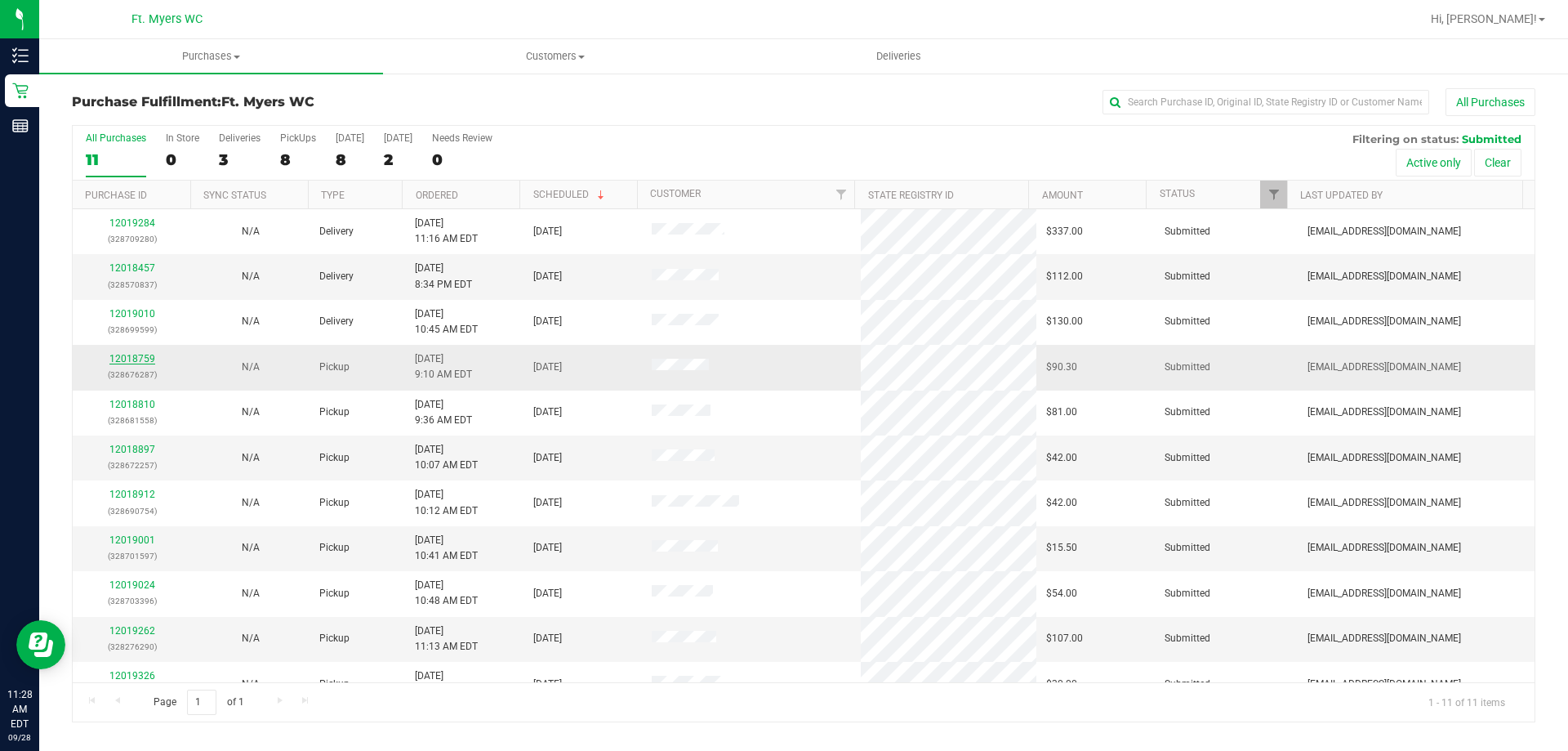
click at [141, 359] on link "12018759" at bounding box center [131, 359] width 45 height 12
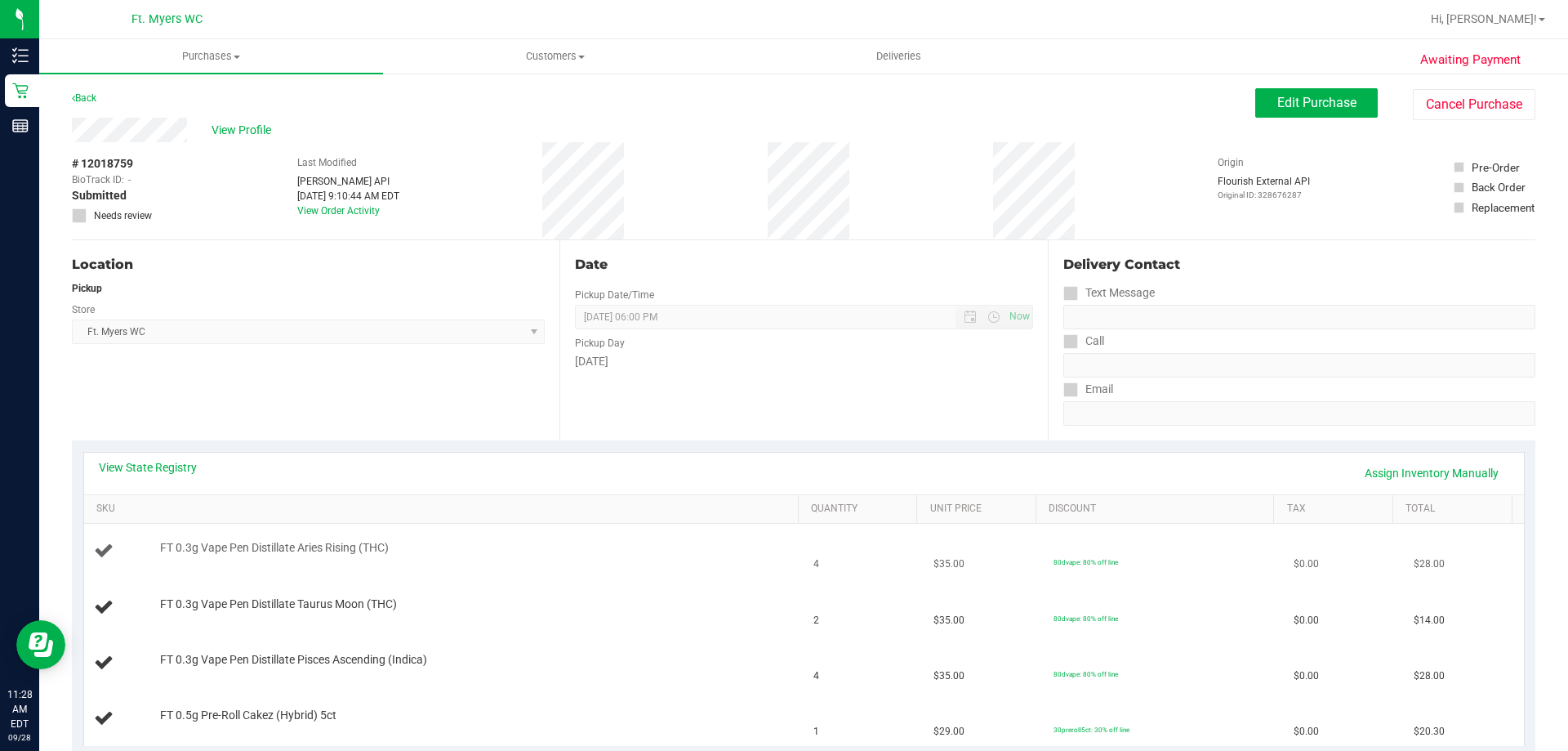
scroll to position [245, 0]
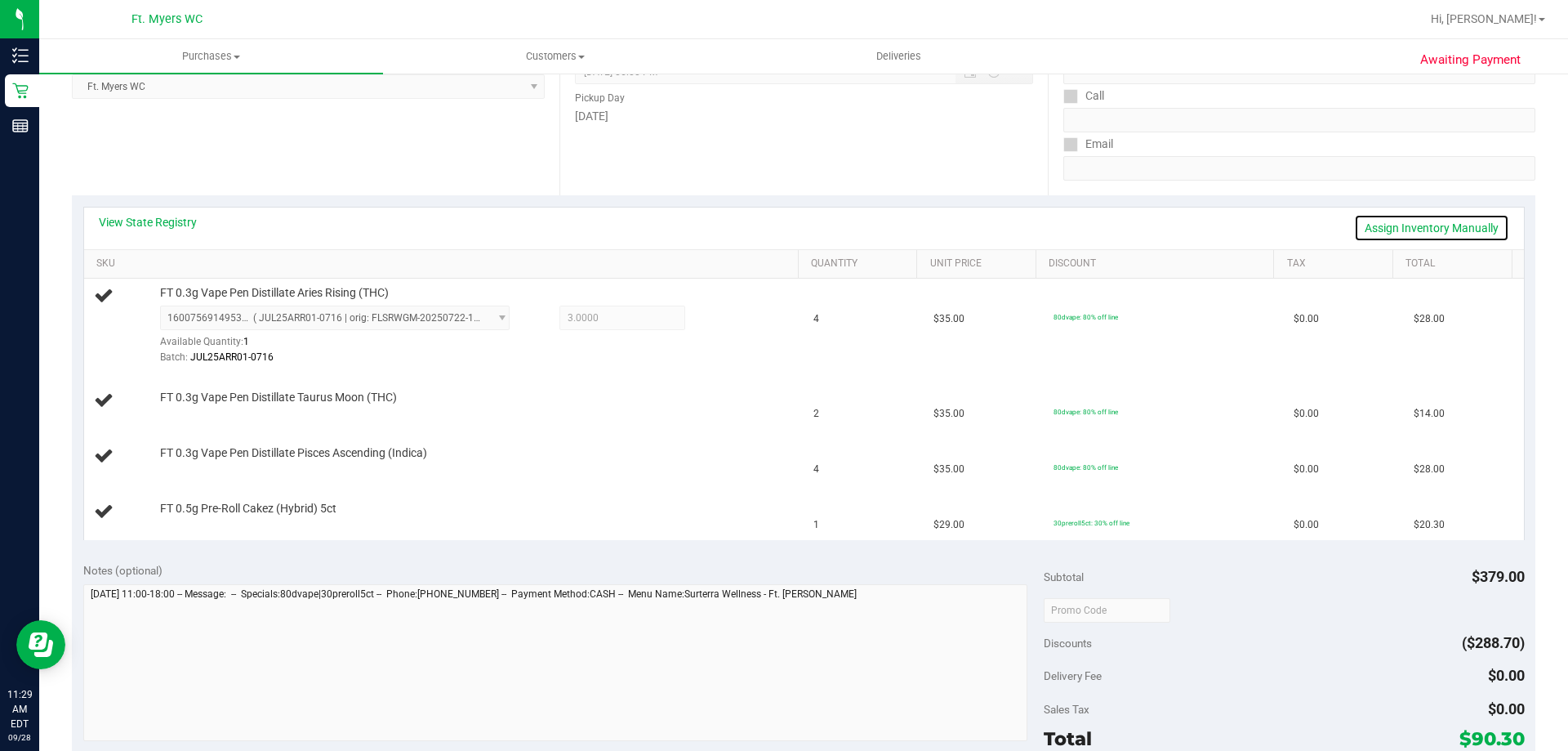
click at [1407, 230] on link "Assign Inventory Manually" at bounding box center [1431, 228] width 155 height 28
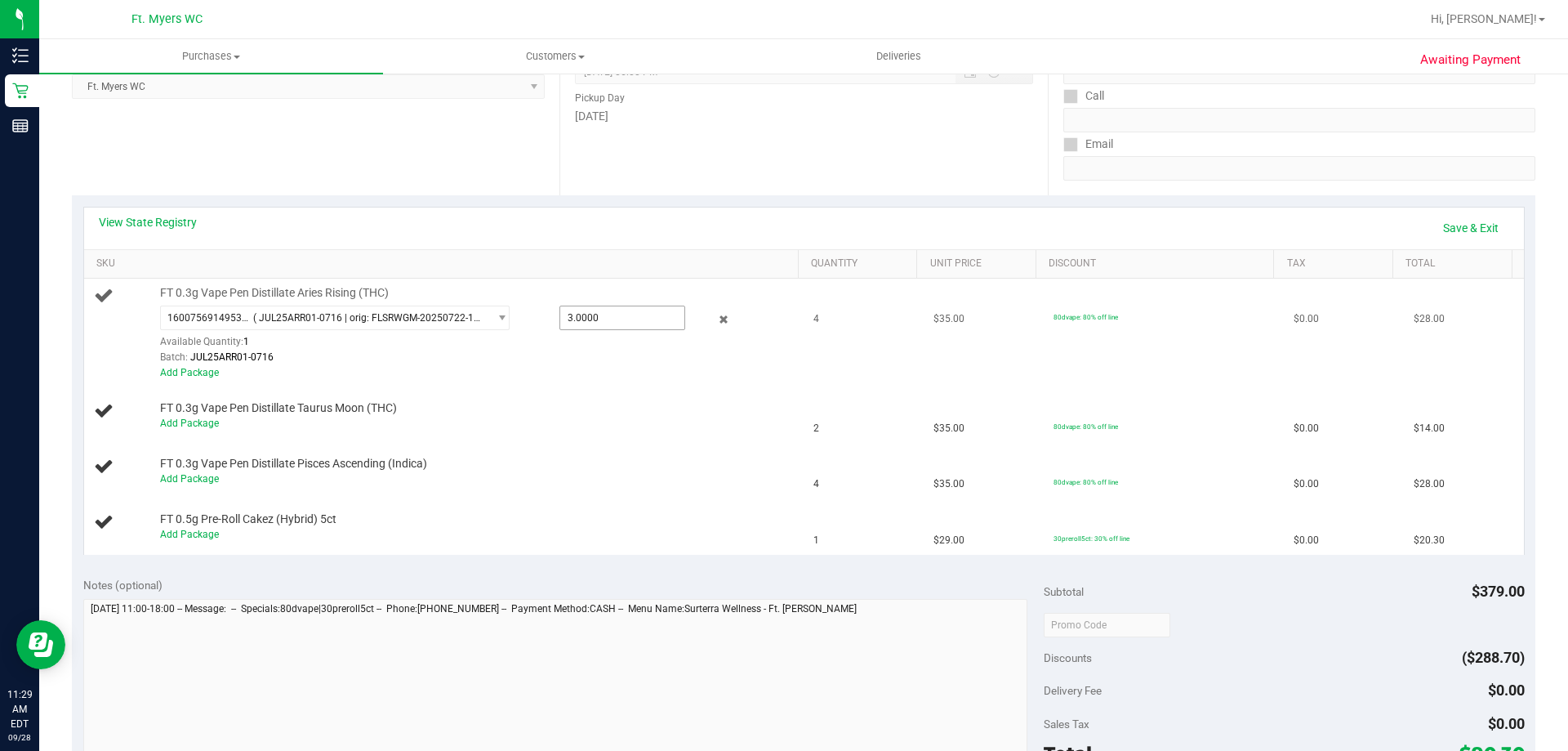
click at [599, 327] on span "3.0000 3" at bounding box center [622, 317] width 125 height 24
type input "4"
type input "4.0000"
click at [536, 334] on div "1600756914953140 ( JUL25ARR01-0716 | orig: FLSRWGM-20250722-1856 ) 160075691495…" at bounding box center [475, 335] width 630 height 60
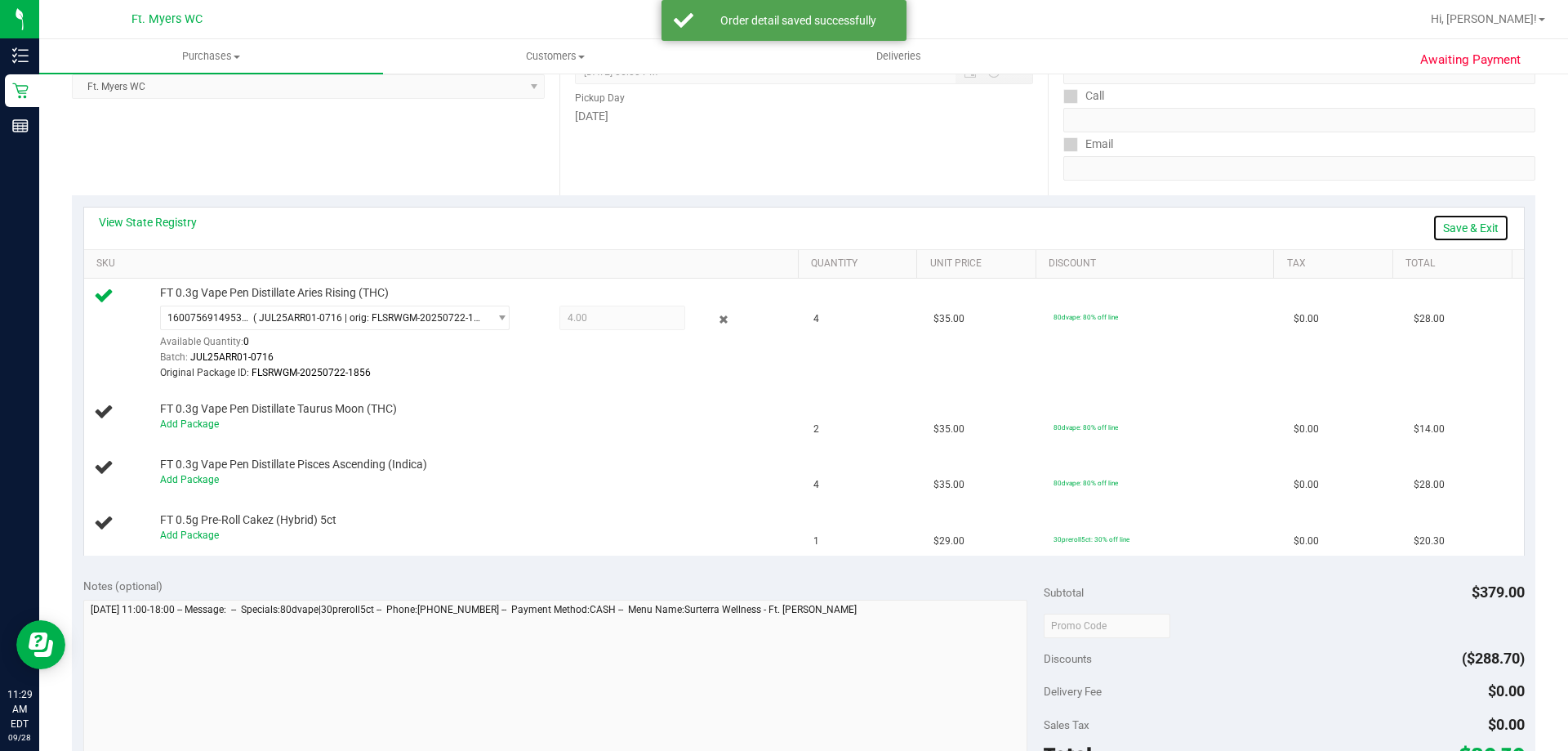
click at [1473, 235] on link "Save & Exit" at bounding box center [1471, 228] width 77 height 28
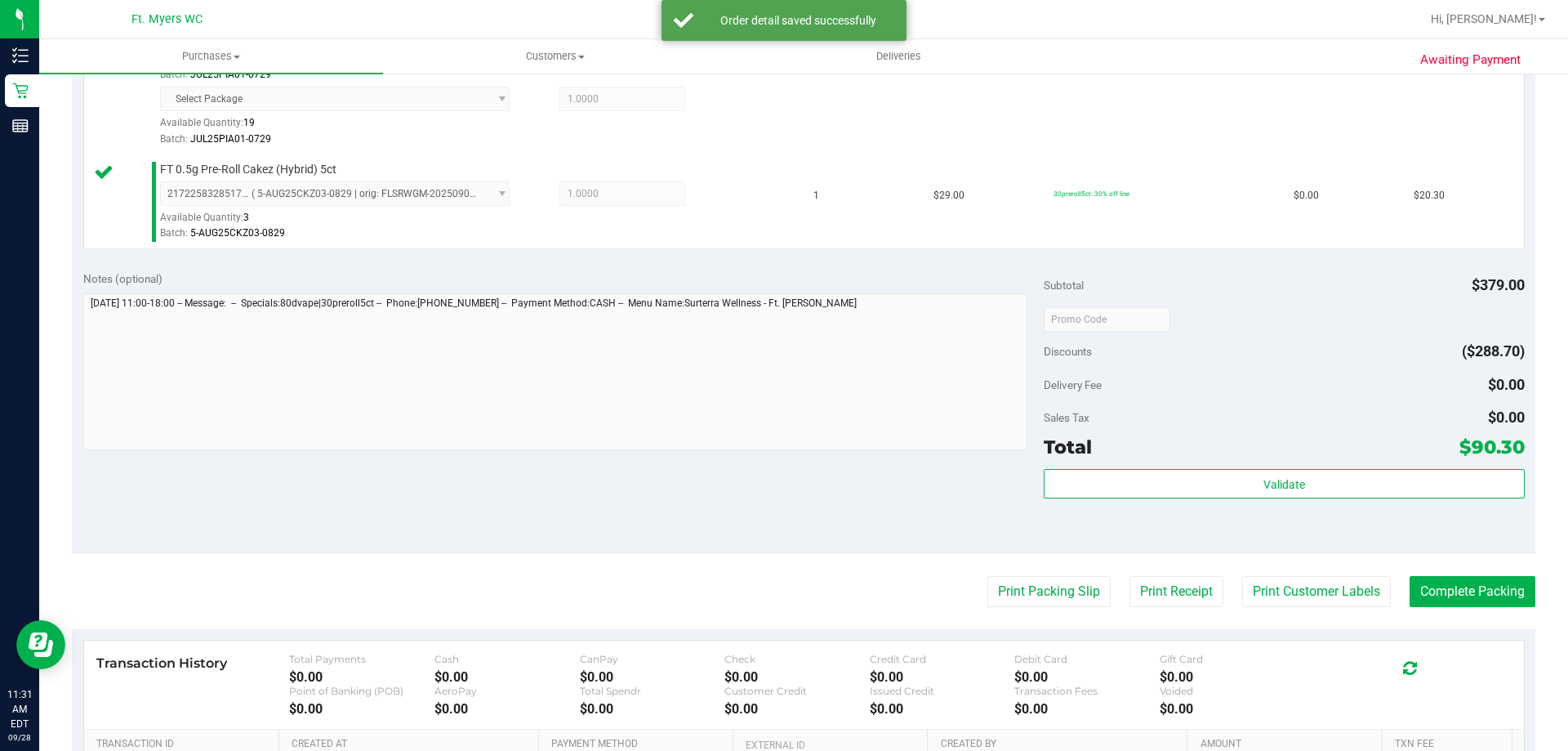
scroll to position [736, 0]
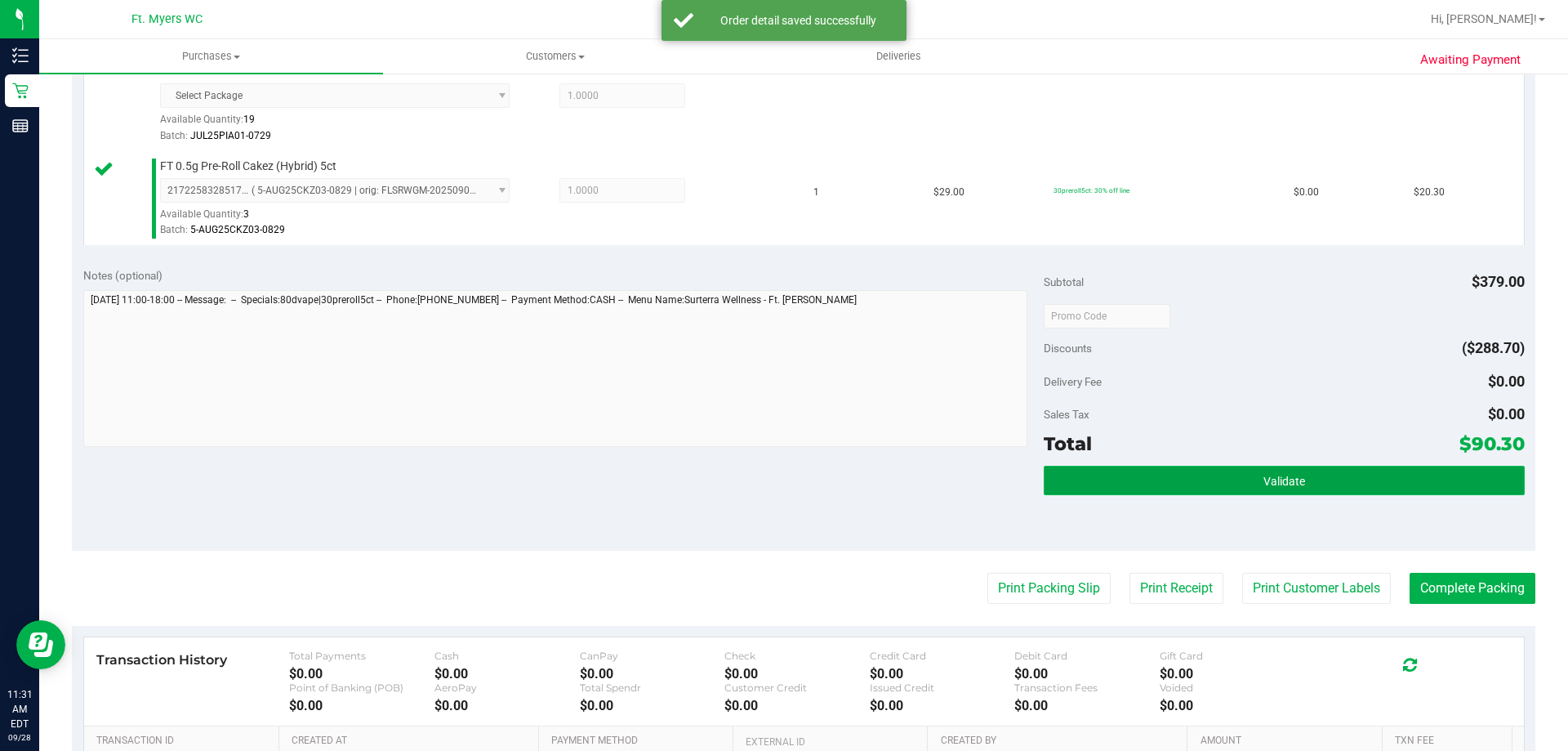
click at [1255, 472] on button "Validate" at bounding box center [1284, 480] width 481 height 29
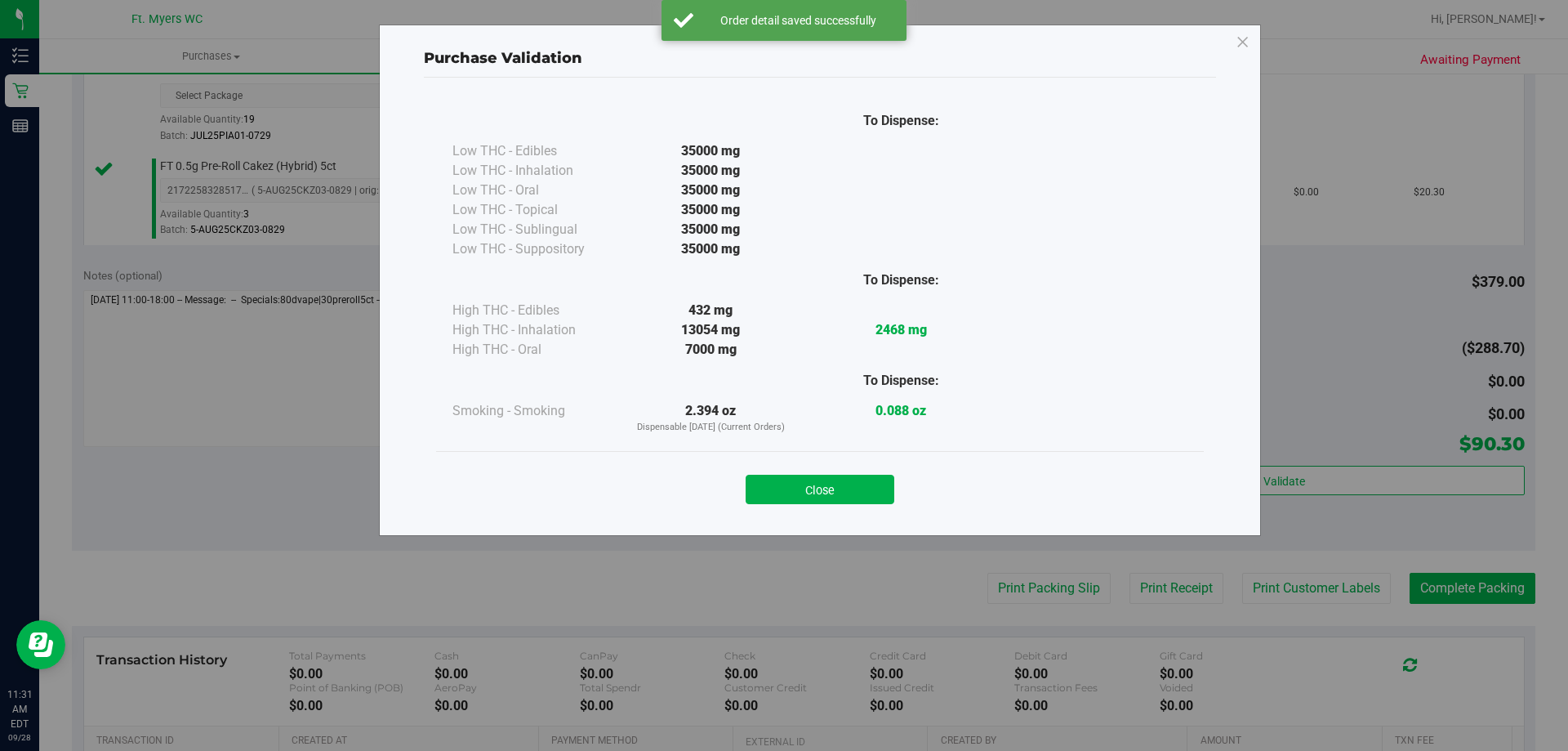
click at [784, 459] on div "Close" at bounding box center [819, 484] width 767 height 67
click at [807, 477] on button "Close" at bounding box center [820, 489] width 149 height 29
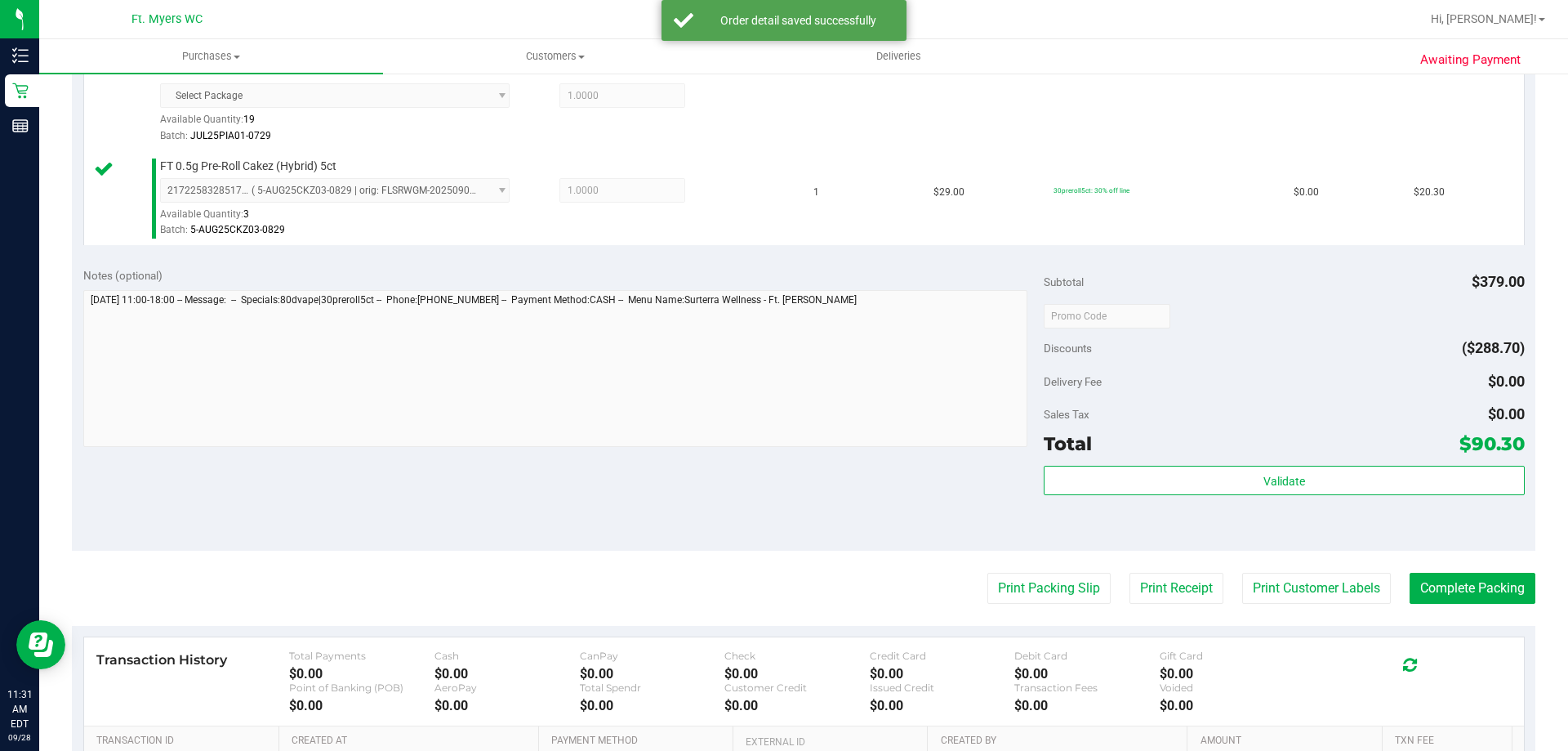
click at [1001, 567] on purchase-details "Back Edit Purchase Cancel Purchase View Profile # 12018759 BioTrack ID: - Submi…" at bounding box center [803, 142] width 1463 height 1578
click at [1005, 582] on button "Print Packing Slip" at bounding box center [1049, 588] width 124 height 31
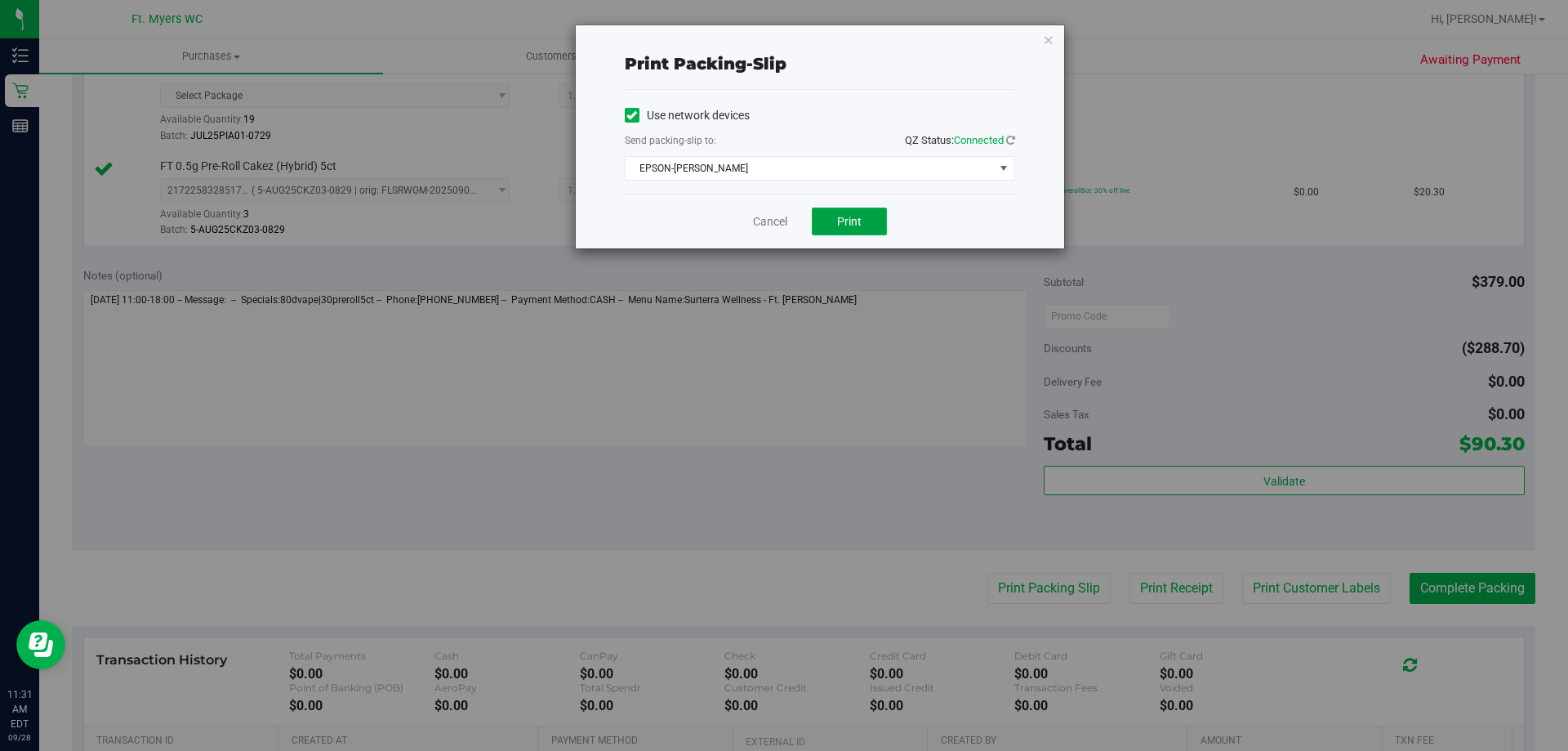
click at [852, 208] on button "Print" at bounding box center [849, 221] width 75 height 28
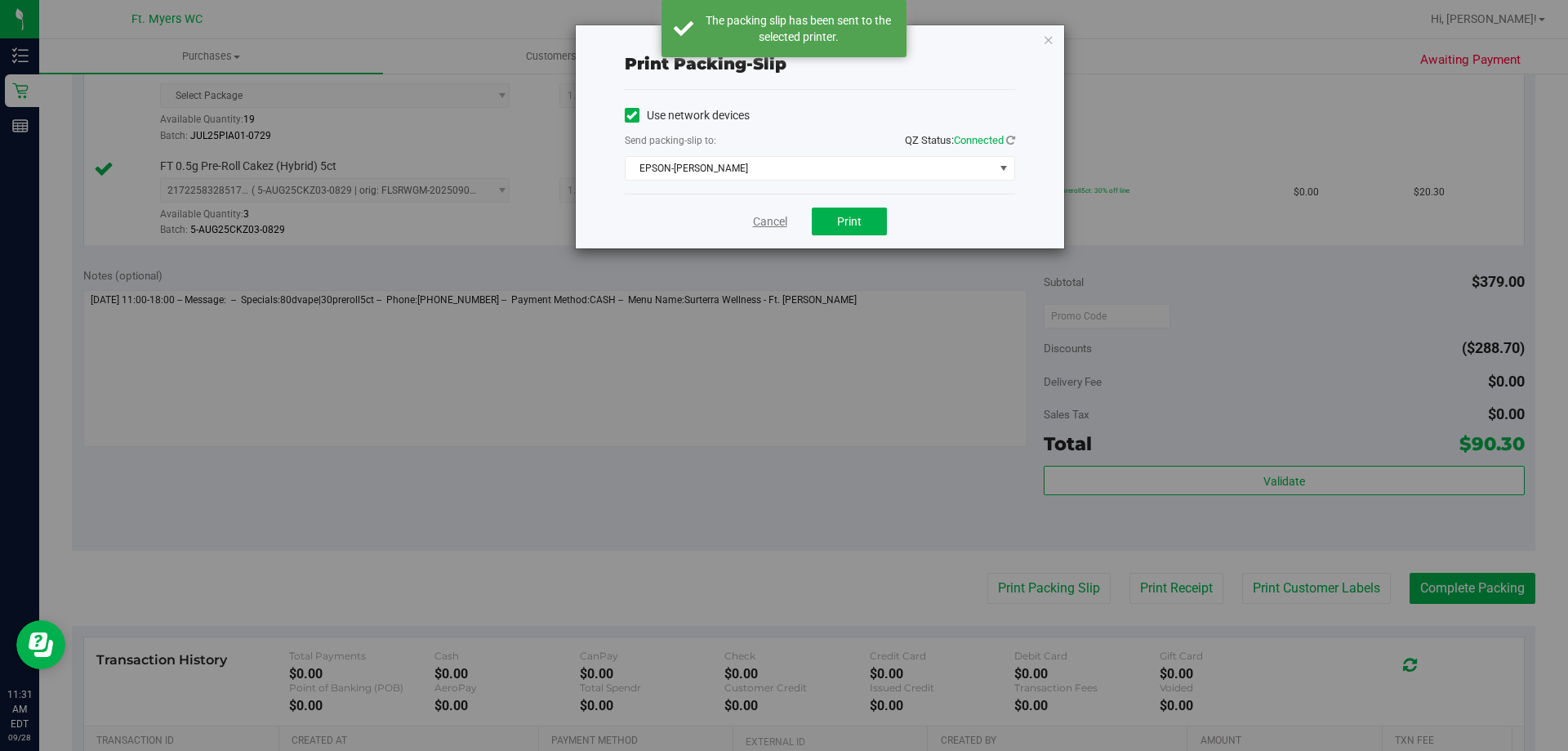
click at [771, 217] on link "Cancel" at bounding box center [770, 222] width 35 height 17
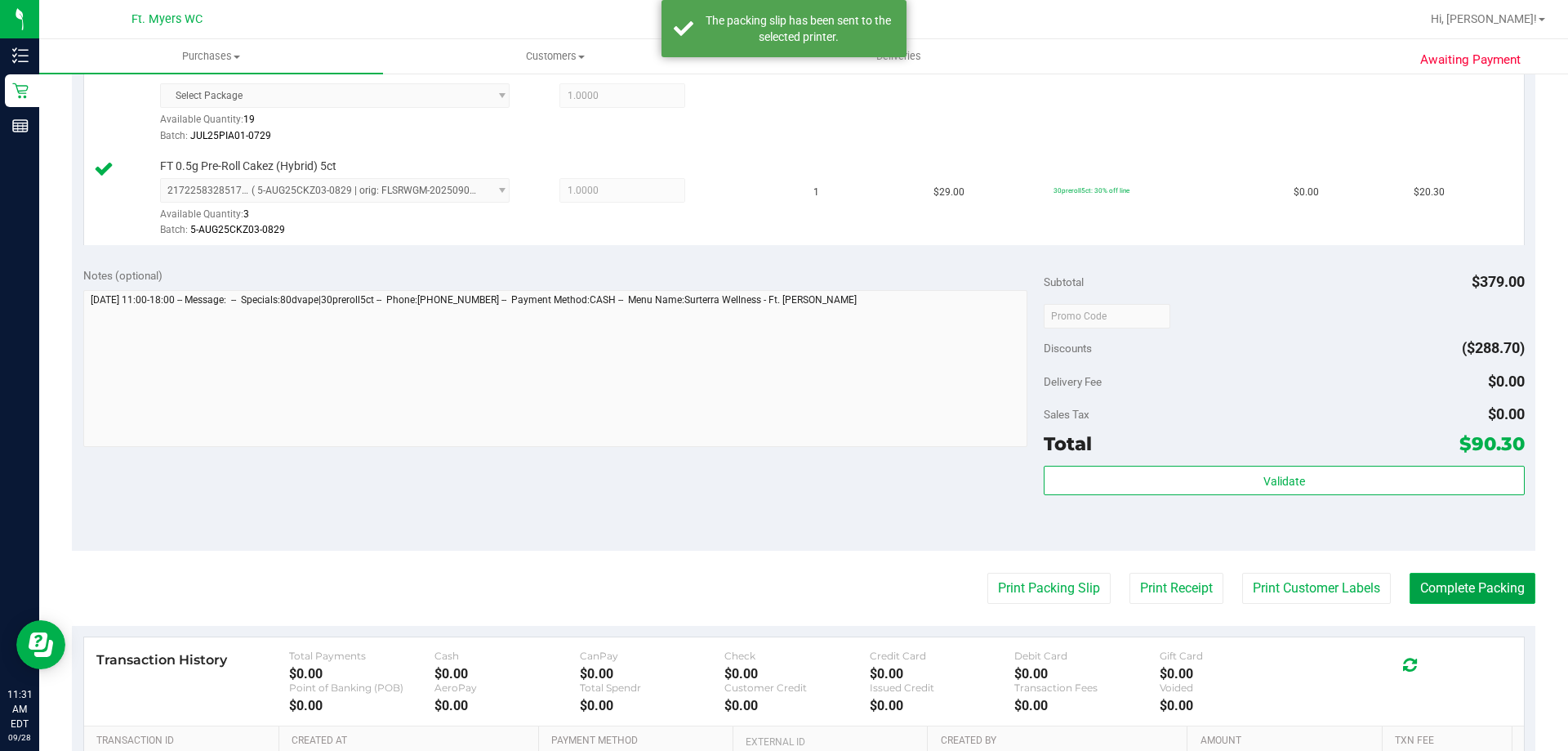
click at [1453, 575] on button "Complete Packing" at bounding box center [1472, 588] width 125 height 31
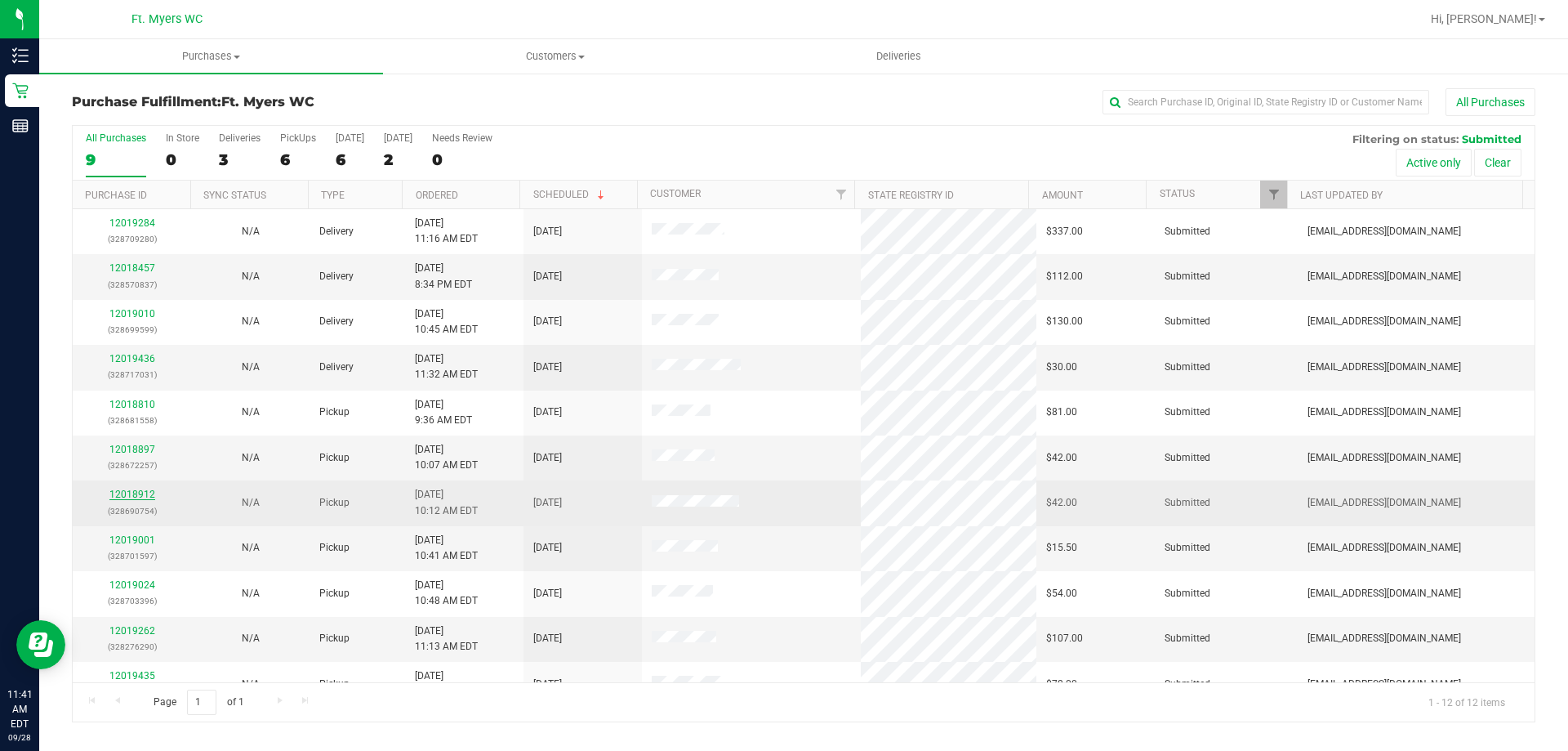
click at [120, 490] on link "12018912" at bounding box center [131, 494] width 45 height 12
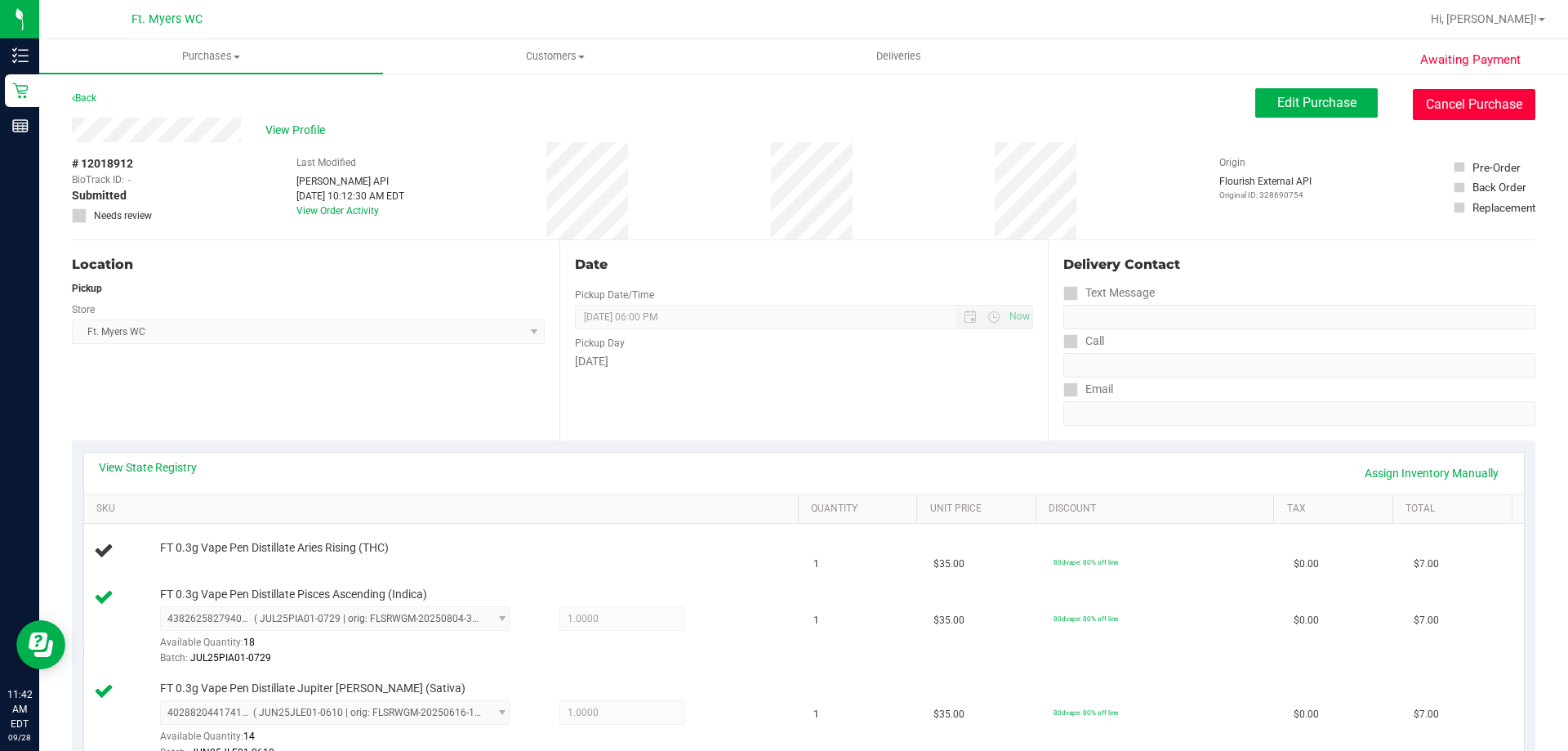
click at [1462, 115] on button "Cancel Purchase" at bounding box center [1473, 104] width 123 height 31
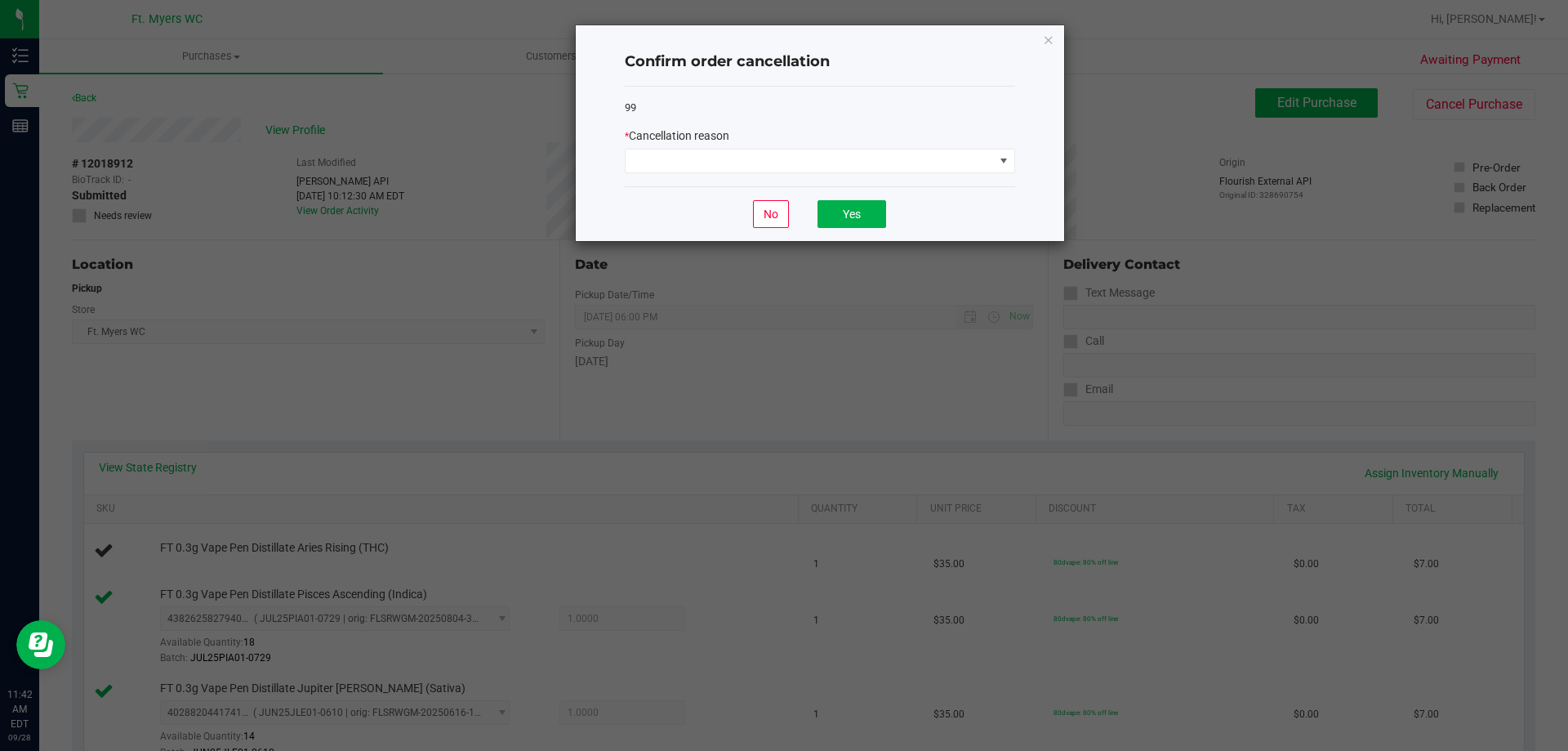
click at [788, 143] on div "* Cancellation reason" at bounding box center [819, 136] width 391 height 17
click at [788, 146] on div "* Cancellation reason" at bounding box center [819, 150] width 391 height 45
click at [788, 155] on span at bounding box center [810, 161] width 369 height 23
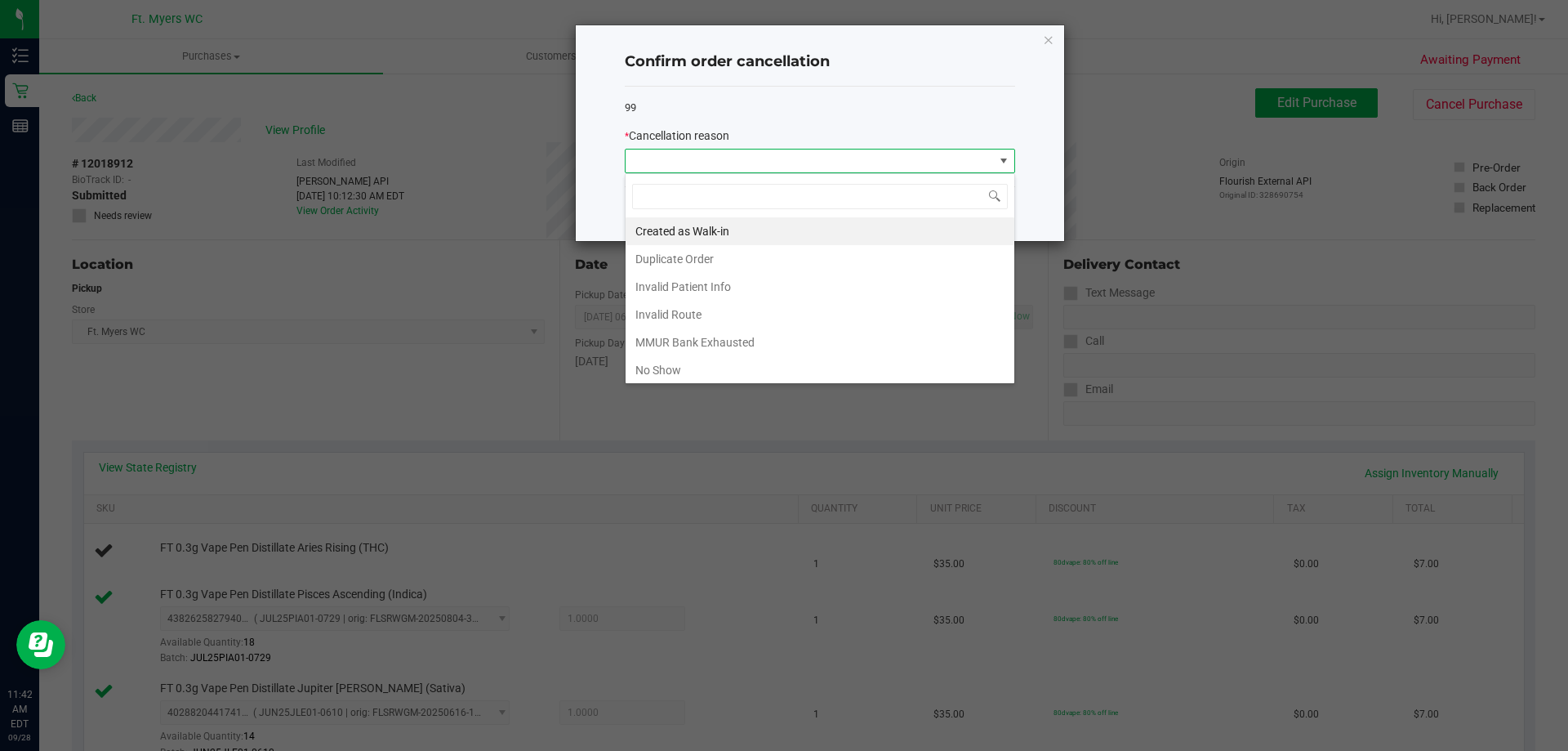
scroll to position [24, 391]
click at [765, 225] on li "Created as Walk-in" at bounding box center [819, 231] width 389 height 28
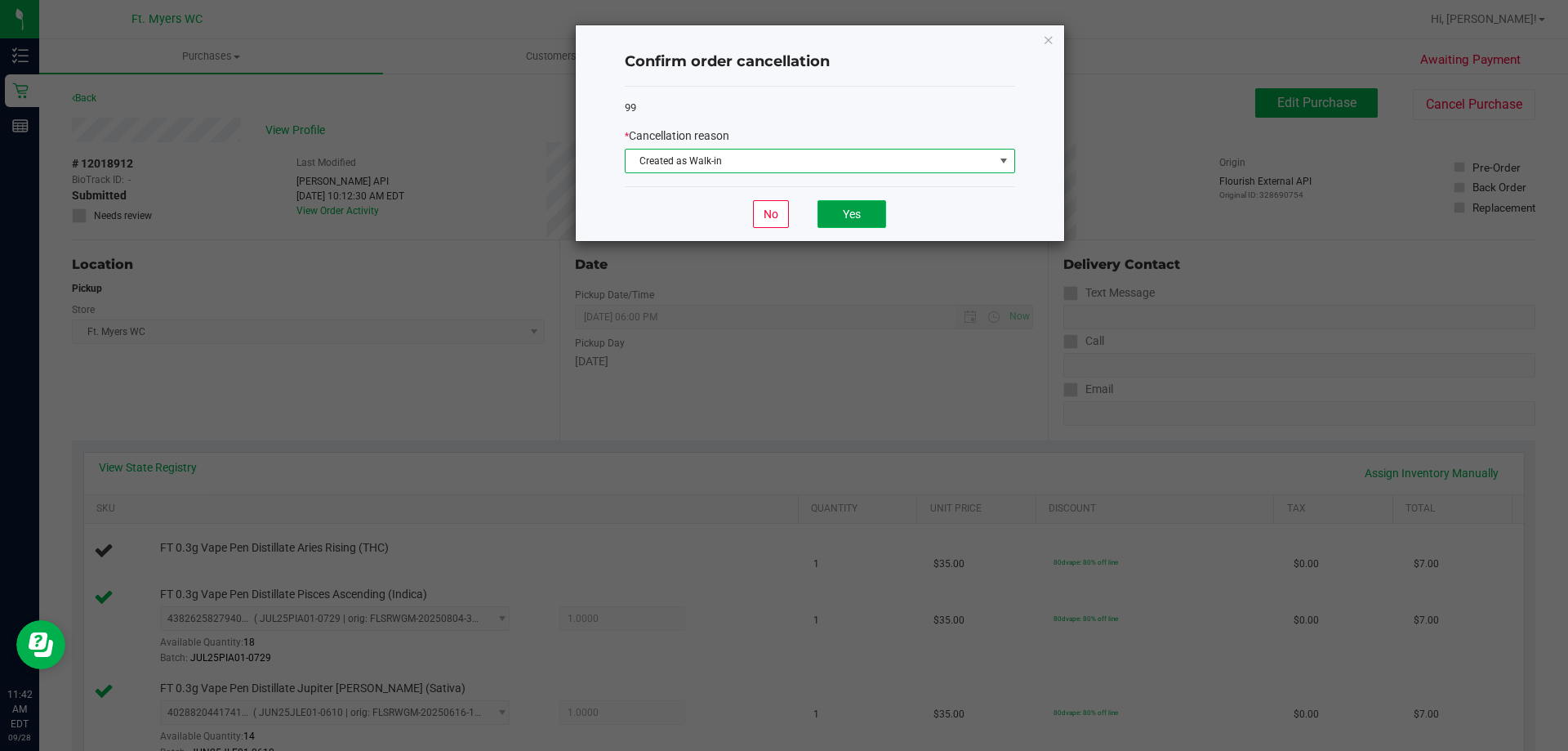
click at [858, 221] on button "Yes" at bounding box center [851, 213] width 69 height 28
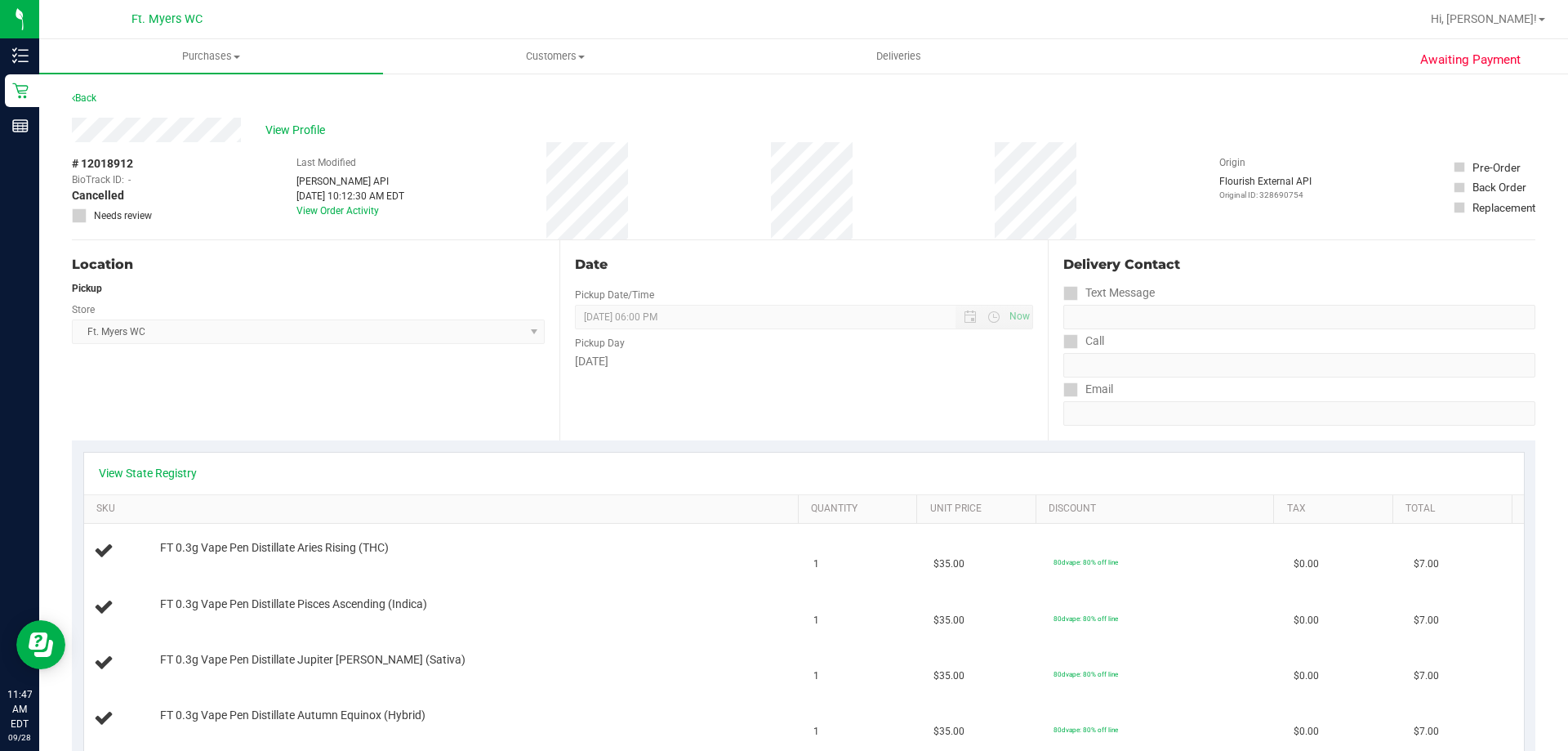
scroll to position [82, 0]
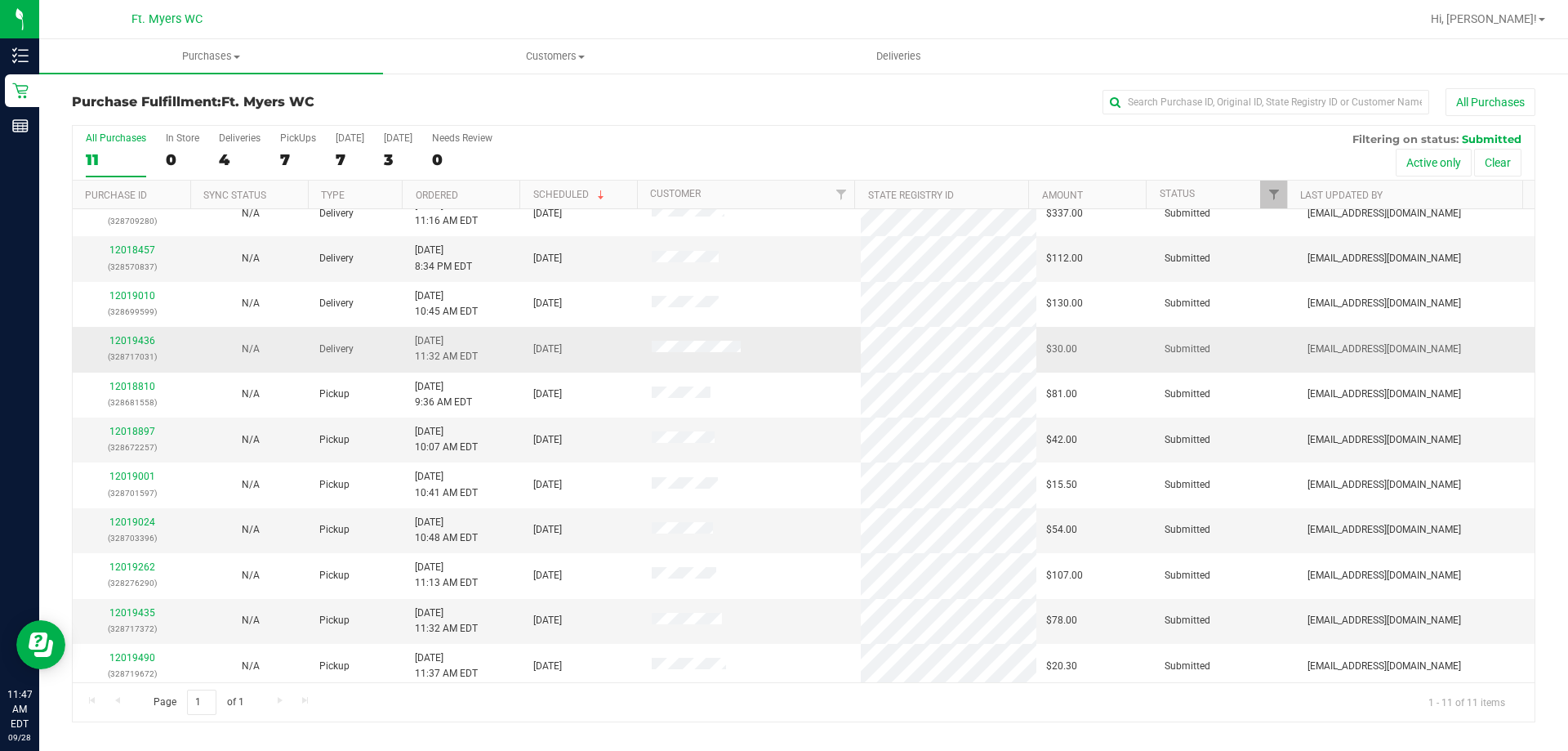
scroll to position [24, 0]
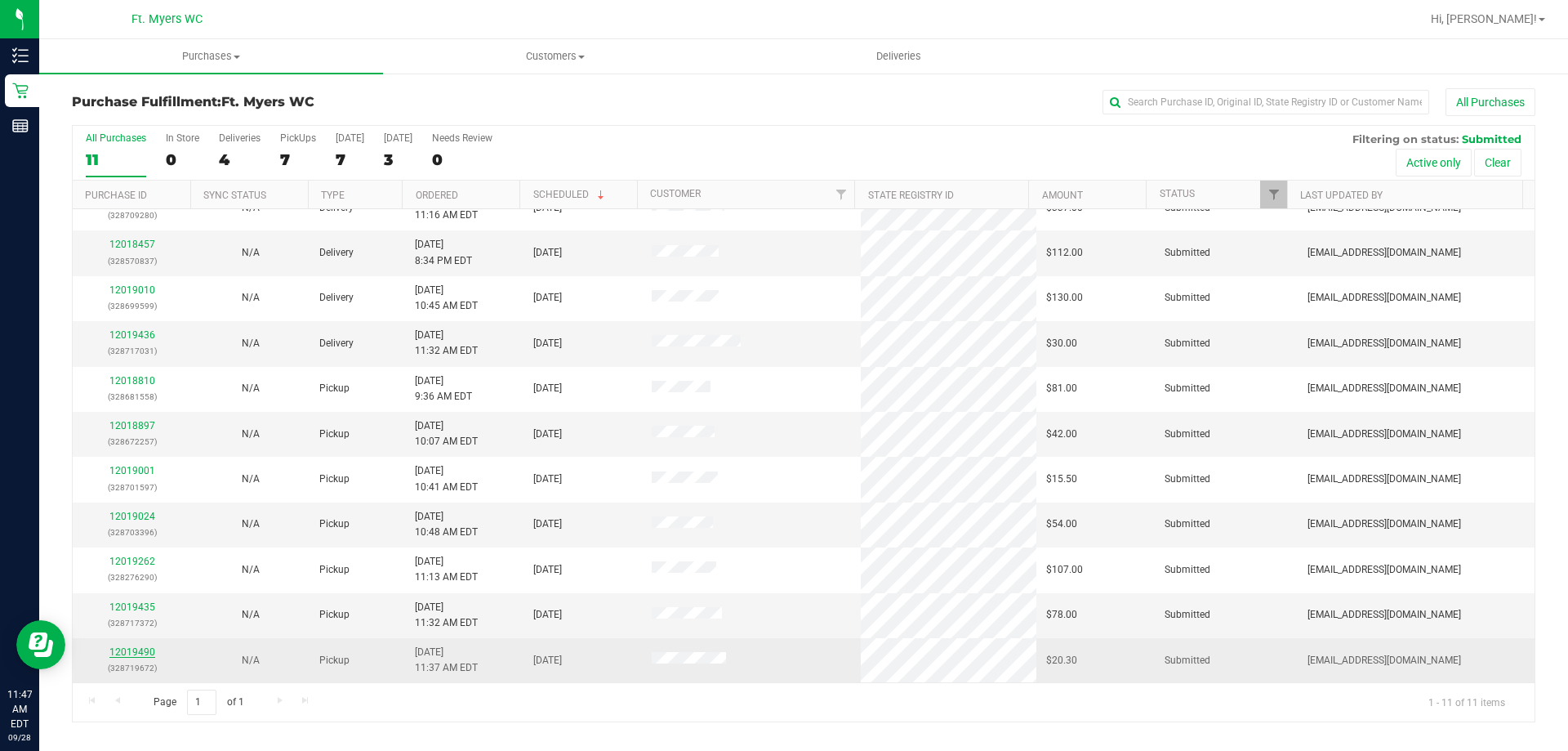
click at [151, 656] on link "12019490" at bounding box center [131, 652] width 45 height 12
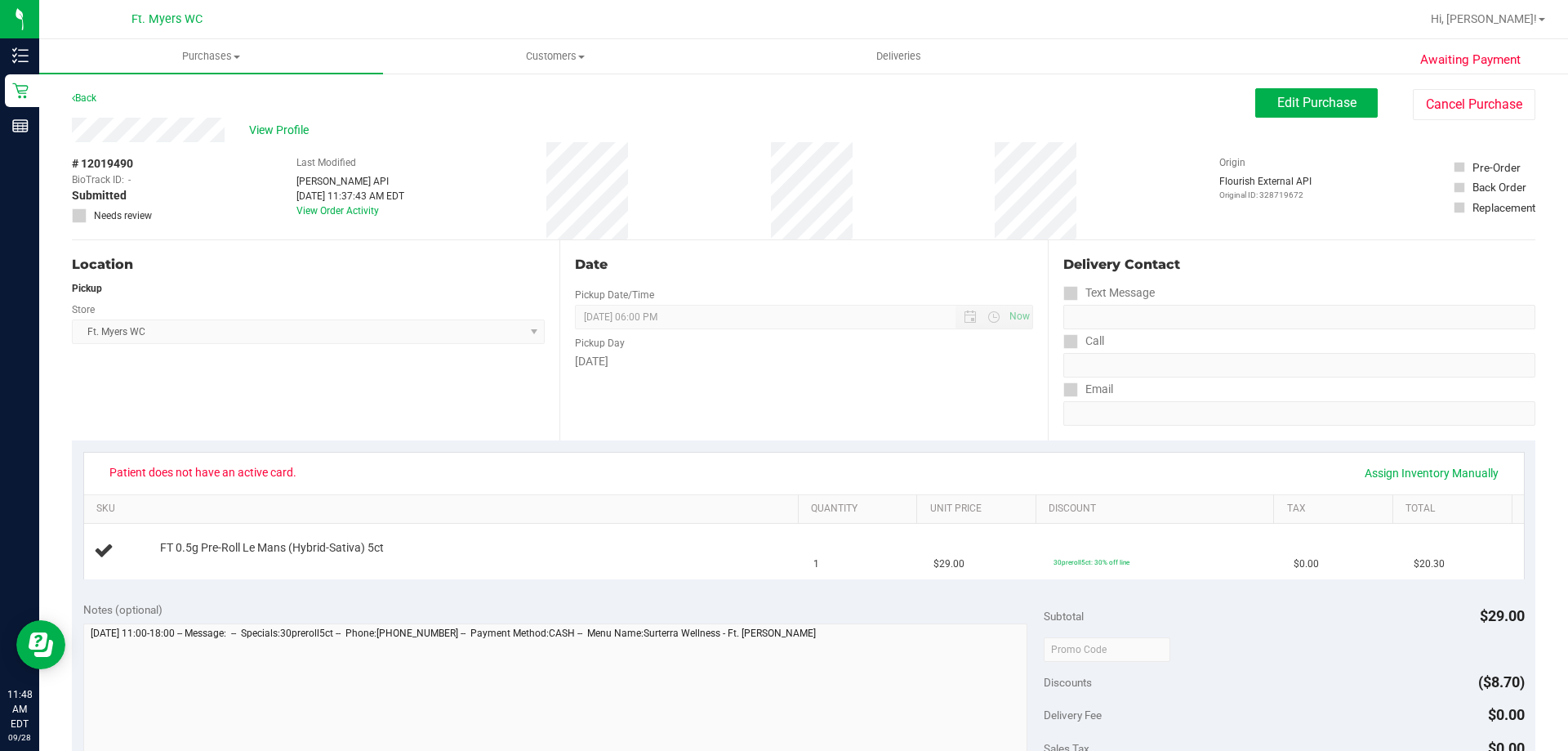
click at [303, 466] on div "Patient does not have an active card. Assign Inventory Manually" at bounding box center [803, 473] width 1410 height 28
click at [373, 318] on div "Store" at bounding box center [308, 307] width 473 height 24
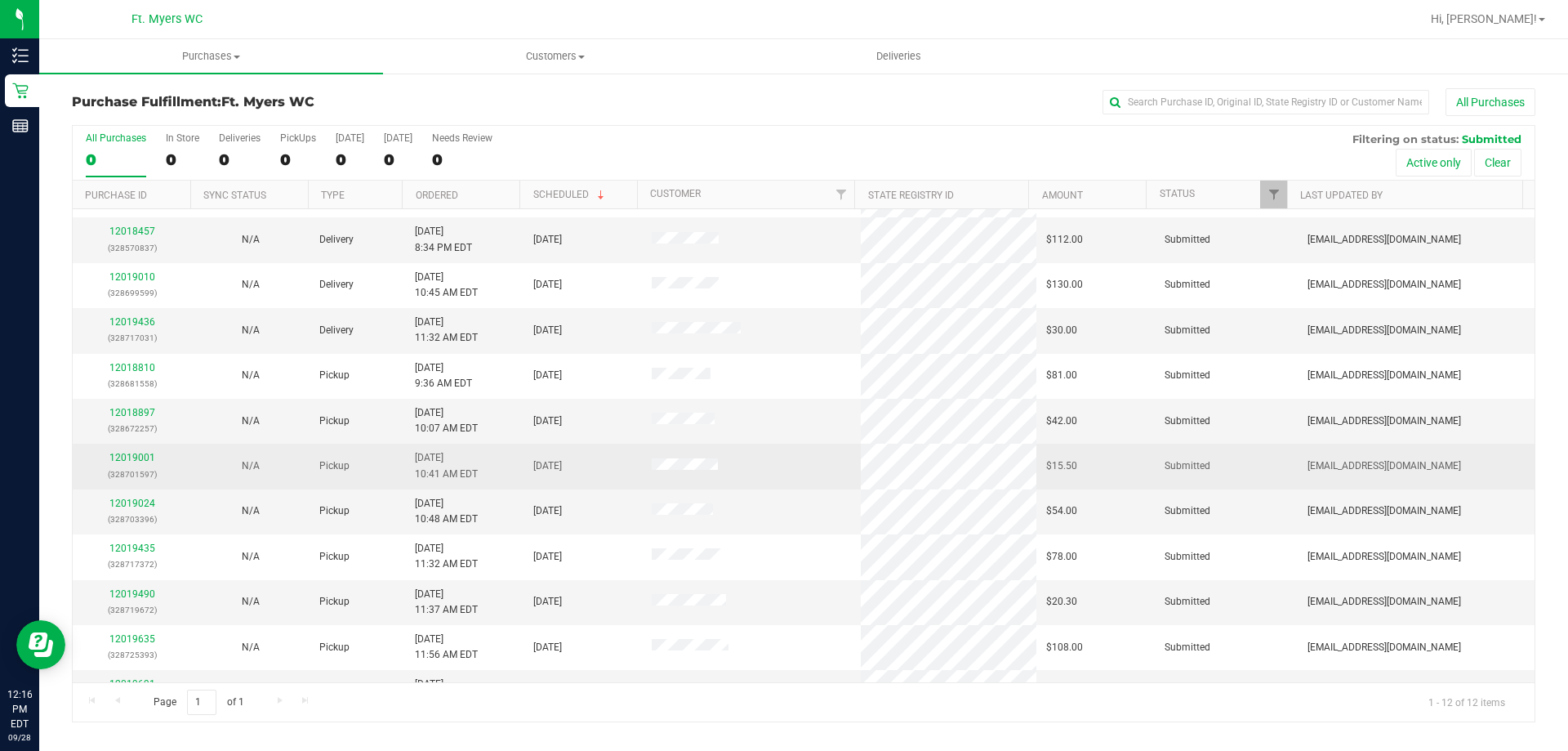
scroll to position [70, 0]
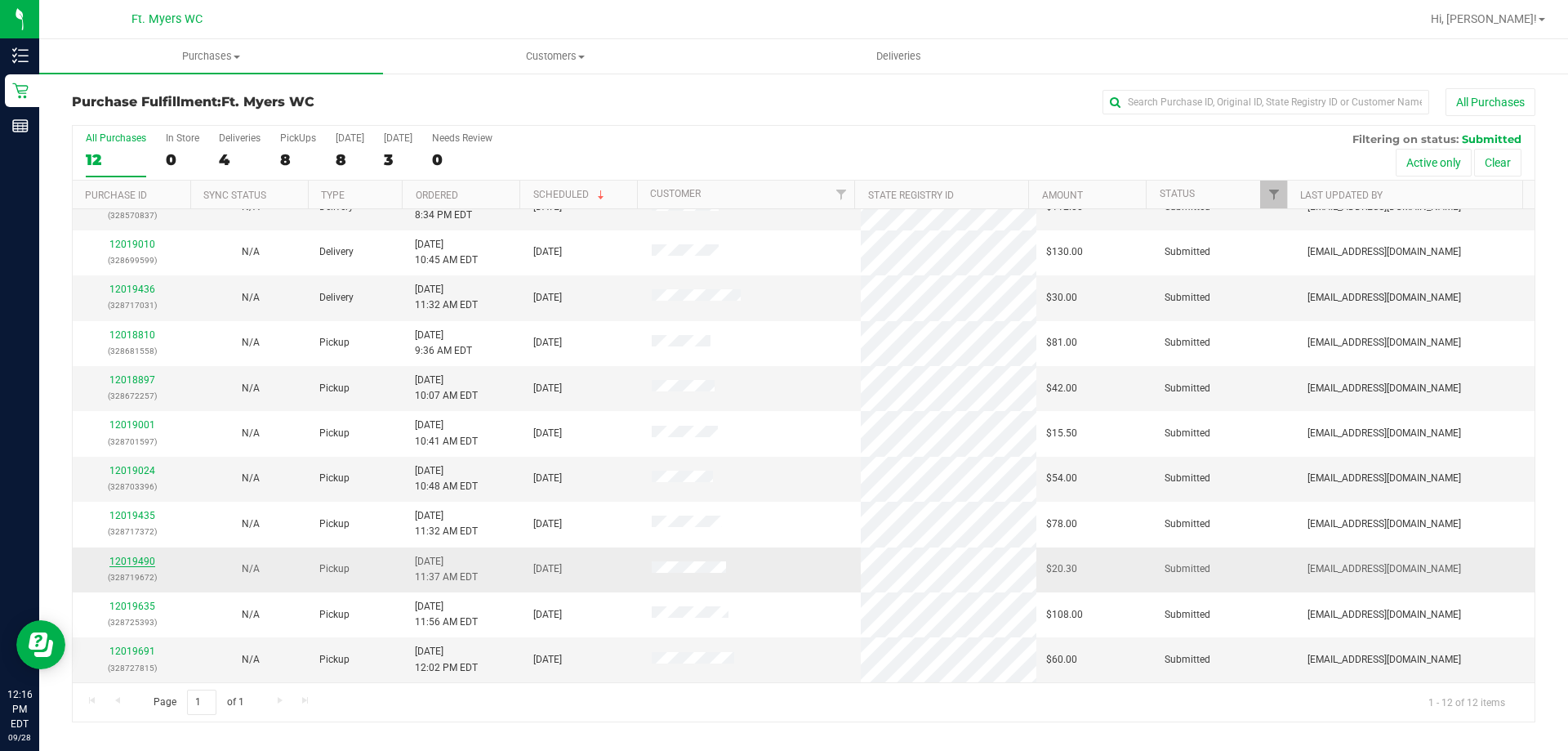
click at [147, 565] on link "12019490" at bounding box center [131, 561] width 45 height 12
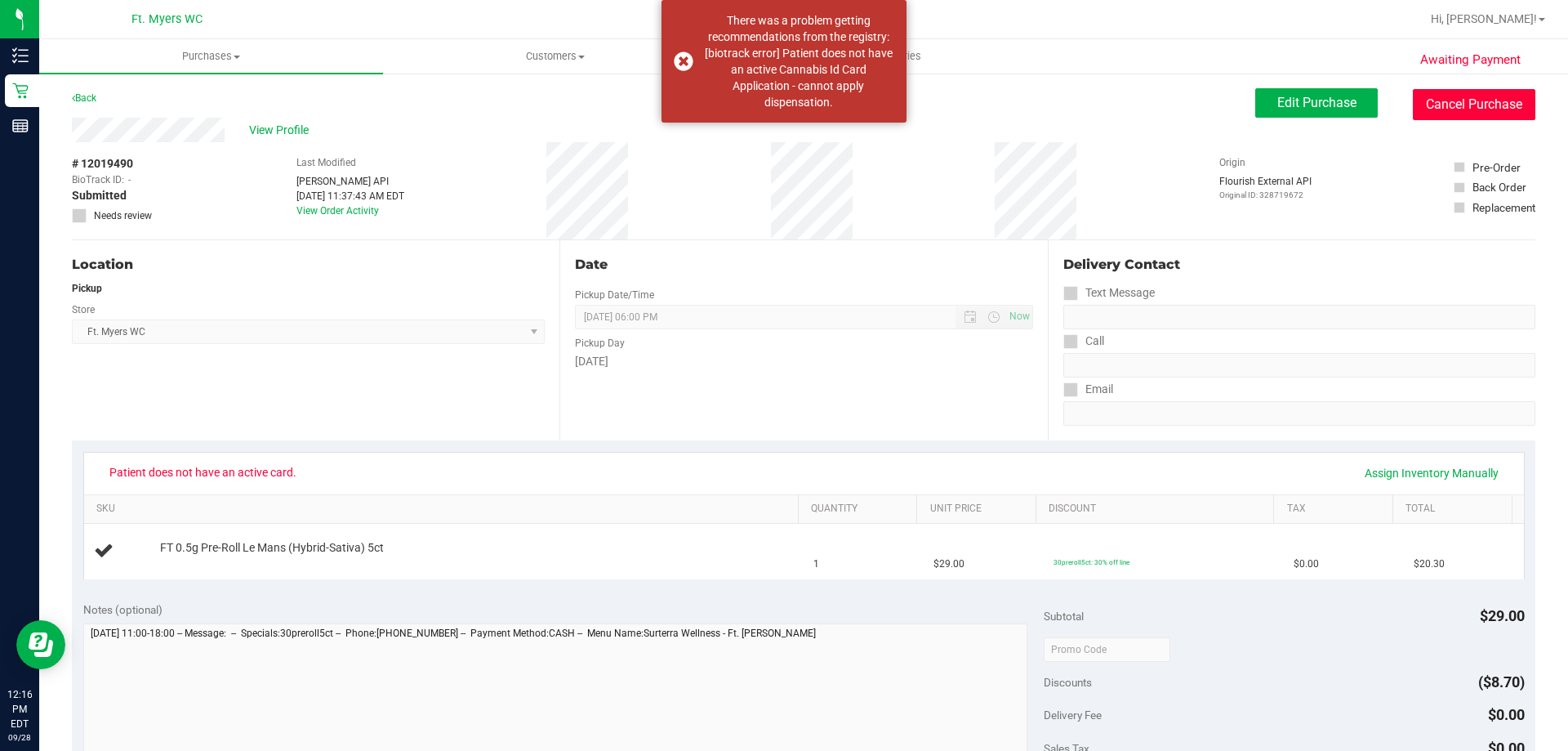
click at [1431, 98] on button "Cancel Purchase" at bounding box center [1473, 104] width 123 height 31
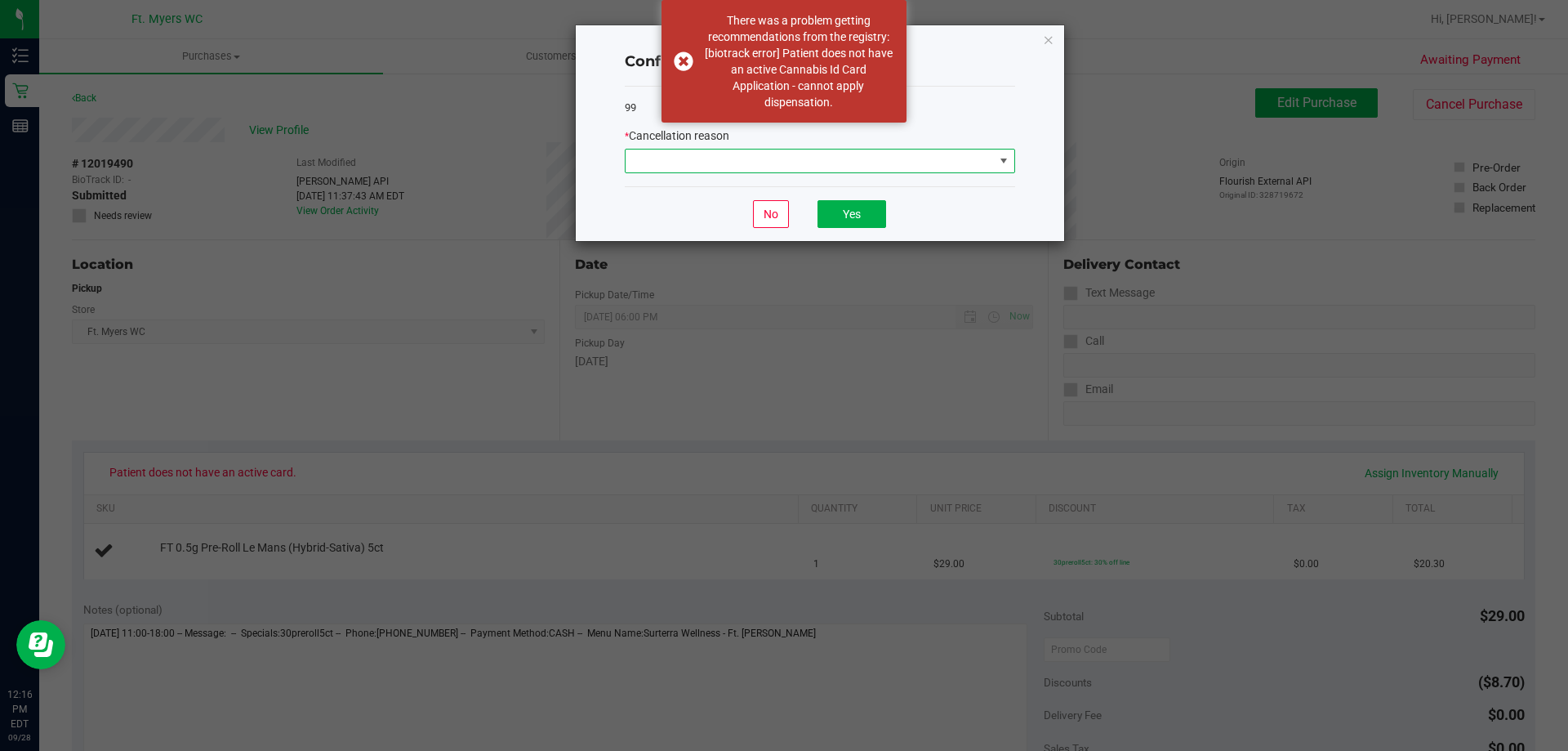
click at [823, 153] on span at bounding box center [810, 161] width 369 height 23
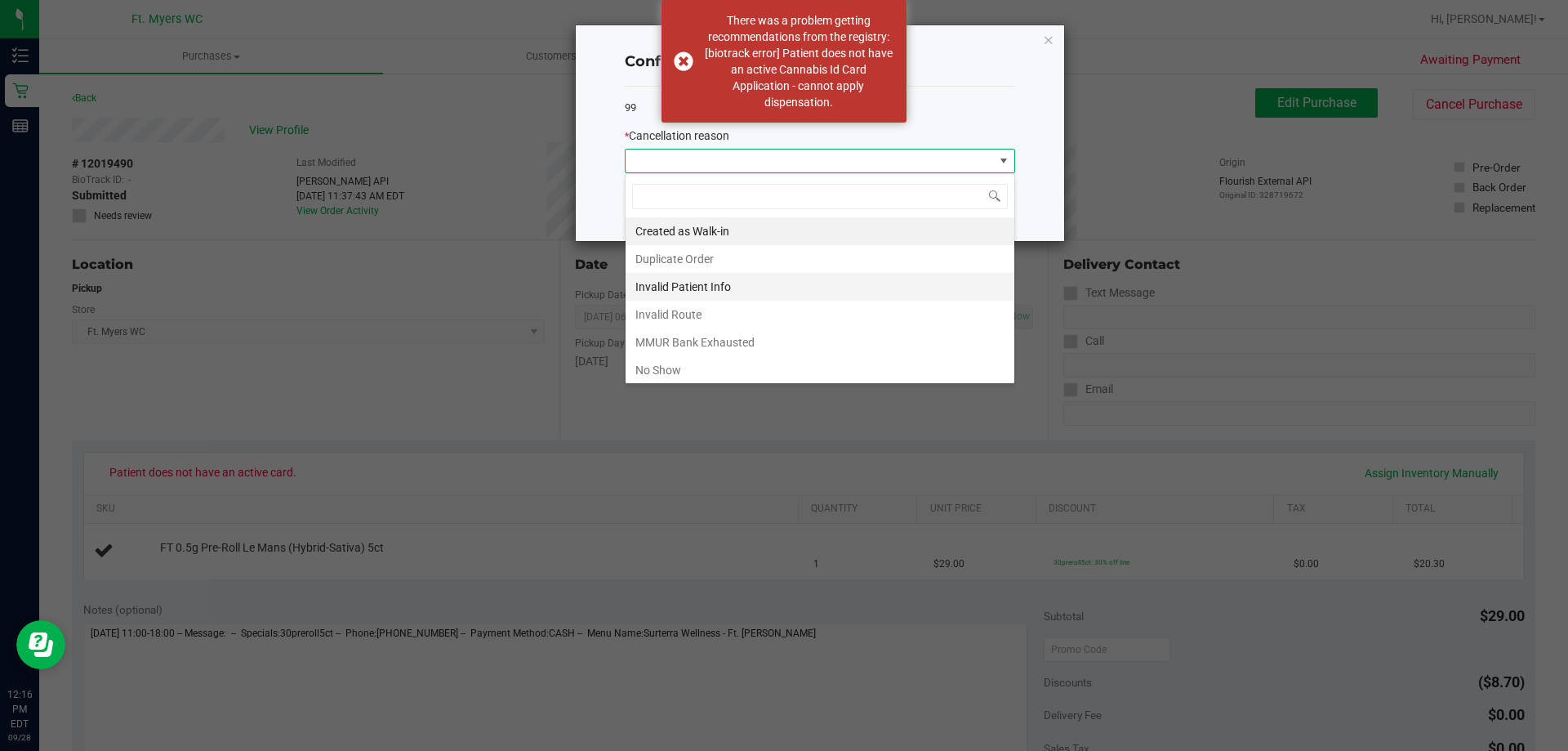
scroll to position [24, 391]
click at [746, 278] on li "Invalid Patient Info" at bounding box center [819, 287] width 389 height 28
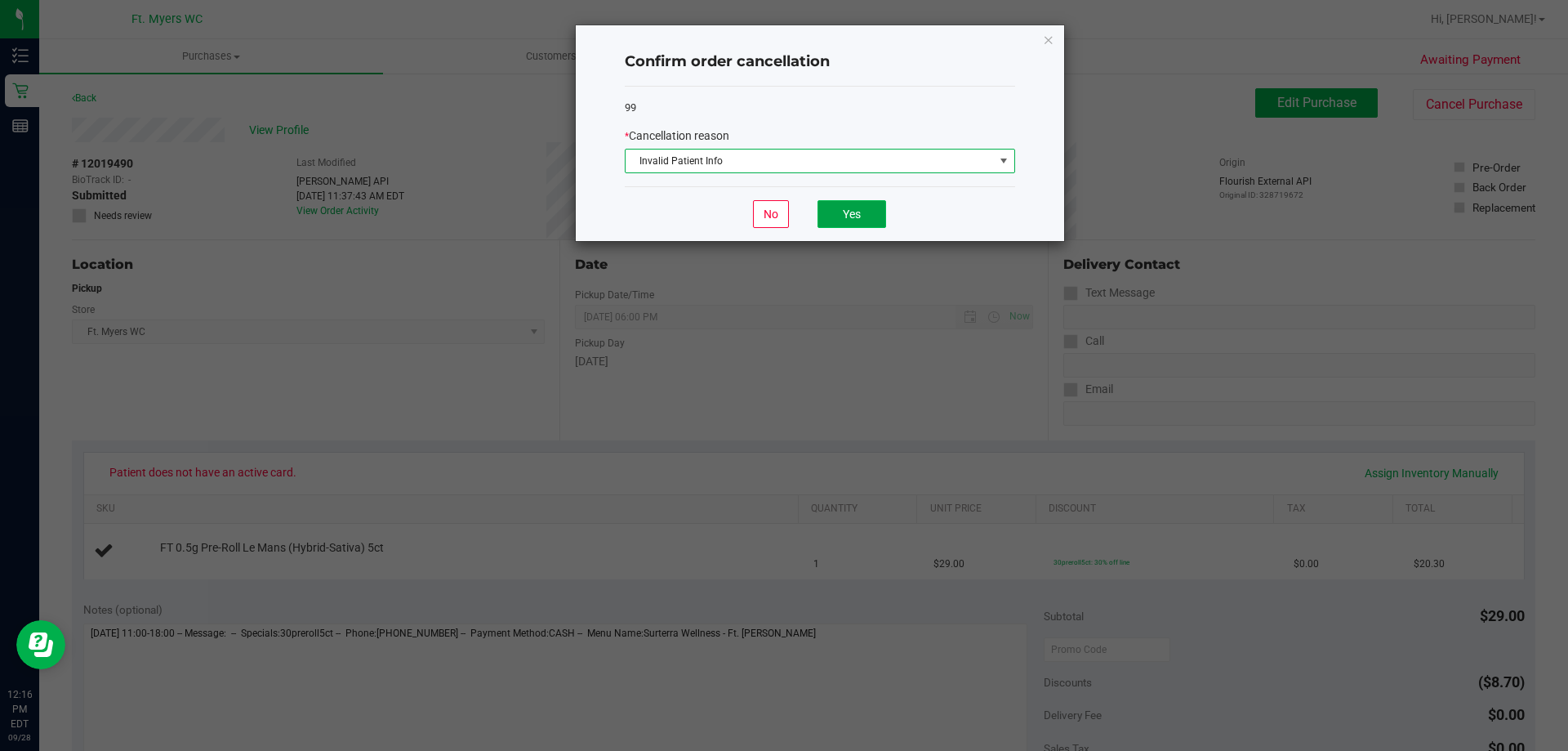
click at [821, 214] on button "Yes" at bounding box center [851, 213] width 69 height 28
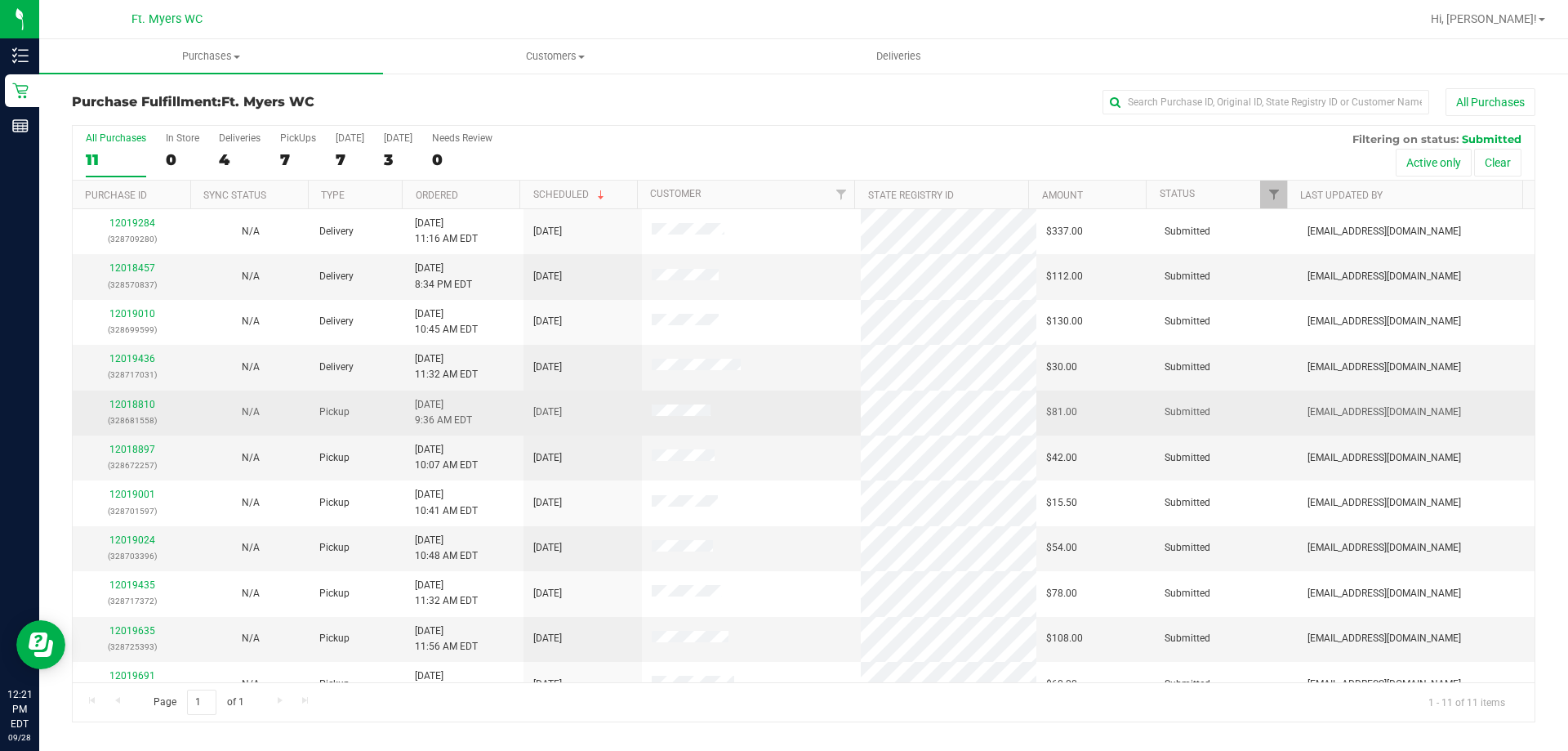
click at [129, 412] on p "(328681558)" at bounding box center [131, 420] width 98 height 15
click at [118, 401] on link "12018810" at bounding box center [131, 404] width 45 height 12
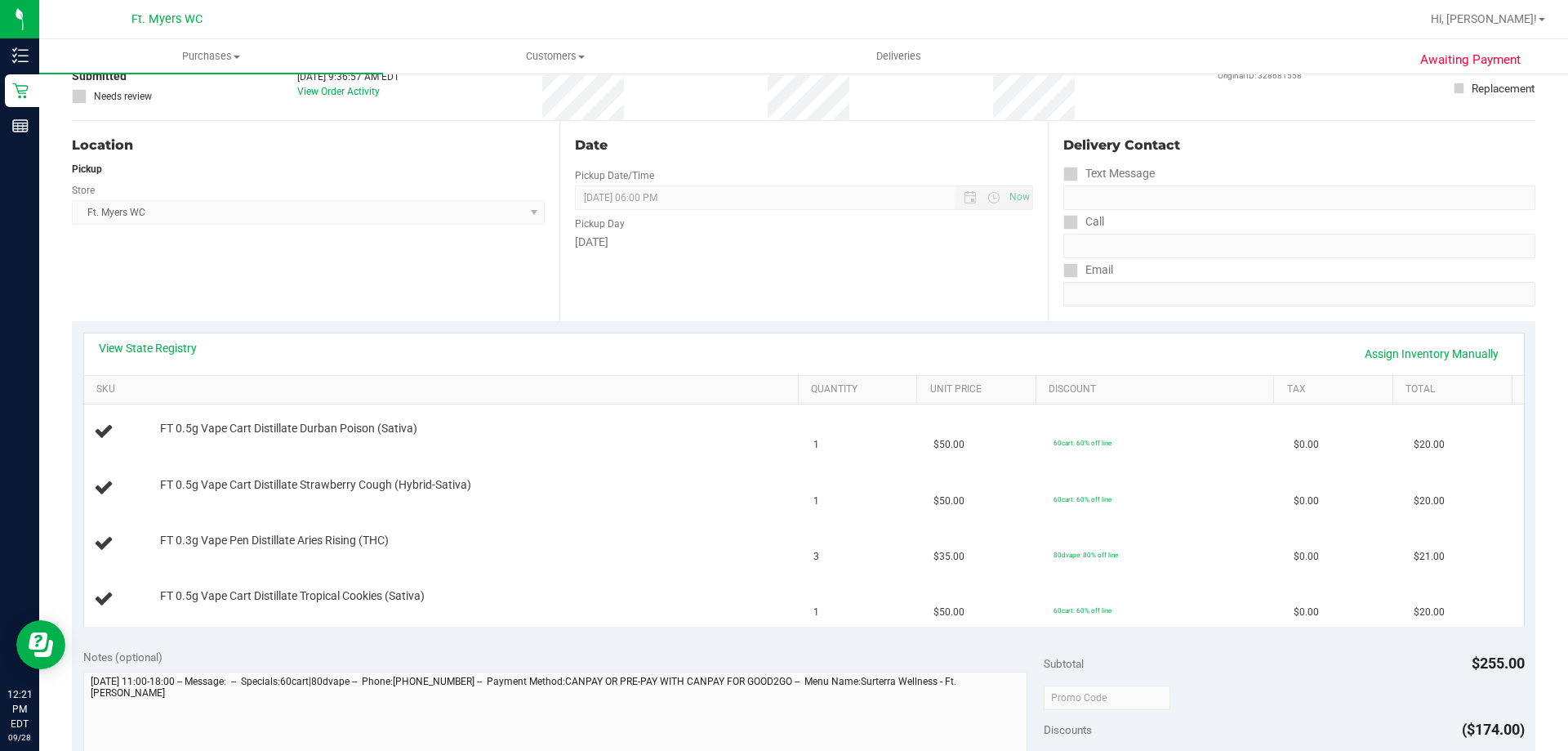
scroll to position [245, 0]
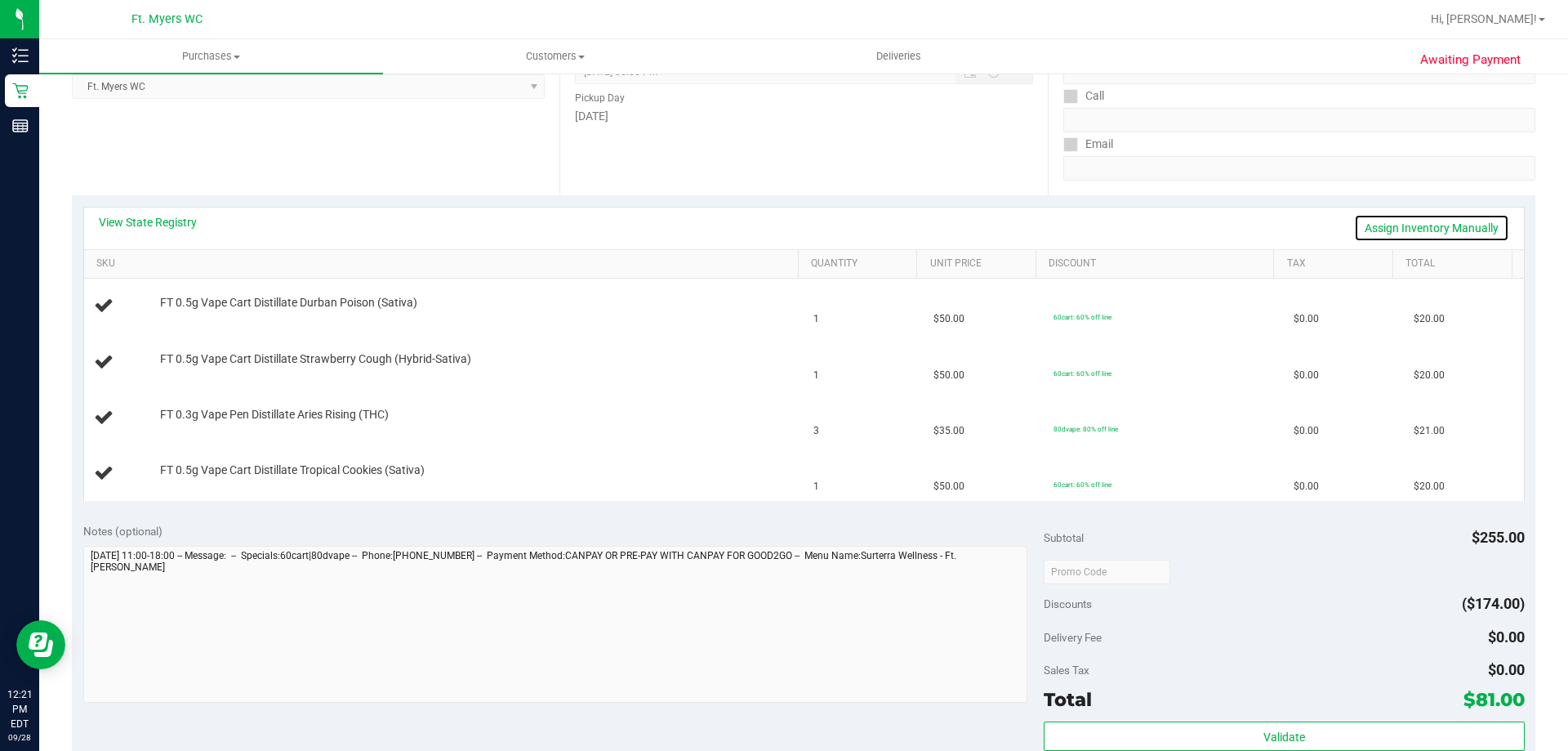
click at [1390, 240] on link "Assign Inventory Manually" at bounding box center [1431, 228] width 155 height 28
click at [1479, 226] on link "Save & Exit" at bounding box center [1471, 228] width 77 height 28
click at [1479, 226] on link "Assign Inventory Manually" at bounding box center [1431, 228] width 155 height 28
click at [1443, 231] on link "Save & Exit" at bounding box center [1471, 228] width 77 height 28
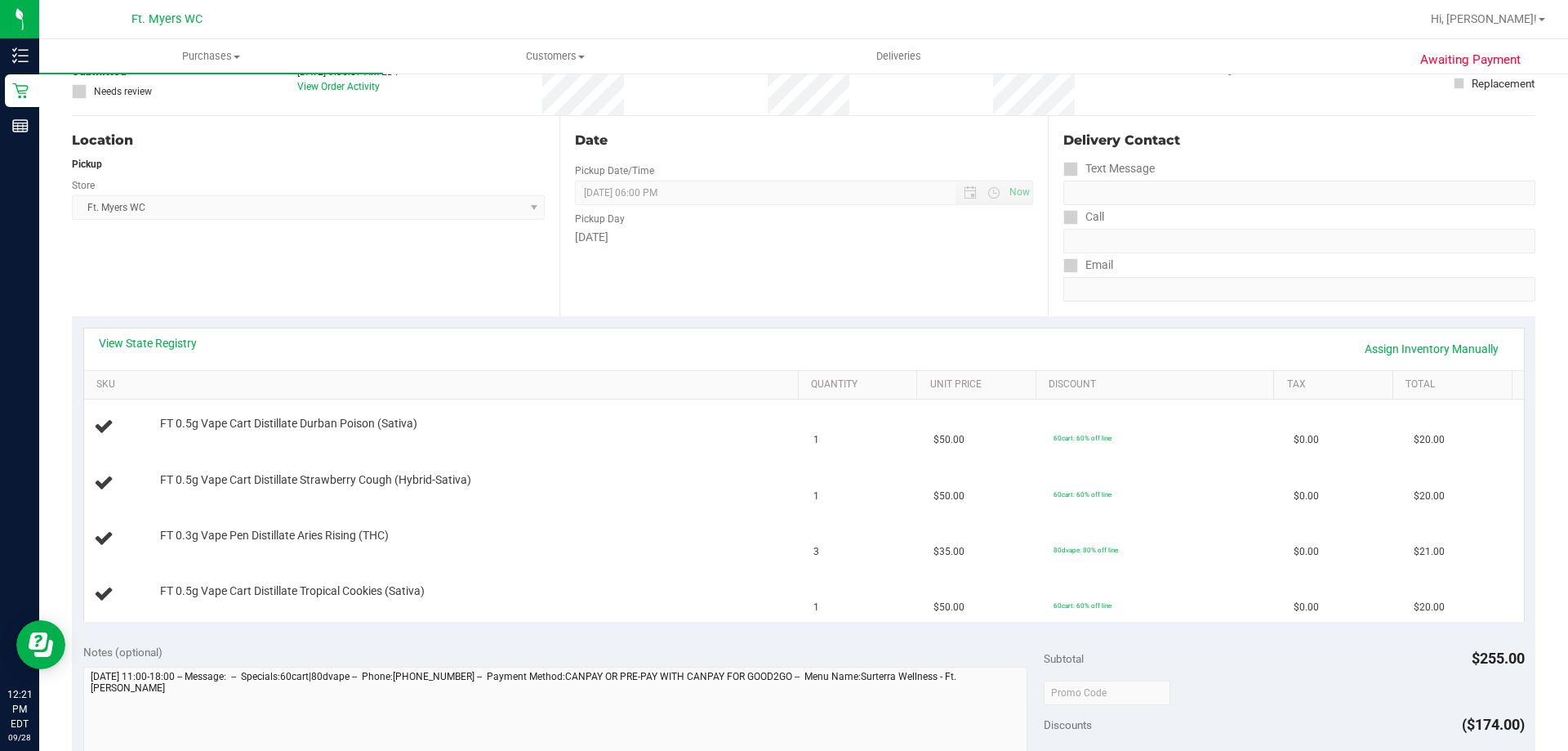
scroll to position [0, 0]
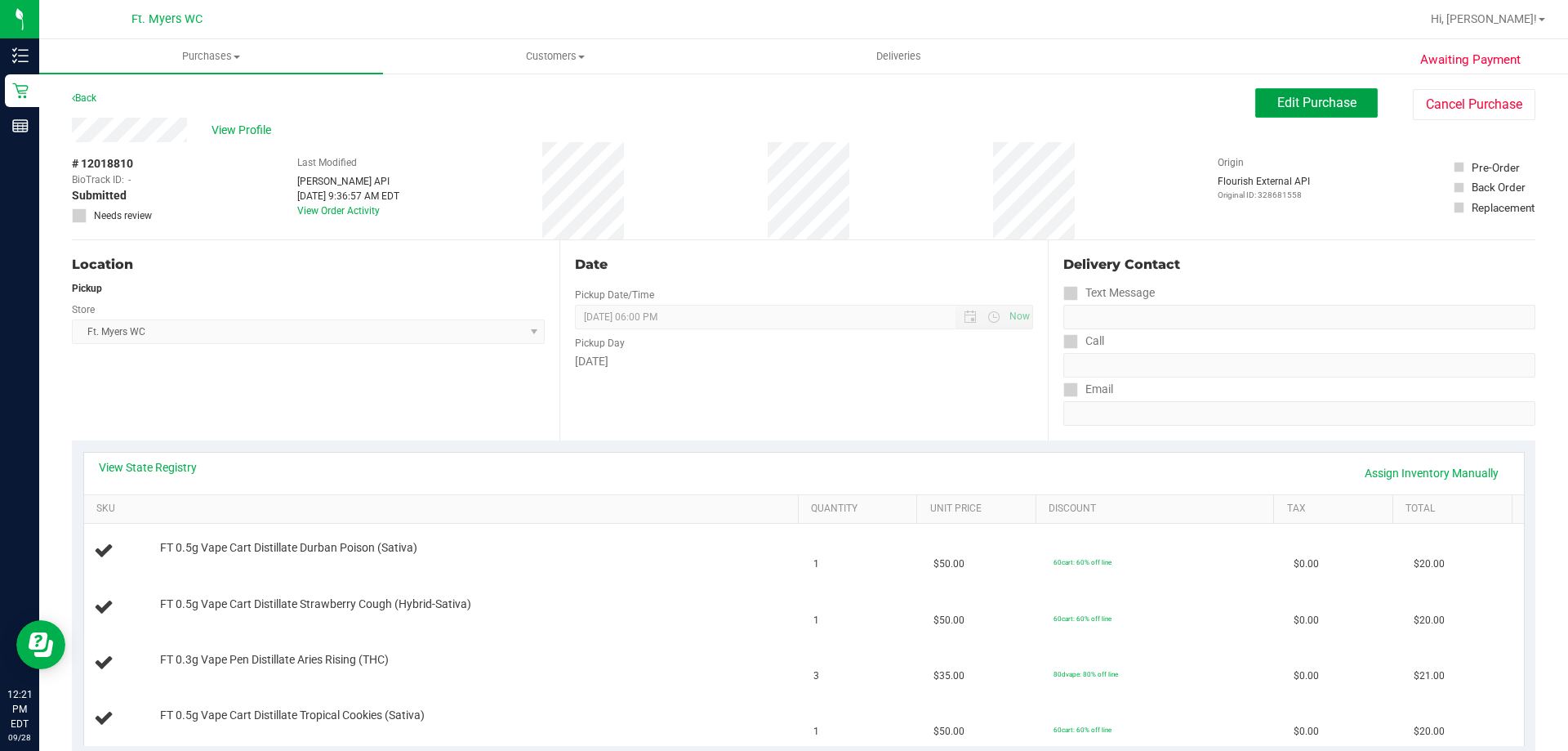
click at [1332, 110] on button "Edit Purchase" at bounding box center [1316, 102] width 123 height 29
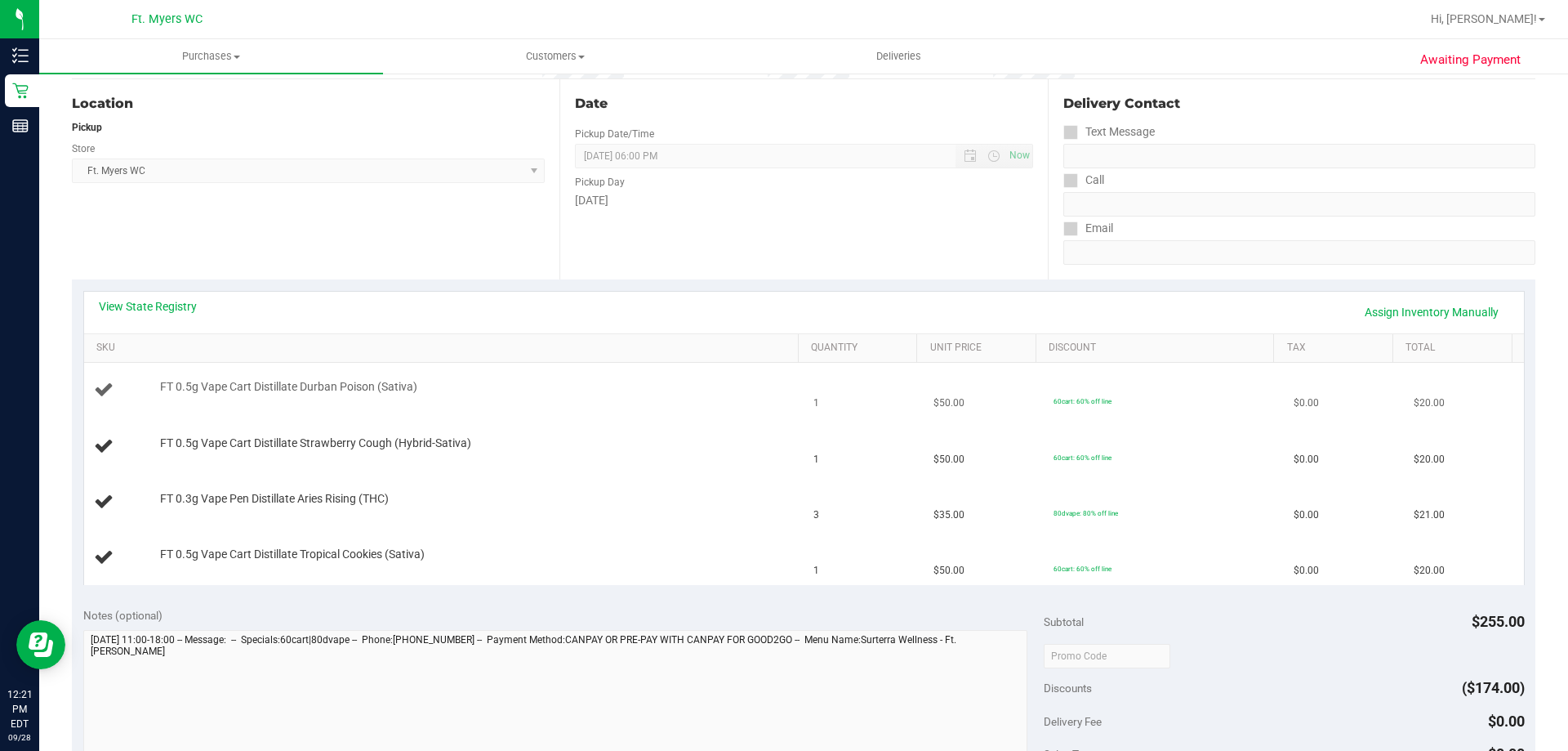
scroll to position [327, 0]
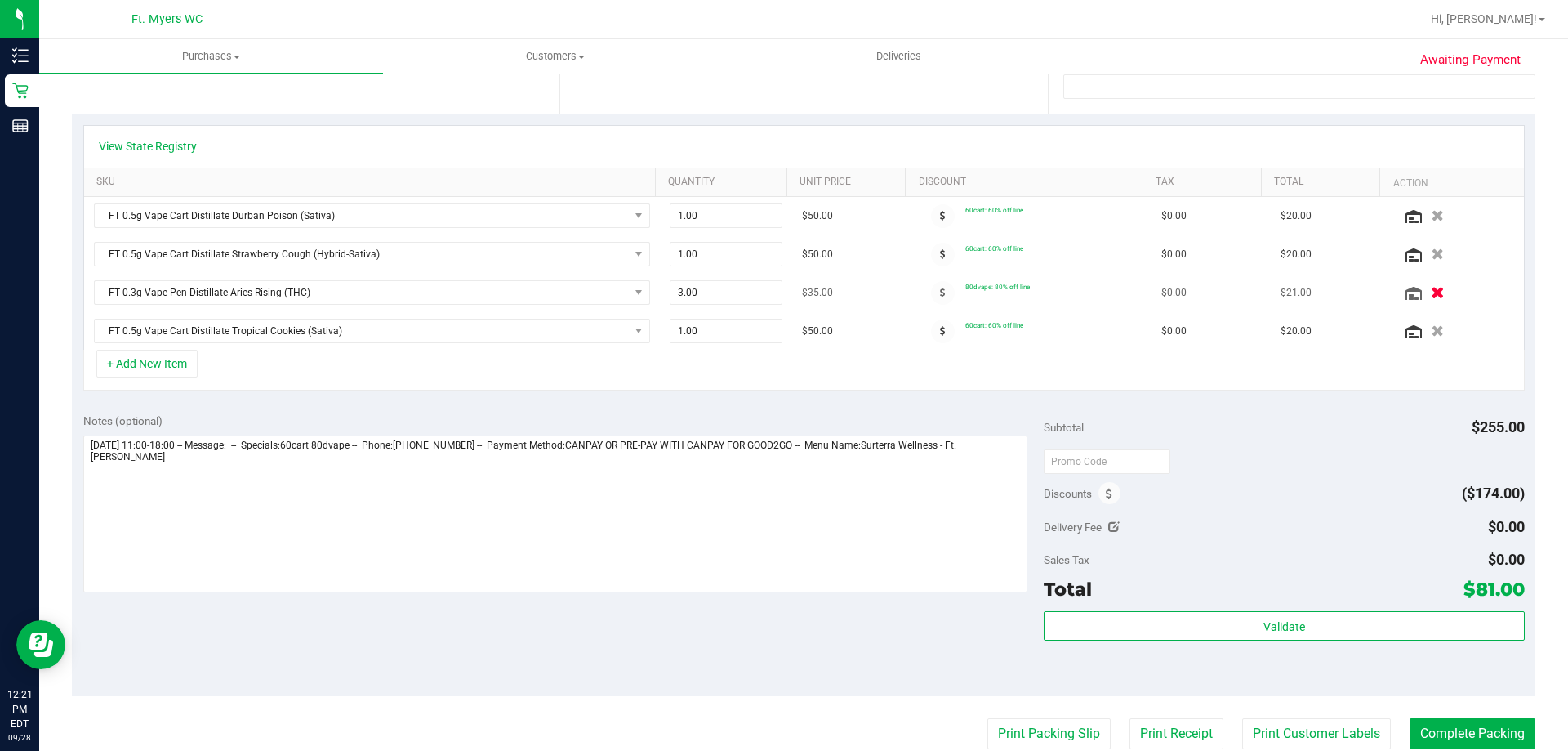
click at [1431, 295] on icon "button" at bounding box center [1438, 292] width 14 height 13
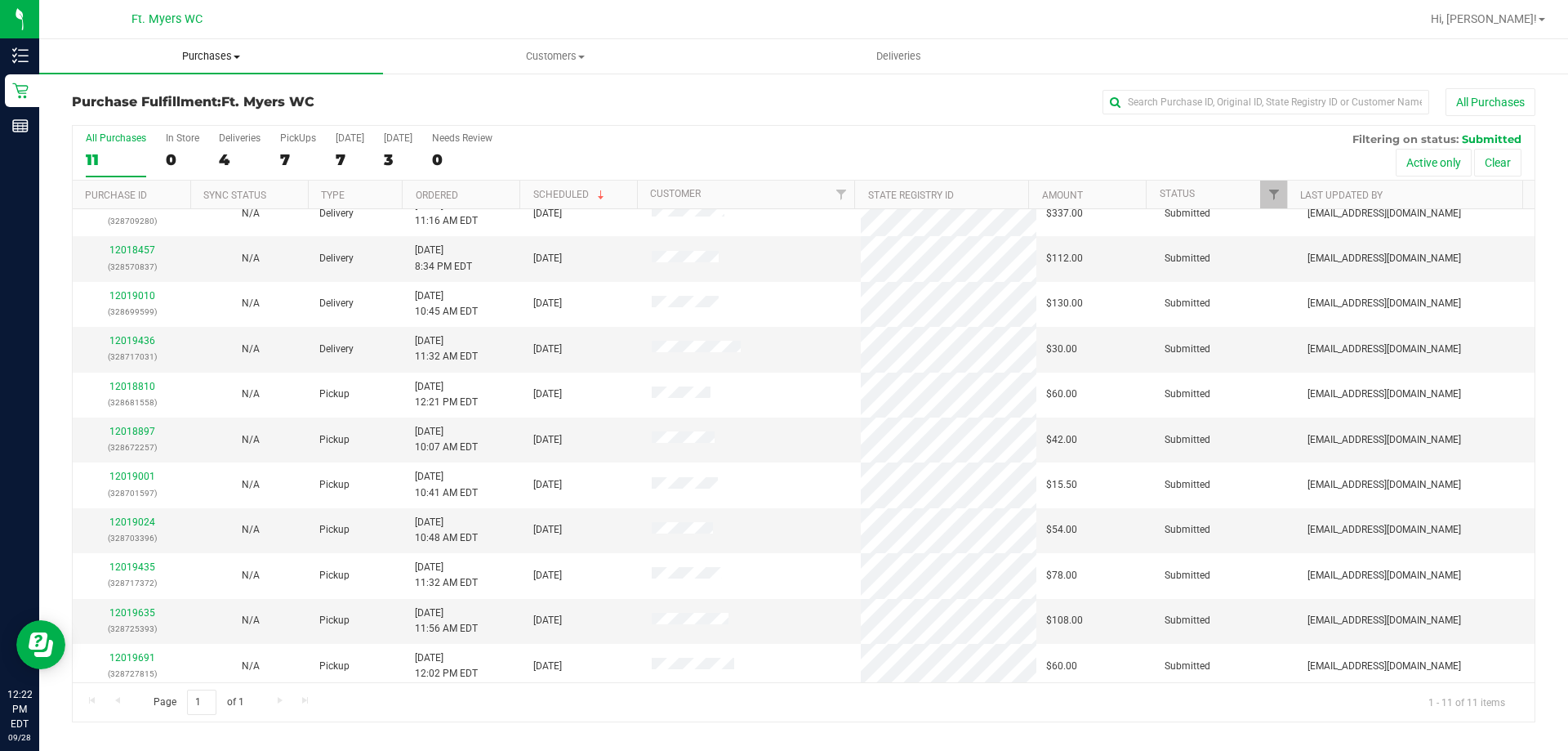
scroll to position [24, 0]
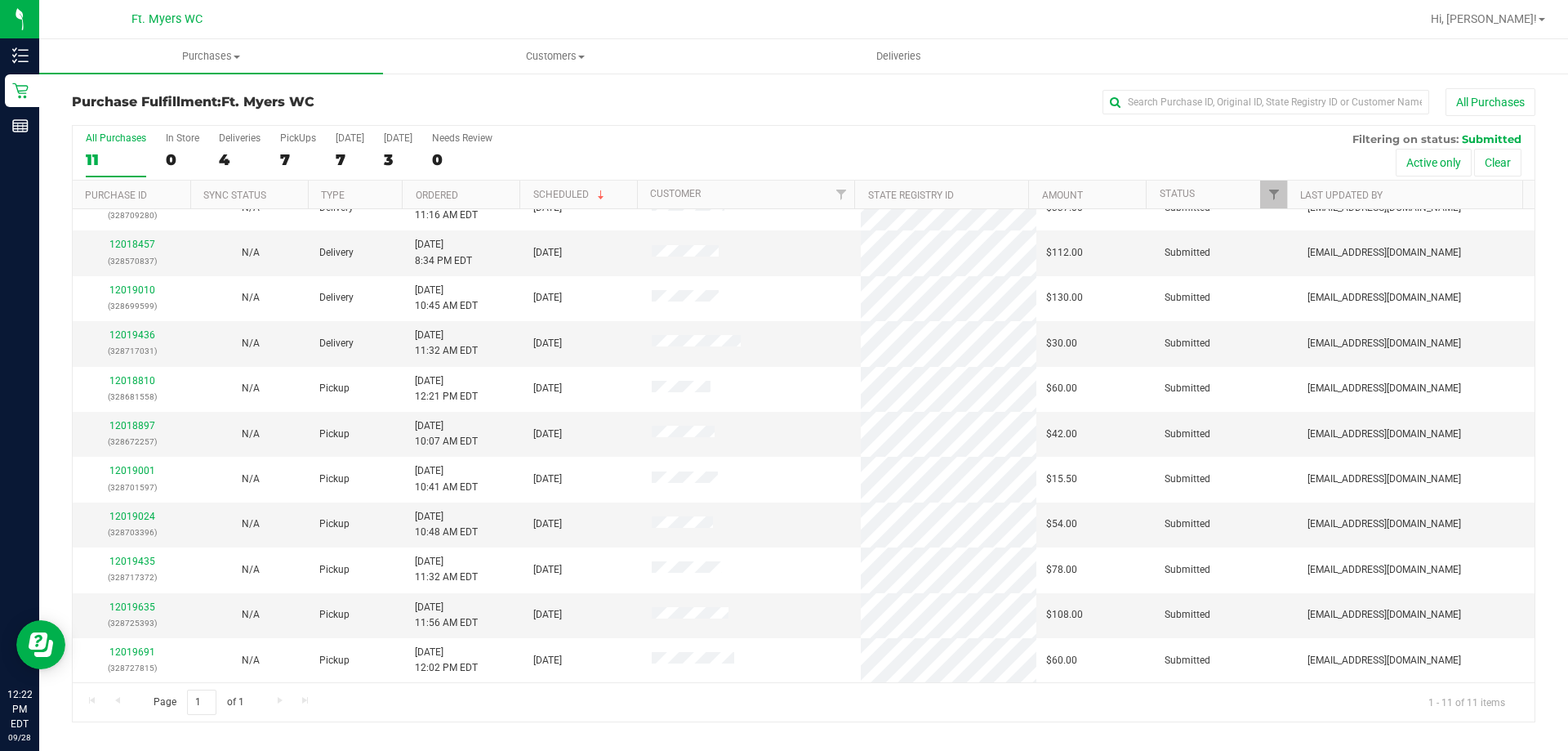
click at [215, 155] on div "All Purchases 11 In Store 0 Deliveries 4 PickUps 7 [DATE] 7 [DATE] 3 Needs Revi…" at bounding box center [803, 153] width 1462 height 55
click at [232, 146] on label "Deliveries 4" at bounding box center [239, 154] width 41 height 45
click at [0, 0] on input "Deliveries 4" at bounding box center [0, 0] width 0 height 0
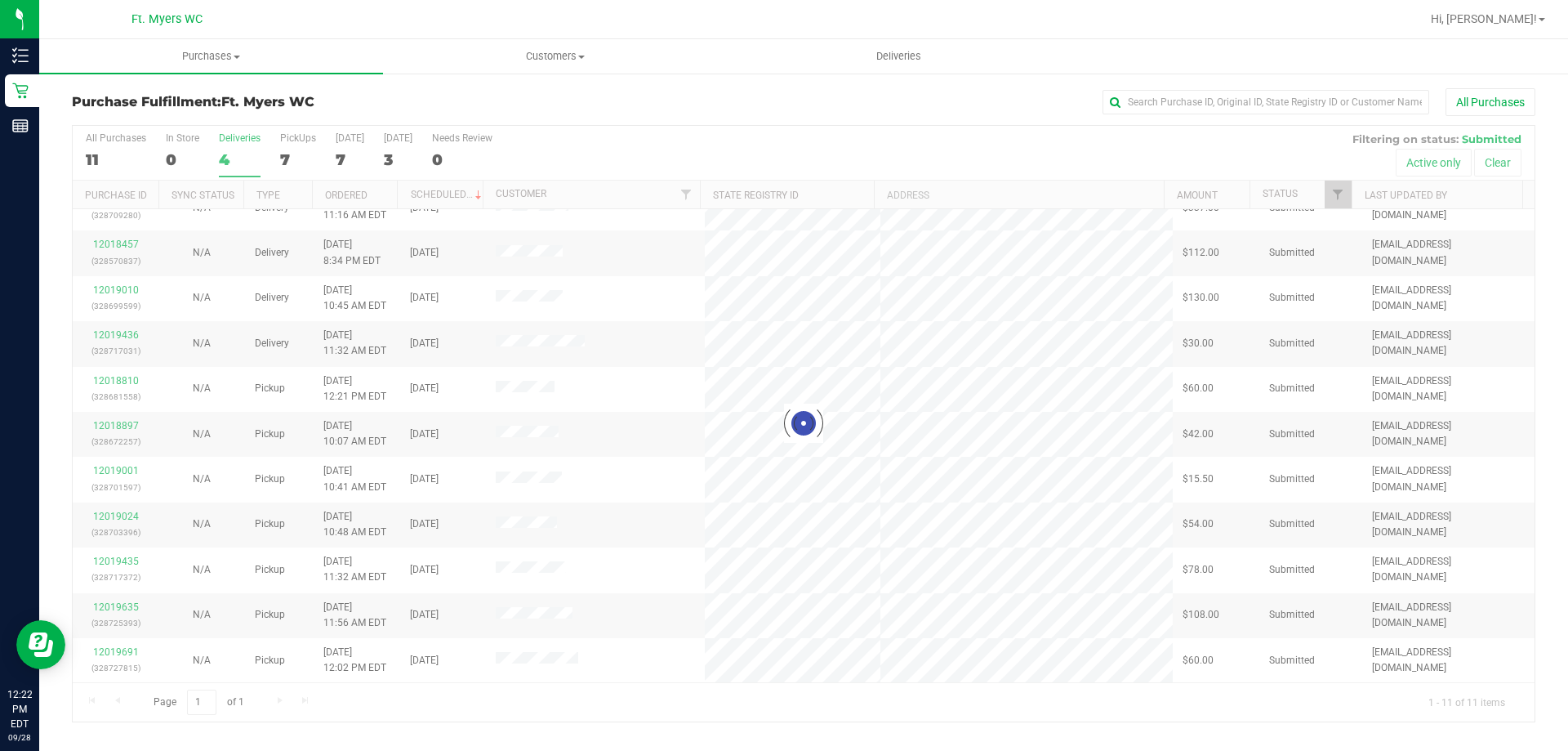
scroll to position [0, 0]
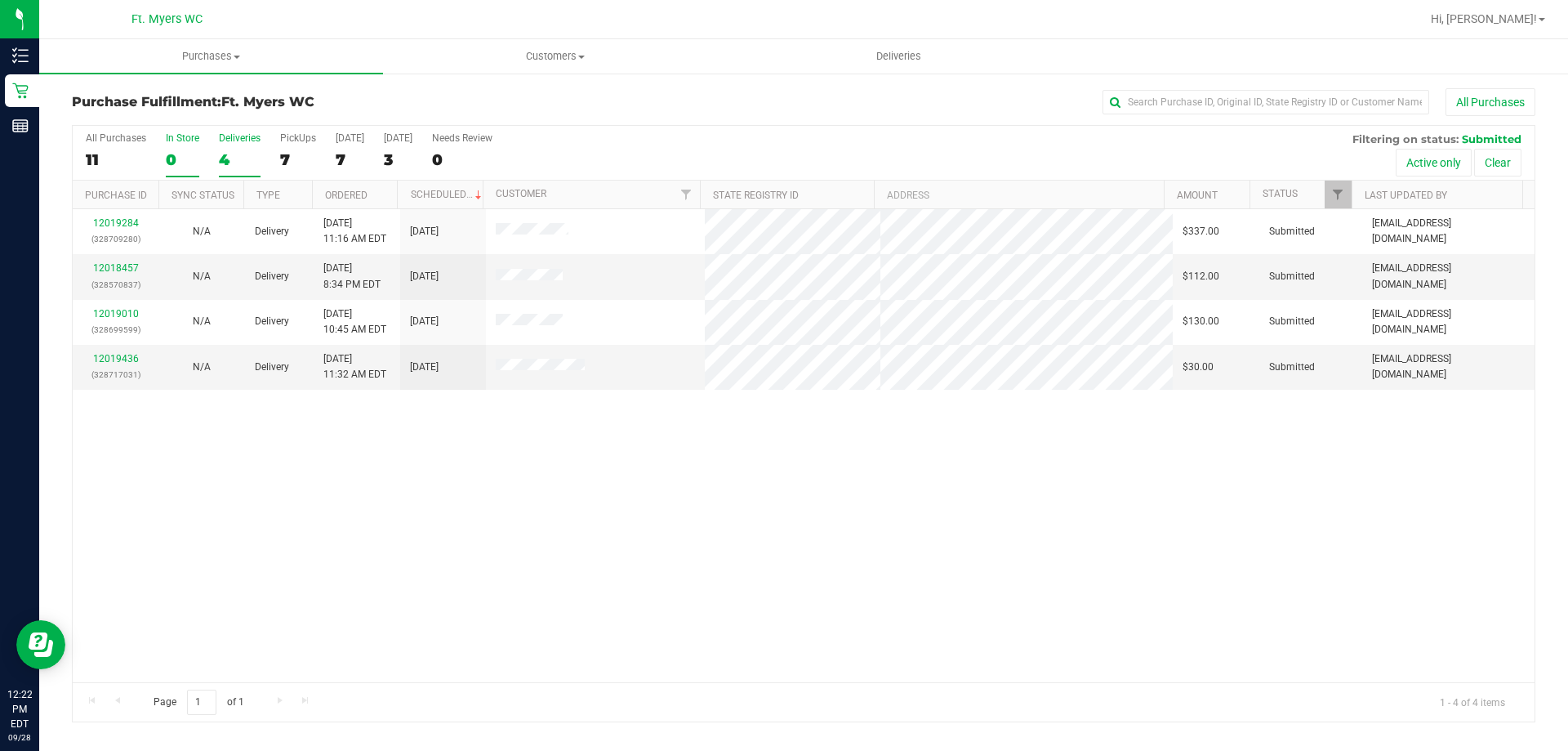
click at [176, 147] on label "In Store 0" at bounding box center [182, 154] width 34 height 45
click at [0, 0] on input "In Store 0" at bounding box center [0, 0] width 0 height 0
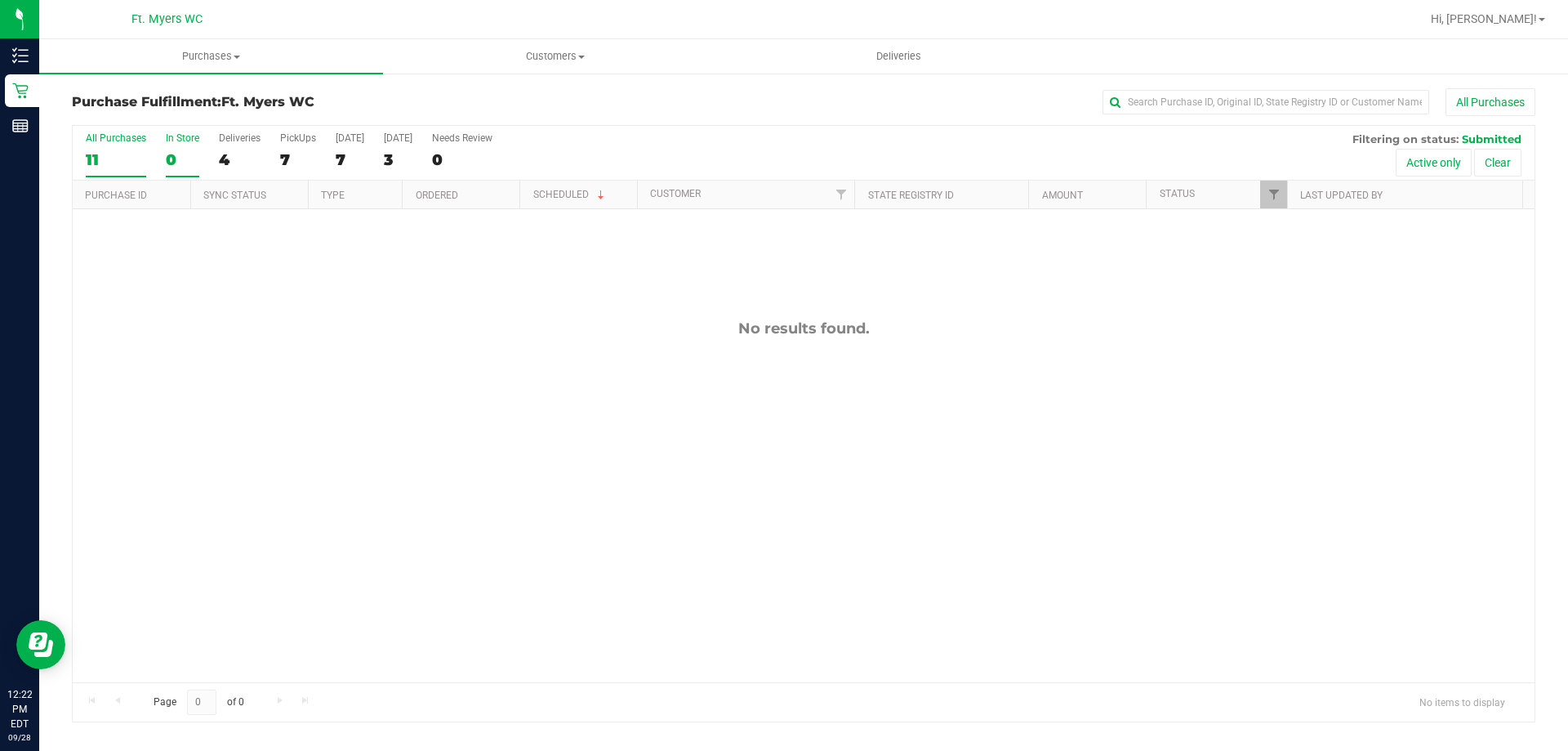
click at [96, 153] on div "11" at bounding box center [116, 159] width 61 height 18
click at [0, 0] on input "All Purchases 11" at bounding box center [0, 0] width 0 height 0
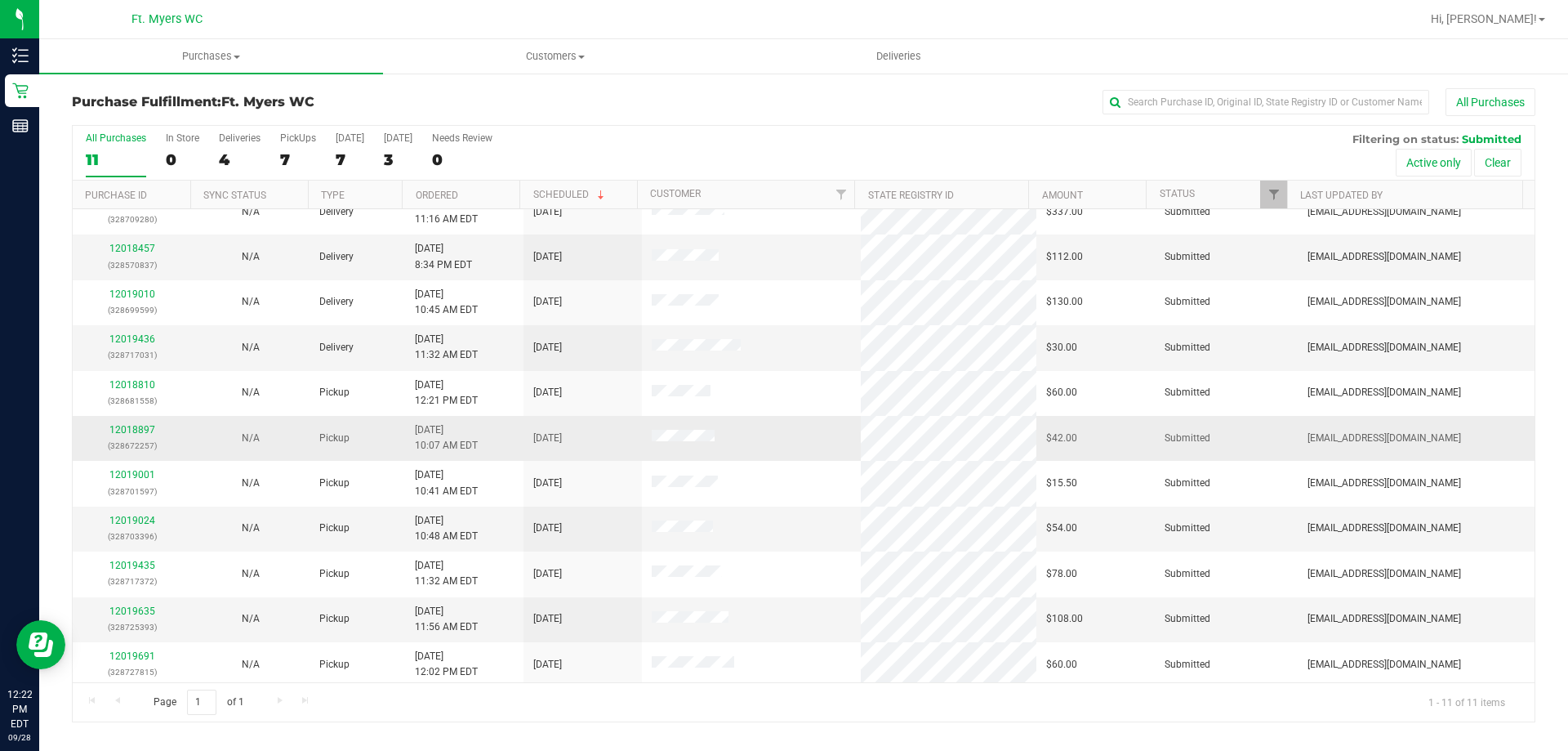
scroll to position [24, 0]
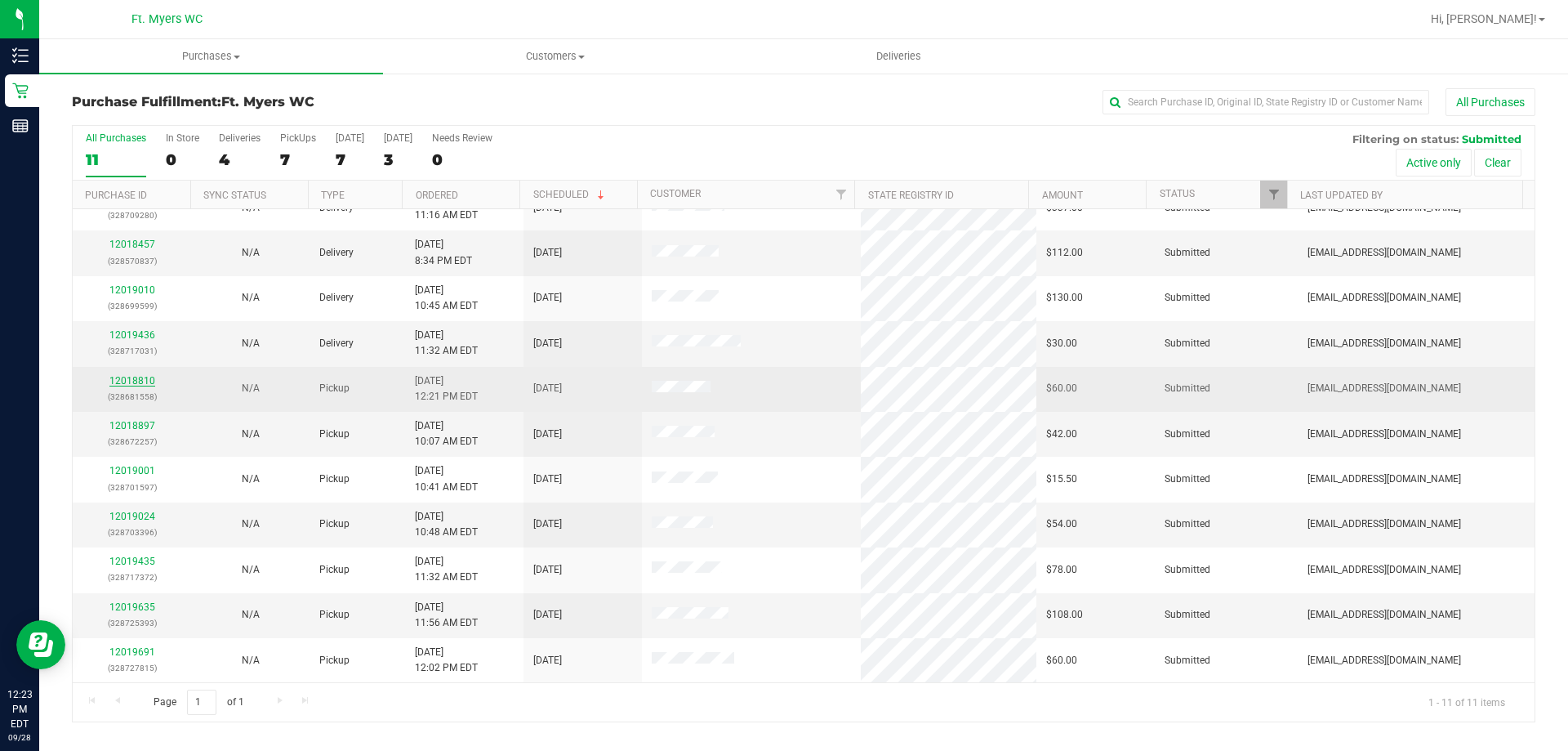
click at [138, 378] on link "12018810" at bounding box center [131, 380] width 45 height 12
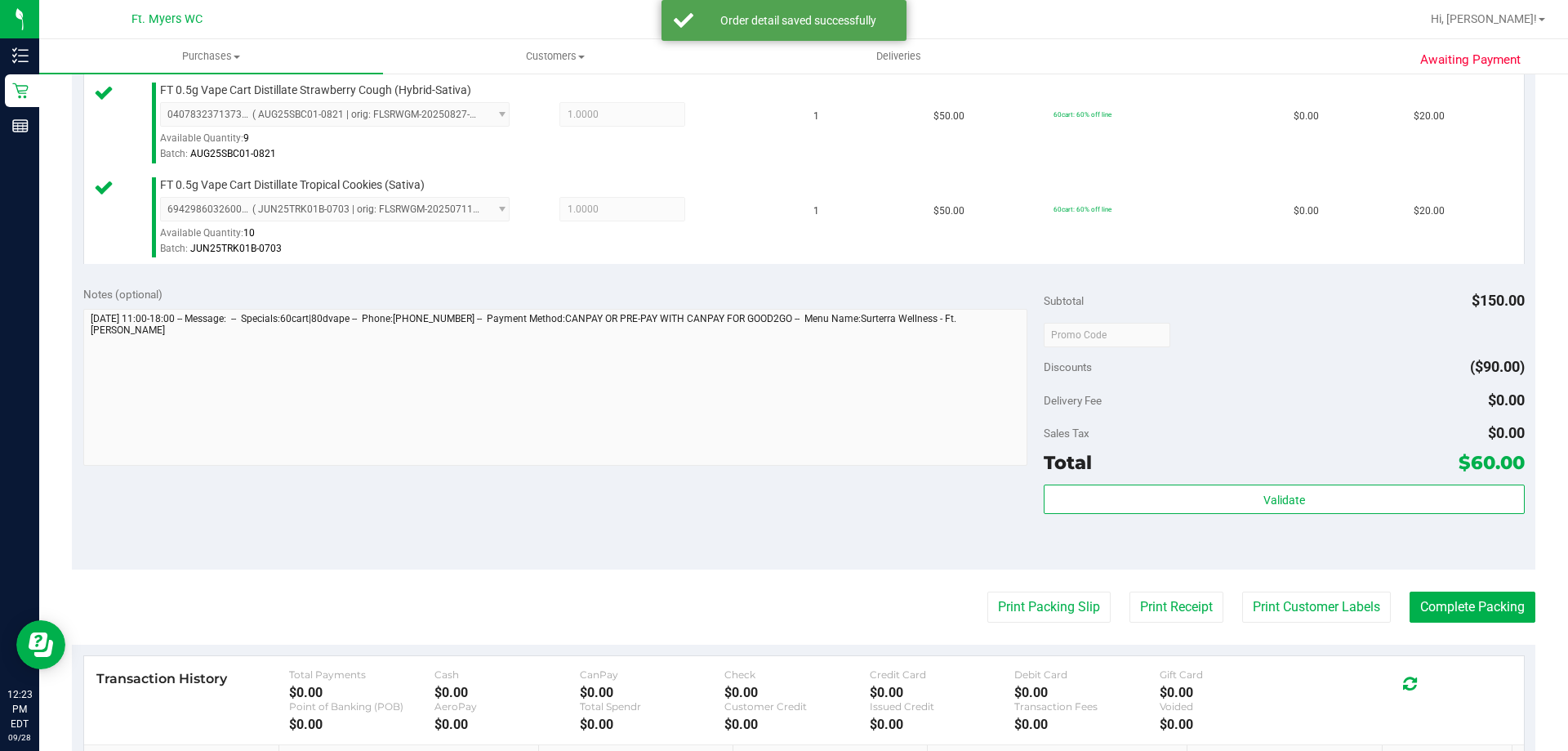
scroll to position [654, 0]
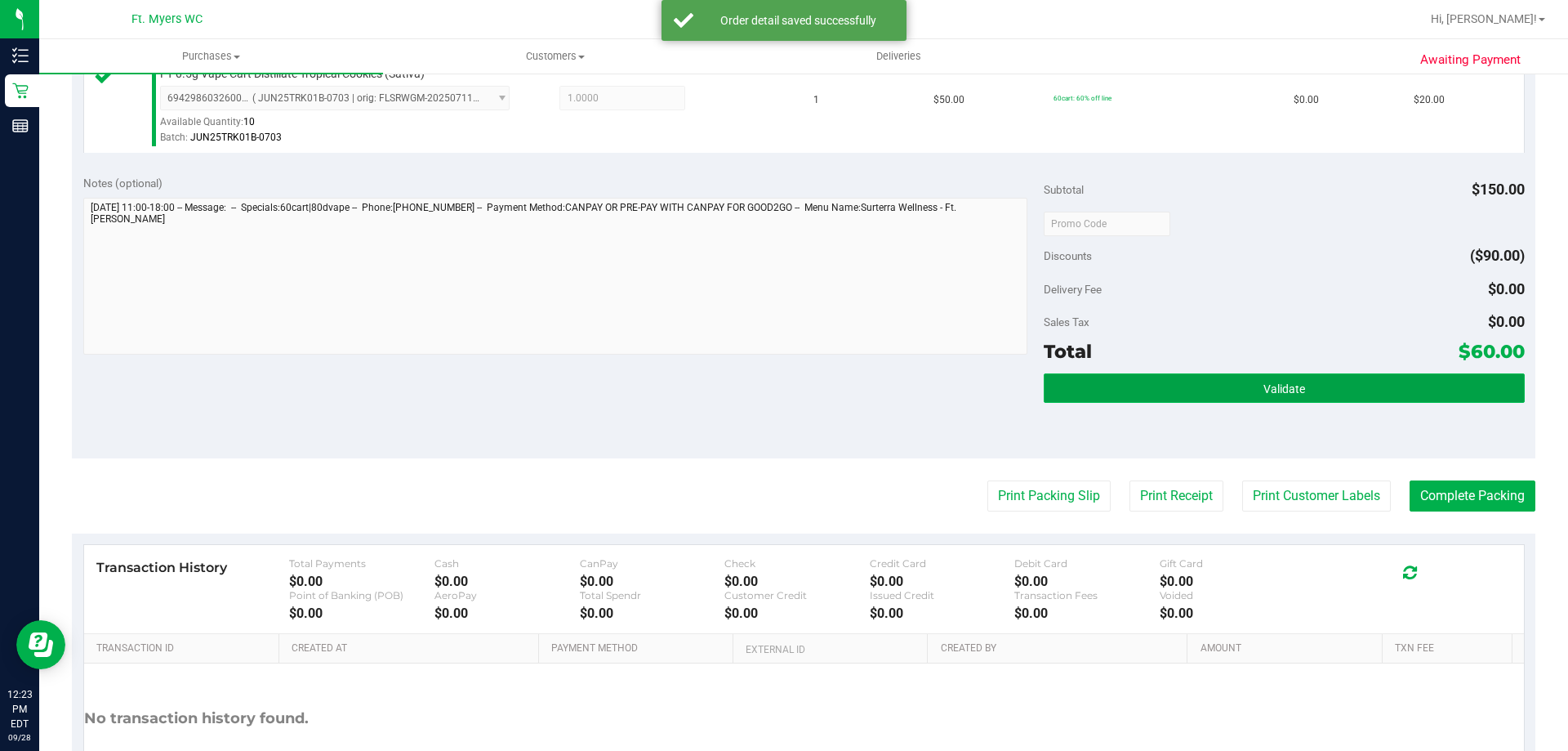
click at [1362, 401] on button "Validate" at bounding box center [1284, 388] width 481 height 29
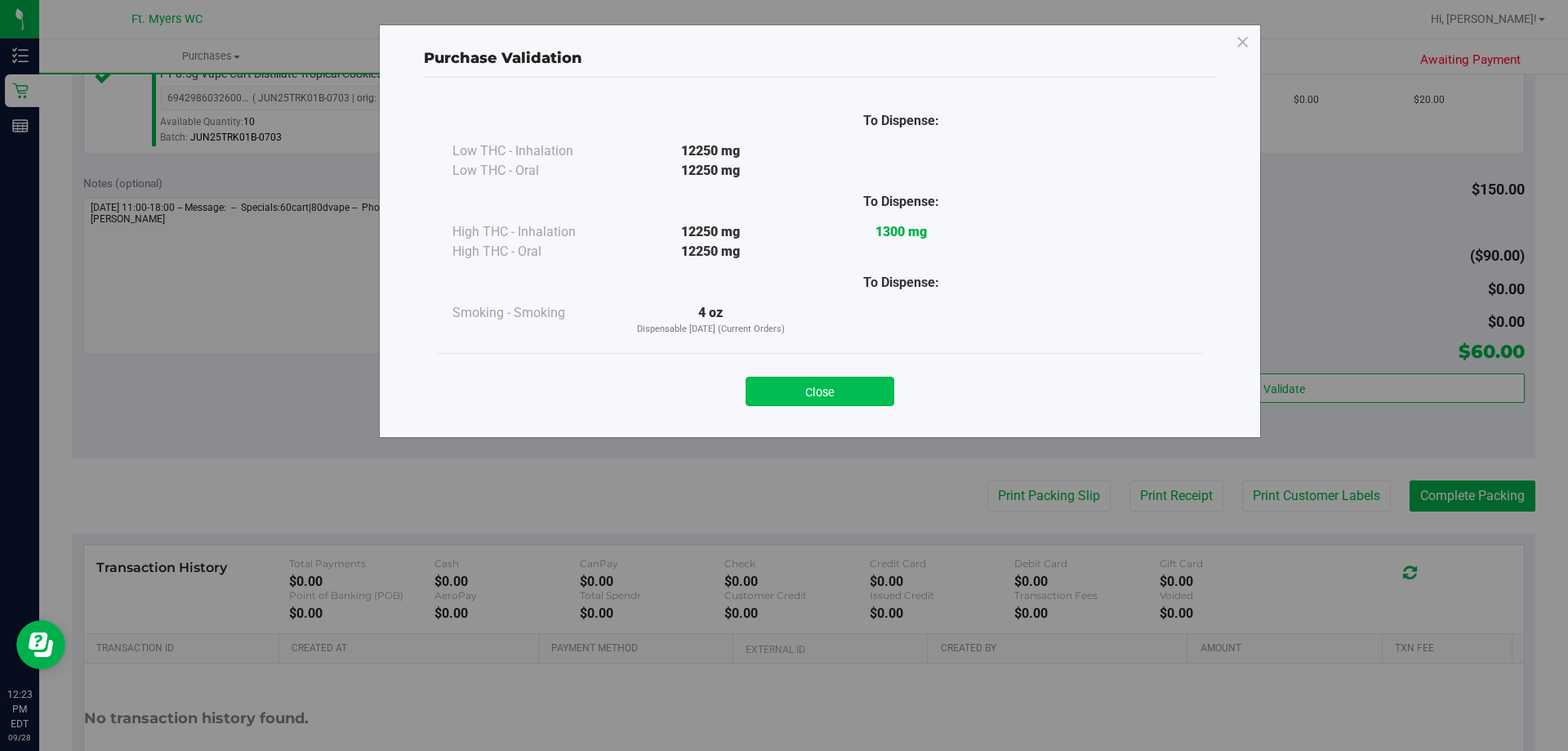
click at [873, 402] on button "Close" at bounding box center [820, 391] width 149 height 29
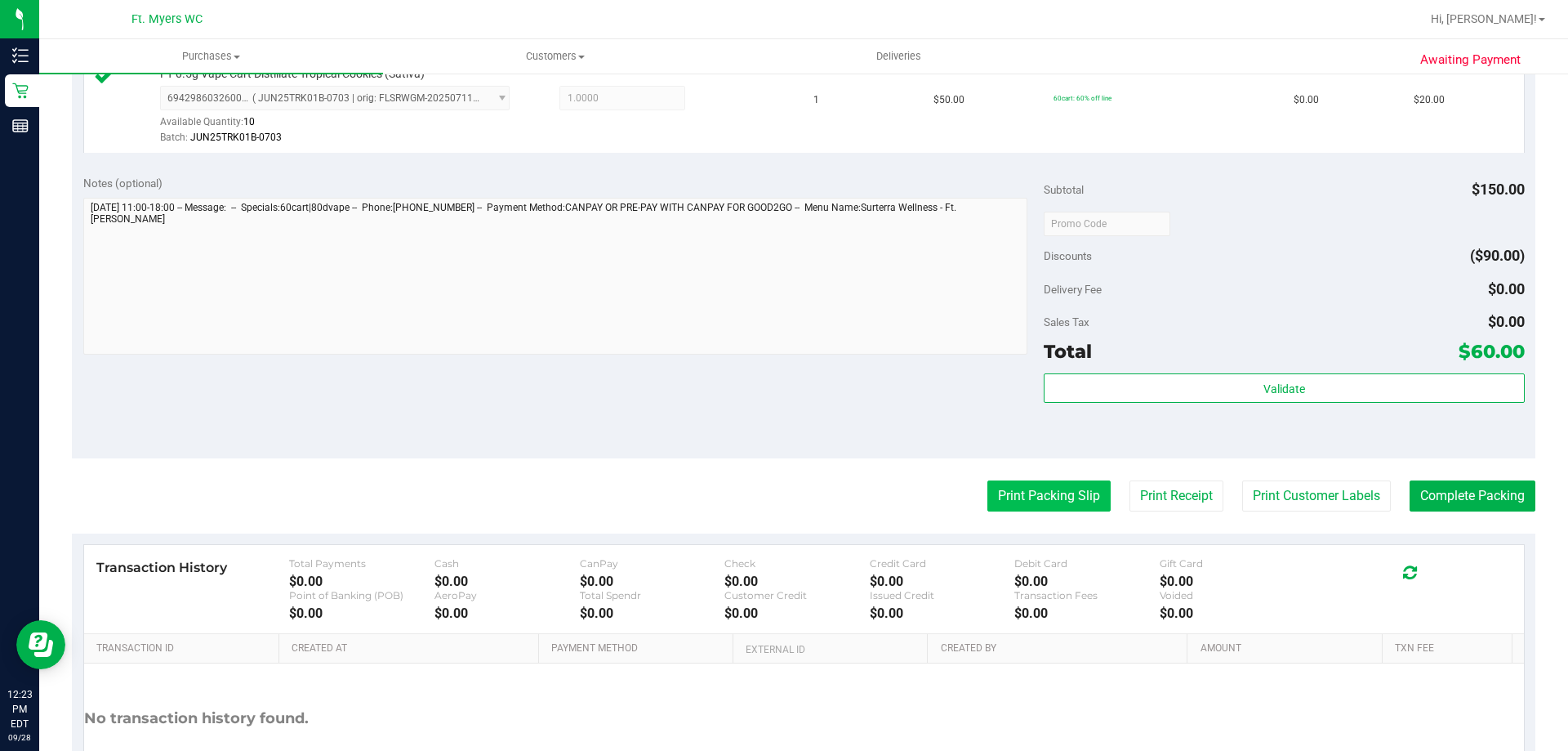
click at [987, 487] on button "Print Packing Slip" at bounding box center [1049, 496] width 124 height 31
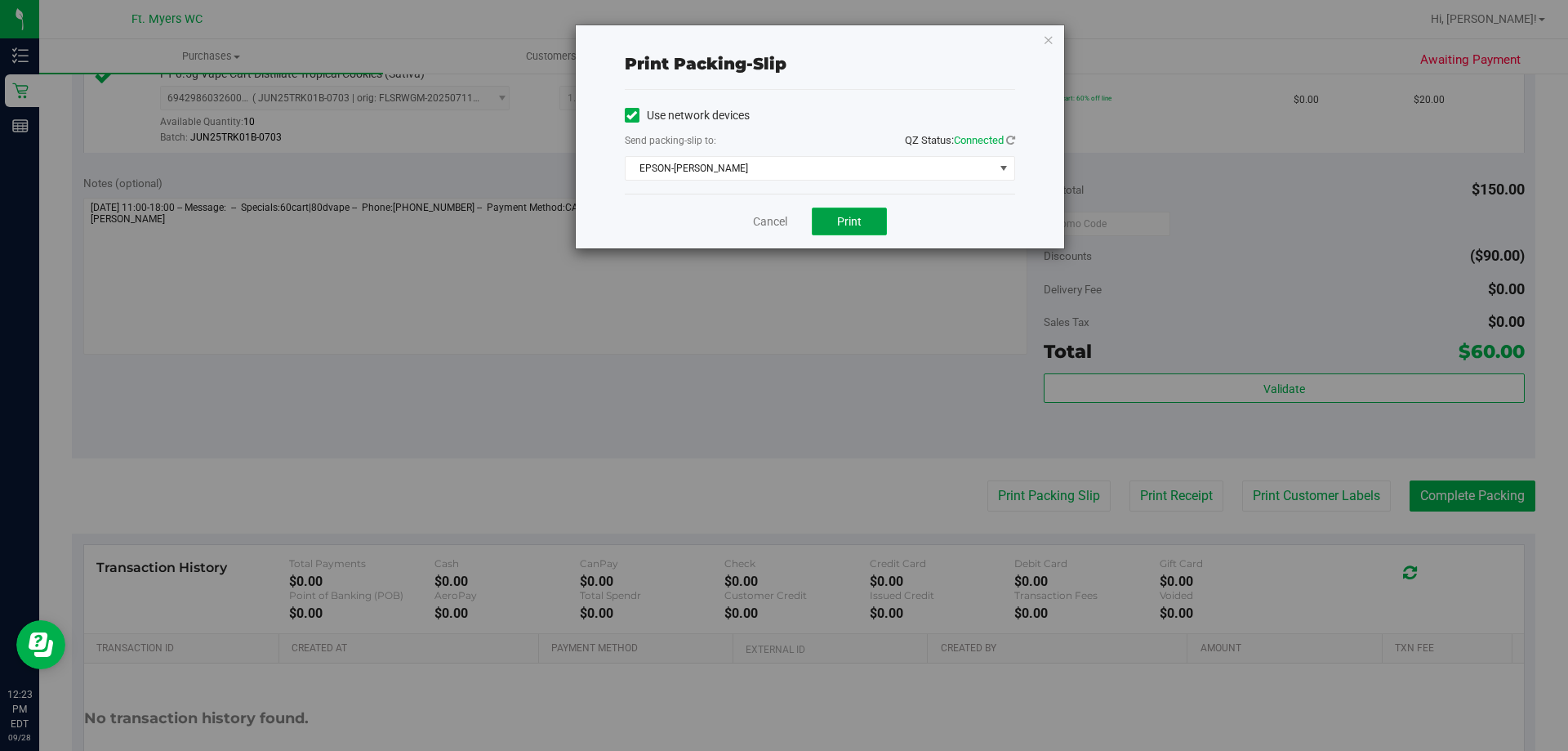
click at [839, 230] on button "Print" at bounding box center [849, 221] width 75 height 28
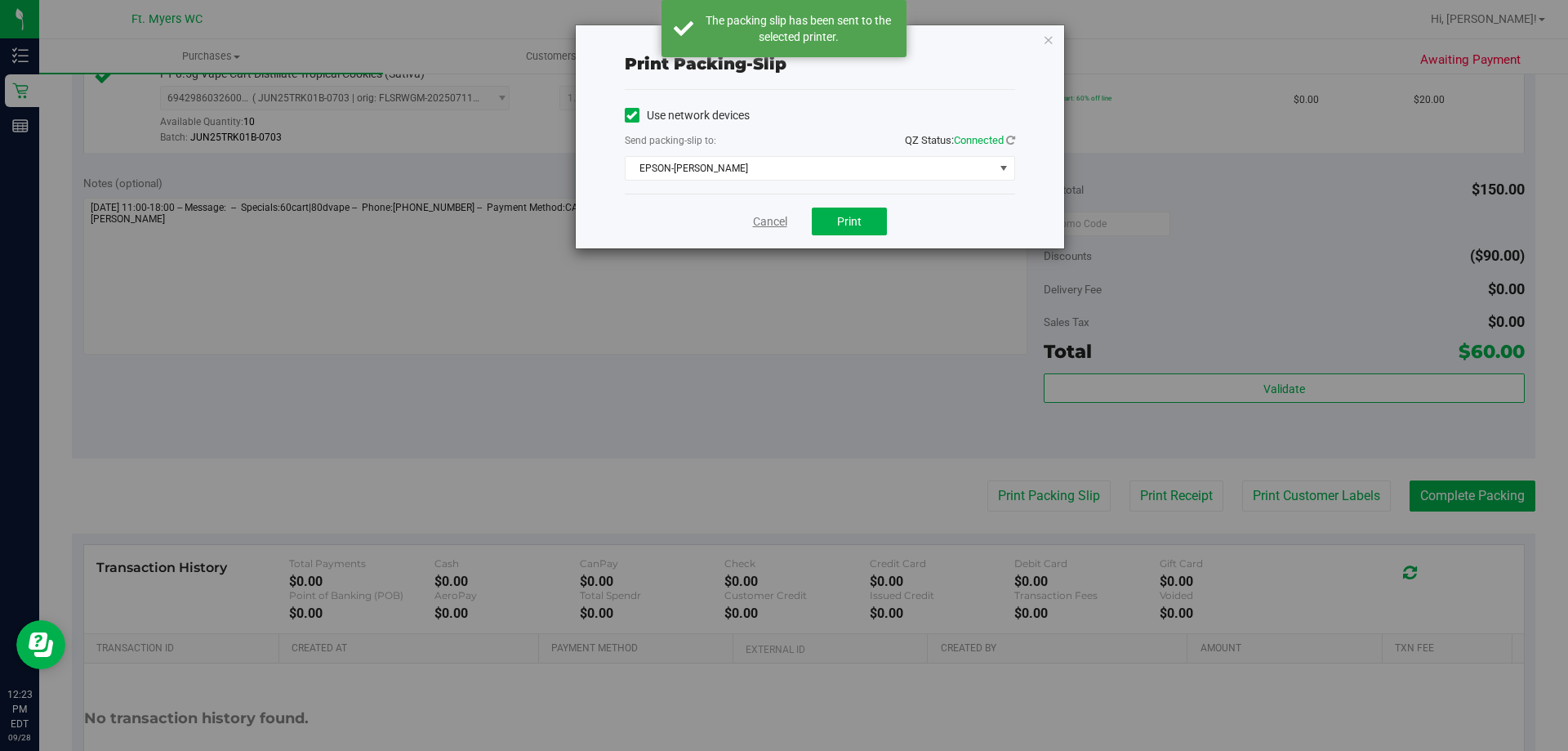
click at [773, 226] on link "Cancel" at bounding box center [770, 222] width 35 height 17
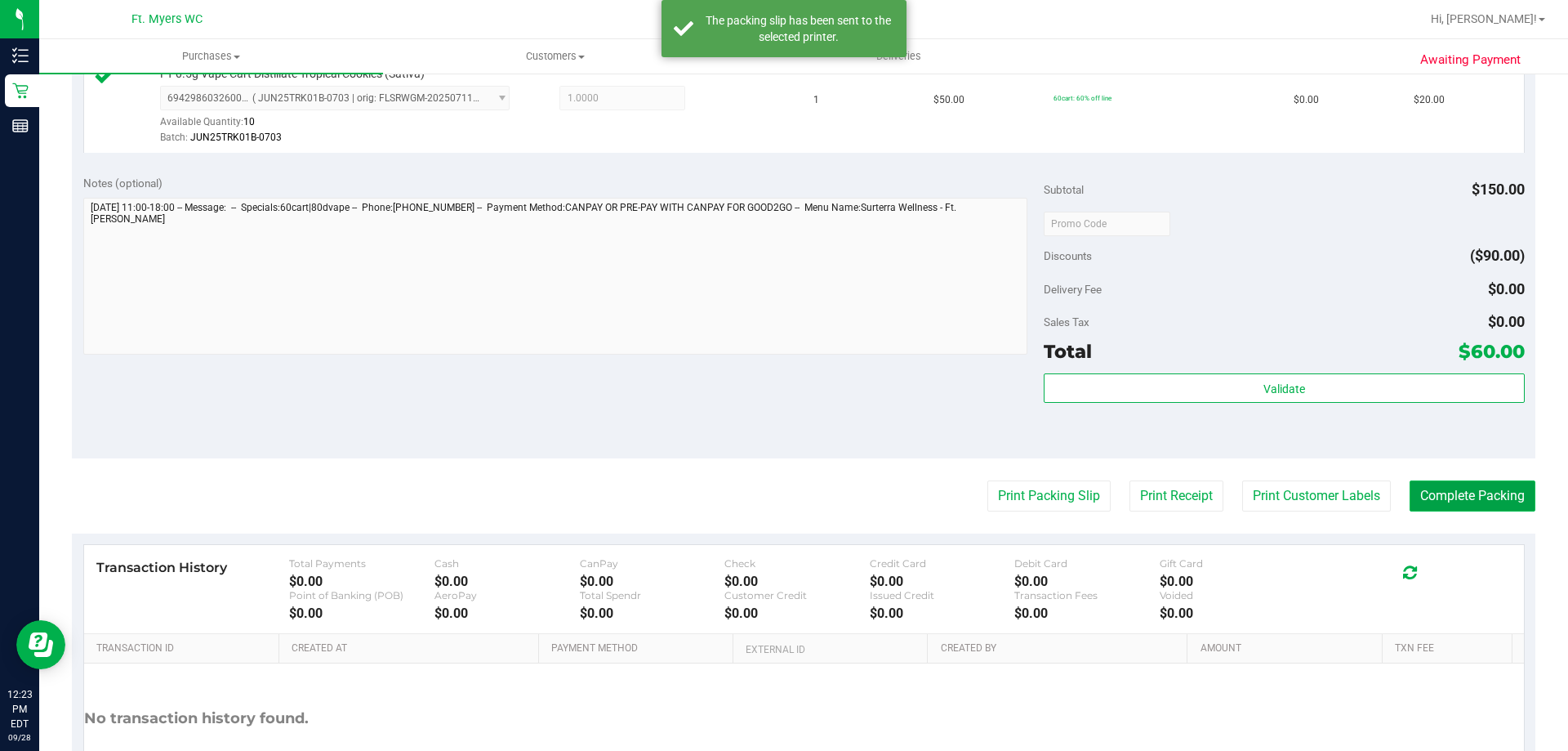
click at [1437, 497] on button "Complete Packing" at bounding box center [1472, 496] width 125 height 31
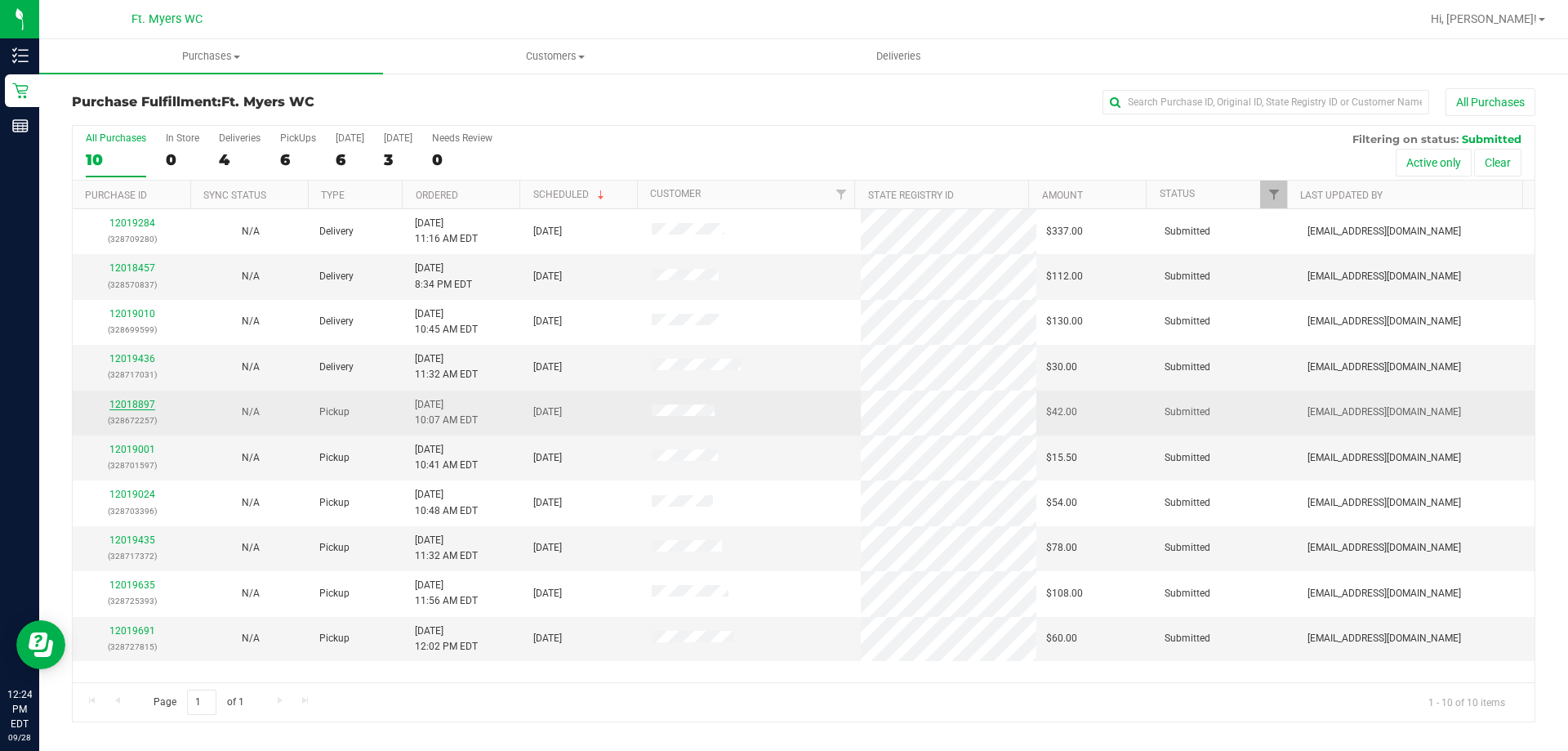
click at [135, 401] on link "12018897" at bounding box center [131, 404] width 45 height 12
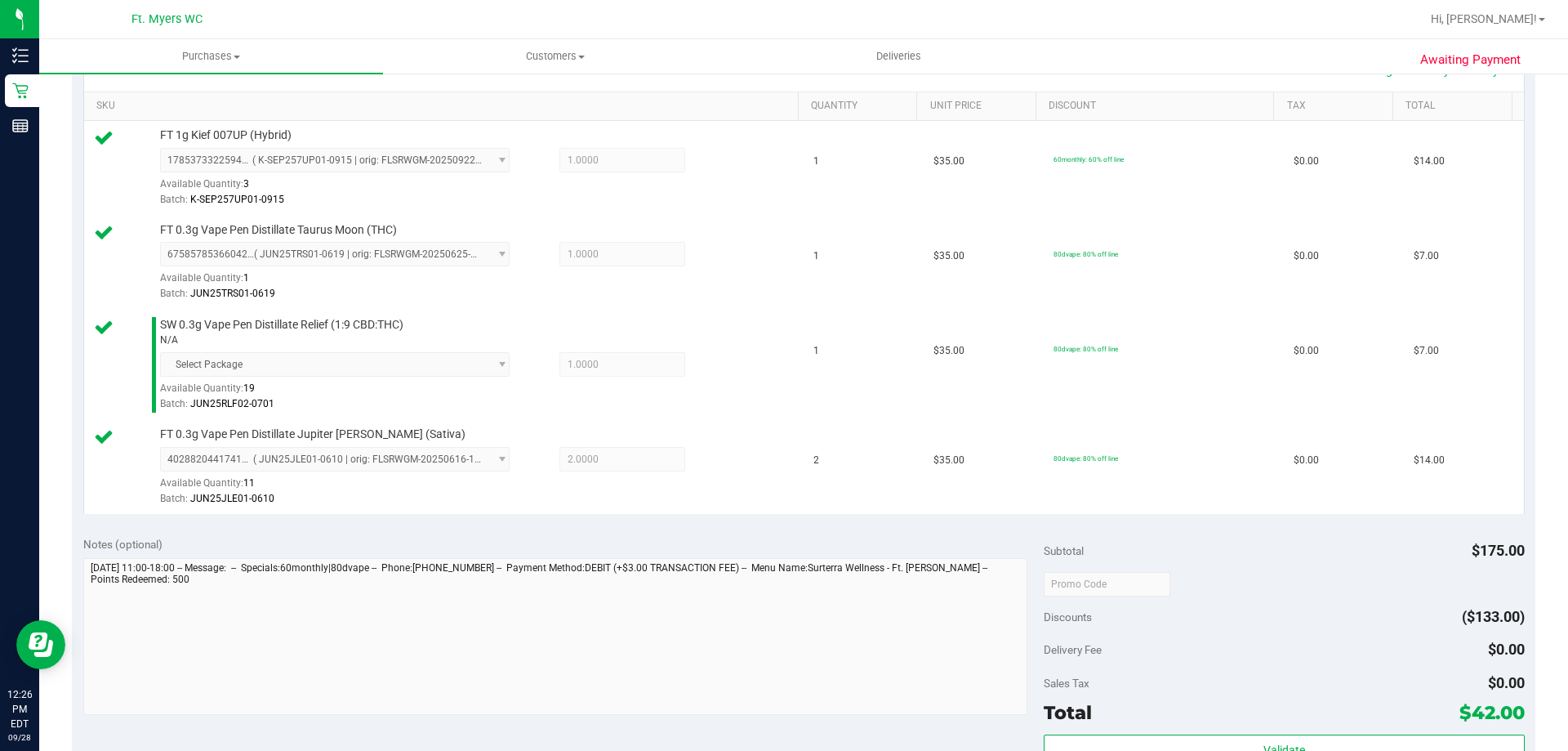
scroll to position [571, 0]
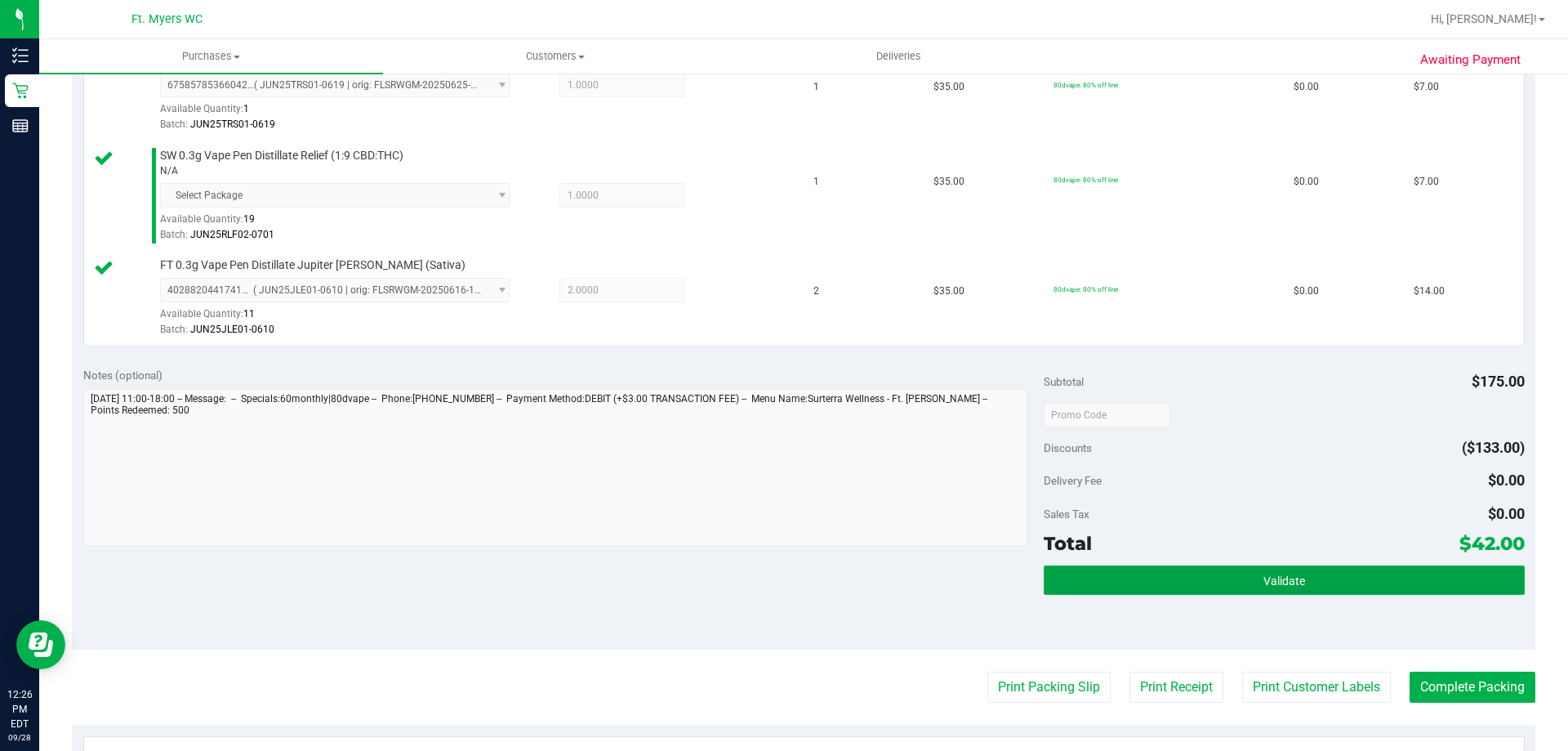
click at [1284, 571] on button "Validate" at bounding box center [1284, 580] width 481 height 29
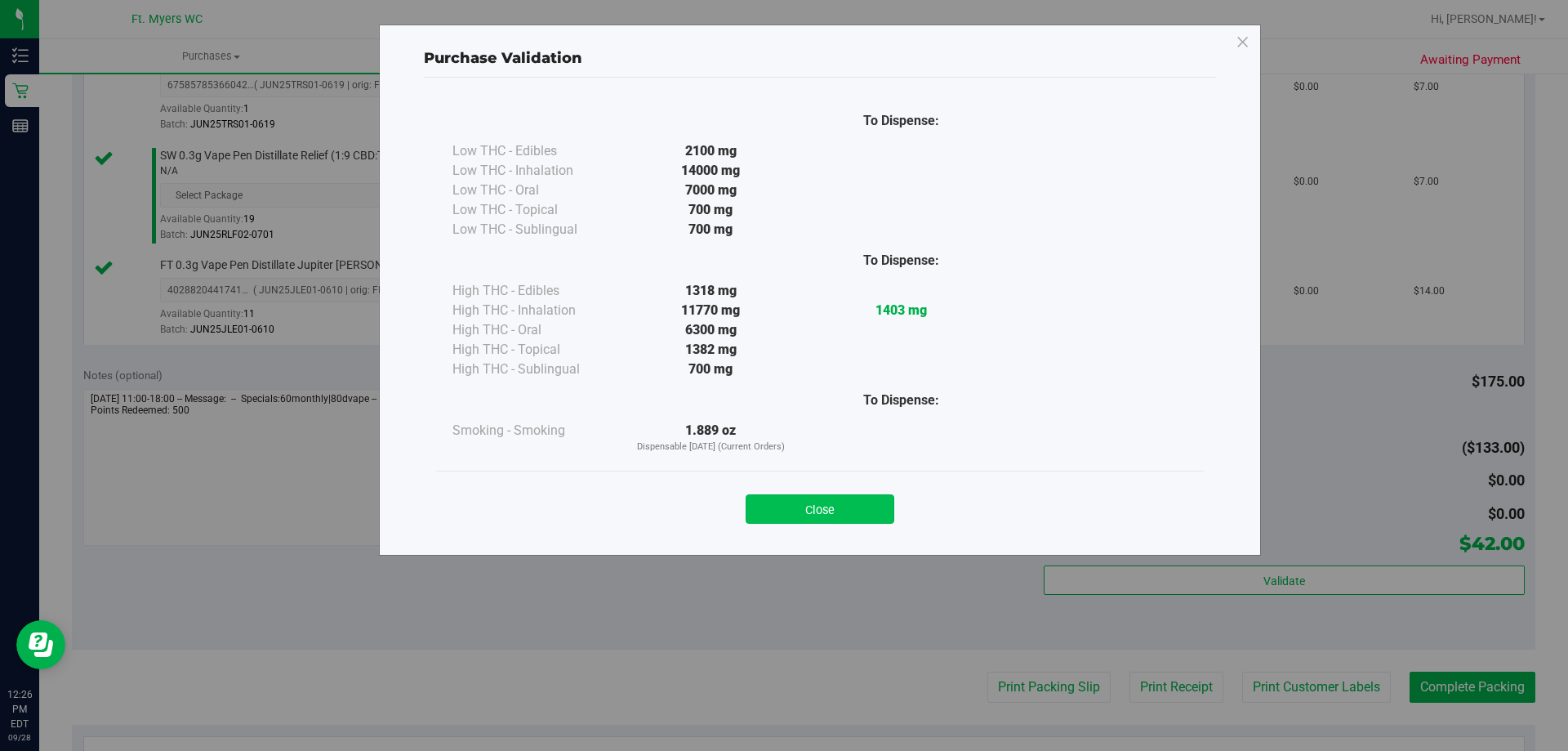
click at [820, 504] on button "Close" at bounding box center [820, 509] width 149 height 29
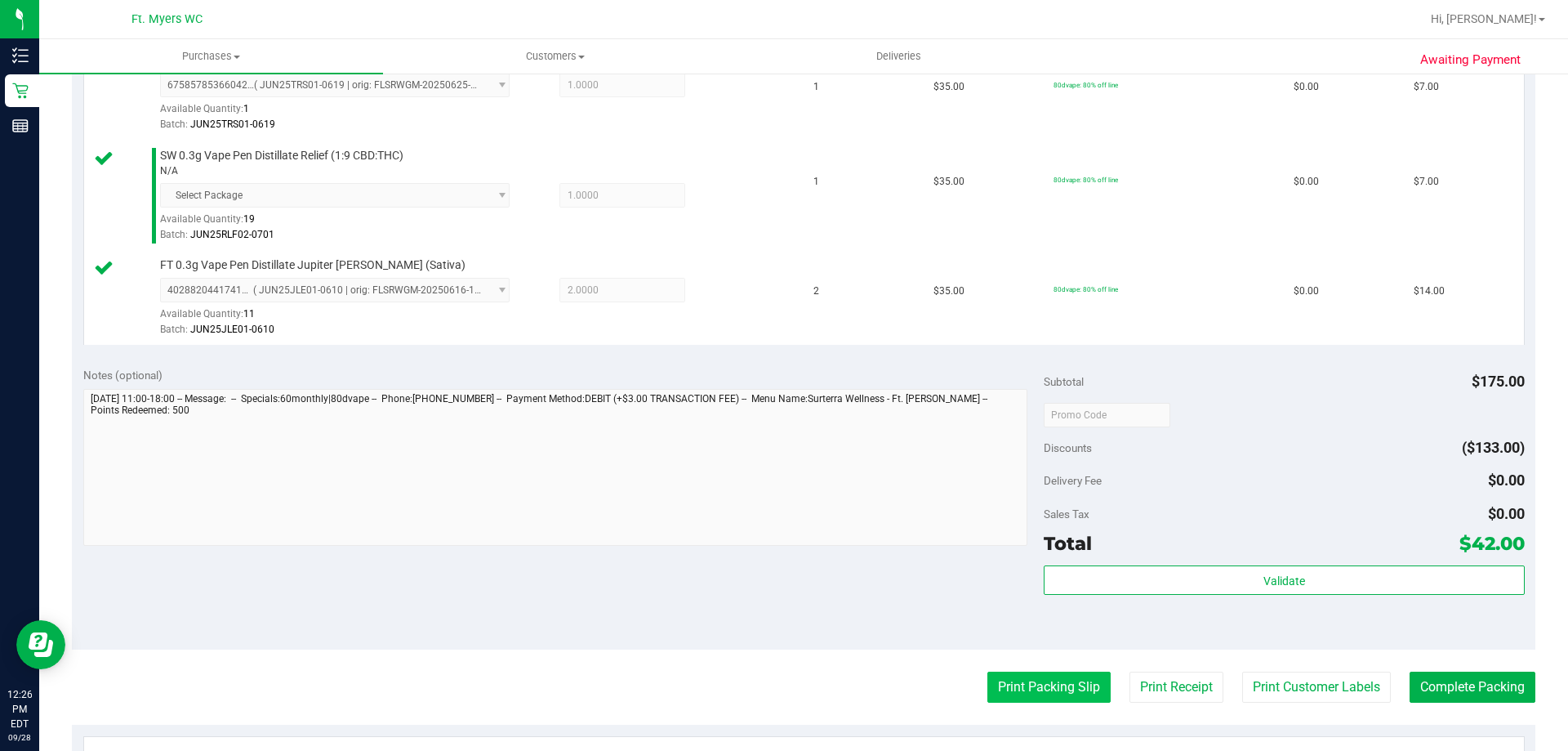
click at [995, 694] on button "Print Packing Slip" at bounding box center [1049, 687] width 124 height 31
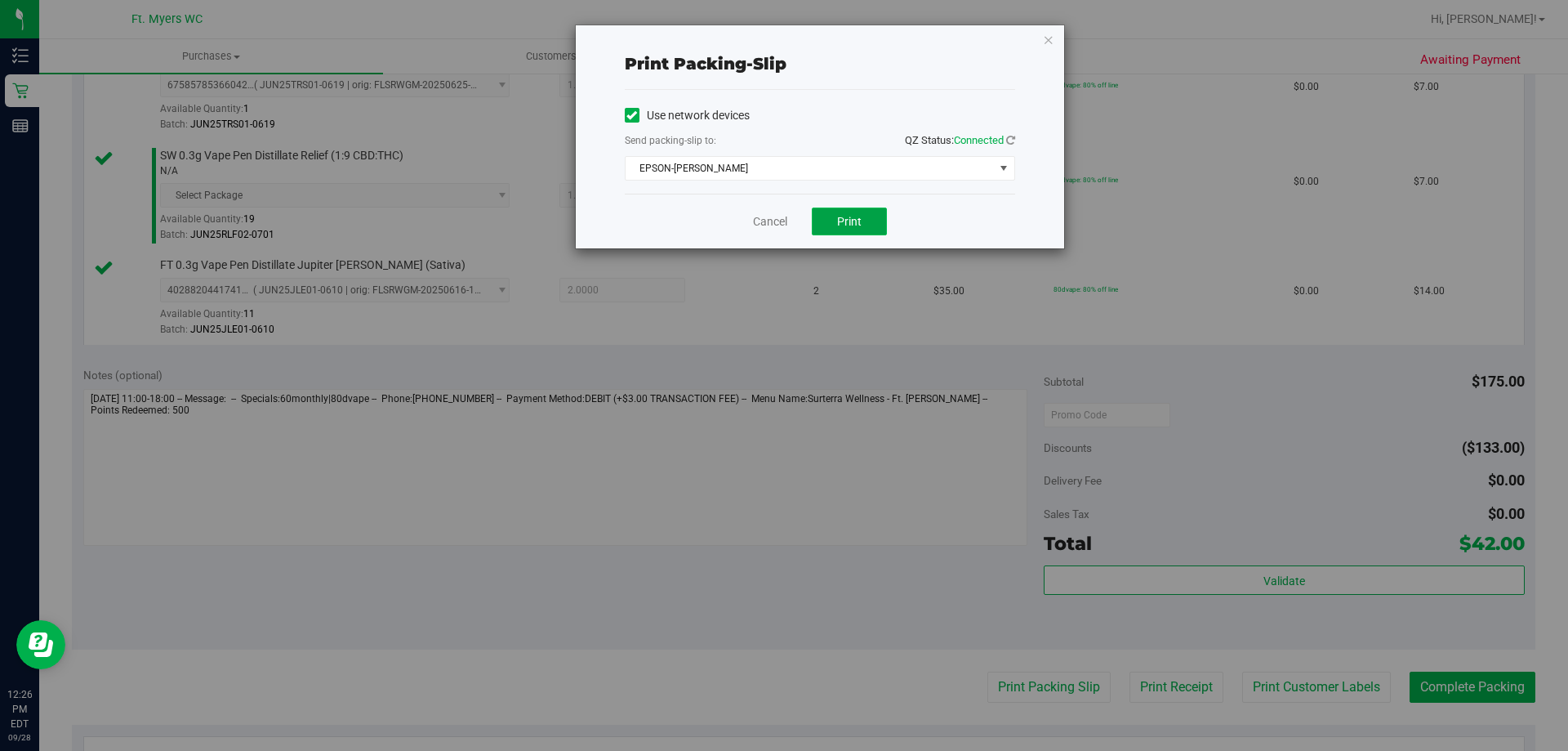
click at [863, 210] on button "Print" at bounding box center [849, 221] width 75 height 28
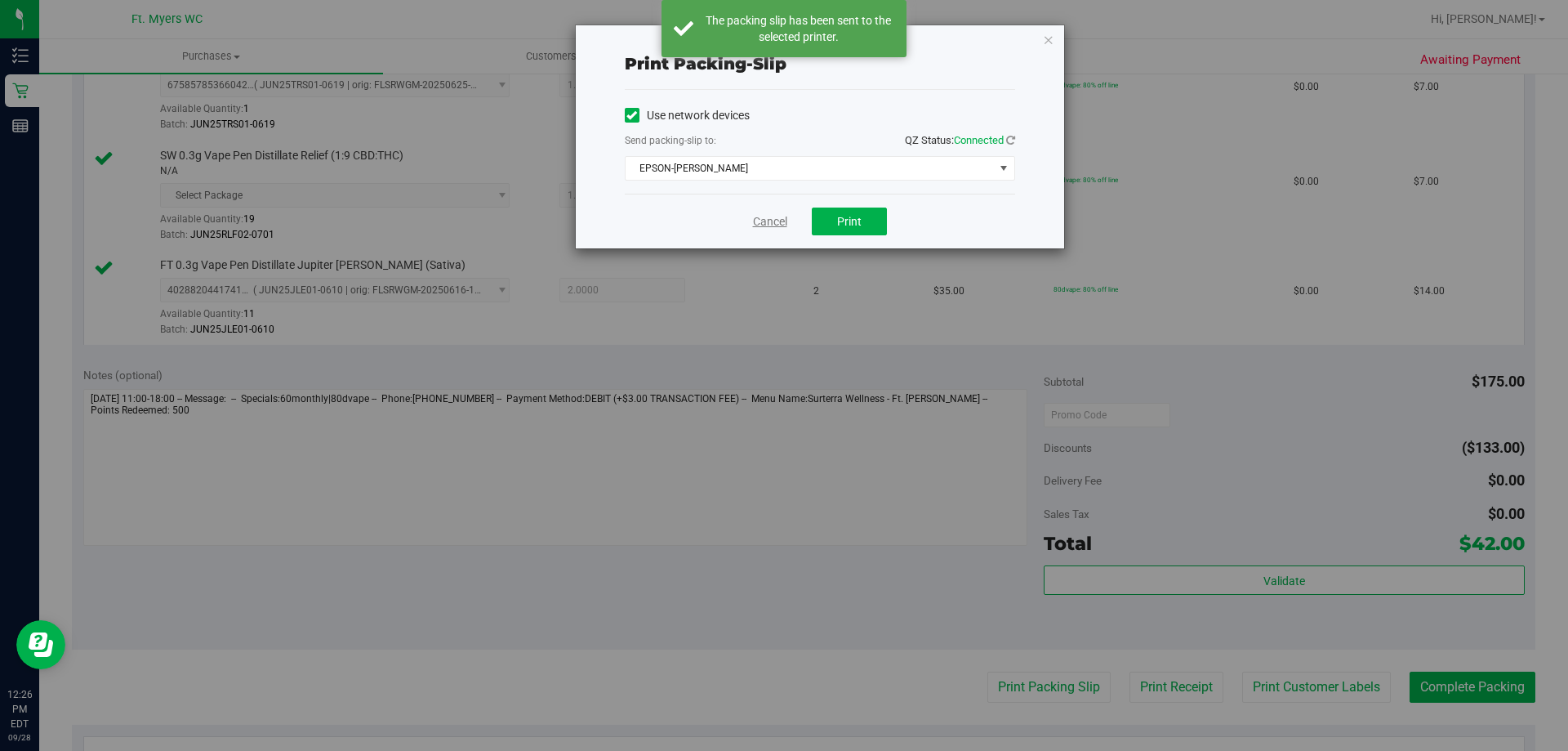
click at [757, 223] on link "Cancel" at bounding box center [770, 222] width 35 height 17
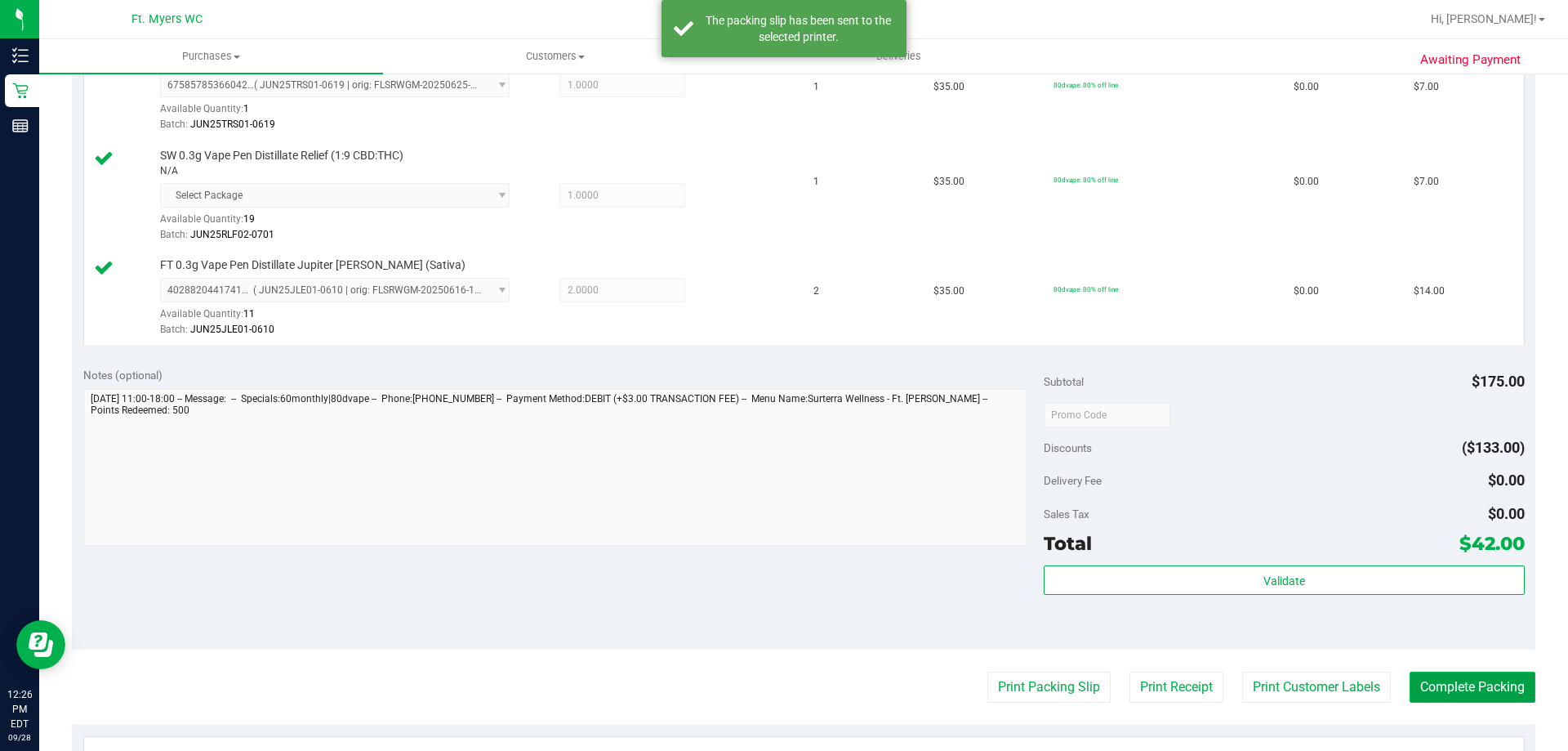
click at [1416, 682] on button "Complete Packing" at bounding box center [1472, 687] width 125 height 31
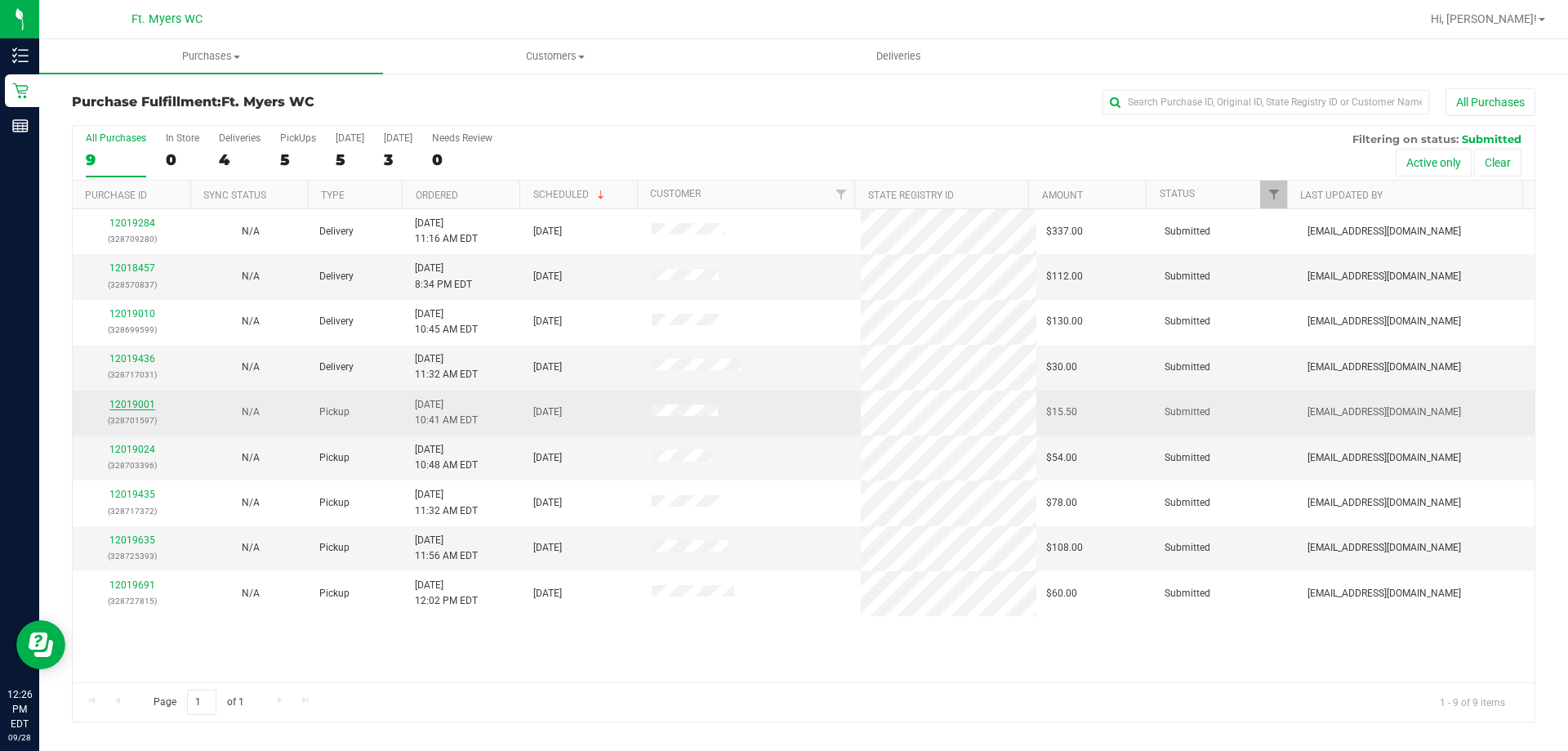
click at [145, 407] on link "12019001" at bounding box center [131, 404] width 45 height 12
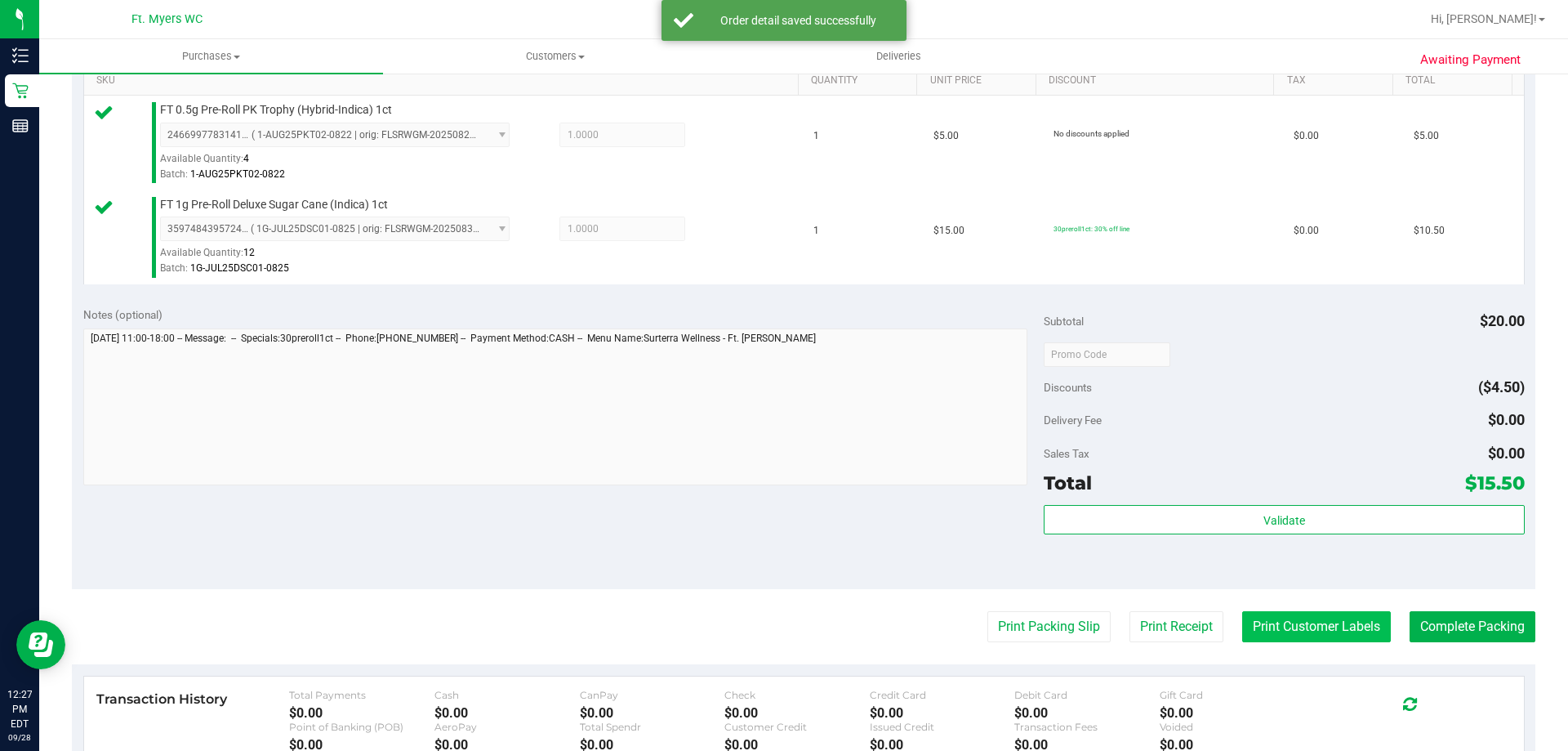
scroll to position [490, 0]
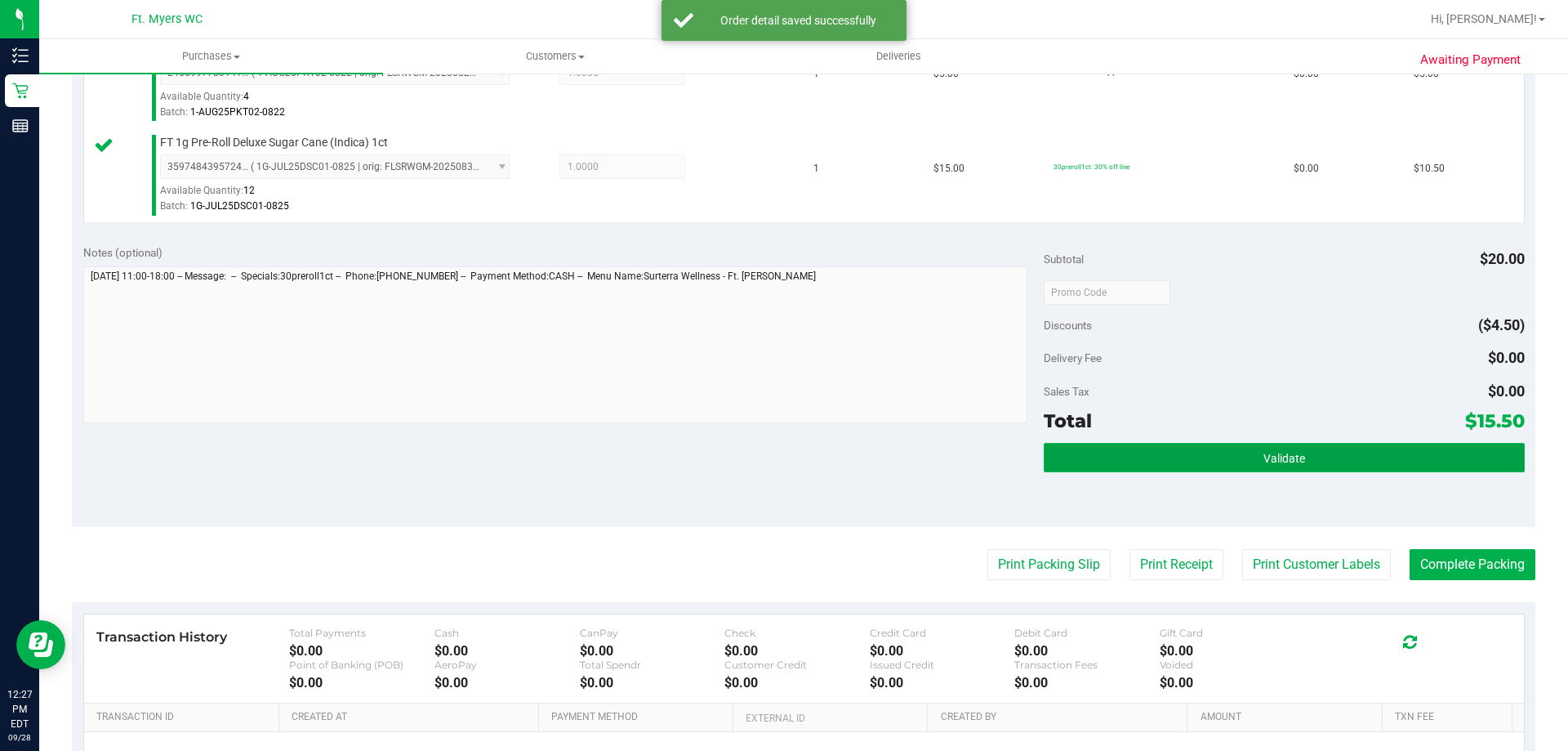
click at [1227, 471] on button "Validate" at bounding box center [1284, 458] width 481 height 29
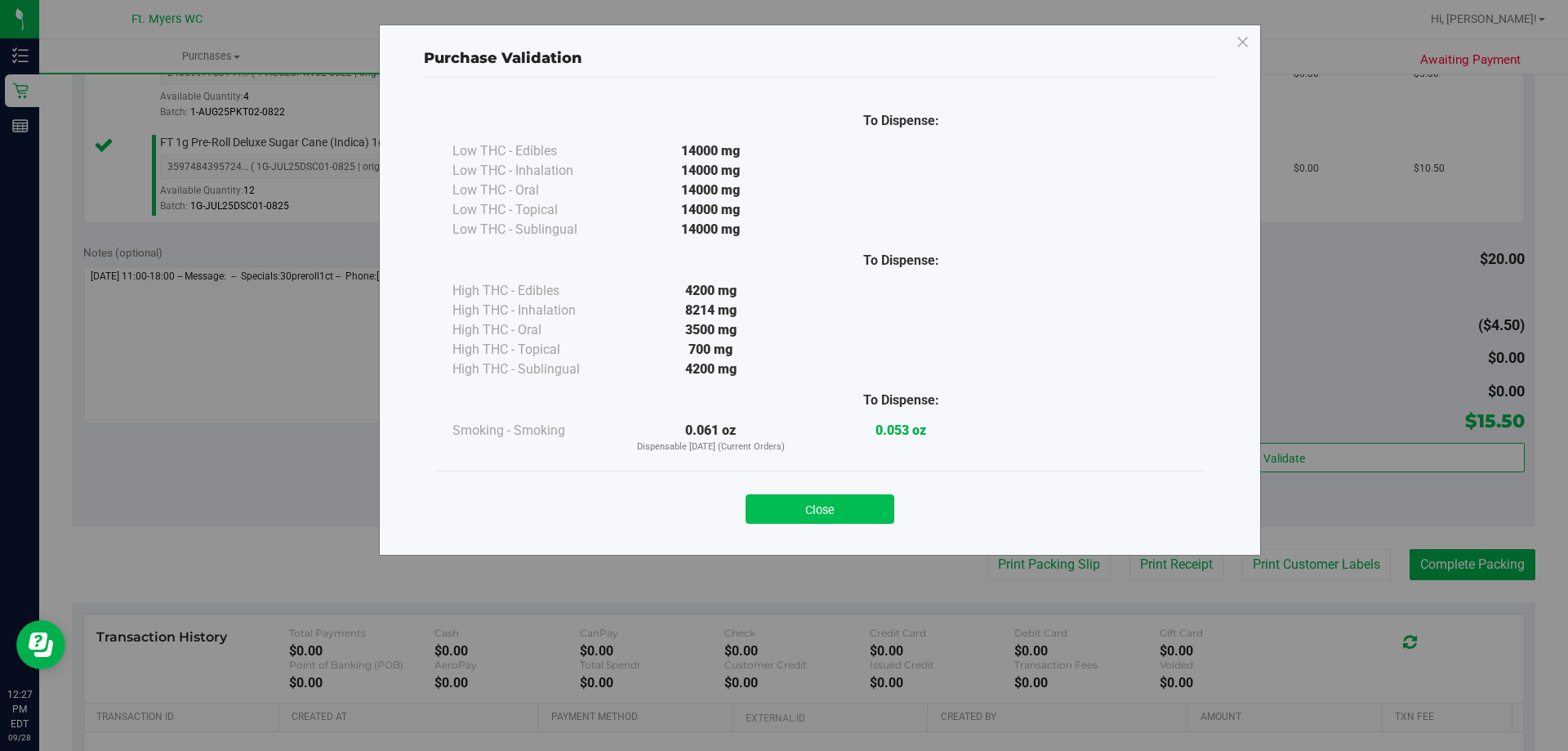
click at [860, 498] on button "Close" at bounding box center [820, 509] width 149 height 29
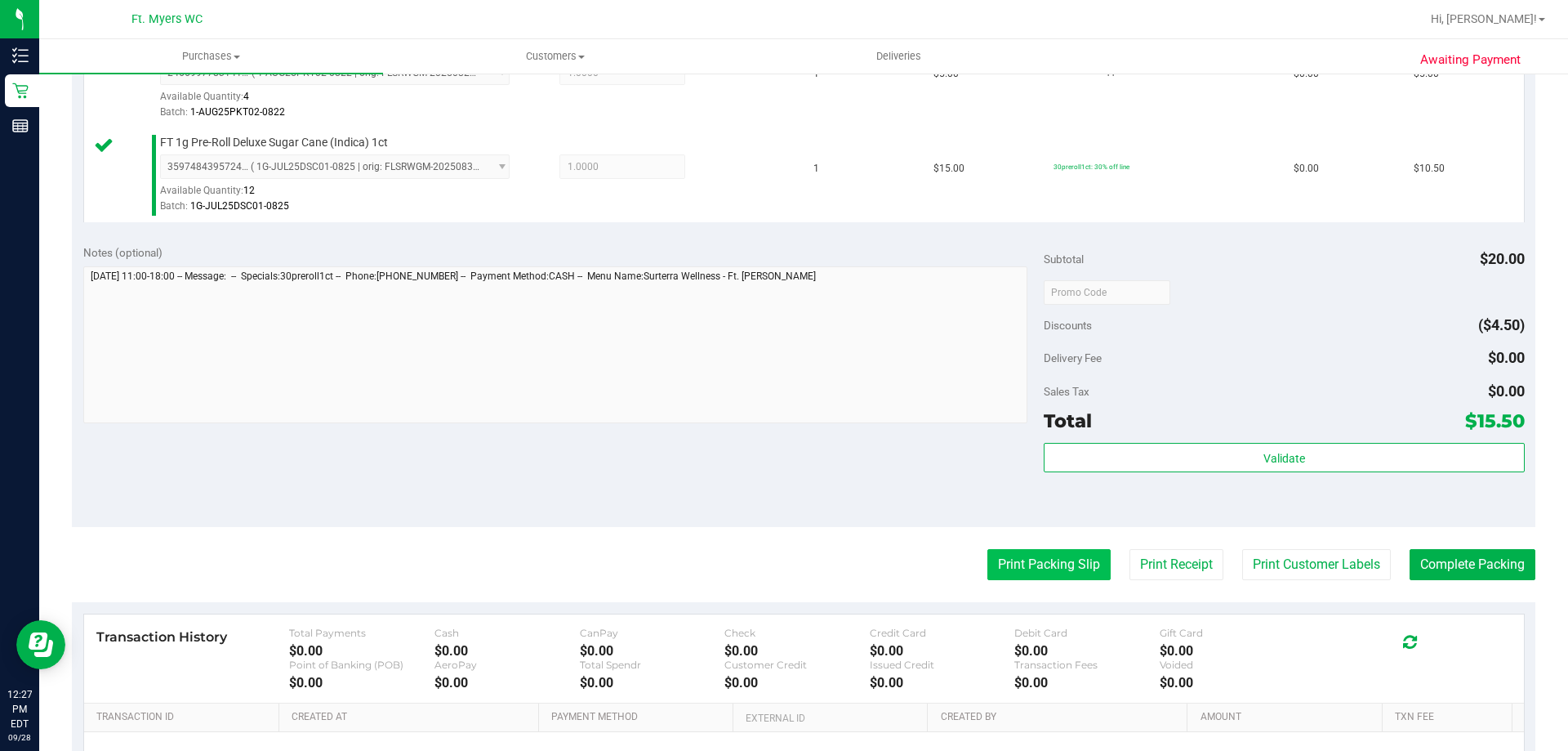
click at [1020, 570] on button "Print Packing Slip" at bounding box center [1049, 565] width 124 height 31
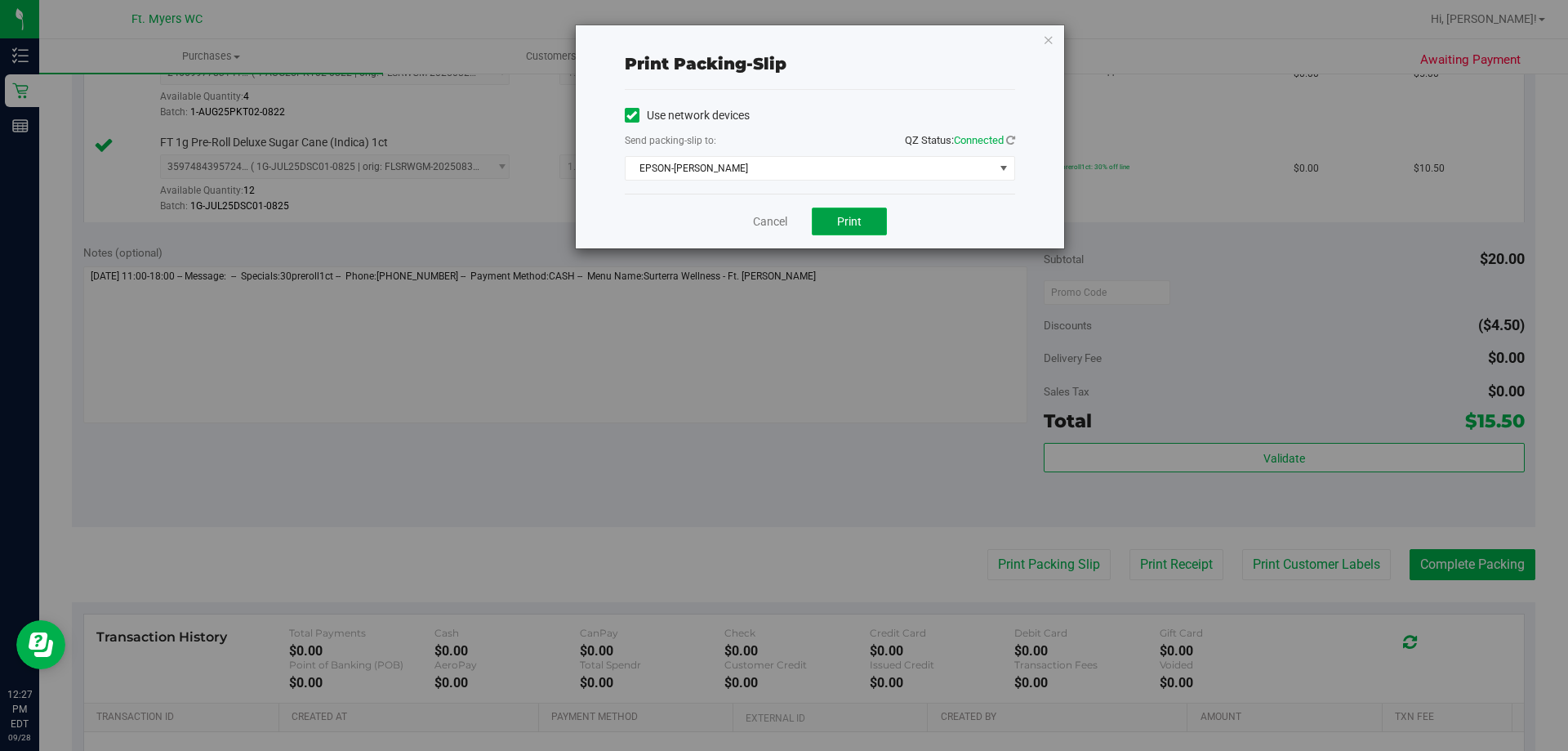
click at [871, 226] on button "Print" at bounding box center [849, 221] width 75 height 28
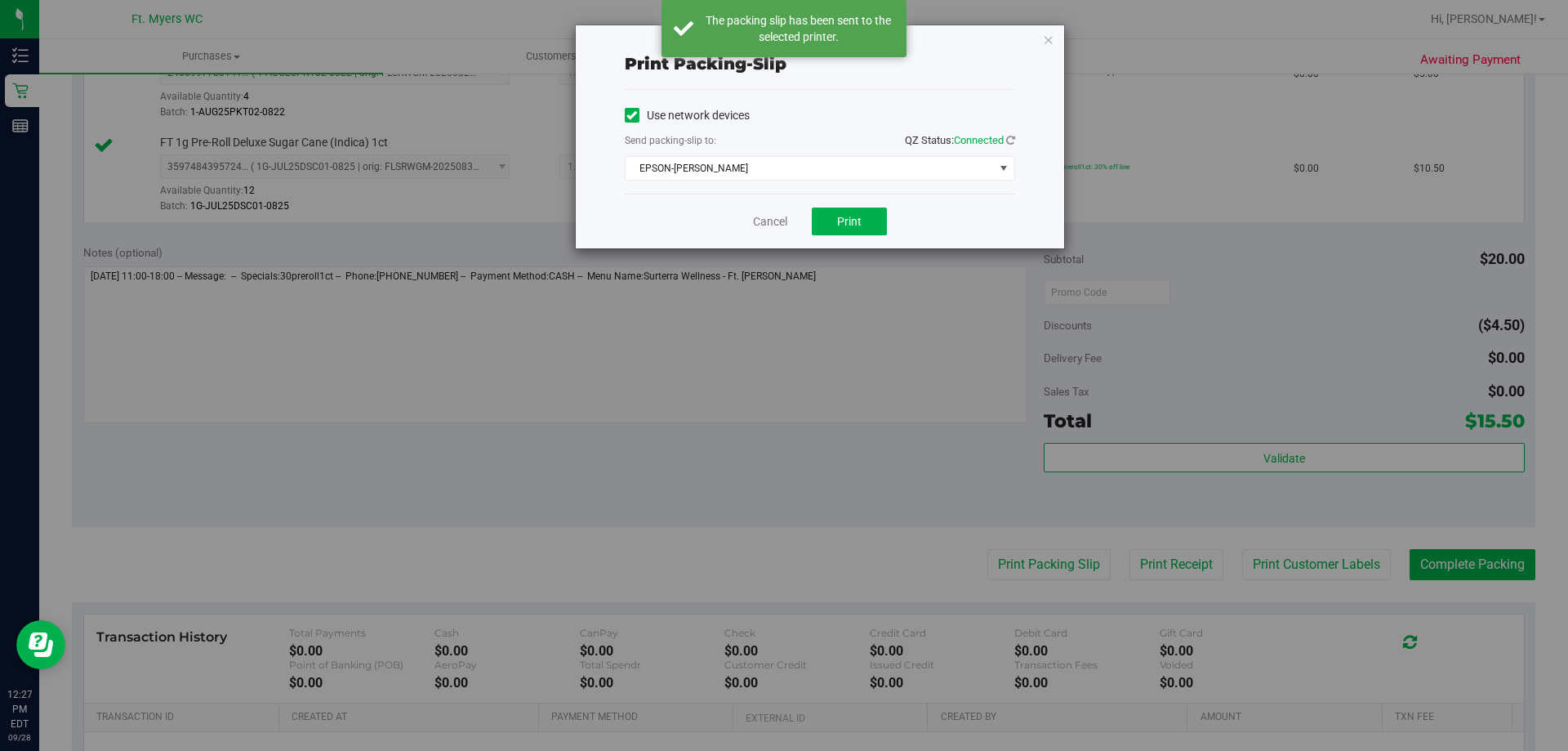
click at [748, 218] on div "Cancel Print" at bounding box center [819, 221] width 391 height 55
drag, startPoint x: 756, startPoint y: 217, endPoint x: 769, endPoint y: 226, distance: 15.8
click at [756, 218] on link "Cancel" at bounding box center [770, 222] width 35 height 17
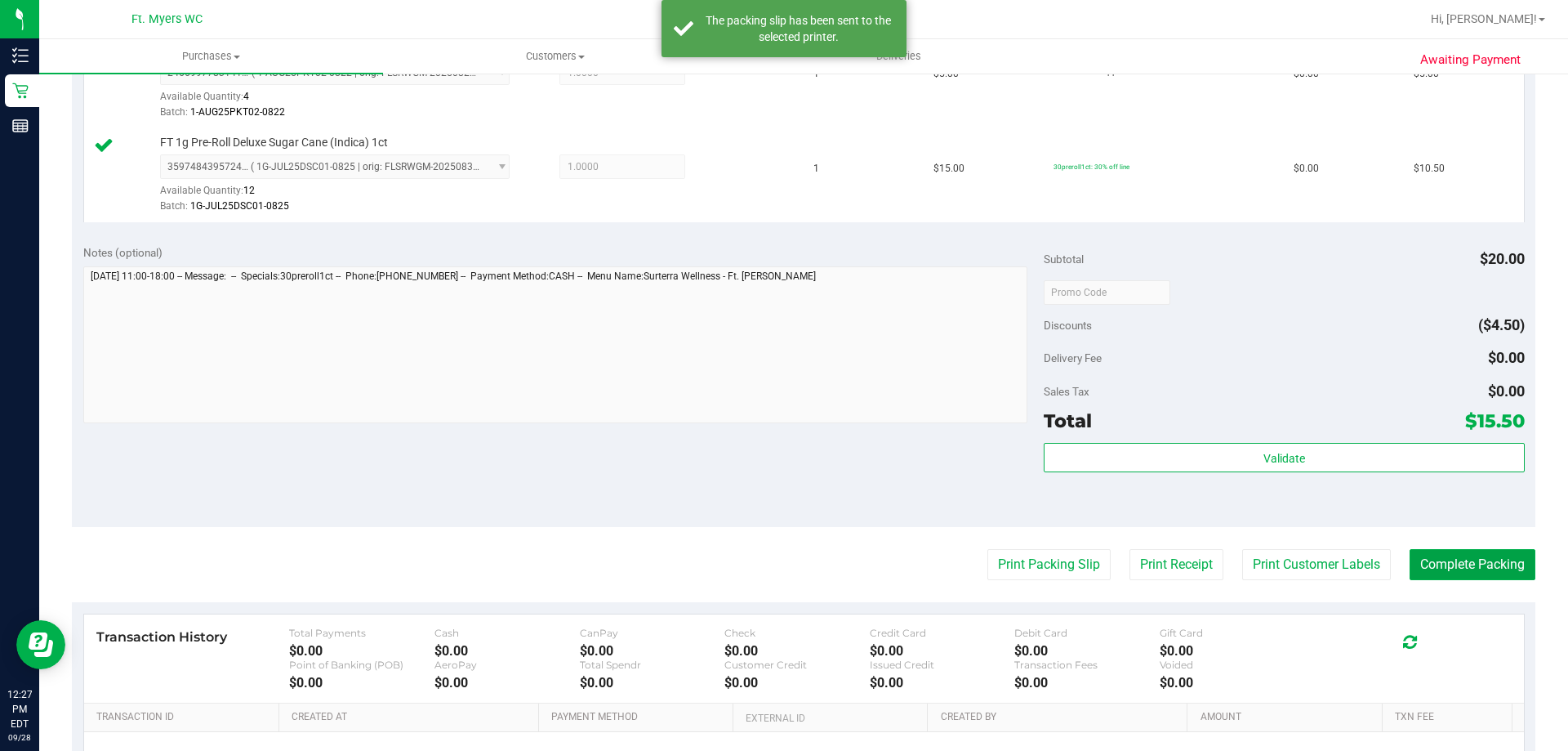
drag, startPoint x: 1453, startPoint y: 567, endPoint x: 1426, endPoint y: 534, distance: 42.6
click at [1454, 567] on button "Complete Packing" at bounding box center [1472, 565] width 125 height 31
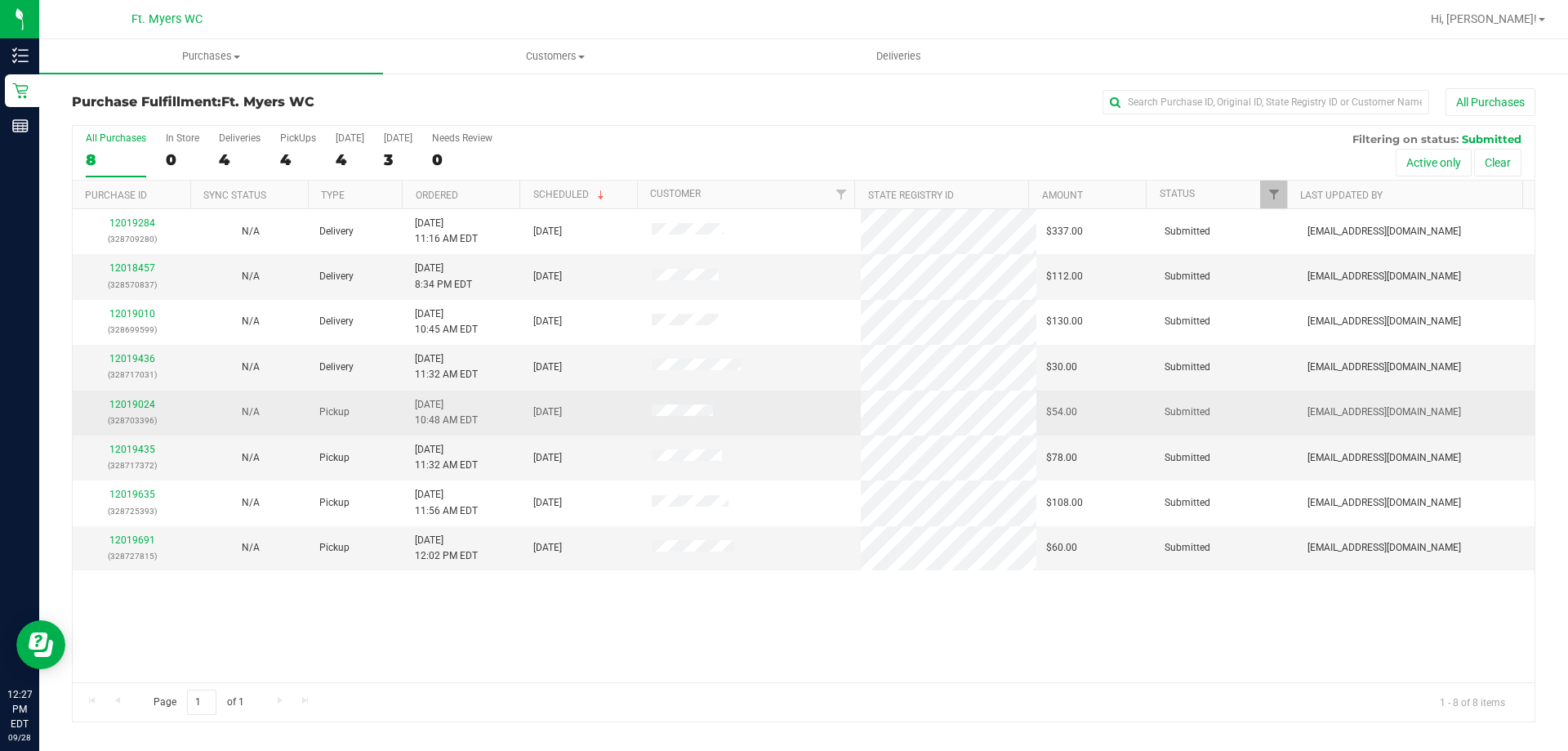
click at [149, 410] on div "12019024 (328703396)" at bounding box center [131, 412] width 98 height 31
click at [150, 406] on link "12019024" at bounding box center [131, 404] width 45 height 12
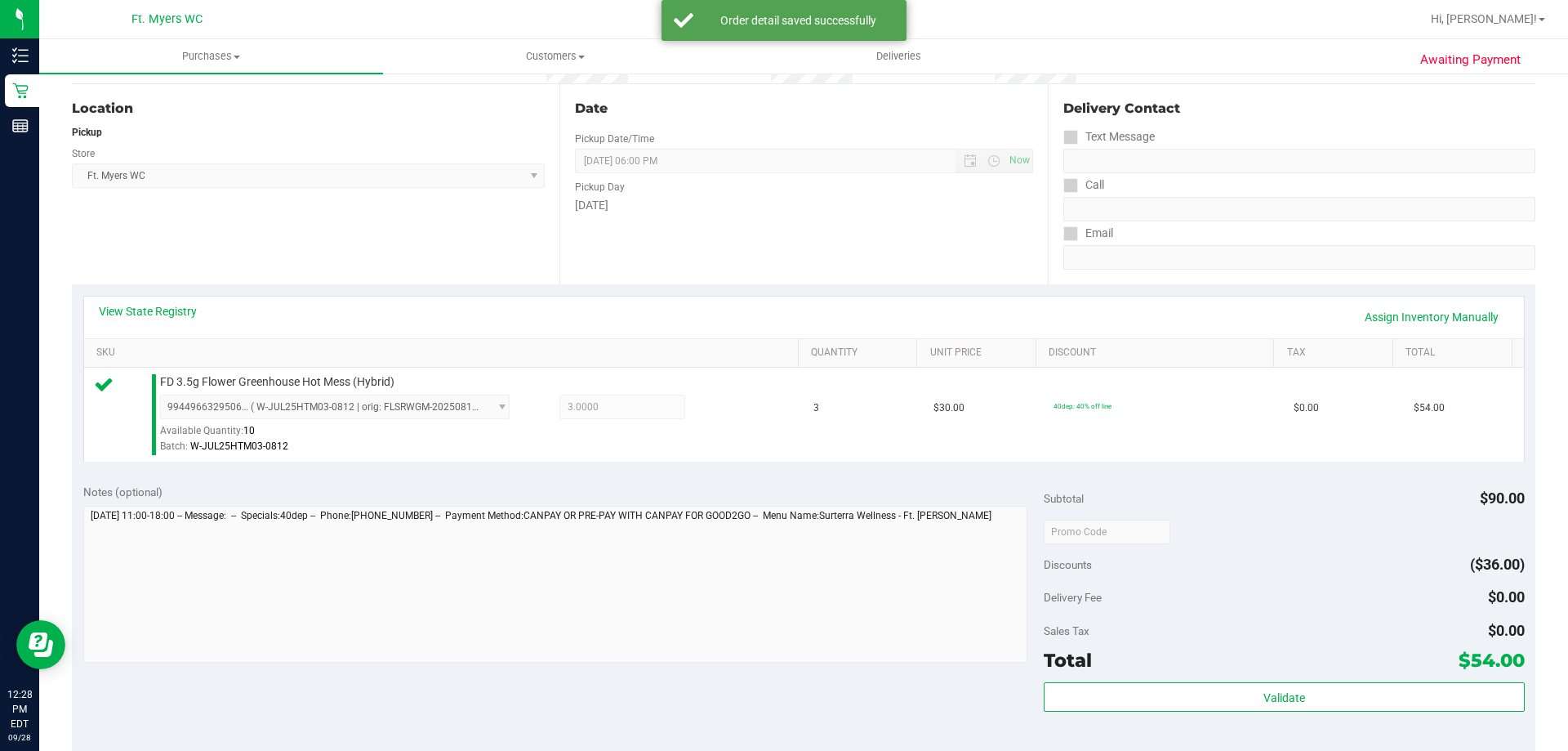
scroll to position [245, 0]
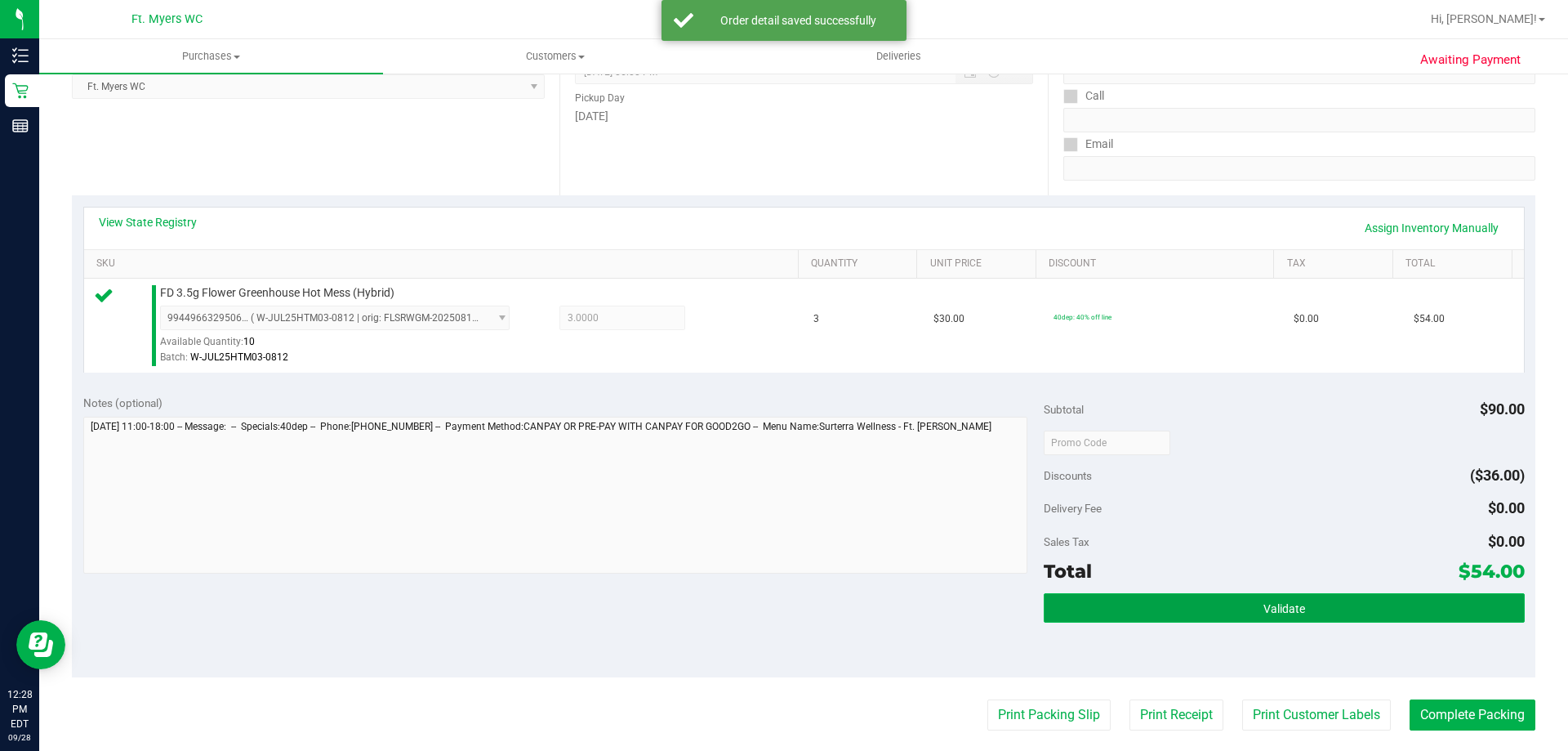
click at [1288, 614] on span "Validate" at bounding box center [1283, 609] width 41 height 14
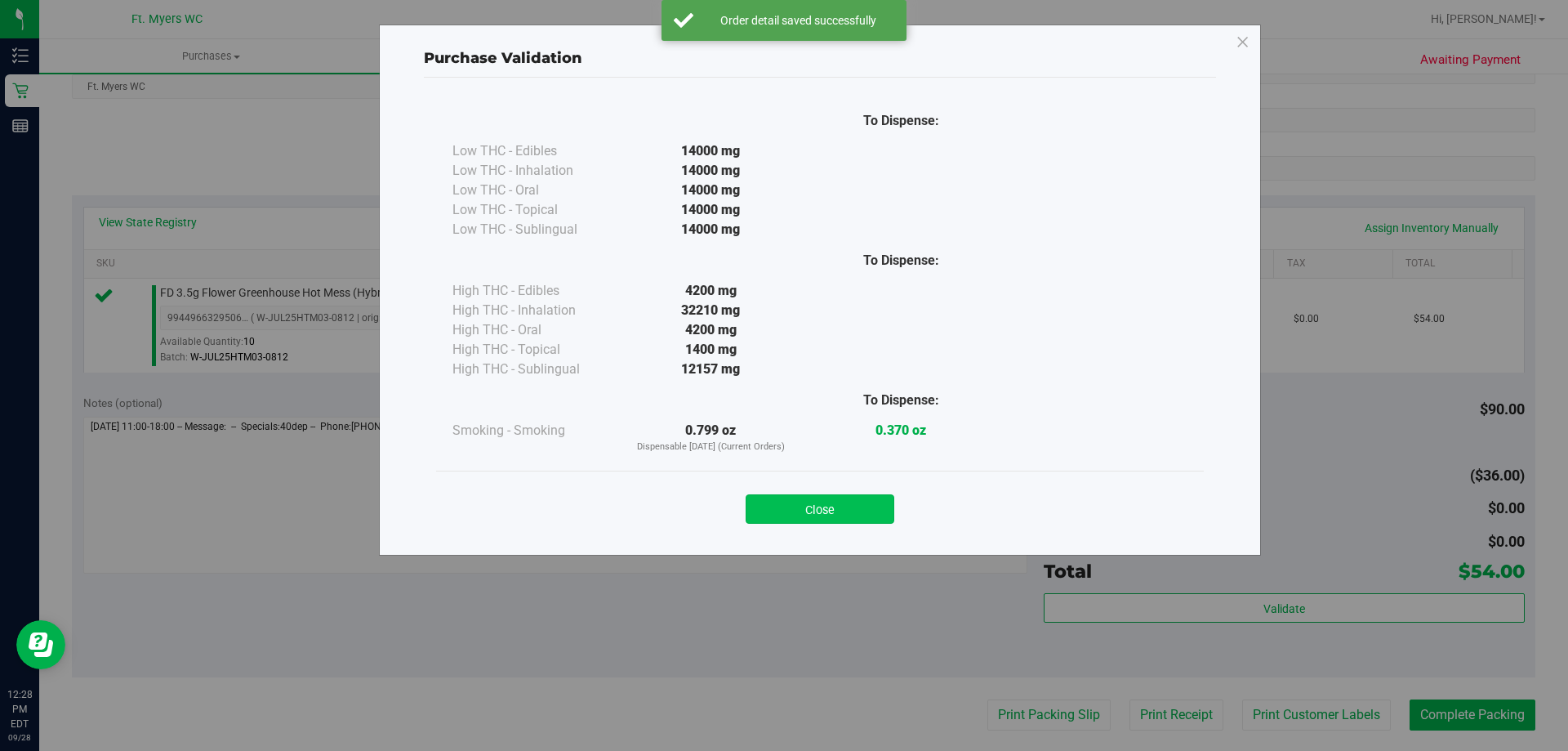
click at [800, 516] on button "Close" at bounding box center [820, 509] width 149 height 29
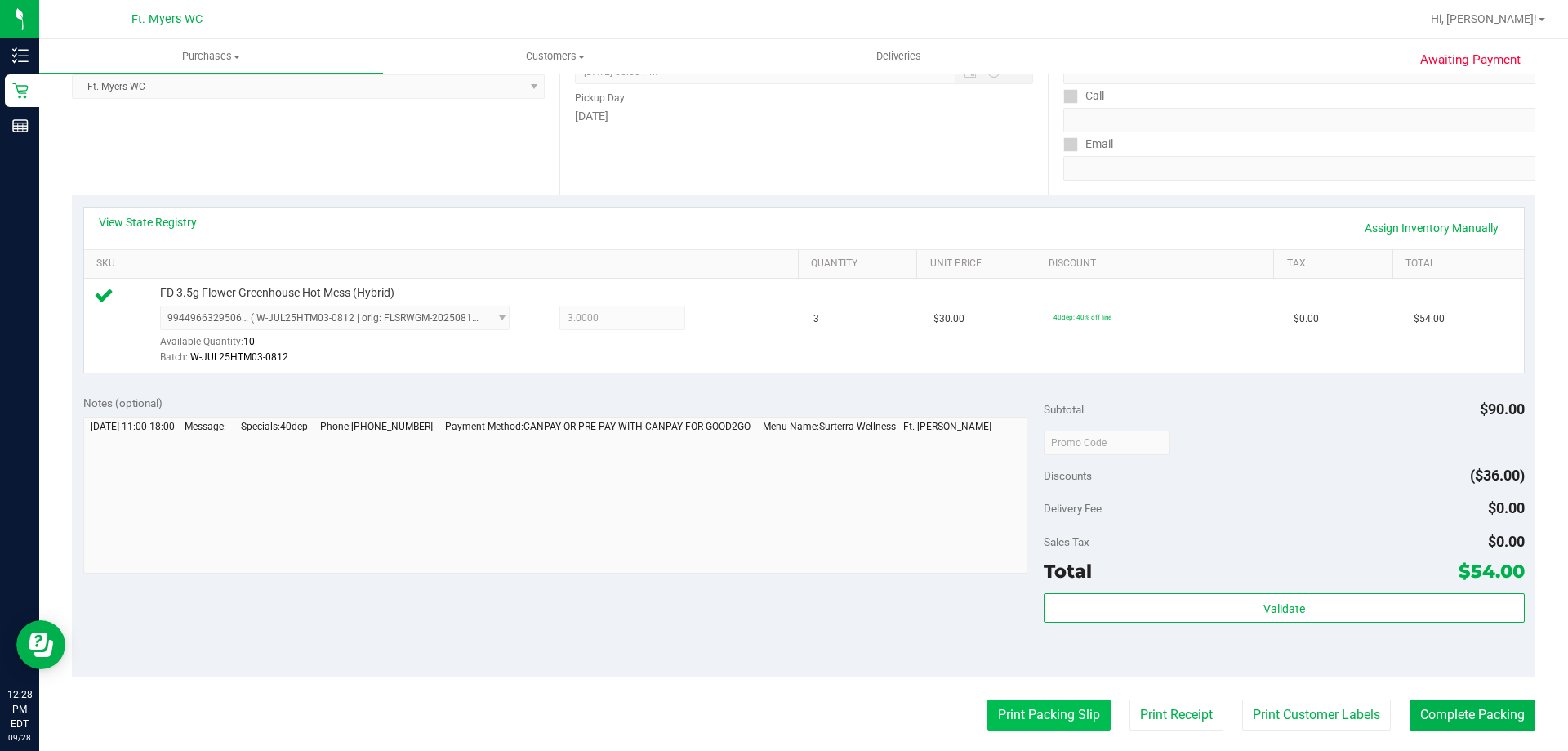
click at [1077, 725] on button "Print Packing Slip" at bounding box center [1049, 714] width 124 height 31
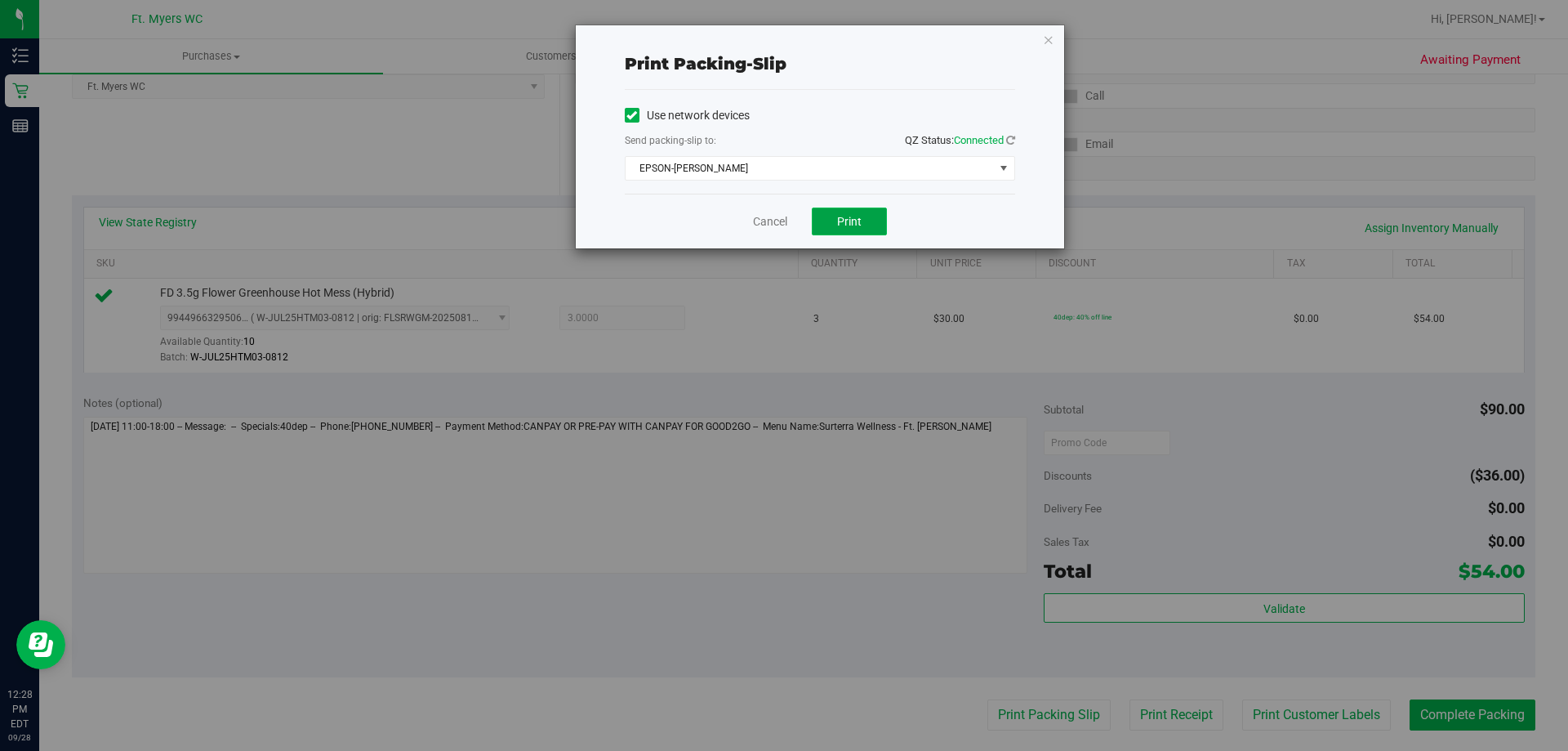
click at [867, 222] on button "Print" at bounding box center [849, 221] width 75 height 28
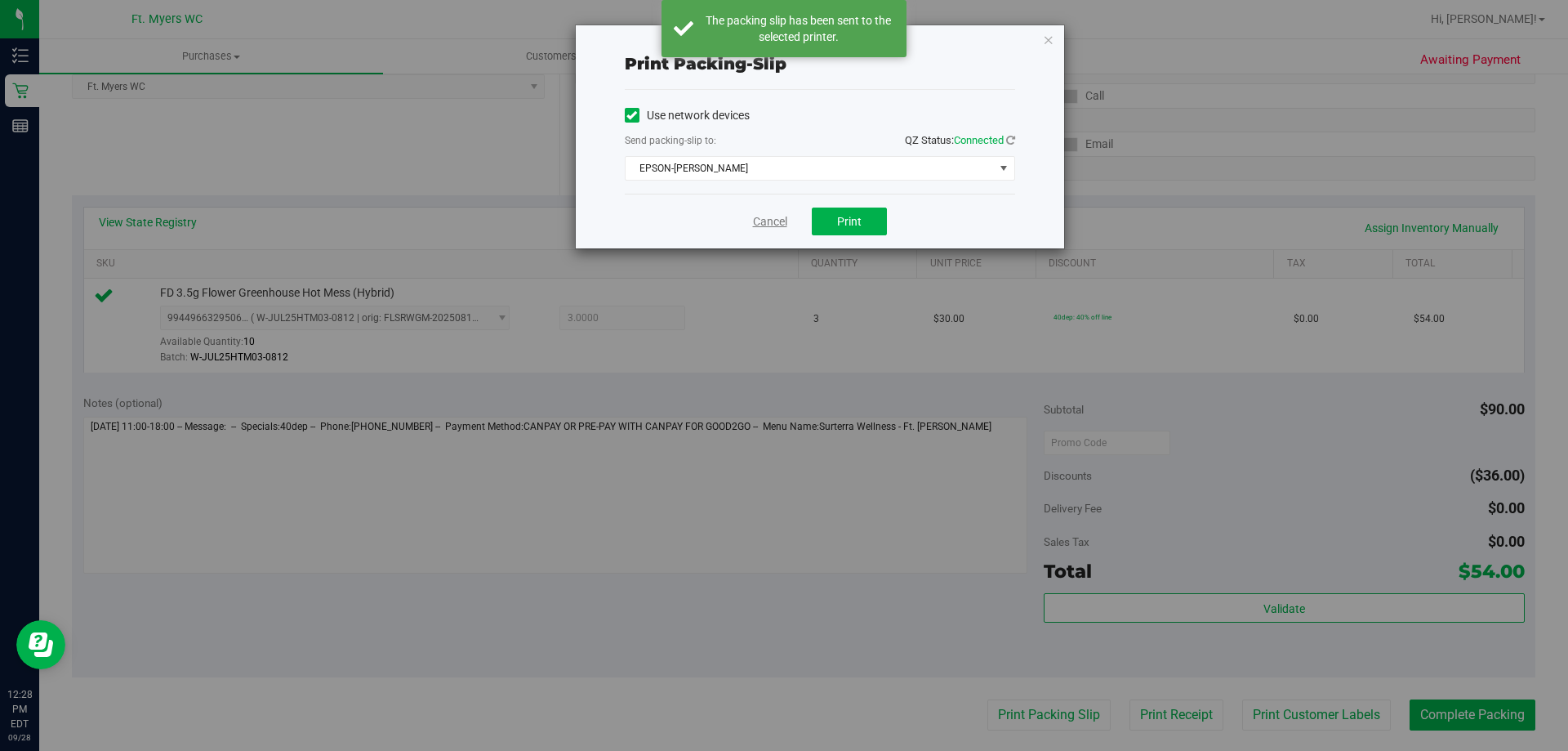
click at [762, 219] on link "Cancel" at bounding box center [770, 222] width 35 height 17
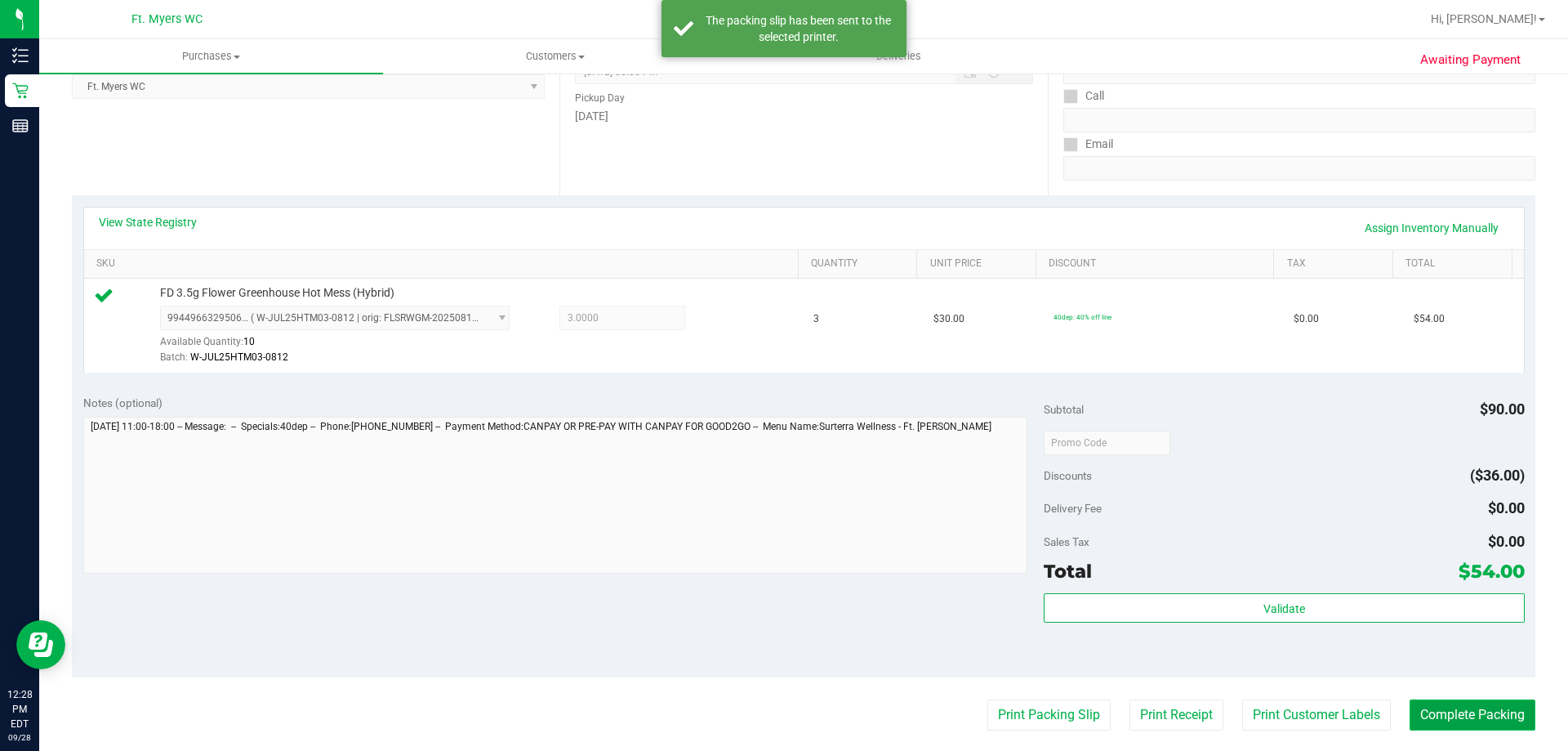
click at [1453, 725] on button "Complete Packing" at bounding box center [1472, 714] width 125 height 31
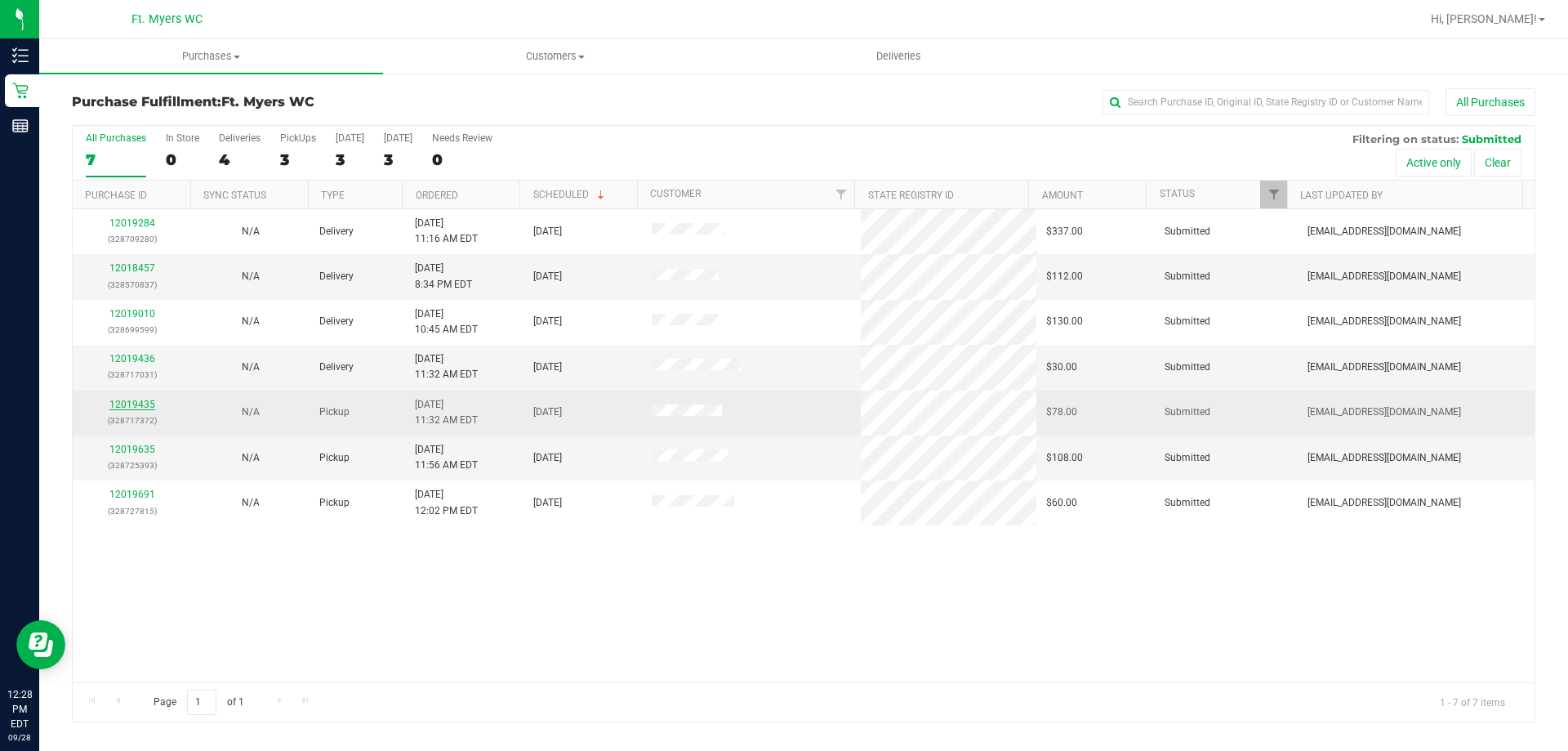
click at [117, 401] on link "12019435" at bounding box center [131, 404] width 45 height 12
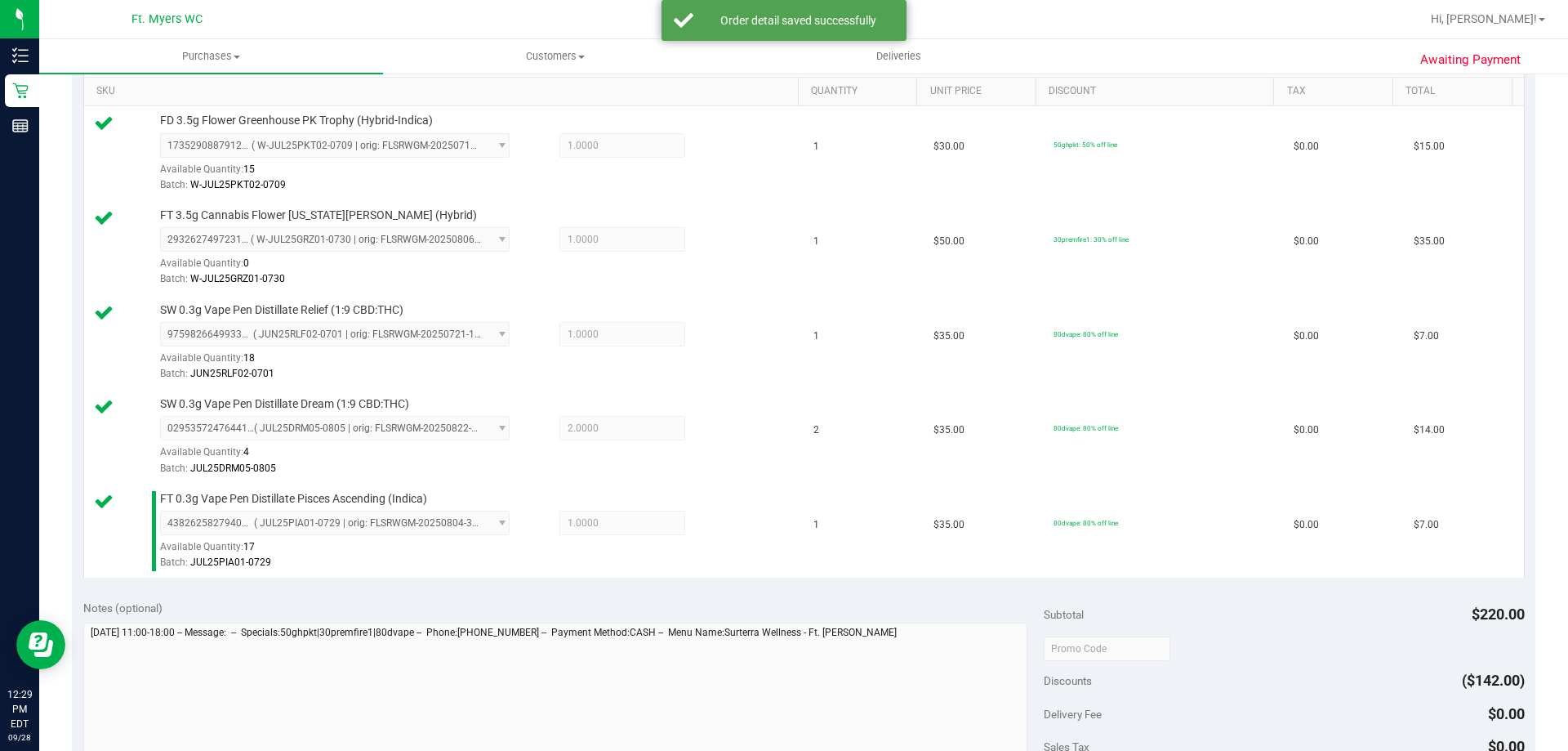
scroll to position [571, 0]
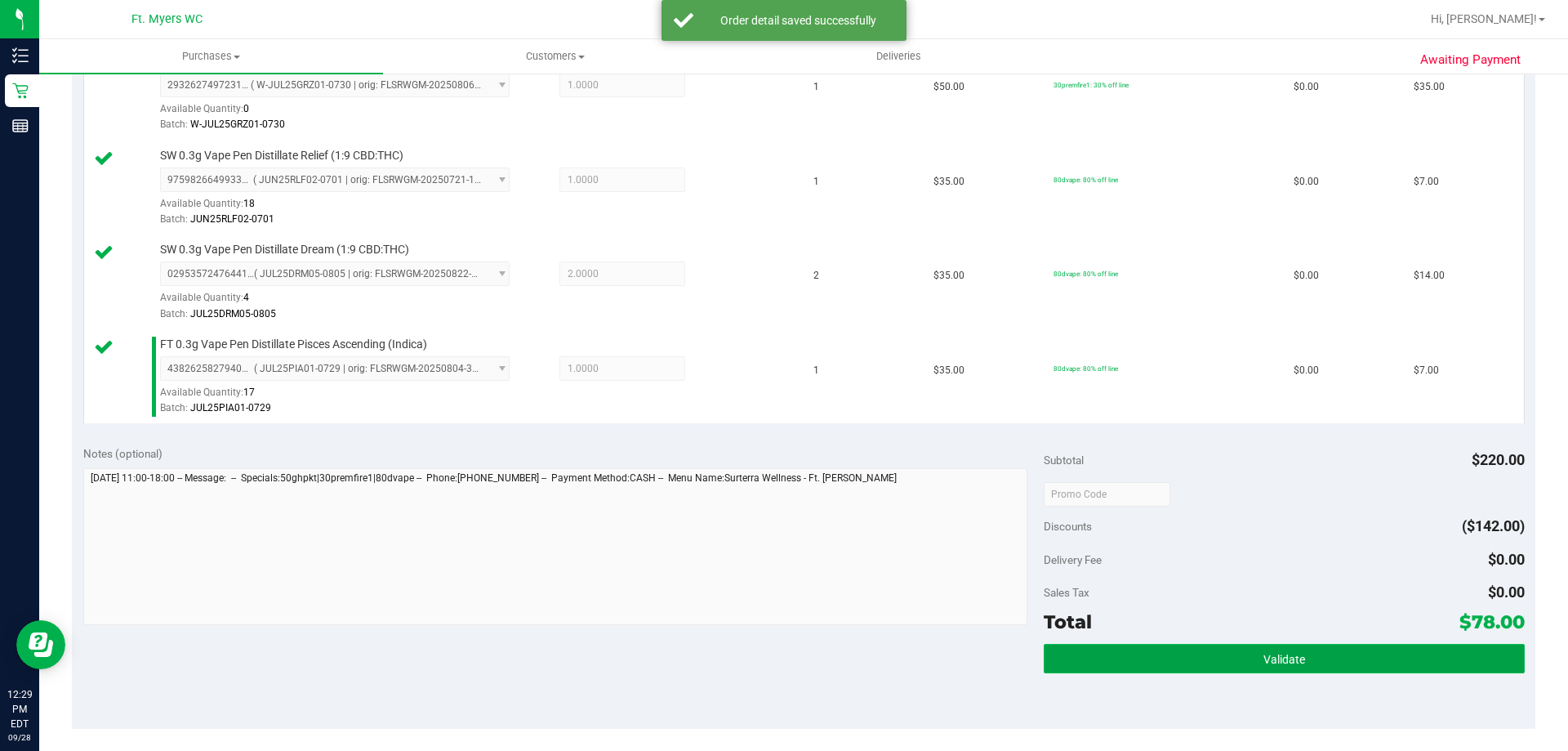
click at [1343, 654] on button "Validate" at bounding box center [1284, 658] width 481 height 29
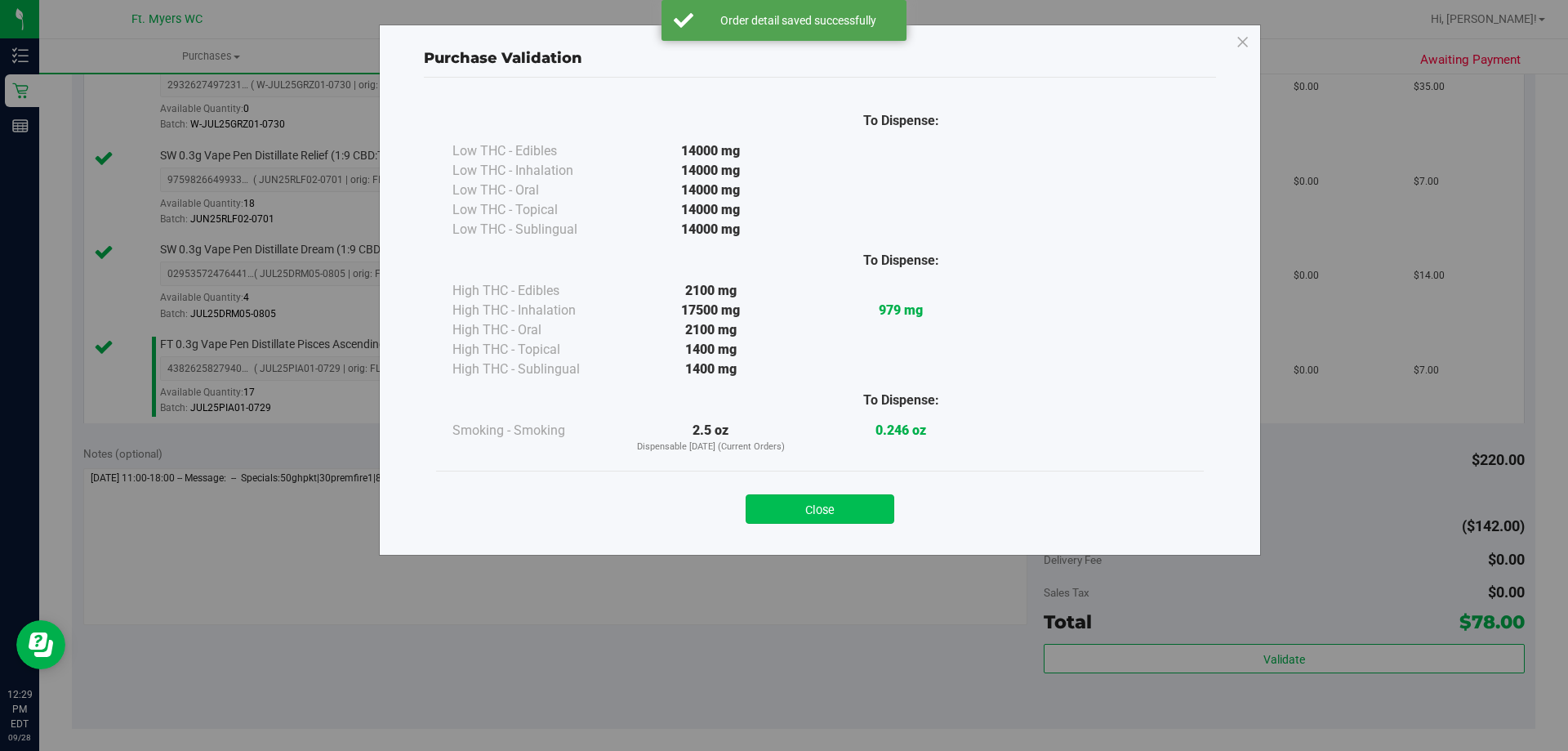
click at [873, 516] on button "Close" at bounding box center [820, 509] width 149 height 29
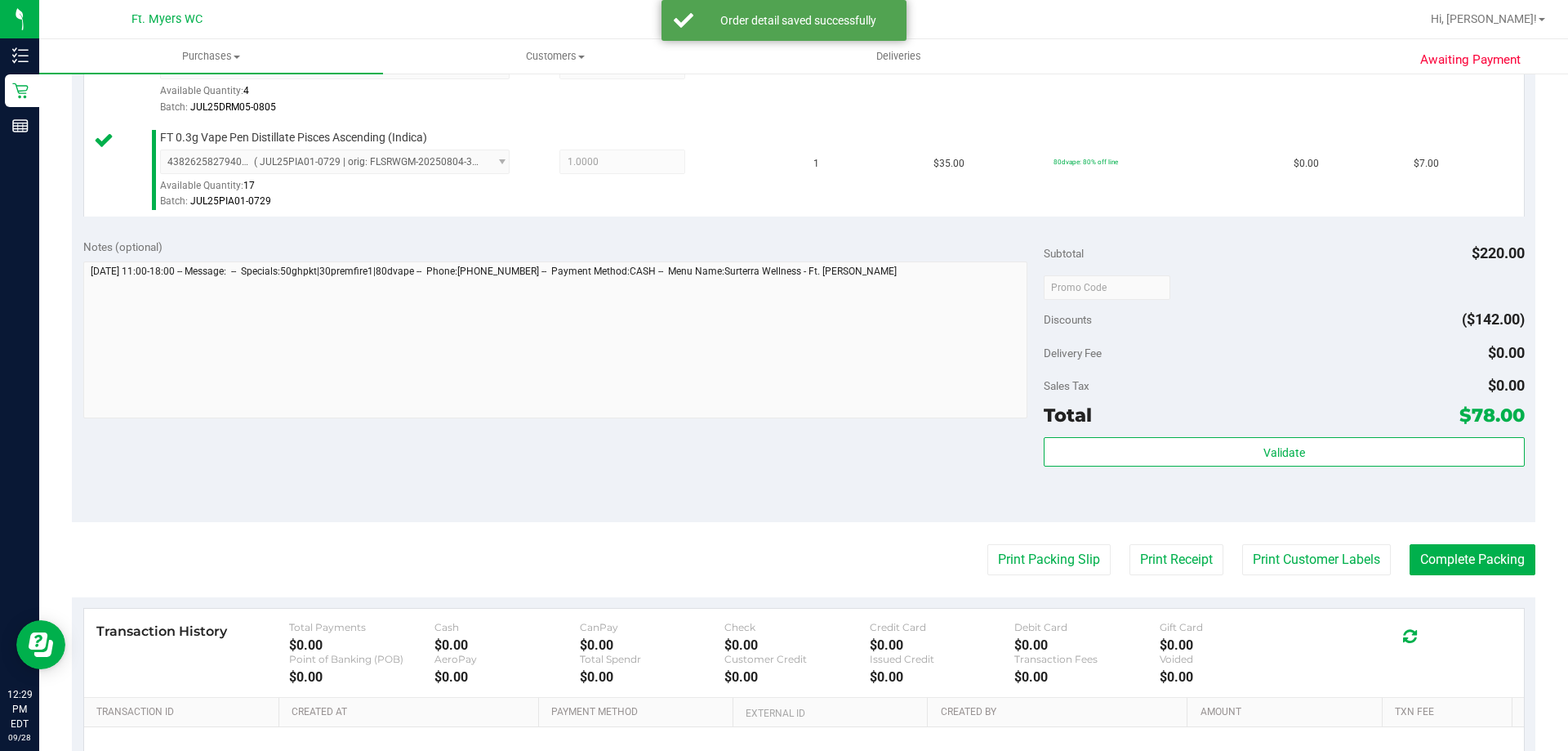
scroll to position [899, 0]
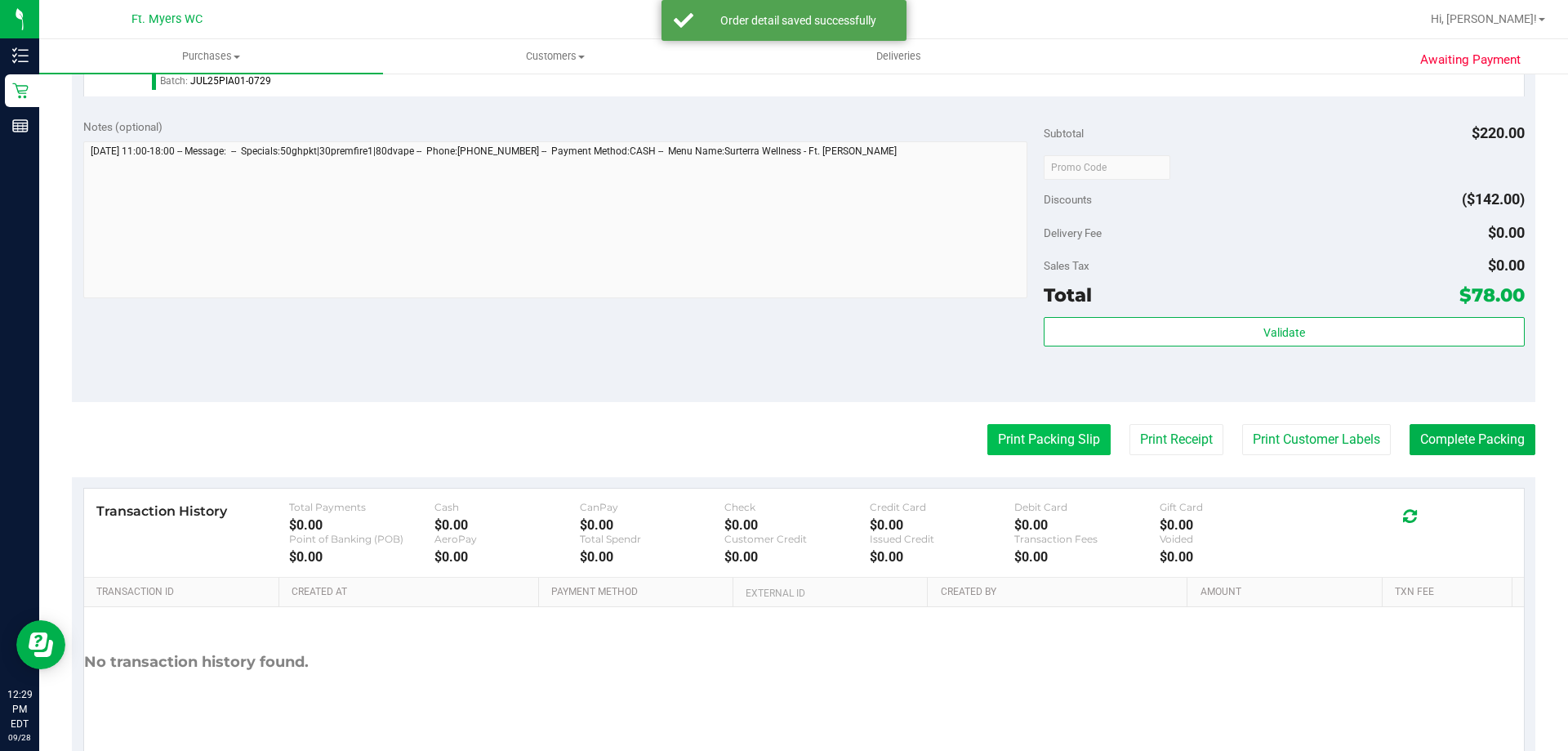
click at [1067, 442] on button "Print Packing Slip" at bounding box center [1049, 439] width 124 height 31
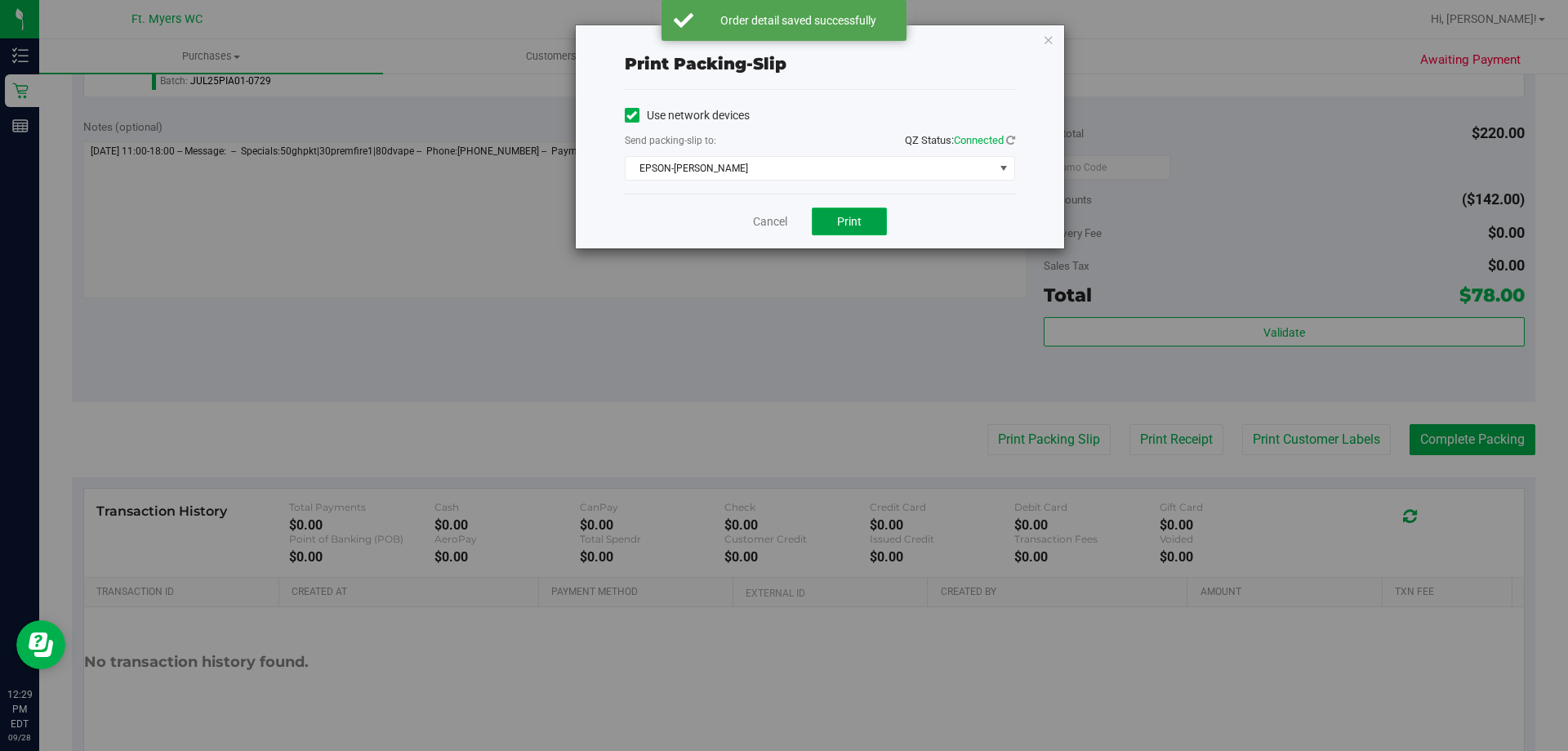
click at [854, 232] on button "Print" at bounding box center [849, 221] width 75 height 28
click at [775, 220] on link "Cancel" at bounding box center [770, 222] width 35 height 17
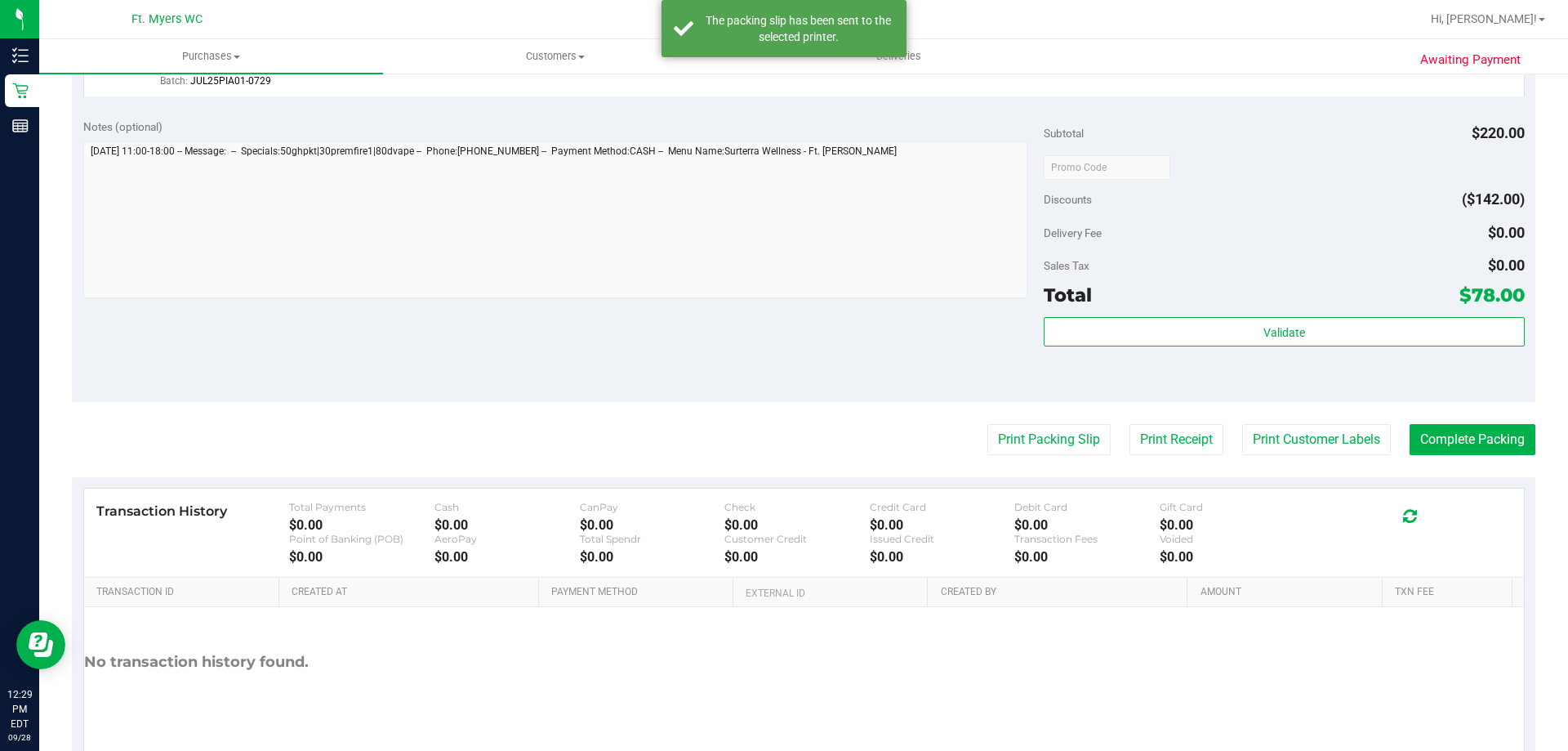
click at [1433, 446] on button "Complete Packing" at bounding box center [1472, 439] width 125 height 31
